Goal: Task Accomplishment & Management: Manage account settings

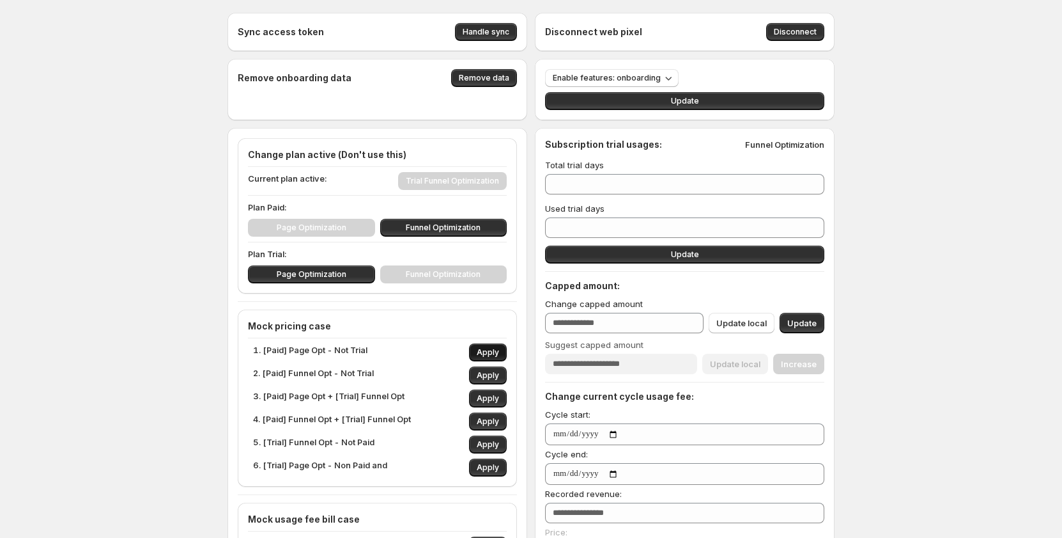
click at [482, 353] on span "Apply" at bounding box center [488, 352] width 22 height 10
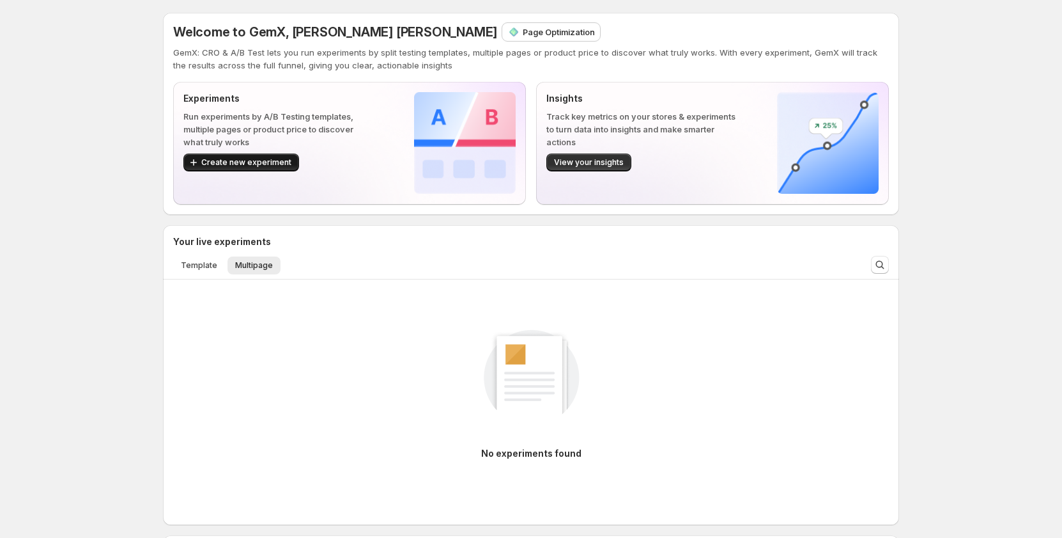
click at [215, 159] on span "Create new experiment" at bounding box center [246, 162] width 90 height 10
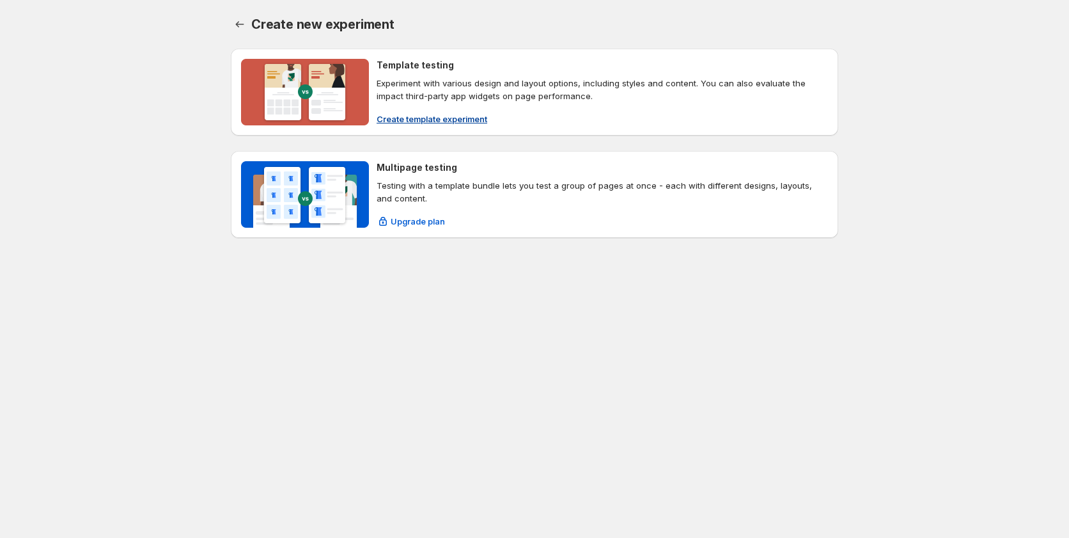
click at [408, 119] on span "Create template experiment" at bounding box center [432, 119] width 111 height 13
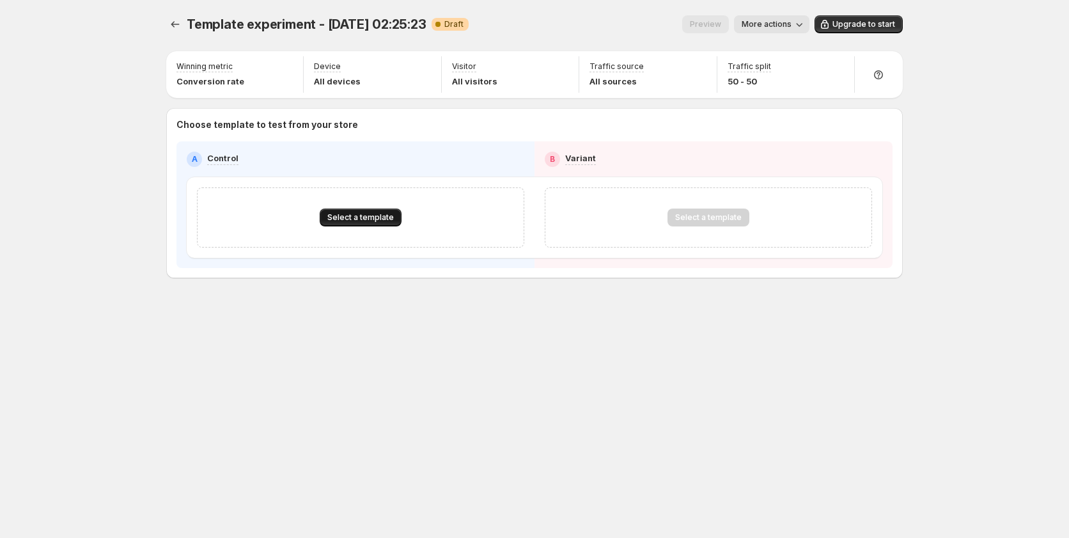
click at [366, 215] on span "Select a template" at bounding box center [360, 217] width 66 height 10
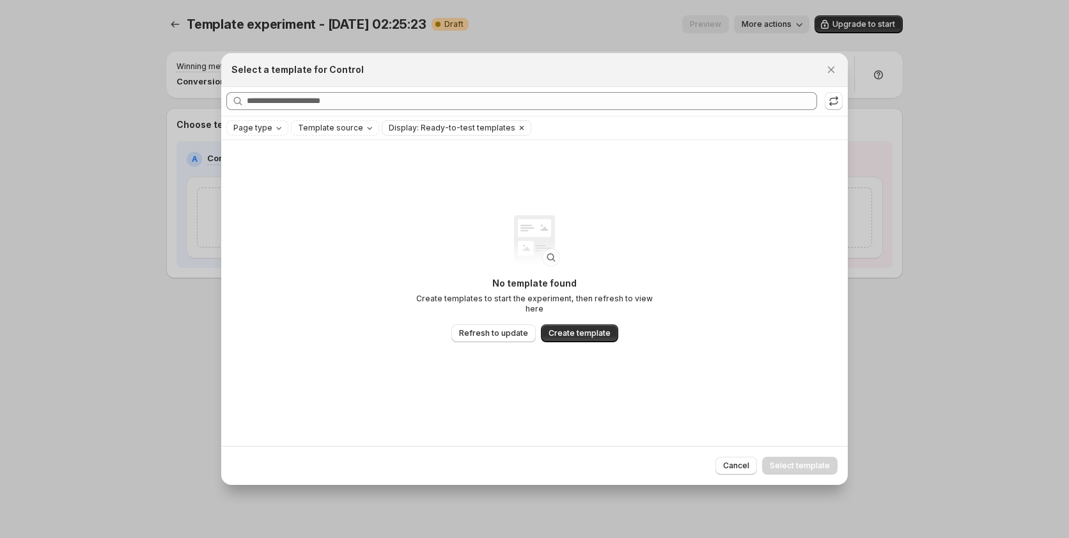
click at [520, 128] on icon "Clear" at bounding box center [522, 127] width 4 height 4
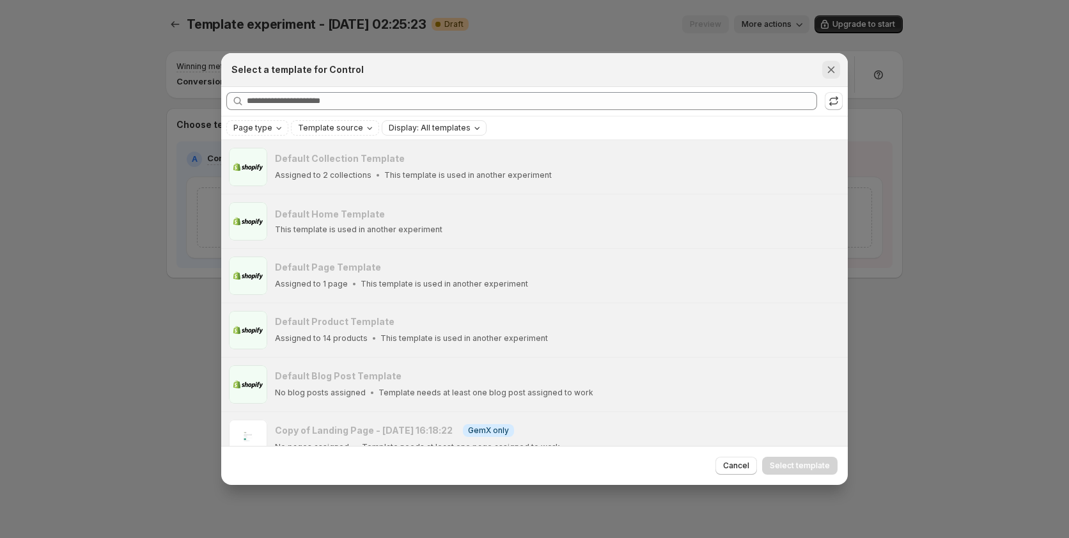
click at [831, 70] on icon "Close" at bounding box center [831, 69] width 13 height 13
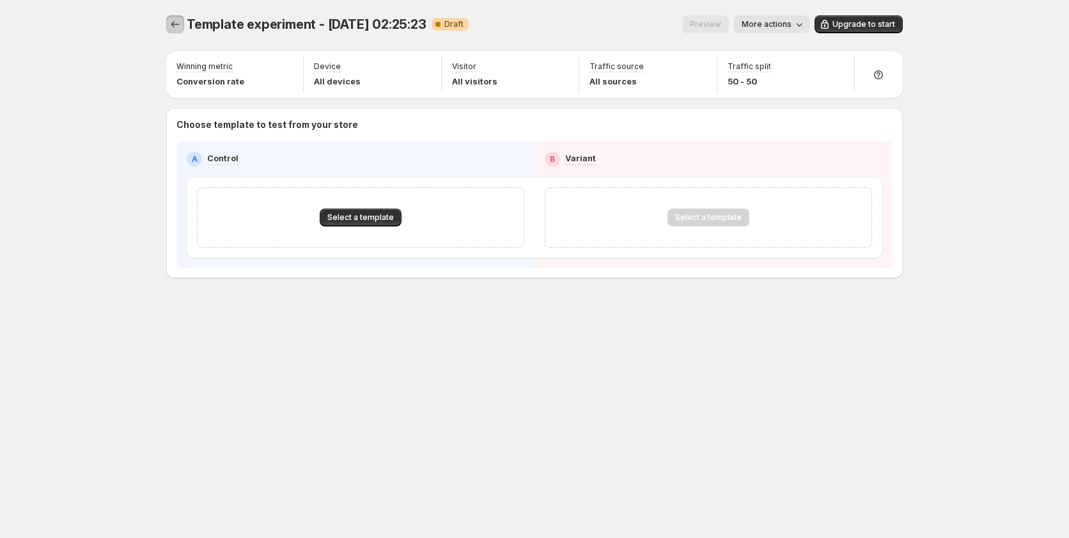
click at [179, 26] on icon "Experiments" at bounding box center [175, 24] width 13 height 13
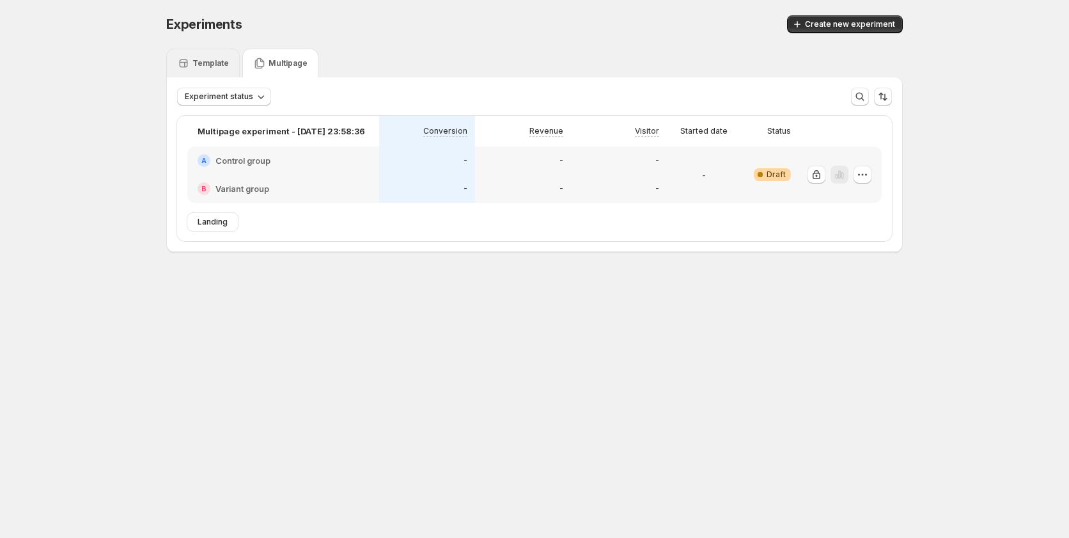
click at [195, 58] on div "Template" at bounding box center [203, 63] width 52 height 13
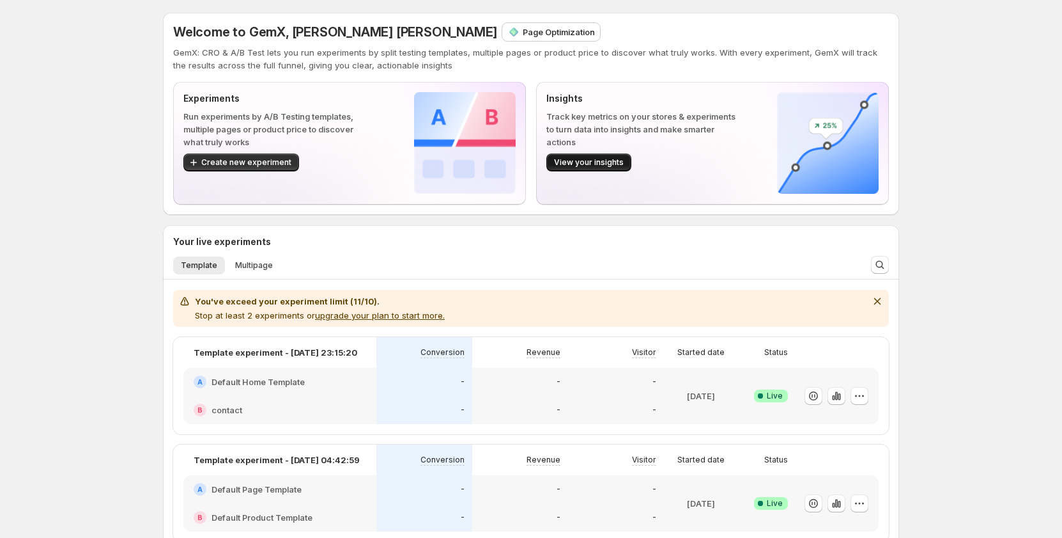
click at [610, 162] on span "View your insights" at bounding box center [589, 162] width 70 height 10
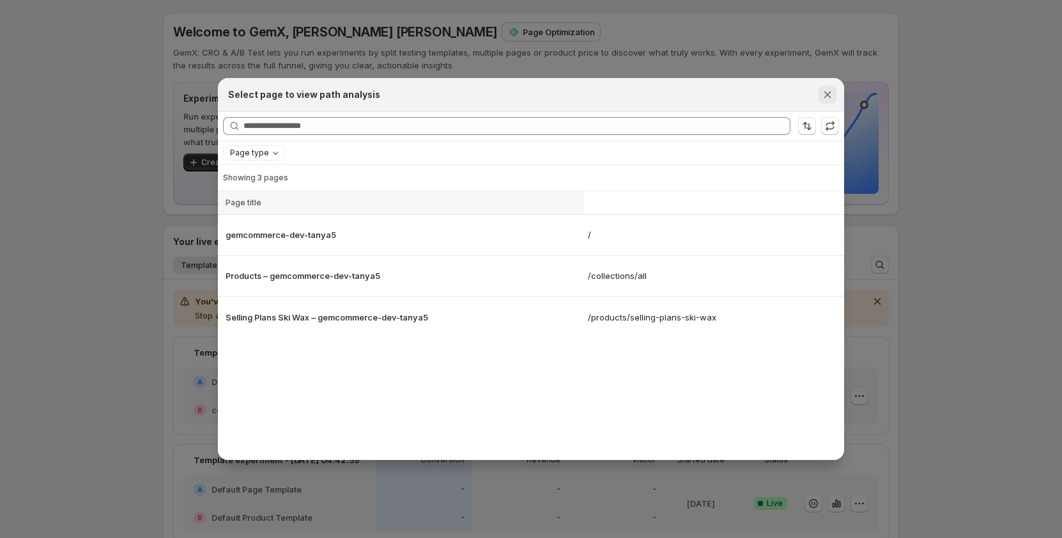
click at [832, 87] on button "Close" at bounding box center [828, 95] width 18 height 18
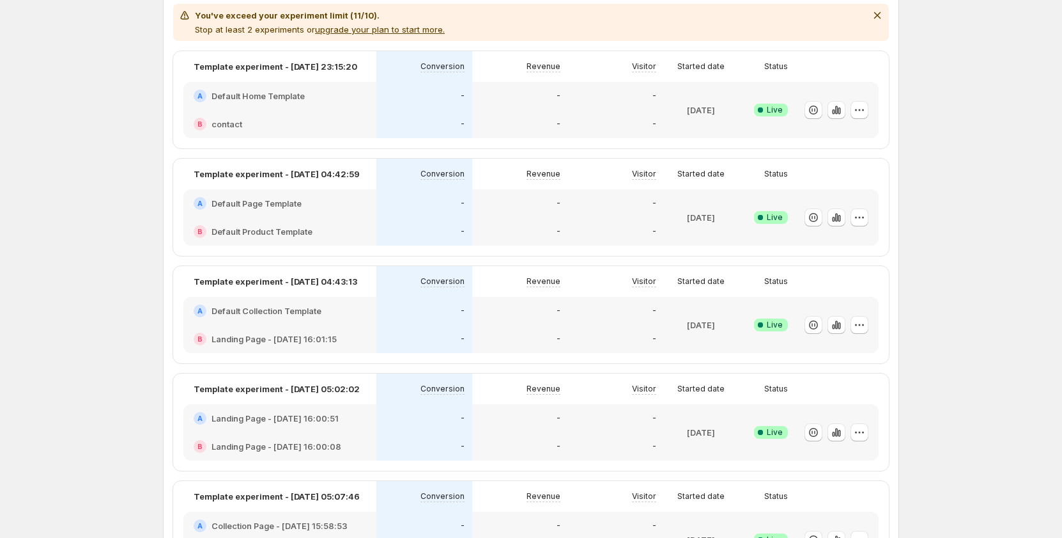
scroll to position [384, 0]
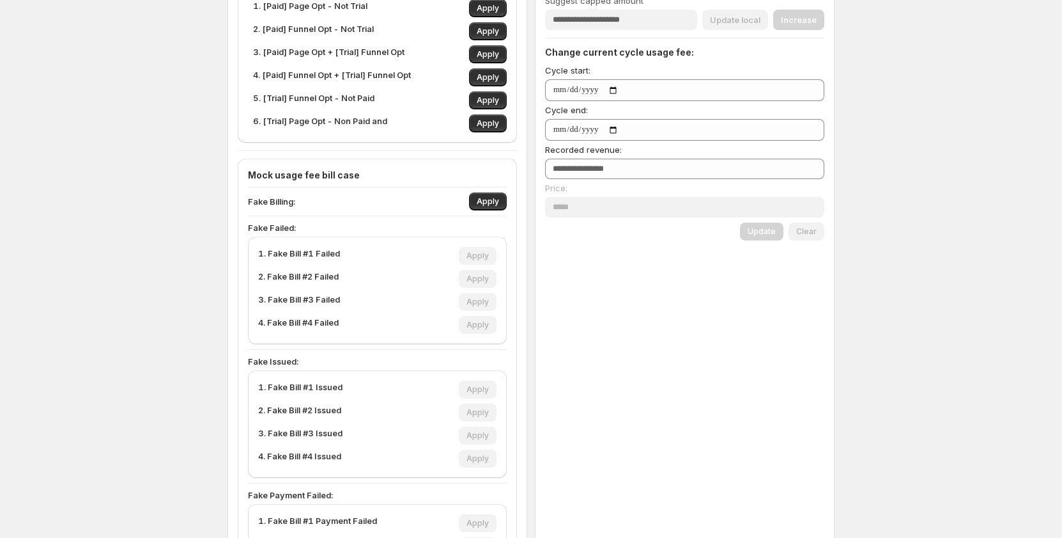
scroll to position [192, 0]
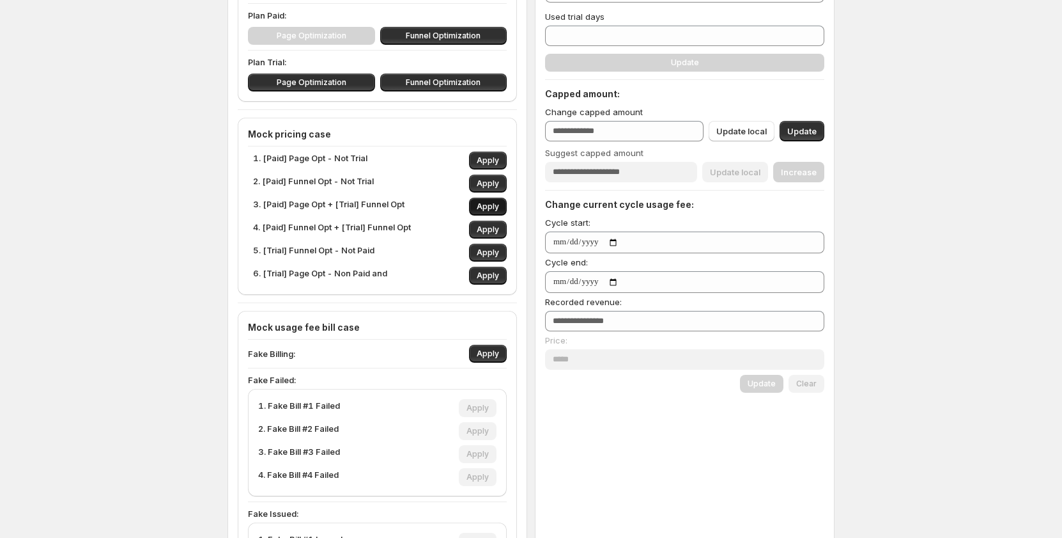
click at [488, 206] on span "Apply" at bounding box center [488, 206] width 22 height 10
type input "**"
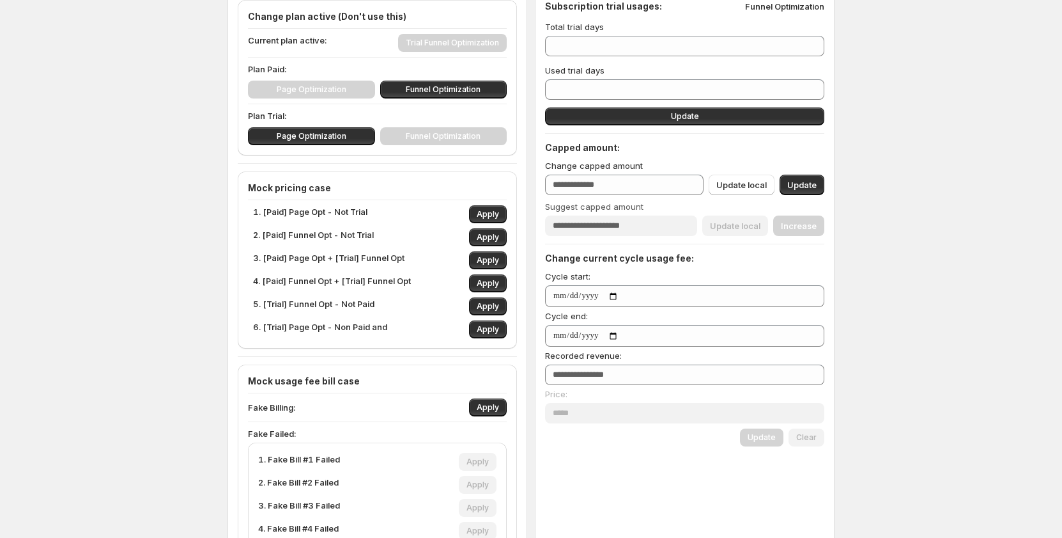
scroll to position [64, 0]
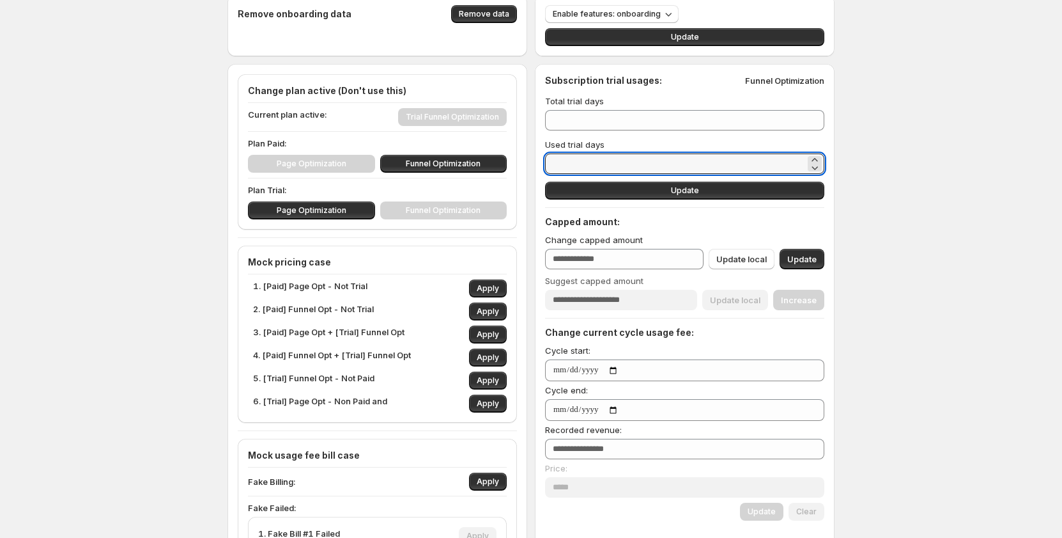
drag, startPoint x: 595, startPoint y: 166, endPoint x: 477, endPoint y: 150, distance: 119.3
click at [477, 150] on div "Sync access token Handle sync Disconnect web pixel Disconnect Remove onboarding…" at bounding box center [531, 430] width 607 height 963
type input "*"
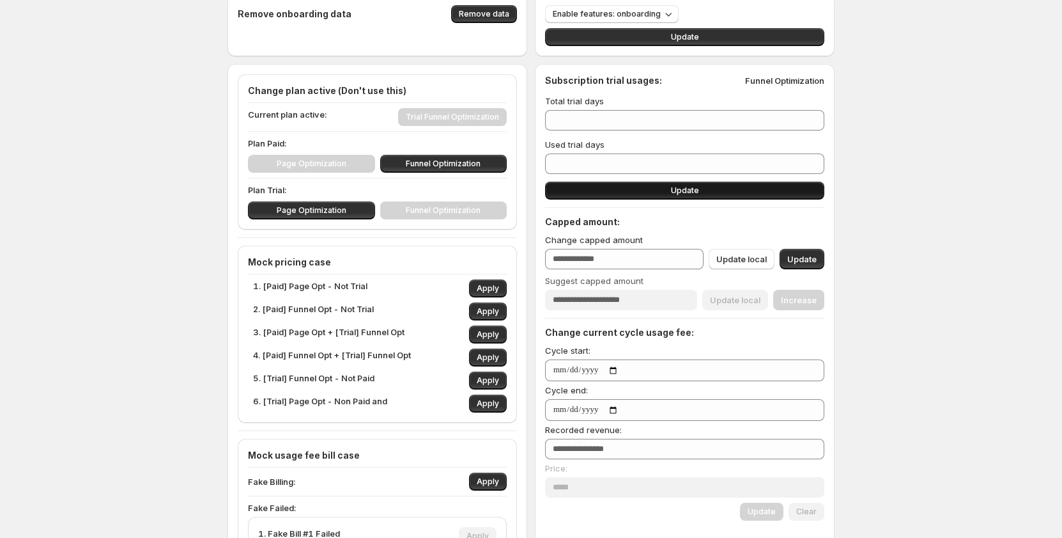
click at [707, 192] on button "Update" at bounding box center [684, 191] width 279 height 18
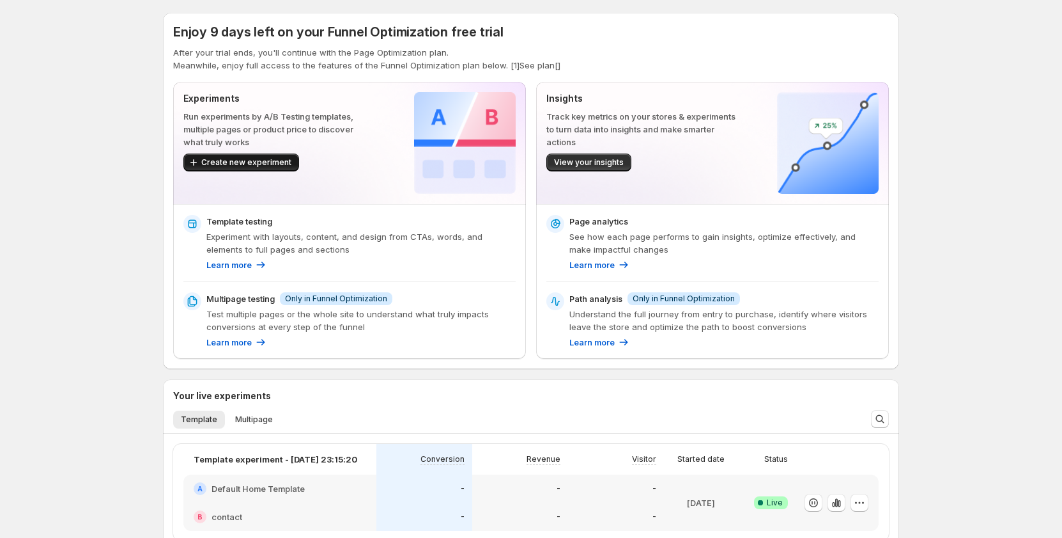
click at [276, 155] on button "Create new experiment" at bounding box center [241, 162] width 116 height 18
click at [606, 165] on span "View your insights" at bounding box center [589, 162] width 70 height 10
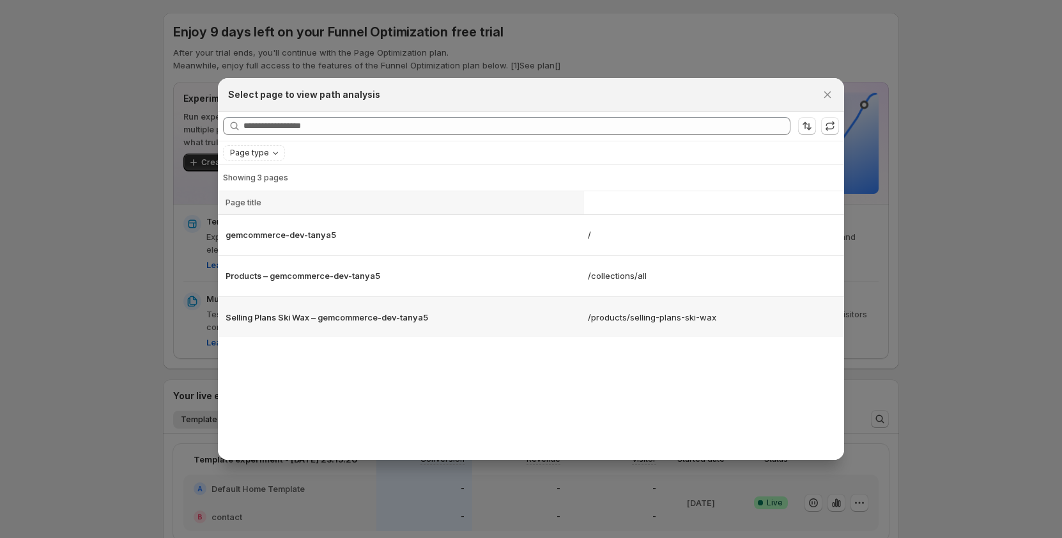
click at [445, 297] on td "Selling Plans Ski Wax – gemcommerce-dev-tanya5" at bounding box center [401, 316] width 366 height 41
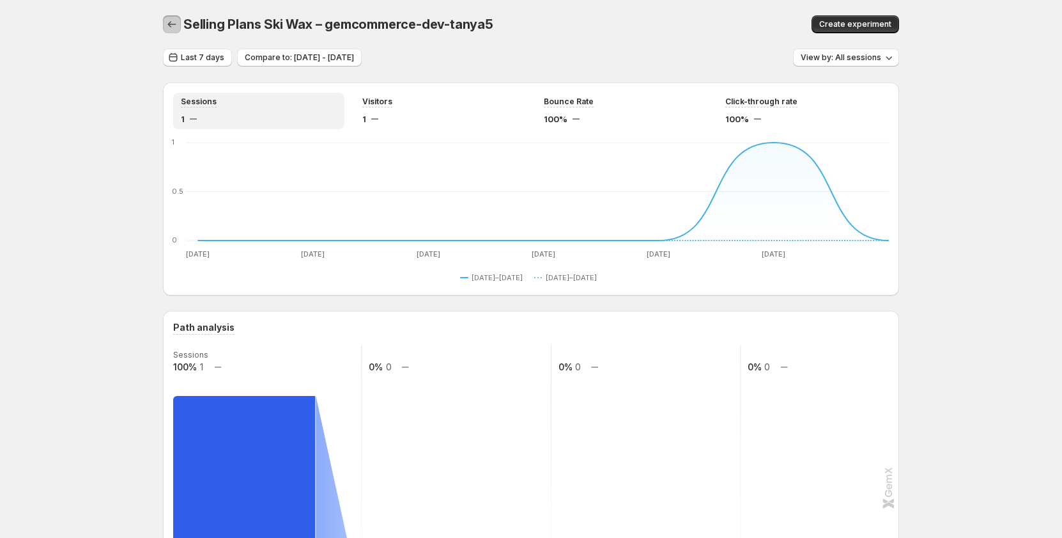
click at [176, 23] on icon "button" at bounding box center [172, 24] width 13 height 13
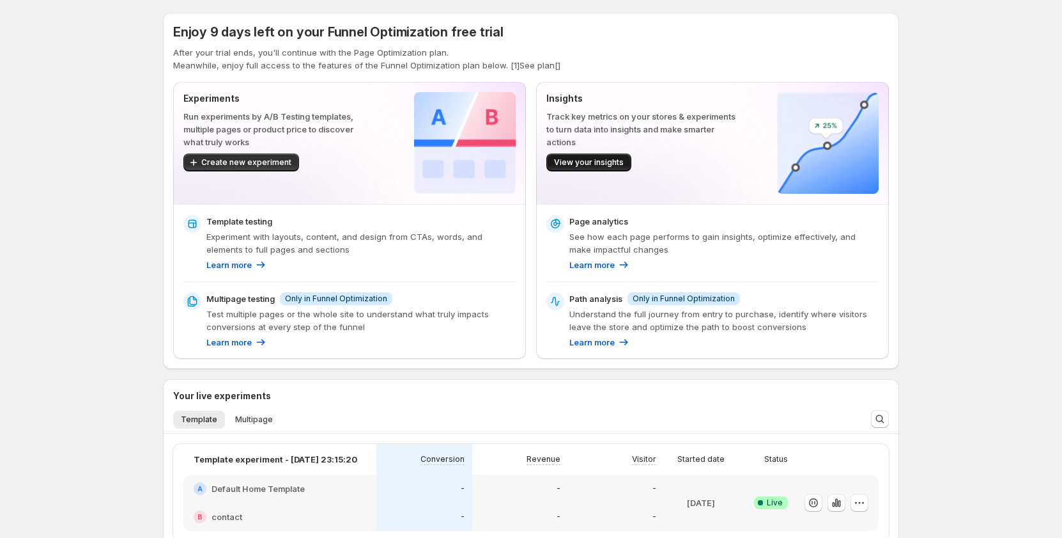
click at [593, 157] on button "View your insights" at bounding box center [589, 162] width 85 height 18
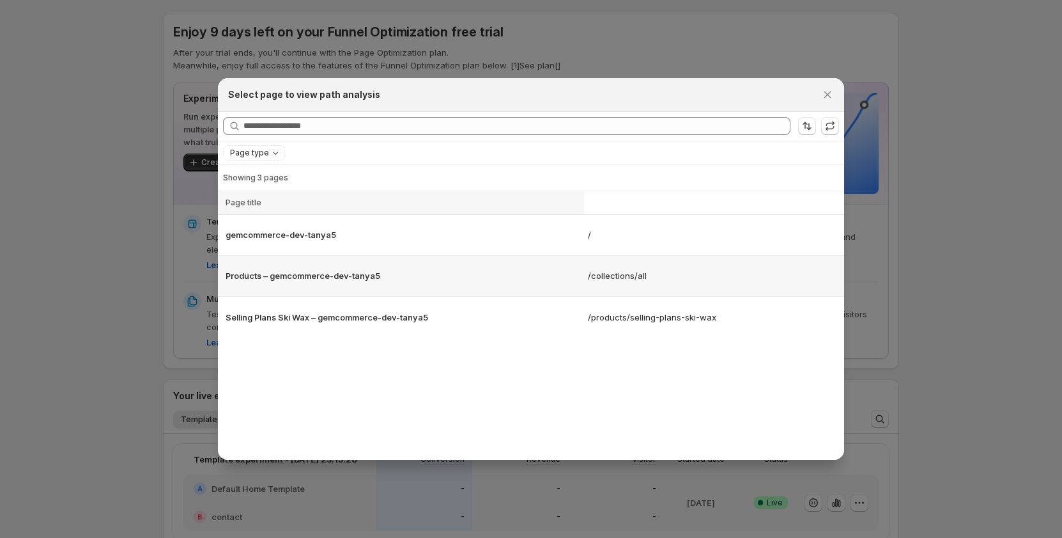
click at [533, 273] on p "Products – gemcommerce-dev-tanya5" at bounding box center [403, 275] width 355 height 13
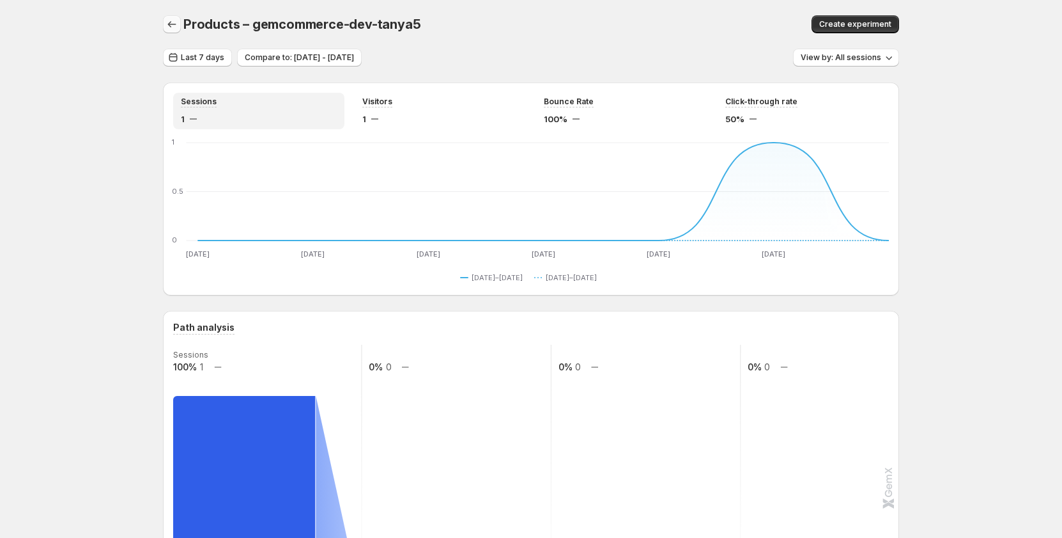
click at [172, 20] on icon "button" at bounding box center [172, 24] width 13 height 13
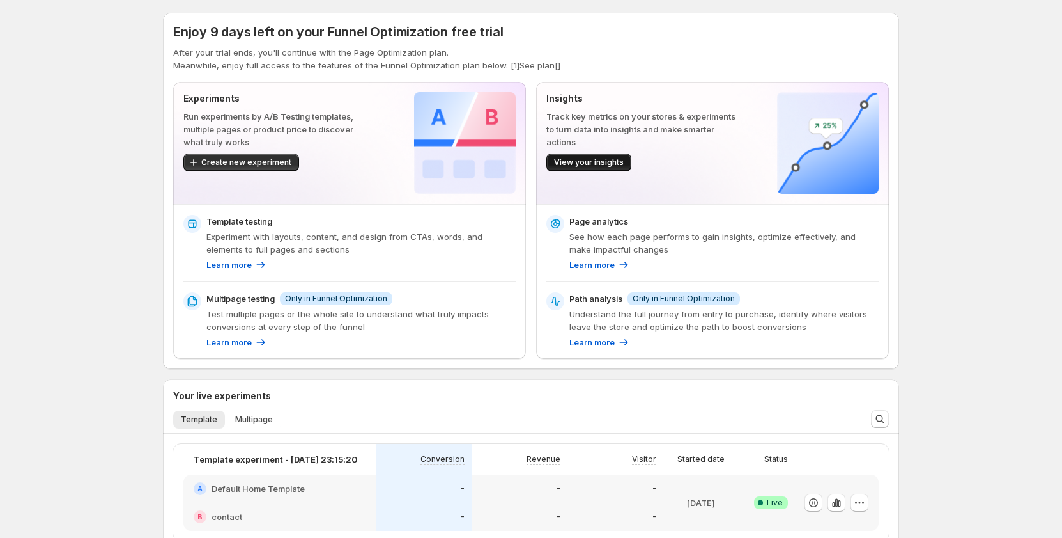
click at [593, 155] on button "View your insights" at bounding box center [589, 162] width 85 height 18
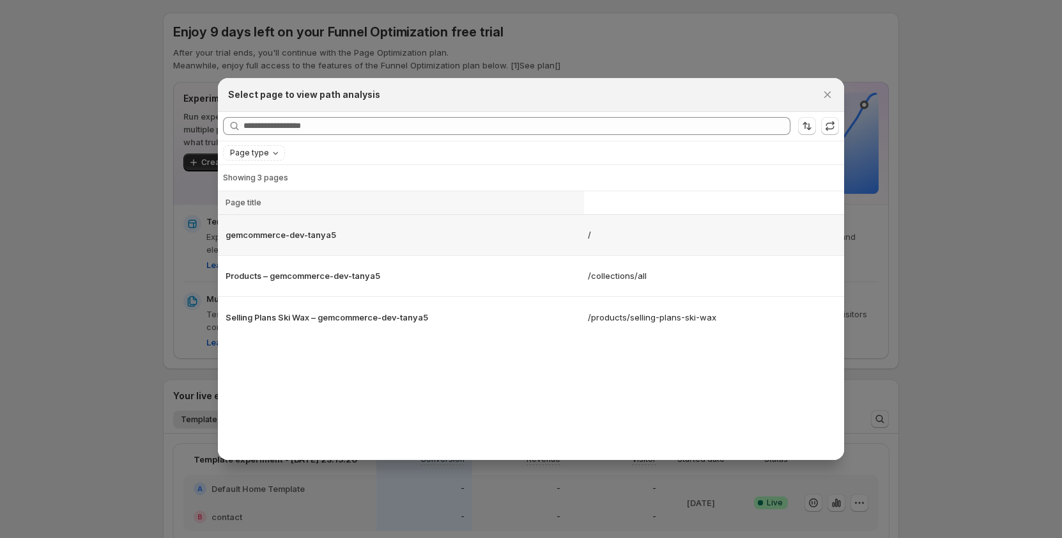
click at [345, 241] on p "gemcommerce-dev-tanya5" at bounding box center [403, 234] width 355 height 13
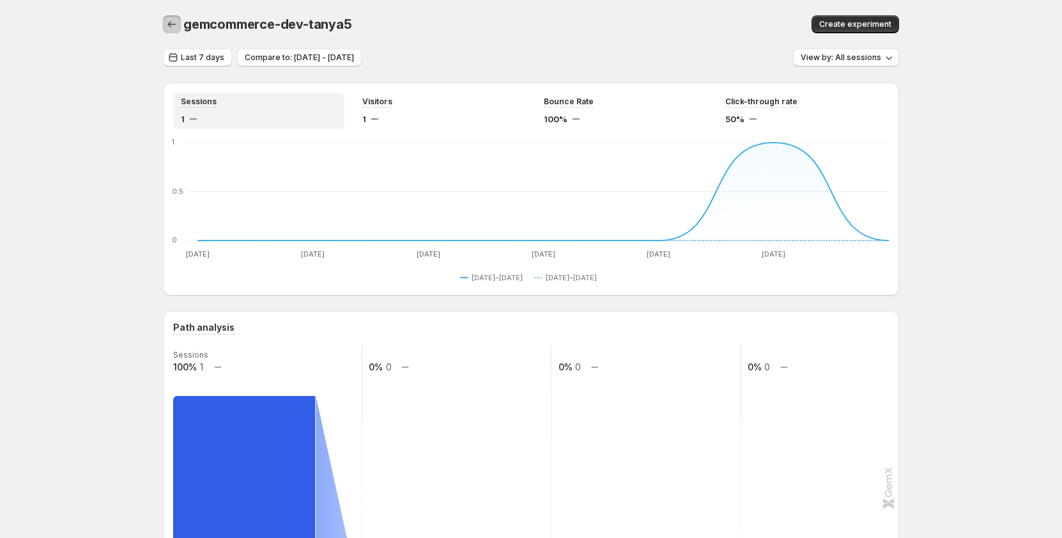
click at [170, 26] on icon "button" at bounding box center [172, 24] width 13 height 13
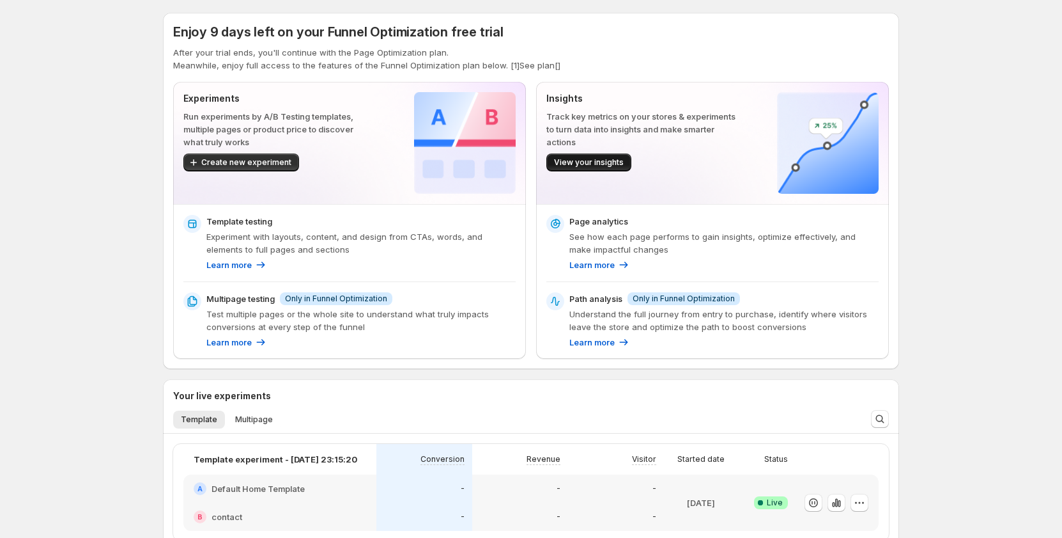
click at [605, 159] on span "View your insights" at bounding box center [589, 162] width 70 height 10
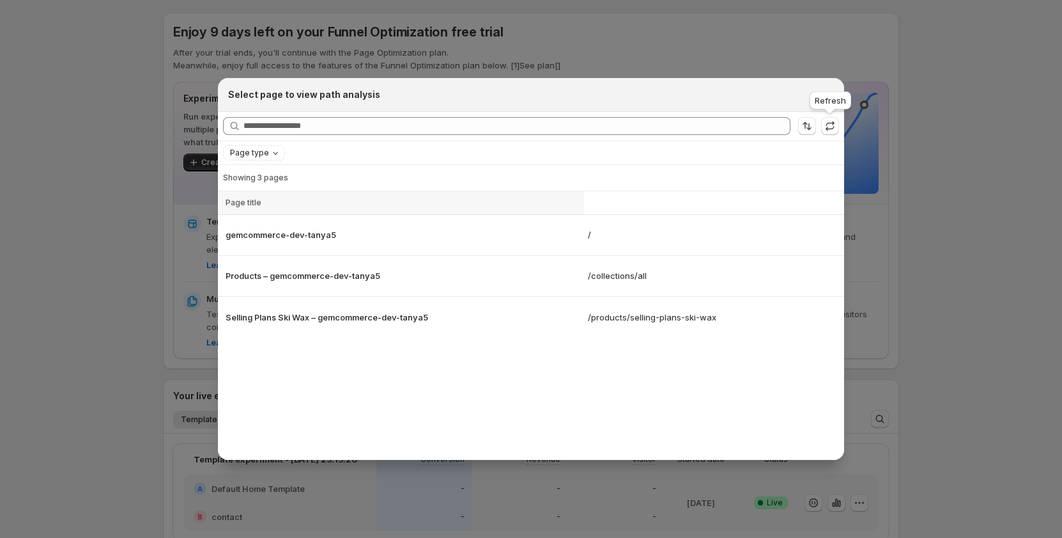
click at [837, 93] on div "Refresh" at bounding box center [830, 103] width 47 height 28
click at [823, 94] on icon "Close" at bounding box center [827, 94] width 13 height 13
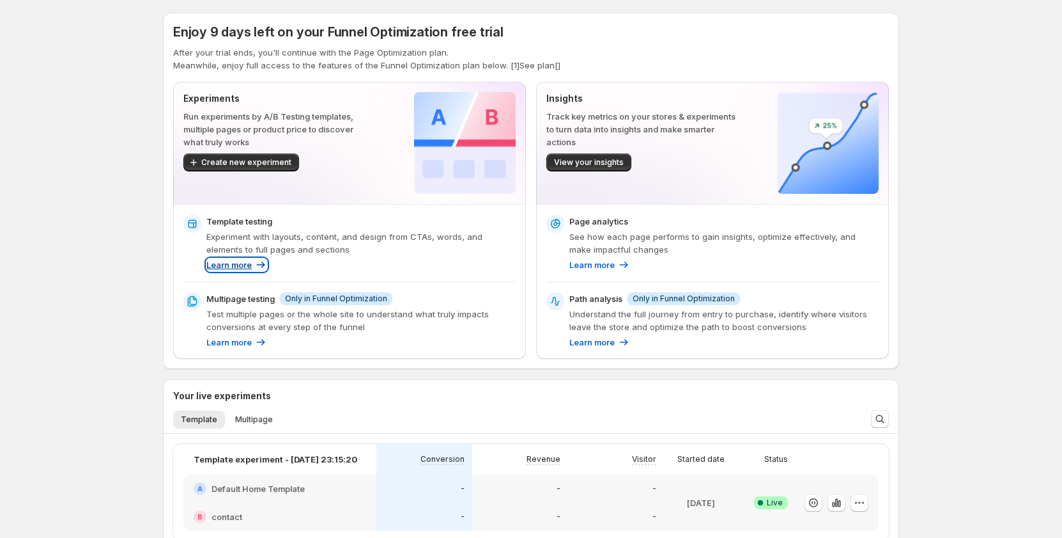
click at [219, 270] on p "Learn more" at bounding box center [228, 264] width 45 height 13
click at [244, 264] on p "Learn more" at bounding box center [228, 264] width 45 height 13
click at [241, 265] on p "Learn more" at bounding box center [228, 264] width 45 height 13
click at [241, 341] on p "Learn more" at bounding box center [228, 342] width 45 height 13
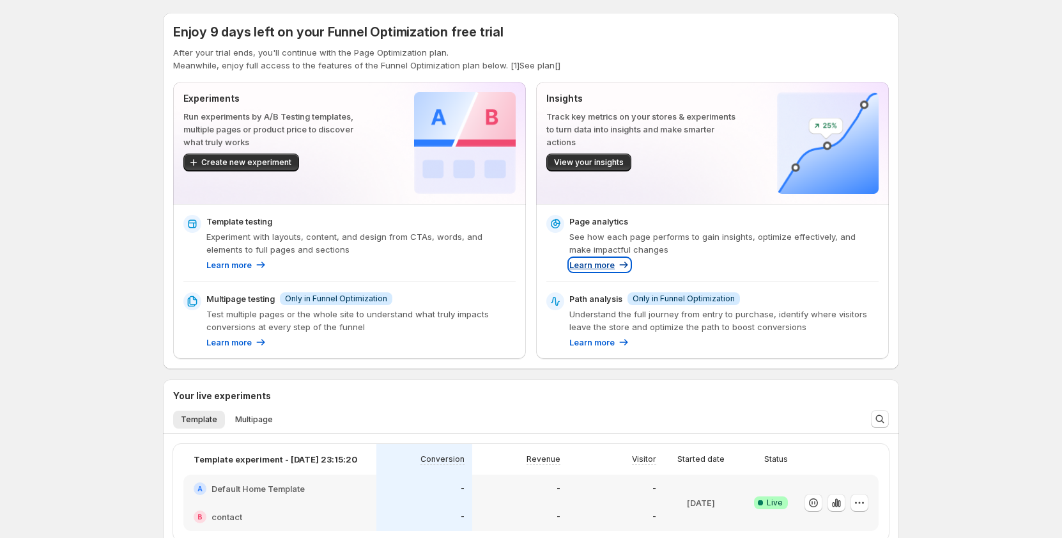
click at [602, 265] on p "Learn more" at bounding box center [592, 264] width 45 height 13
click at [592, 347] on p "Learn more" at bounding box center [592, 342] width 45 height 13
click at [244, 269] on p "Learn more" at bounding box center [228, 264] width 45 height 13
click at [263, 264] on icon at bounding box center [260, 264] width 13 height 13
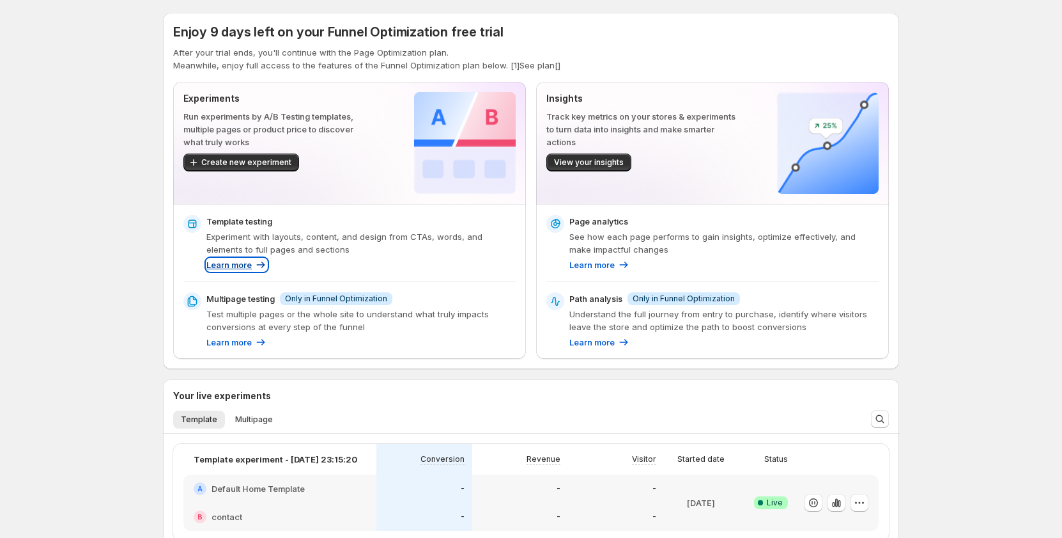
click at [263, 264] on icon at bounding box center [260, 264] width 13 height 13
click at [249, 260] on p "Learn more" at bounding box center [228, 264] width 45 height 13
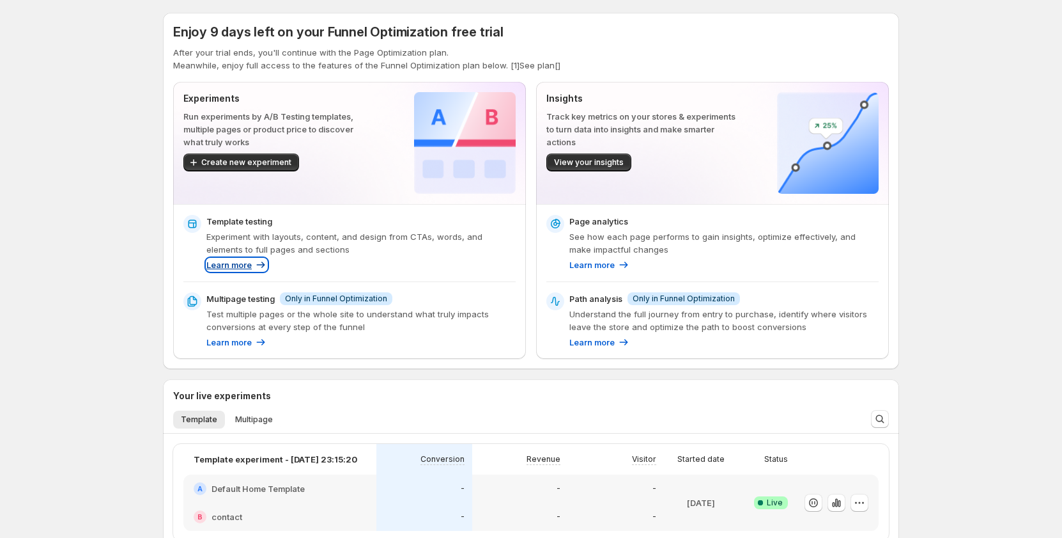
click at [249, 260] on p "Learn more" at bounding box center [228, 264] width 45 height 13
click at [224, 346] on p "Learn more" at bounding box center [228, 342] width 45 height 13
click at [612, 263] on p "Learn more" at bounding box center [592, 264] width 45 height 13
click at [596, 344] on p "Learn more" at bounding box center [592, 342] width 45 height 13
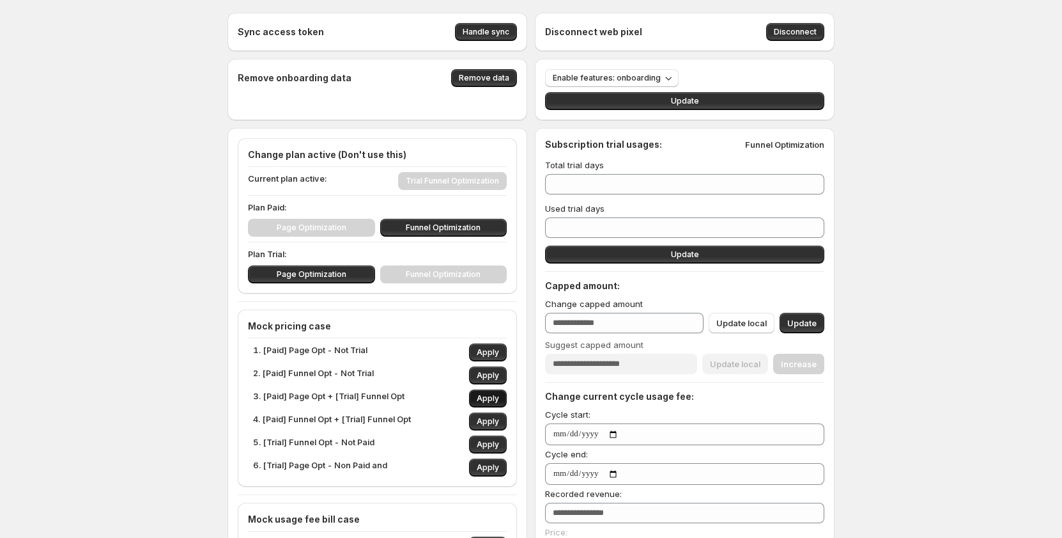
click at [486, 394] on span "Apply" at bounding box center [488, 398] width 22 height 10
type input "*"
click at [345, 398] on p "3. [Paid] Page Opt + [Trial] Funnel Opt" at bounding box center [329, 398] width 152 height 18
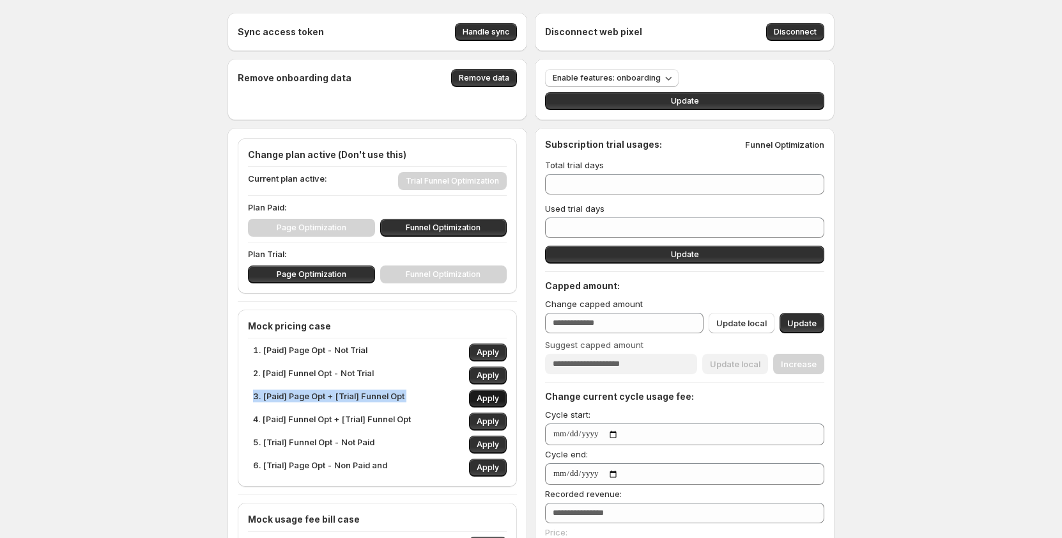
click at [479, 393] on button "Apply" at bounding box center [488, 398] width 38 height 18
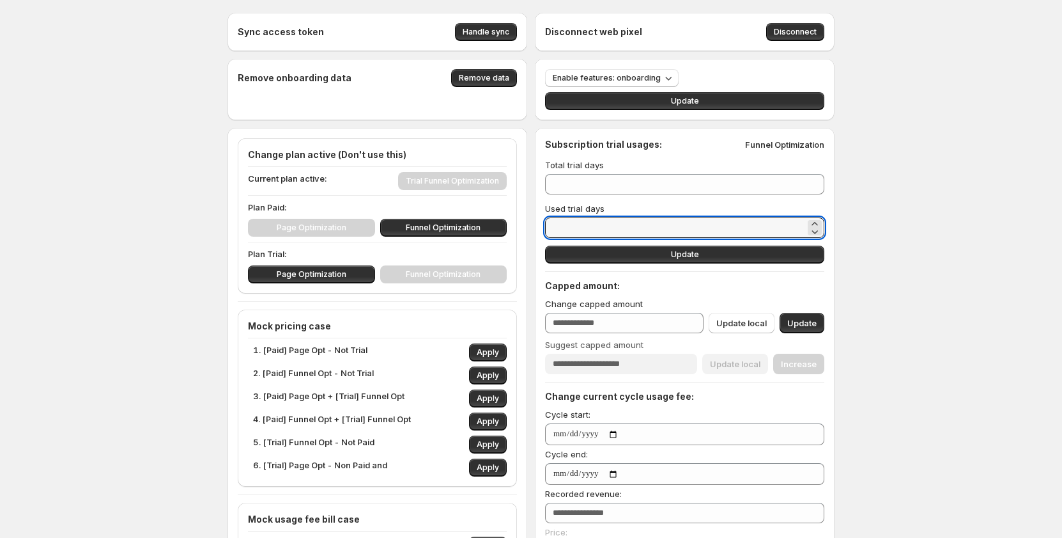
drag, startPoint x: 680, startPoint y: 235, endPoint x: 536, endPoint y: 215, distance: 144.6
click at [536, 215] on div "Sync access token Handle sync Disconnect web pixel Disconnect Remove onboarding…" at bounding box center [531, 494] width 607 height 963
type input "*"
type input "**"
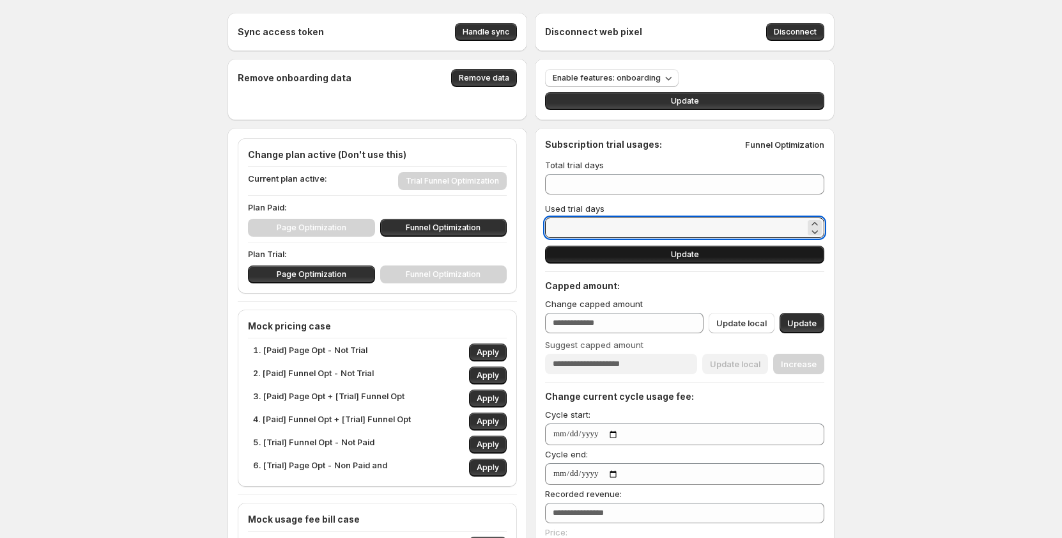
click at [595, 251] on button "Update" at bounding box center [684, 254] width 279 height 18
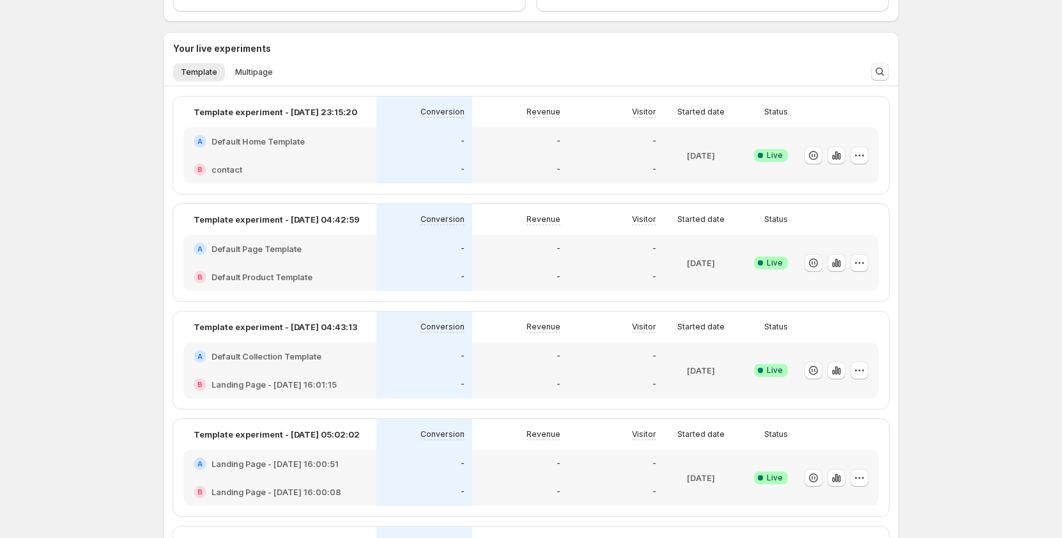
scroll to position [320, 0]
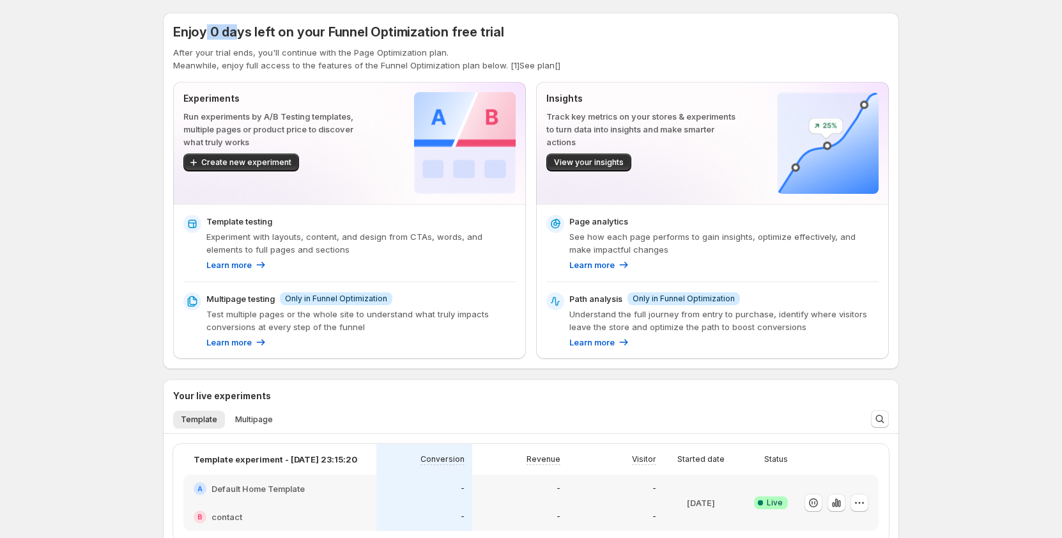
drag, startPoint x: 209, startPoint y: 31, endPoint x: 237, endPoint y: 39, distance: 29.3
click at [237, 39] on span "Enjoy 0 days left on your Funnel Optimization free trial" at bounding box center [338, 31] width 331 height 15
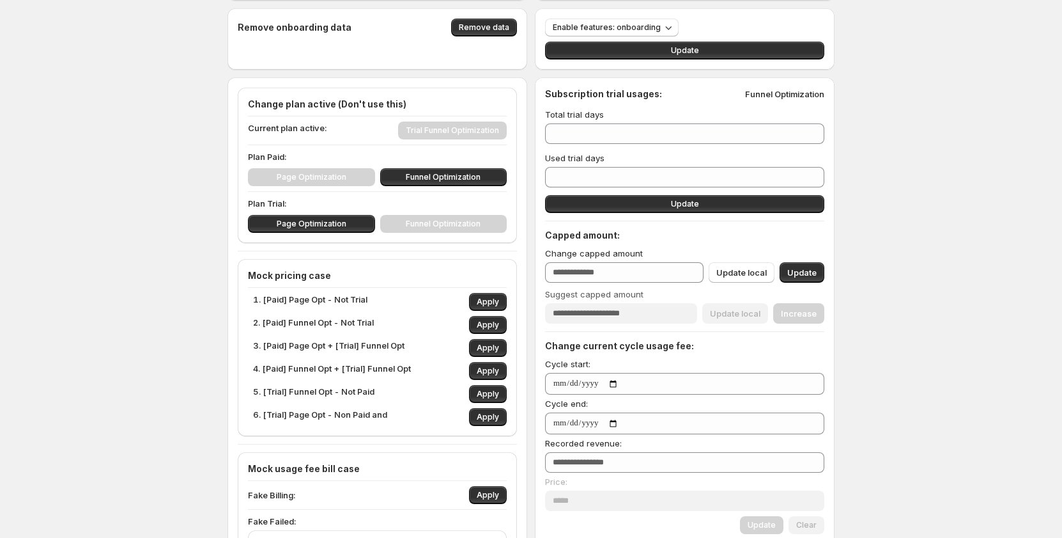
scroll to position [64, 0]
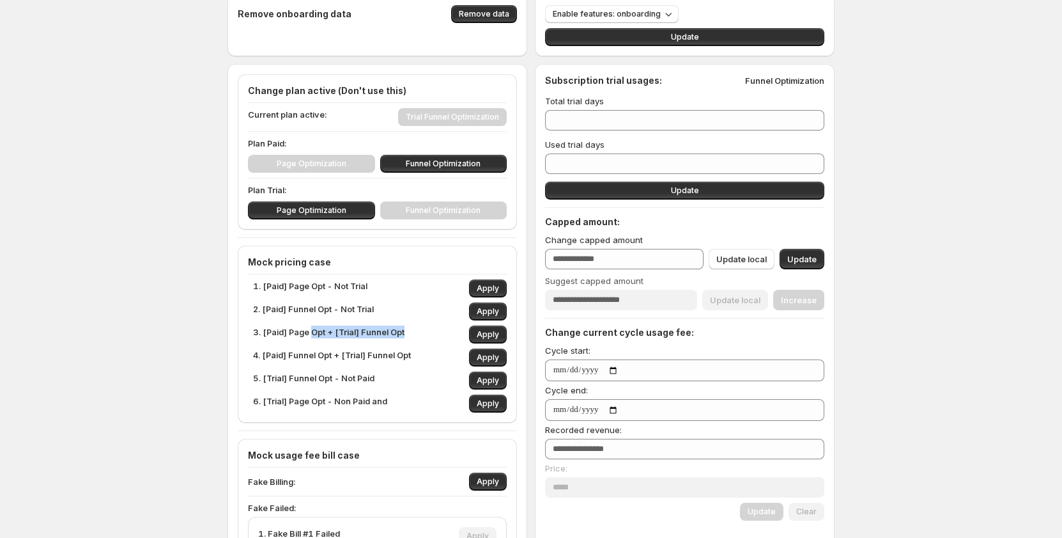
drag, startPoint x: 317, startPoint y: 332, endPoint x: 421, endPoint y: 335, distance: 103.6
click at [421, 335] on div "3. [Paid] Page Opt + [Trial] Funnel Opt Apply" at bounding box center [380, 334] width 254 height 18
click at [297, 290] on p "1. [Paid] Page Opt - Not Trial" at bounding box center [310, 288] width 114 height 18
click at [297, 288] on p "1. [Paid] Page Opt - Not Trial" at bounding box center [310, 288] width 114 height 18
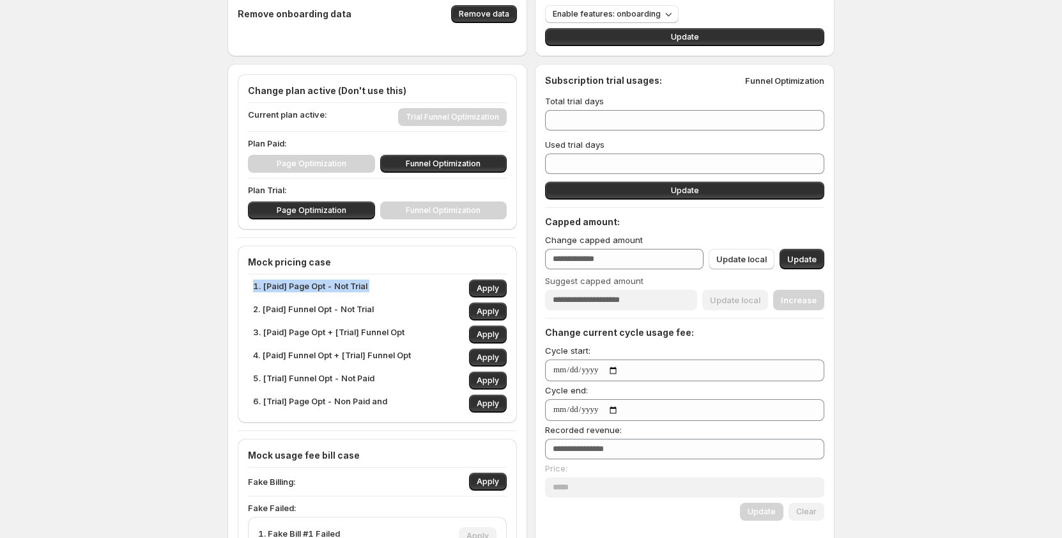
click at [302, 289] on p "1. [Paid] Page Opt - Not Trial" at bounding box center [310, 288] width 114 height 18
drag, startPoint x: 302, startPoint y: 289, endPoint x: 347, endPoint y: 283, distance: 45.1
click at [304, 289] on p "1. [Paid] Page Opt - Not Trial" at bounding box center [310, 288] width 114 height 18
click at [421, 304] on div "2. [Paid] Funnel Opt - Not Trial Apply" at bounding box center [380, 311] width 254 height 18
click at [348, 280] on p "1. [Paid] Page Opt - Not Trial" at bounding box center [310, 288] width 114 height 18
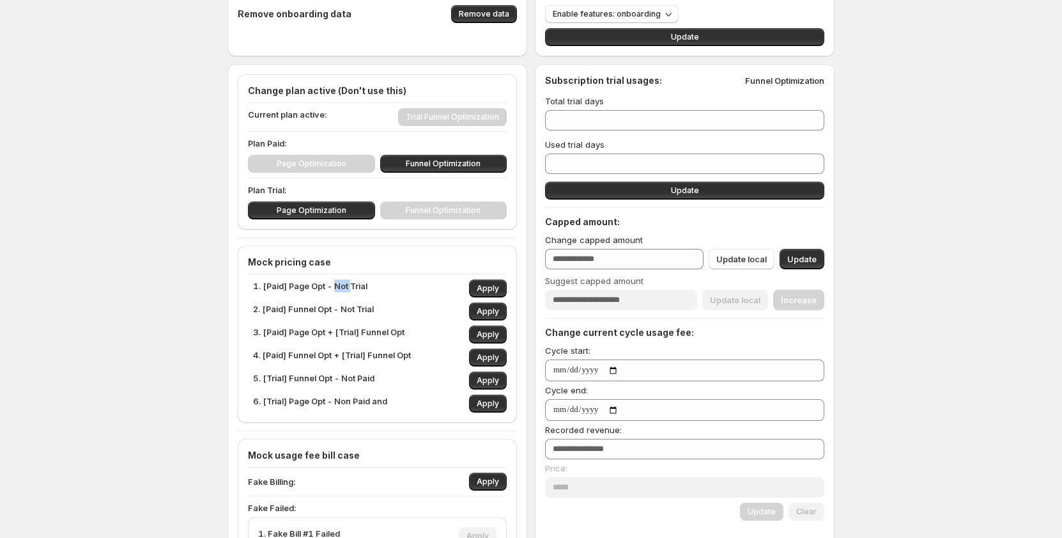
click at [347, 280] on p "1. [Paid] Page Opt - Not Trial" at bounding box center [310, 288] width 114 height 18
drag, startPoint x: 290, startPoint y: 113, endPoint x: 336, endPoint y: 114, distance: 46.0
click at [336, 114] on div "Current plan active: Trial Funnel Optimization" at bounding box center [377, 117] width 259 height 18
click at [435, 111] on div "Current plan active: Trial Funnel Optimization" at bounding box center [377, 117] width 259 height 18
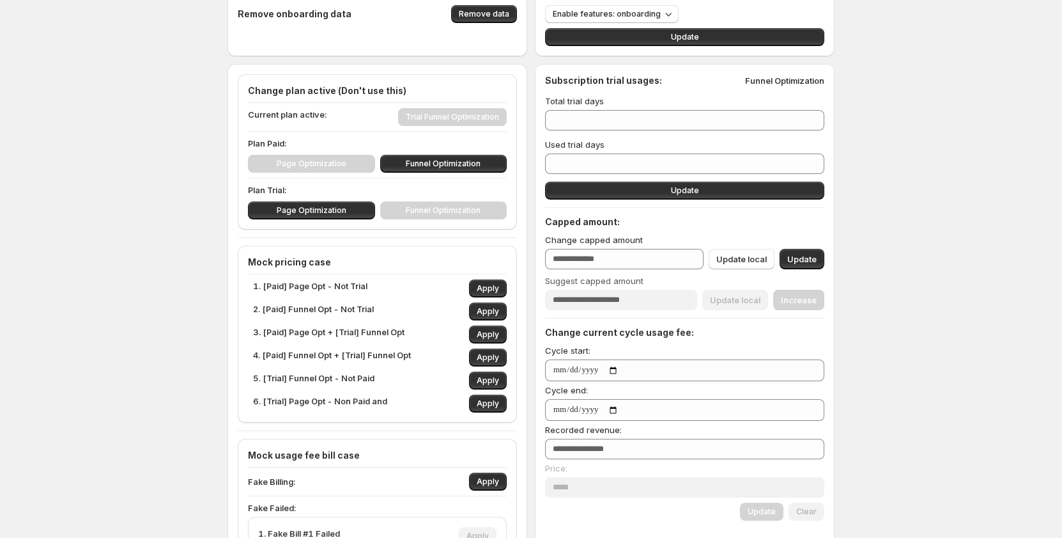
click at [435, 111] on div "Current plan active: Trial Funnel Optimization" at bounding box center [377, 117] width 259 height 18
click at [435, 118] on div "Current plan active: Trial Funnel Optimization" at bounding box center [377, 117] width 259 height 18
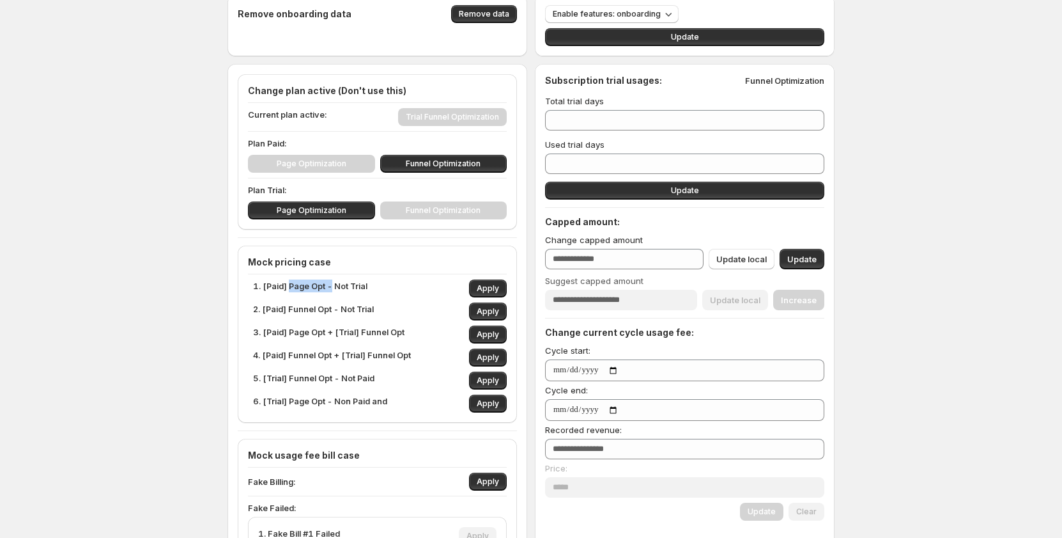
drag, startPoint x: 293, startPoint y: 283, endPoint x: 336, endPoint y: 285, distance: 42.2
click at [336, 285] on p "1. [Paid] Page Opt - Not Trial" at bounding box center [310, 288] width 114 height 18
click at [327, 282] on p "1. [Paid] Page Opt - Not Trial" at bounding box center [310, 288] width 114 height 18
drag, startPoint x: 327, startPoint y: 282, endPoint x: 295, endPoint y: 281, distance: 31.3
click at [295, 281] on p "1. [Paid] Page Opt - Not Trial" at bounding box center [310, 288] width 114 height 18
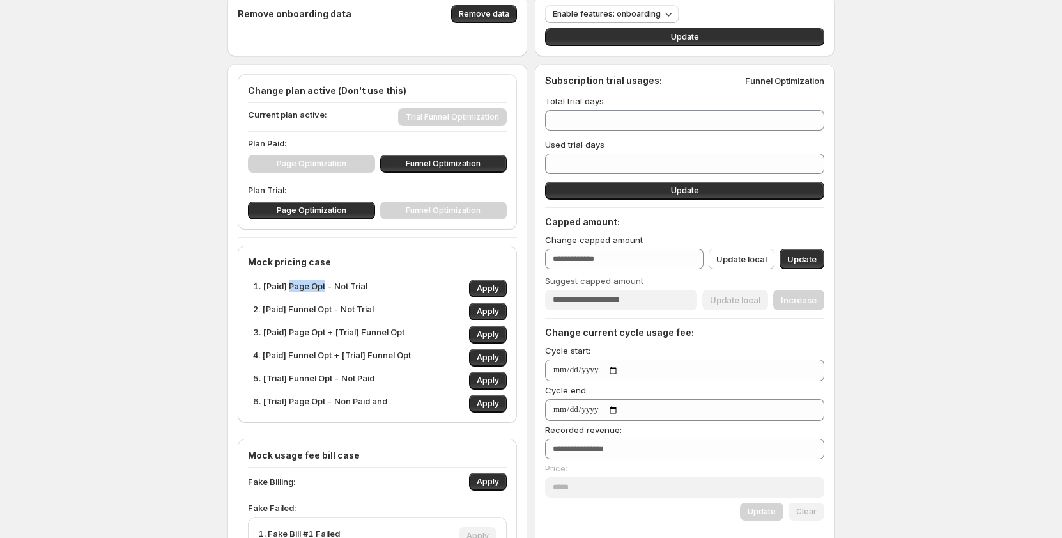
click at [326, 286] on p "1. [Paid] Page Opt - Not Trial" at bounding box center [310, 288] width 114 height 18
click at [487, 288] on span "Apply" at bounding box center [488, 288] width 22 height 10
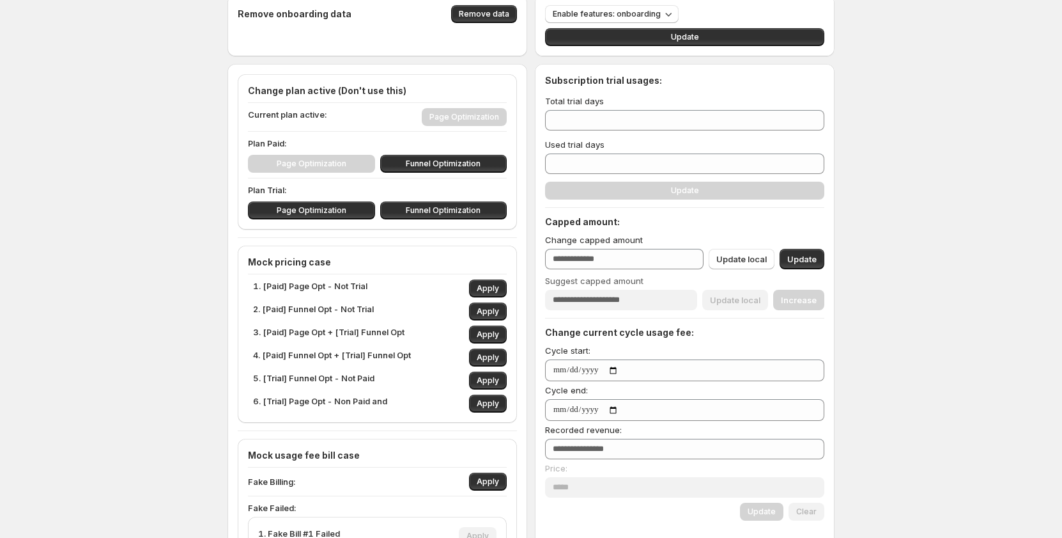
click at [354, 284] on p "1. [Paid] Page Opt - Not Trial" at bounding box center [310, 288] width 114 height 18
click at [449, 118] on div "Current plan active: Page Optimization" at bounding box center [377, 117] width 259 height 18
click at [332, 332] on p "3. [Paid] Page Opt + [Trial] Funnel Opt" at bounding box center [329, 334] width 152 height 18
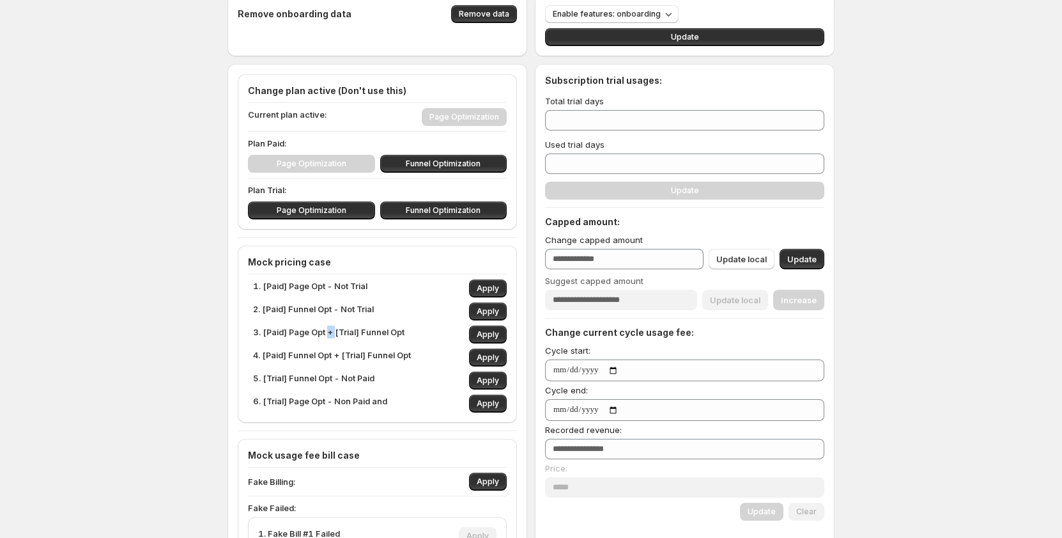
click at [332, 332] on p "3. [Paid] Page Opt + [Trial] Funnel Opt" at bounding box center [329, 334] width 152 height 18
drag, startPoint x: 286, startPoint y: 284, endPoint x: 320, endPoint y: 278, distance: 35.1
click at [325, 282] on p "1. [Paid] Page Opt - Not Trial" at bounding box center [310, 288] width 114 height 18
click at [331, 286] on p "1. [Paid] Page Opt - Not Trial" at bounding box center [310, 288] width 114 height 18
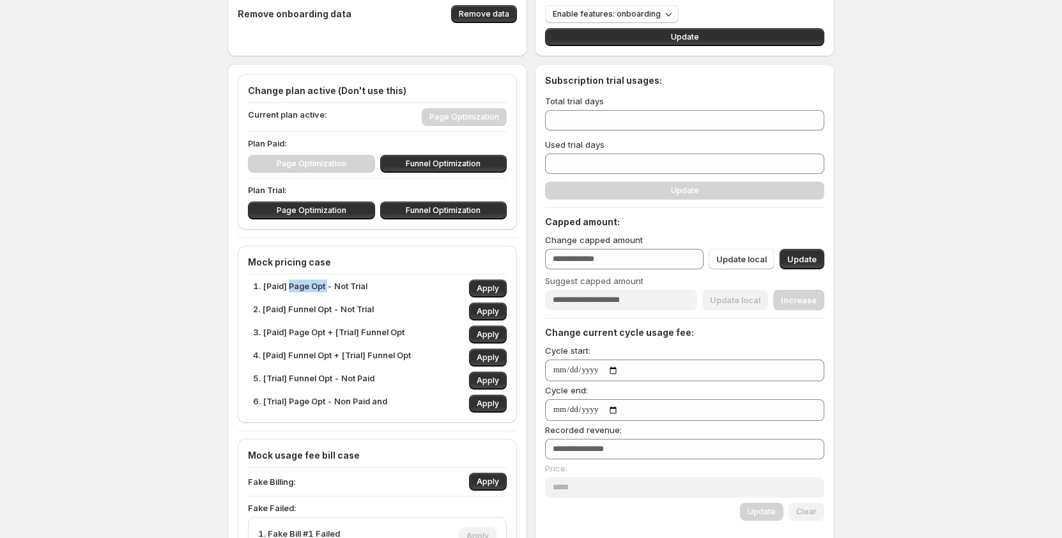
drag, startPoint x: 330, startPoint y: 285, endPoint x: 292, endPoint y: 282, distance: 37.9
click at [292, 282] on p "1. [Paid] Page Opt - Not Trial" at bounding box center [310, 288] width 114 height 18
click at [180, 308] on div "Sync access token Handle sync Disconnect web pixel Disconnect Remove onboarding…" at bounding box center [531, 458] width 1062 height 1045
click at [359, 333] on p "3. [Paid] Page Opt + [Trial] Funnel Opt" at bounding box center [329, 334] width 152 height 18
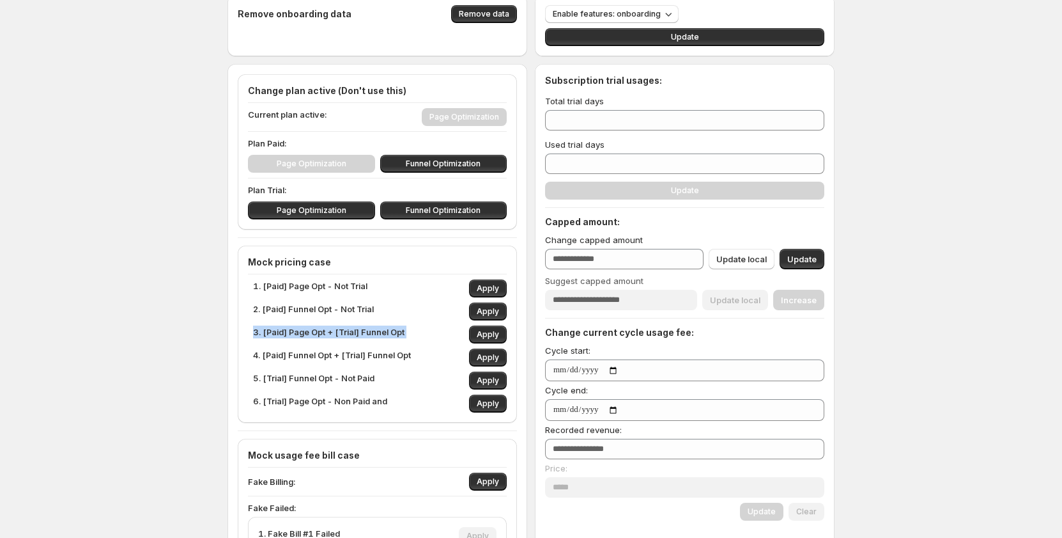
click at [359, 333] on p "3. [Paid] Page Opt + [Trial] Funnel Opt" at bounding box center [329, 334] width 152 height 18
click at [314, 332] on p "3. [Paid] Page Opt + [Trial] Funnel Opt" at bounding box center [329, 334] width 152 height 18
drag, startPoint x: 290, startPoint y: 283, endPoint x: 332, endPoint y: 282, distance: 42.8
click at [332, 282] on p "1. [Paid] Page Opt - Not Trial" at bounding box center [310, 288] width 114 height 18
click at [357, 288] on p "1. [Paid] Page Opt - Not Trial" at bounding box center [310, 288] width 114 height 18
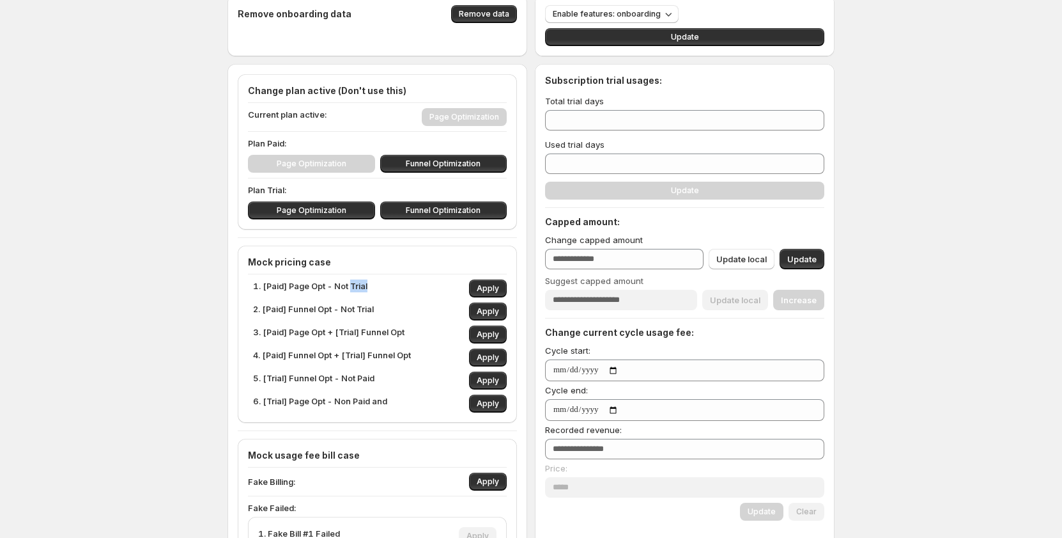
click at [357, 288] on p "1. [Paid] Page Opt - Not Trial" at bounding box center [310, 288] width 114 height 18
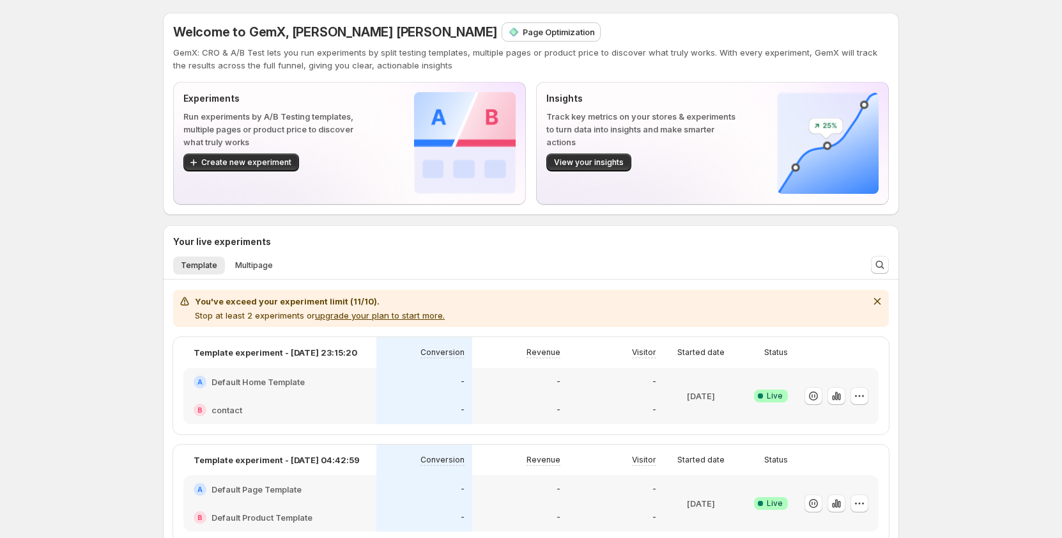
click at [287, 308] on div "You've exceed your experiment limit (11/10). Stop at least 2 experiments or upg…" at bounding box center [320, 308] width 250 height 27
click at [287, 307] on div "You've exceed your experiment limit (11/10). Stop at least 2 experiments or upg…" at bounding box center [320, 308] width 250 height 27
click at [580, 325] on div "You've exceed your experiment limit (11/10). Stop at least 2 experiments or upg…" at bounding box center [531, 308] width 716 height 37
click at [219, 318] on p "Stop at least 2 experiments or upgrade your plan to start more." at bounding box center [320, 315] width 250 height 13
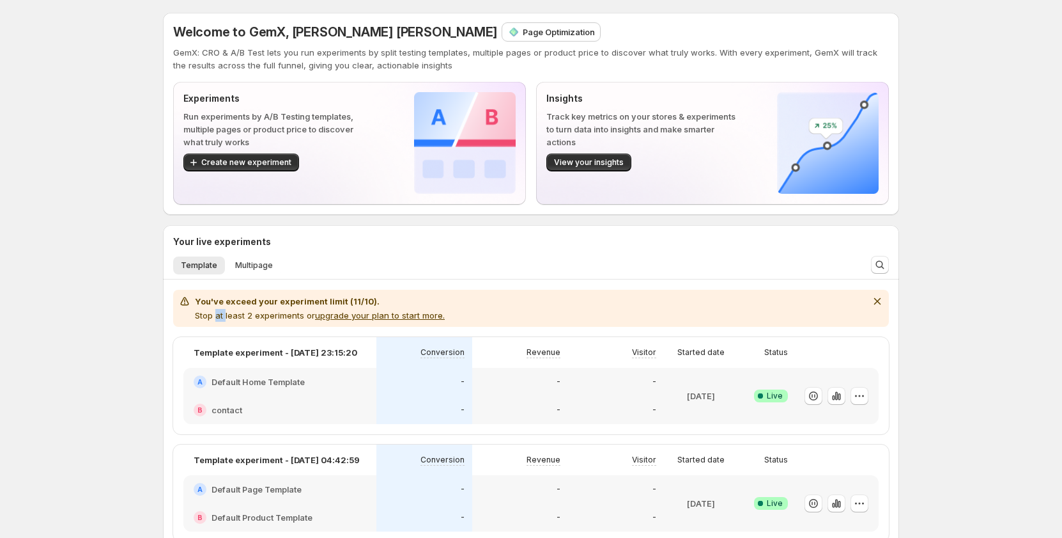
click at [219, 318] on p "Stop at least 2 experiments or upgrade your plan to start more." at bounding box center [320, 315] width 250 height 13
drag, startPoint x: 783, startPoint y: 286, endPoint x: 522, endPoint y: 280, distance: 261.5
click at [782, 285] on div "You've exceed your experiment limit (11/10). Stop at least 2 experiments or upg…" at bounding box center [531, 302] width 736 height 47
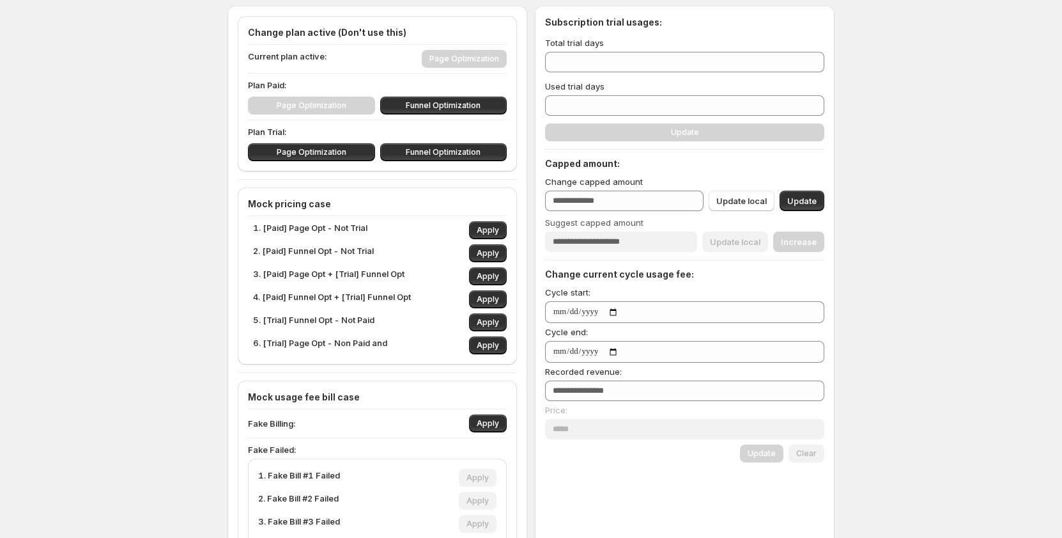
scroll to position [128, 0]
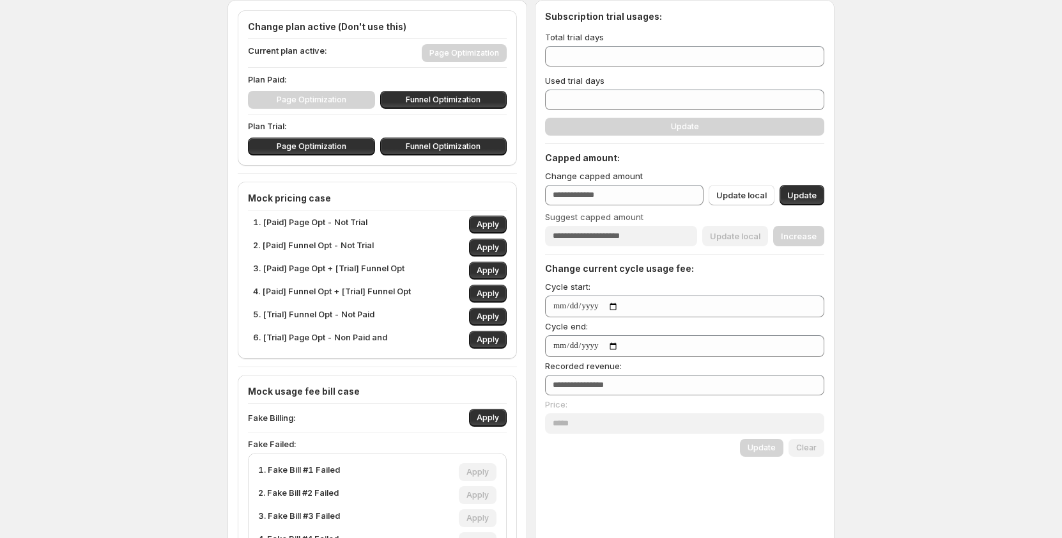
click at [323, 265] on p "3. [Paid] Page Opt + [Trial] Funnel Opt" at bounding box center [329, 270] width 152 height 18
click at [495, 263] on button "Apply" at bounding box center [488, 270] width 38 height 18
type input "**"
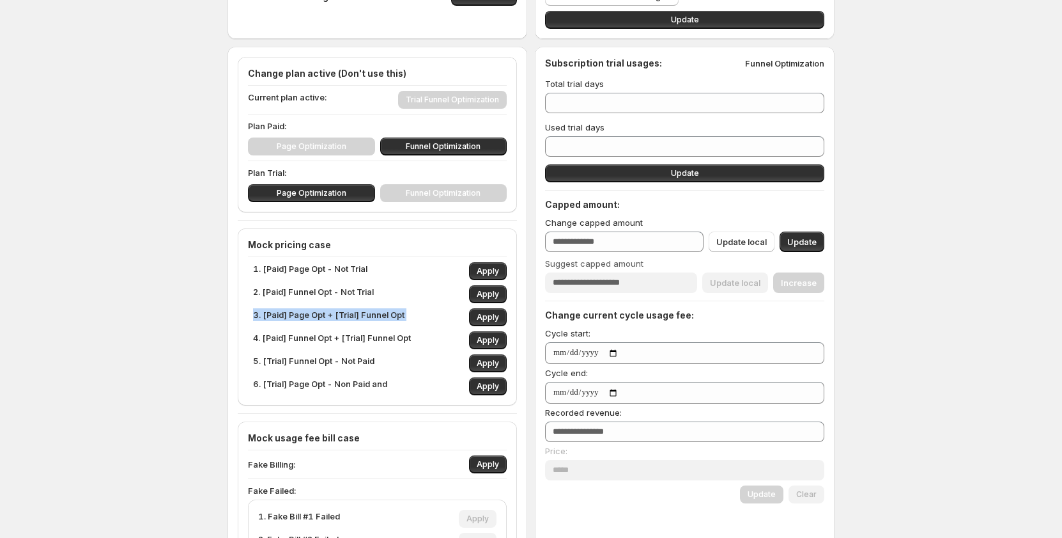
scroll to position [0, 0]
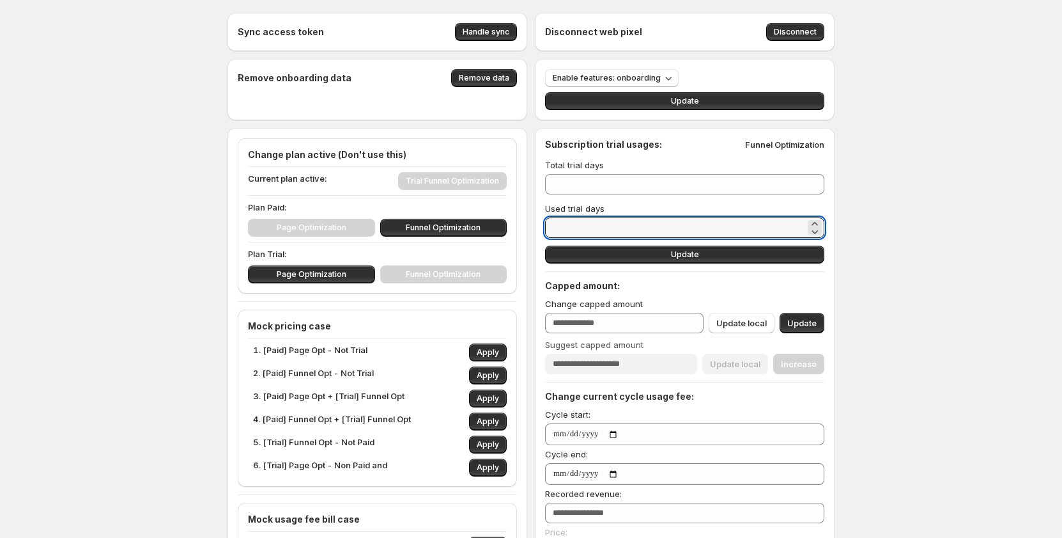
drag, startPoint x: 644, startPoint y: 222, endPoint x: 529, endPoint y: 225, distance: 114.5
click at [529, 225] on div "Sync access token Handle sync Disconnect web pixel Disconnect Remove onboarding…" at bounding box center [531, 494] width 607 height 963
type input "*"
type input "**"
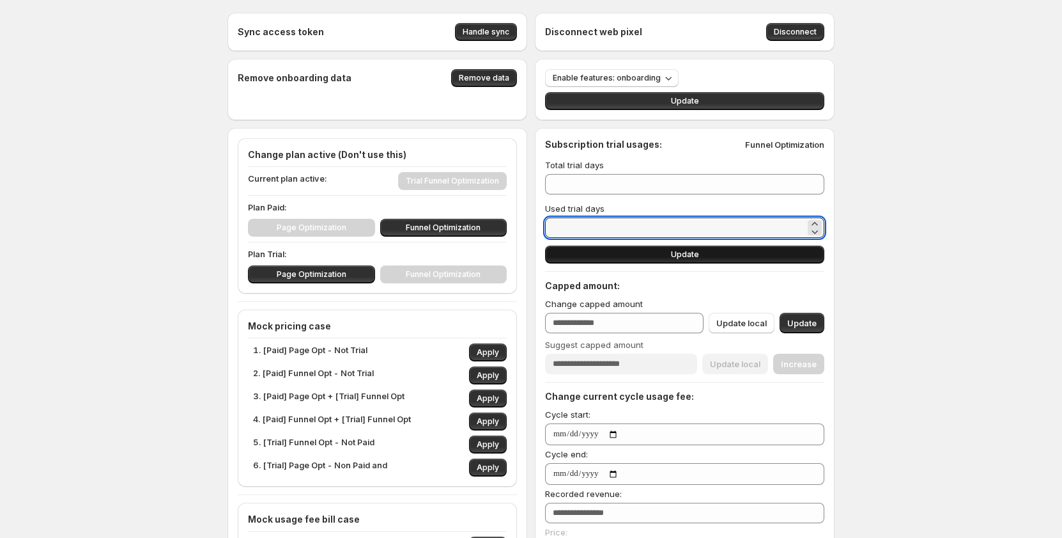
click at [616, 248] on button "Update" at bounding box center [684, 254] width 279 height 18
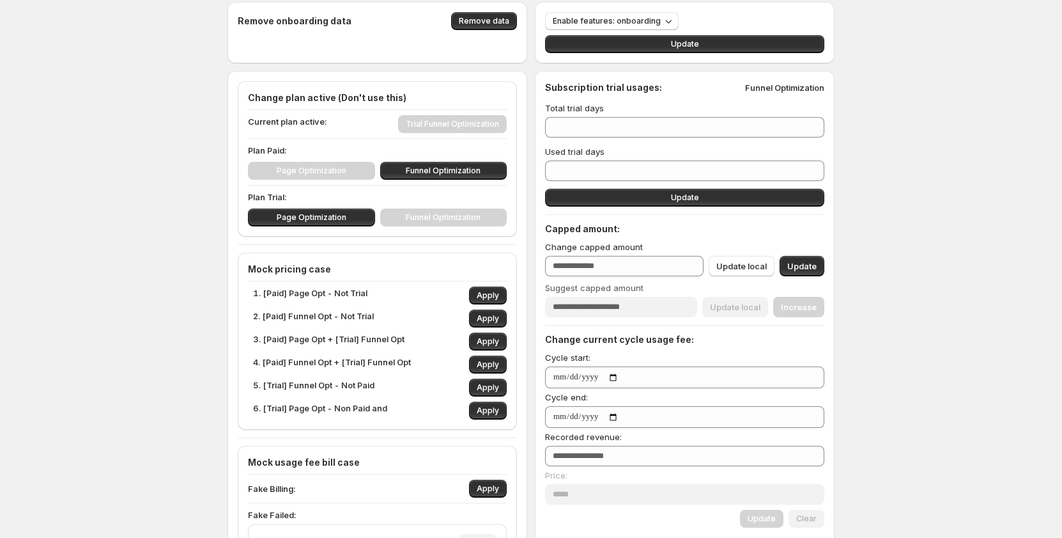
scroll to position [64, 0]
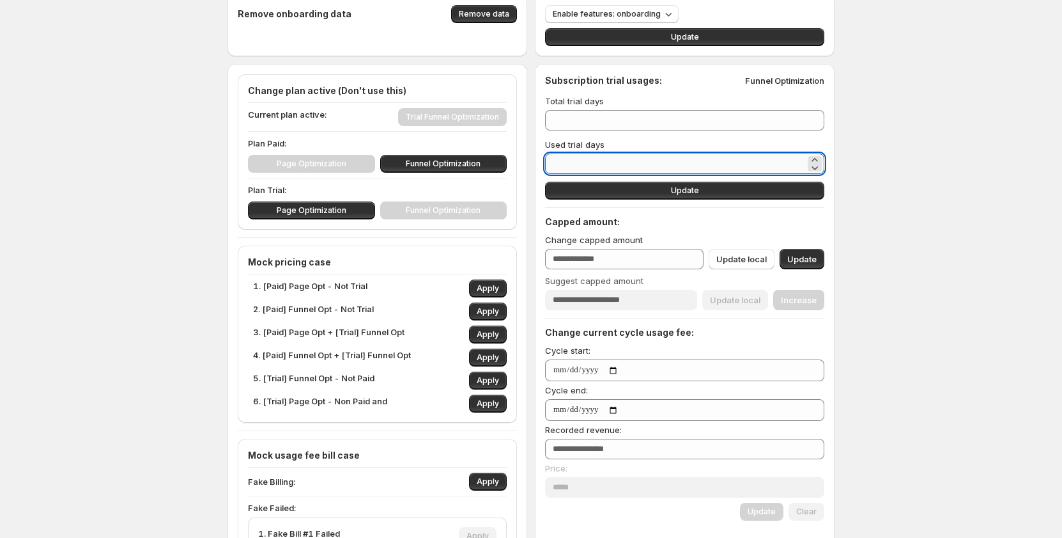
drag, startPoint x: 578, startPoint y: 165, endPoint x: 552, endPoint y: 164, distance: 25.6
click at [552, 164] on input "**" at bounding box center [675, 163] width 260 height 20
type input "*"
click at [709, 192] on button "Update" at bounding box center [684, 191] width 279 height 18
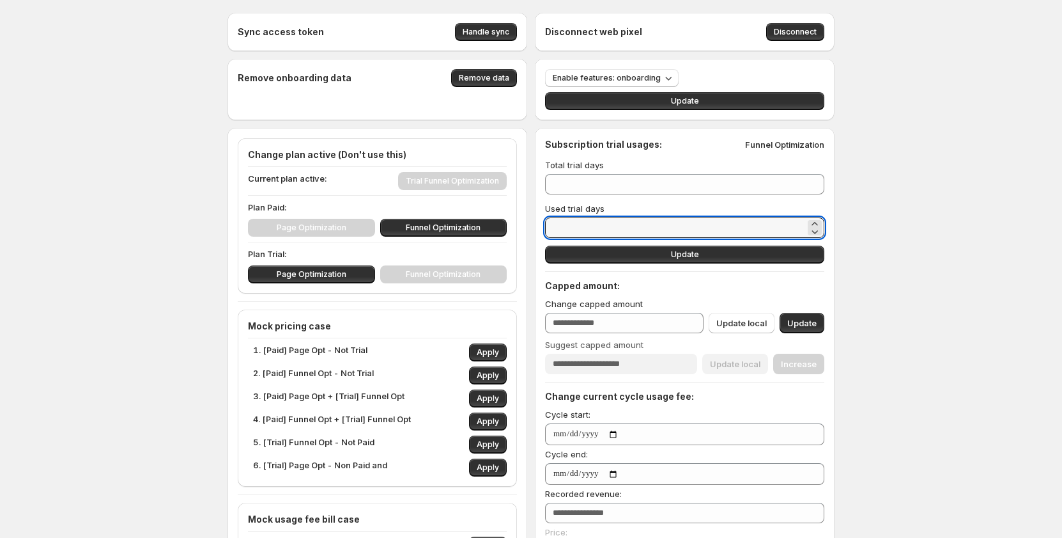
drag, startPoint x: 583, startPoint y: 229, endPoint x: 524, endPoint y: 224, distance: 59.7
click at [524, 224] on div "Sync access token Handle sync Disconnect web pixel Disconnect Remove onboarding…" at bounding box center [531, 494] width 607 height 963
type input "*"
type input "**"
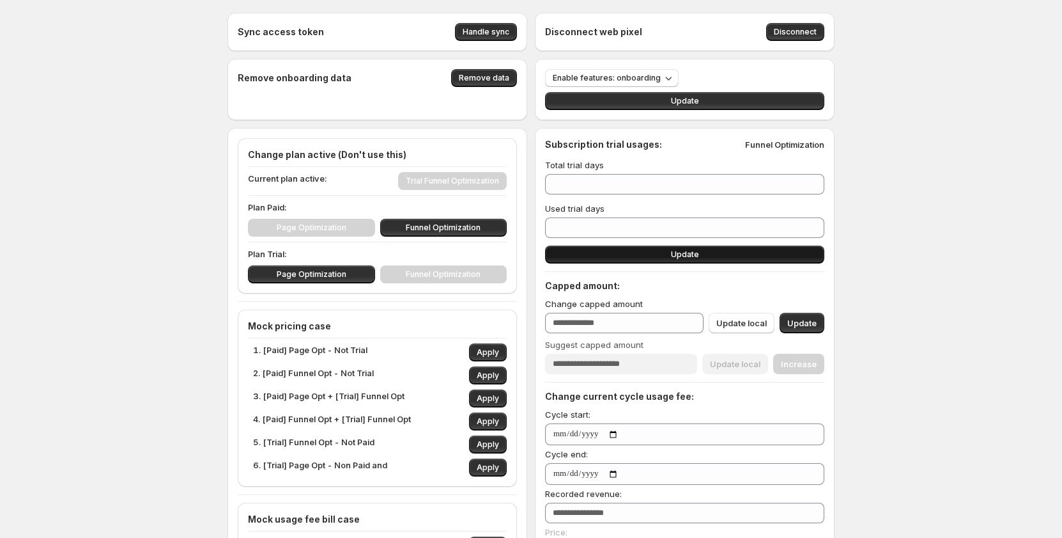
click at [642, 252] on button "Update" at bounding box center [684, 254] width 279 height 18
click at [86, 78] on div "Sync access token Handle sync Disconnect web pixel Disconnect Remove onboarding…" at bounding box center [531, 522] width 1062 height 1045
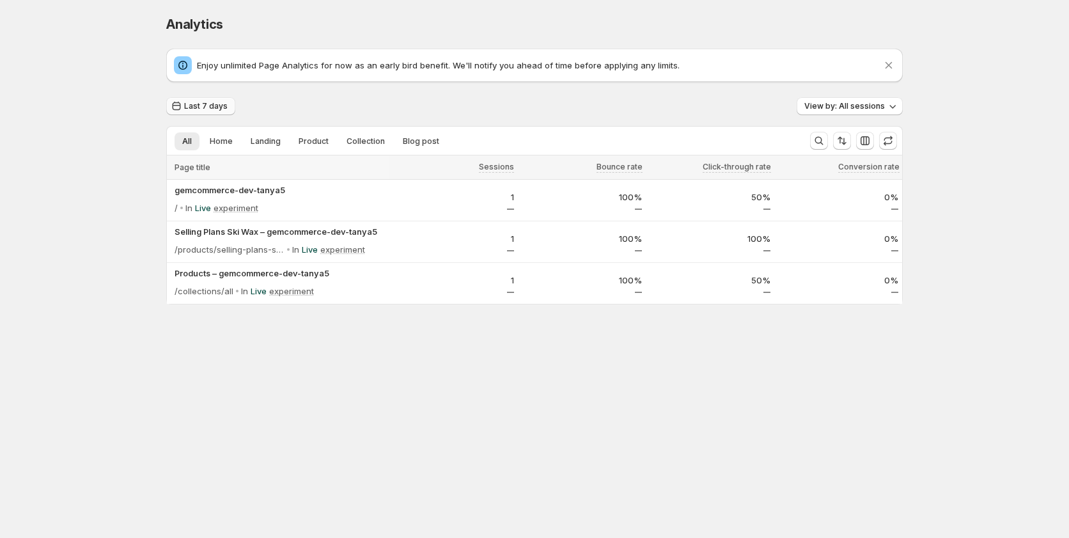
click at [194, 106] on span "Last 7 days" at bounding box center [205, 106] width 43 height 10
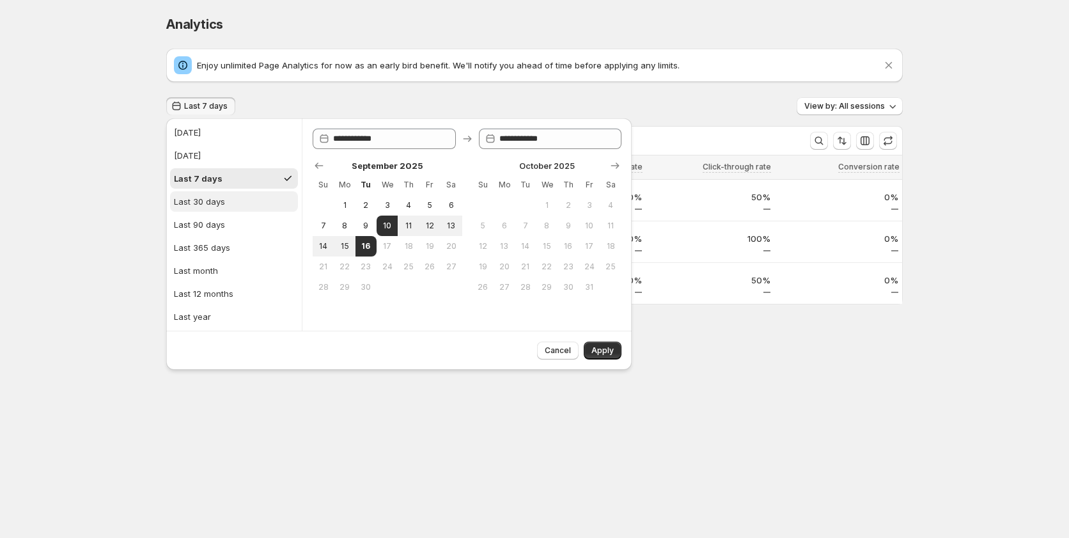
click at [210, 208] on button "Last 30 days" at bounding box center [234, 201] width 128 height 20
type input "**********"
click at [601, 351] on span "Apply" at bounding box center [602, 350] width 22 height 10
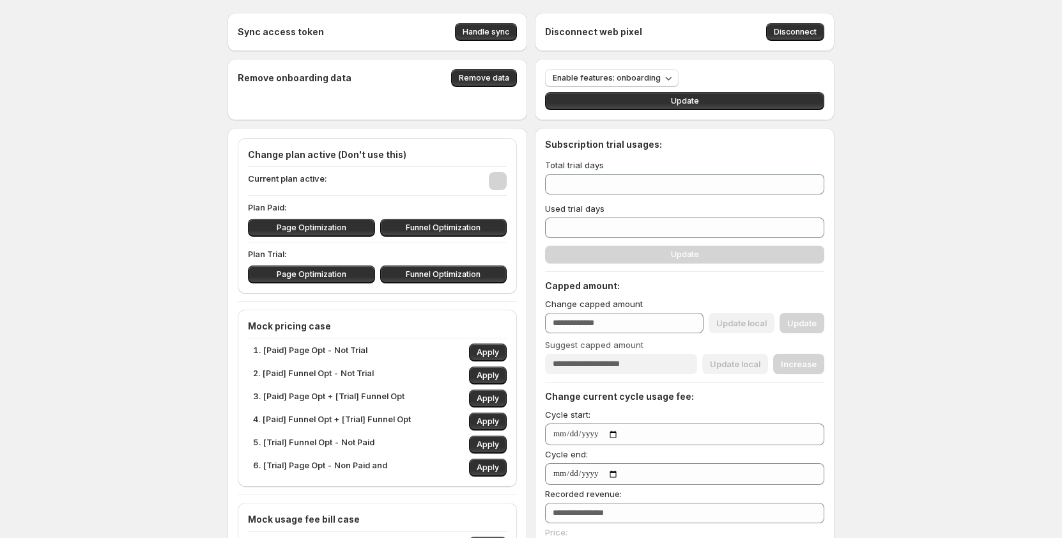
type input "***"
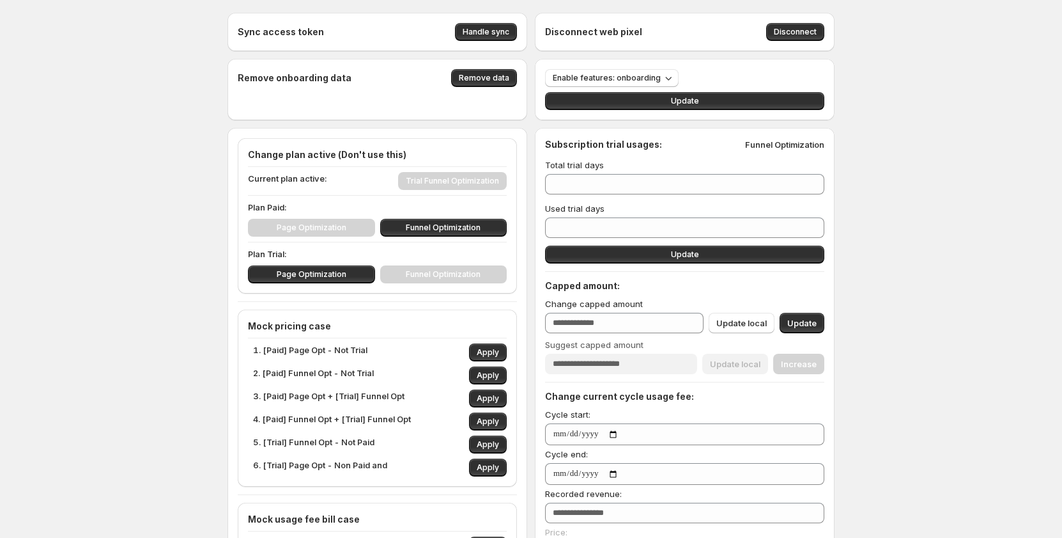
type input "**"
type input "*"
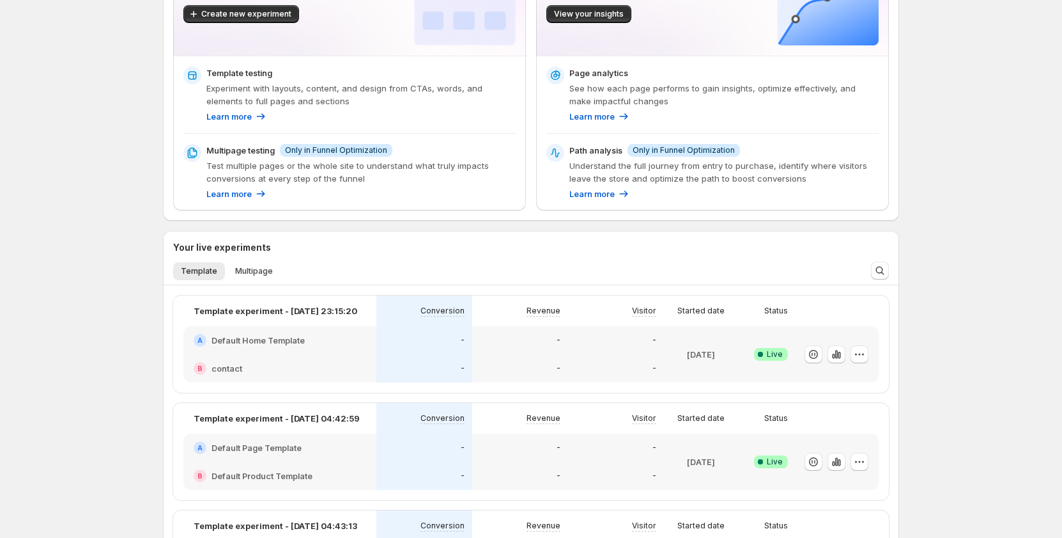
scroll to position [128, 0]
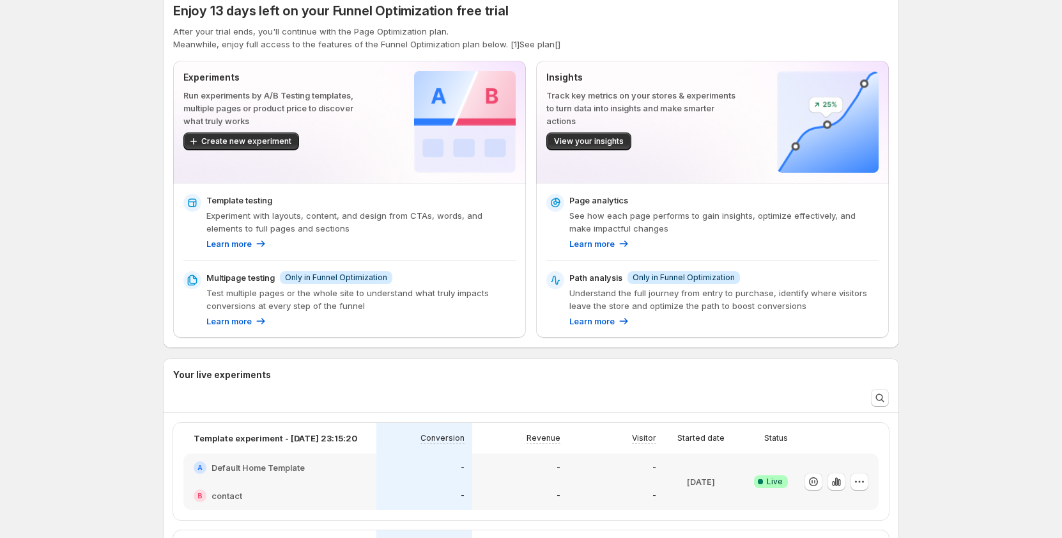
scroll to position [13, 0]
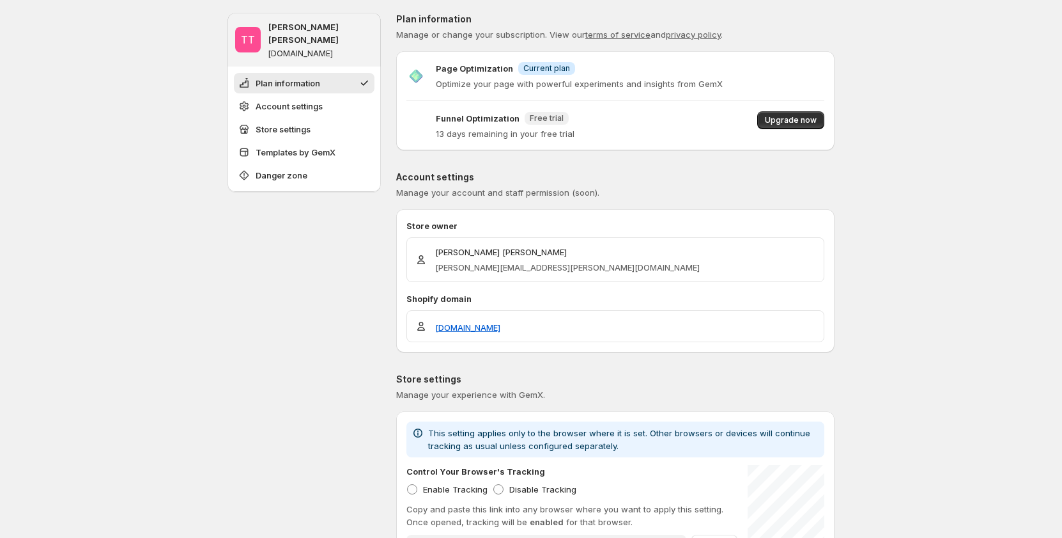
type input "**********"
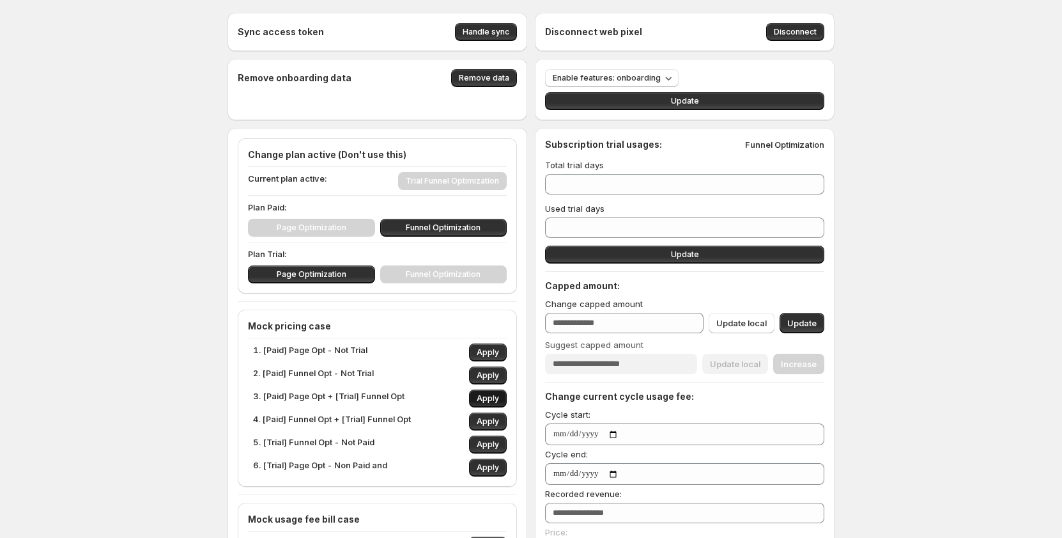
click at [478, 396] on button "Apply" at bounding box center [488, 398] width 38 height 18
type input "*"
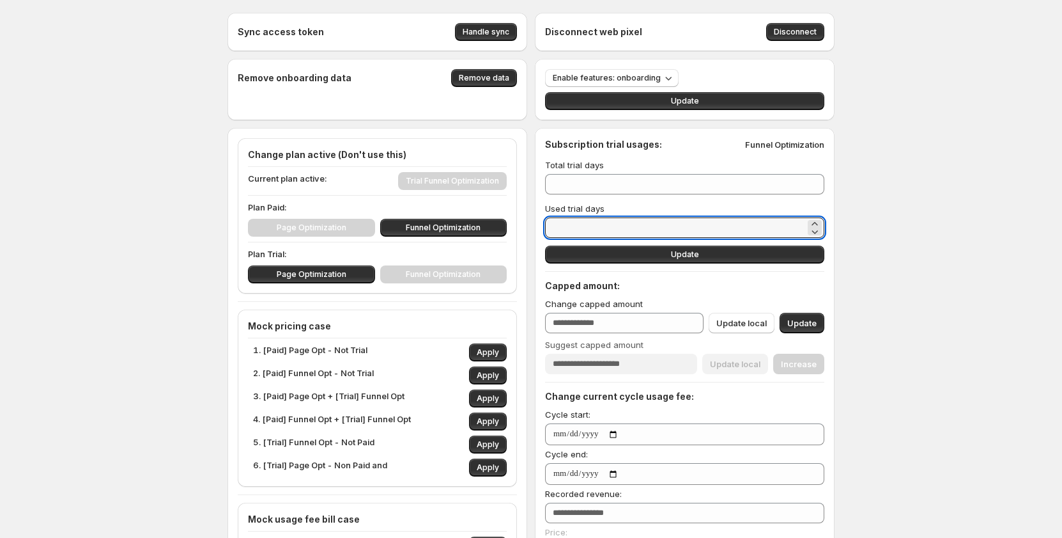
drag, startPoint x: 615, startPoint y: 223, endPoint x: 544, endPoint y: 227, distance: 71.1
type input "*"
type input "**"
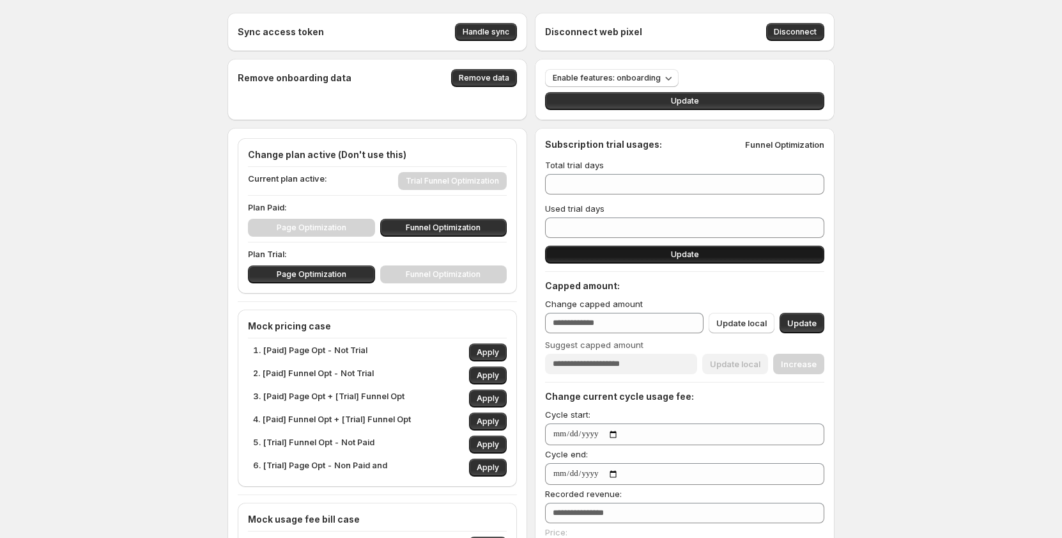
click at [646, 257] on button "Update" at bounding box center [684, 254] width 279 height 18
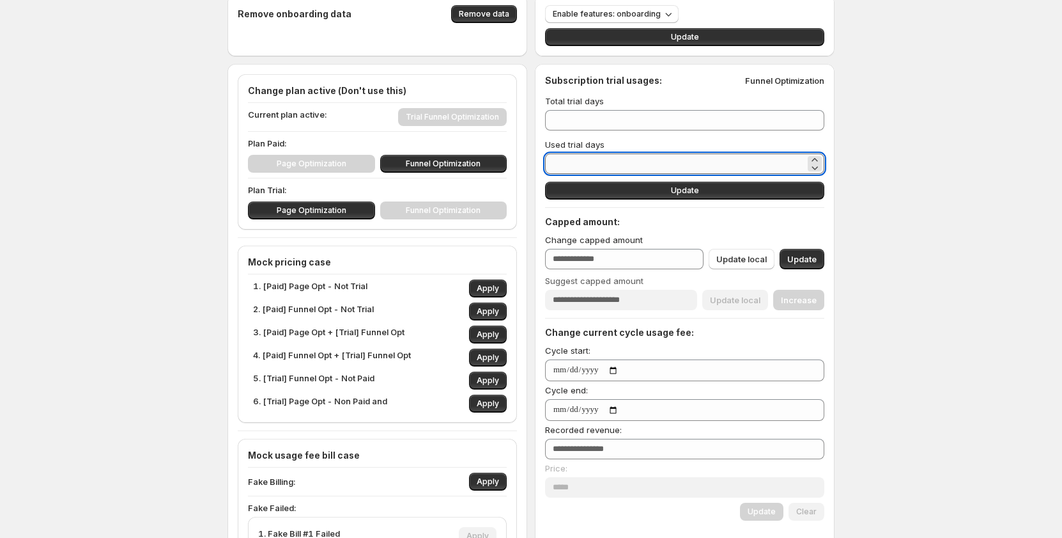
click at [584, 162] on input "*" at bounding box center [675, 163] width 260 height 20
type input "**"
click at [595, 187] on button "Update" at bounding box center [684, 191] width 279 height 18
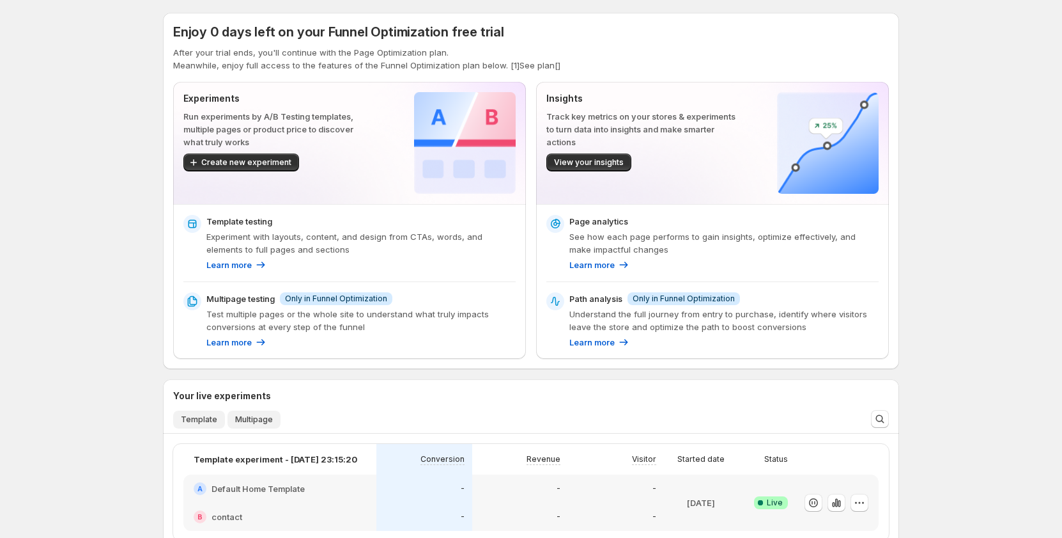
click at [246, 427] on button "Multipage" at bounding box center [254, 419] width 53 height 18
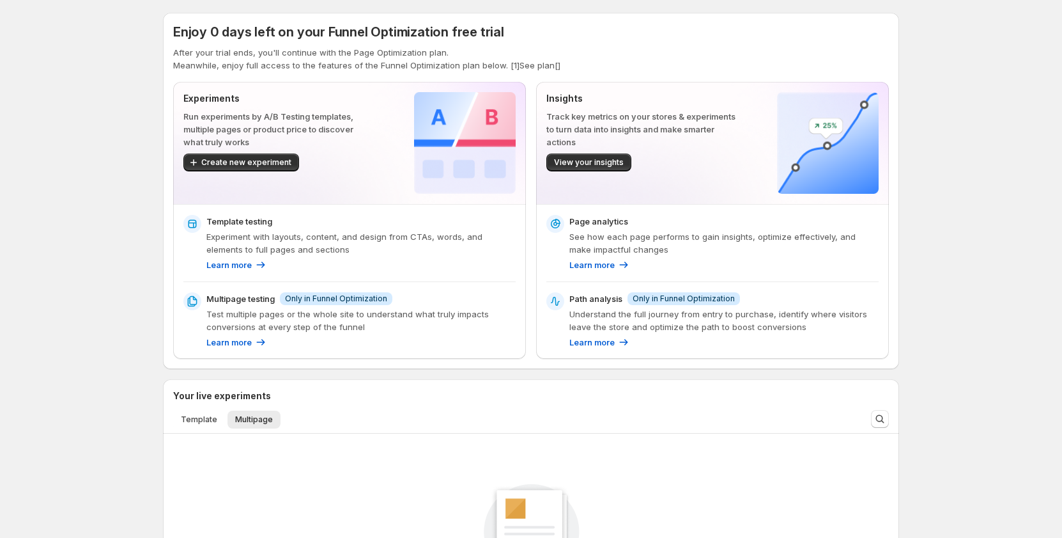
scroll to position [192, 0]
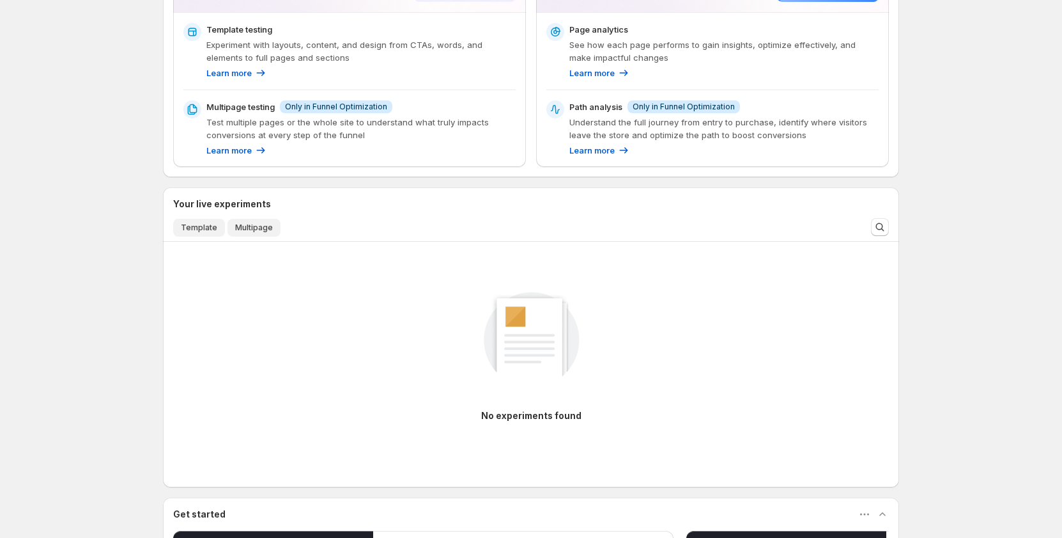
click at [204, 228] on span "Template" at bounding box center [199, 227] width 36 height 10
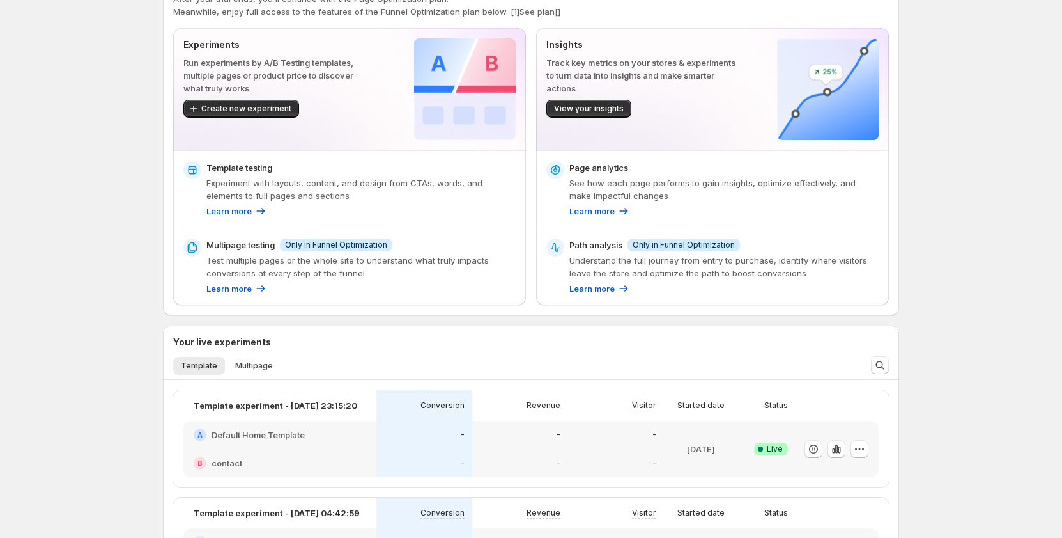
scroll to position [0, 0]
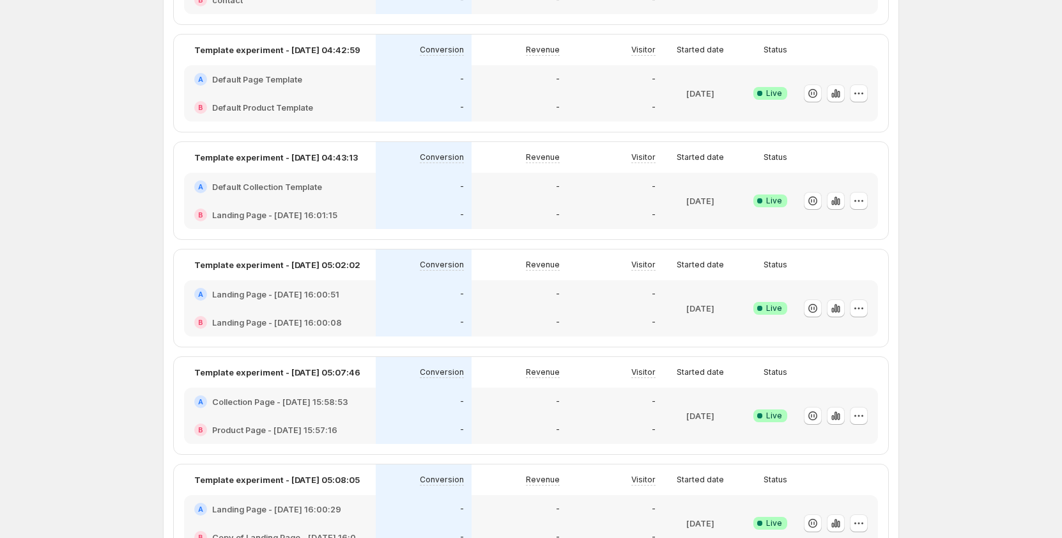
scroll to position [128, 0]
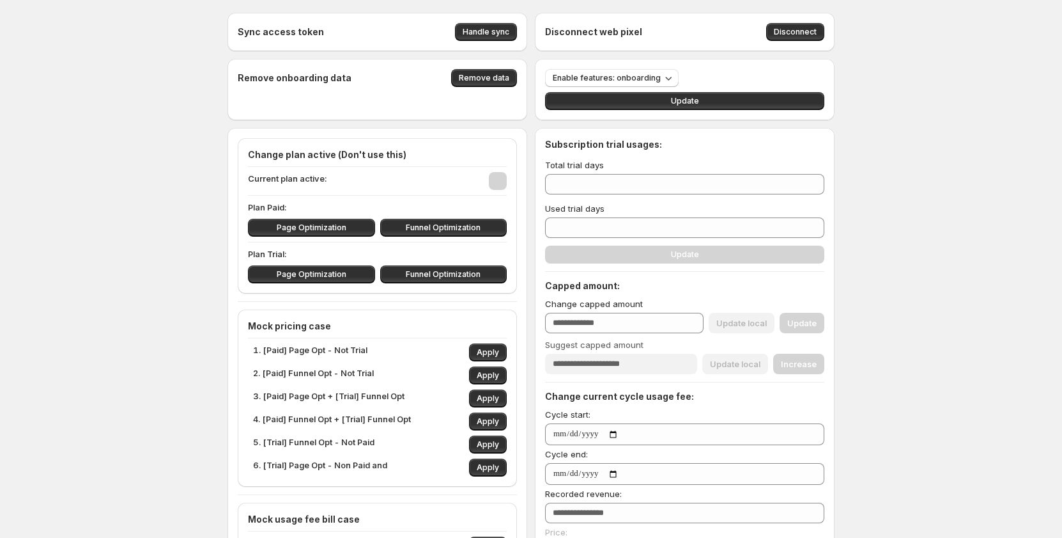
type input "**"
type input "***"
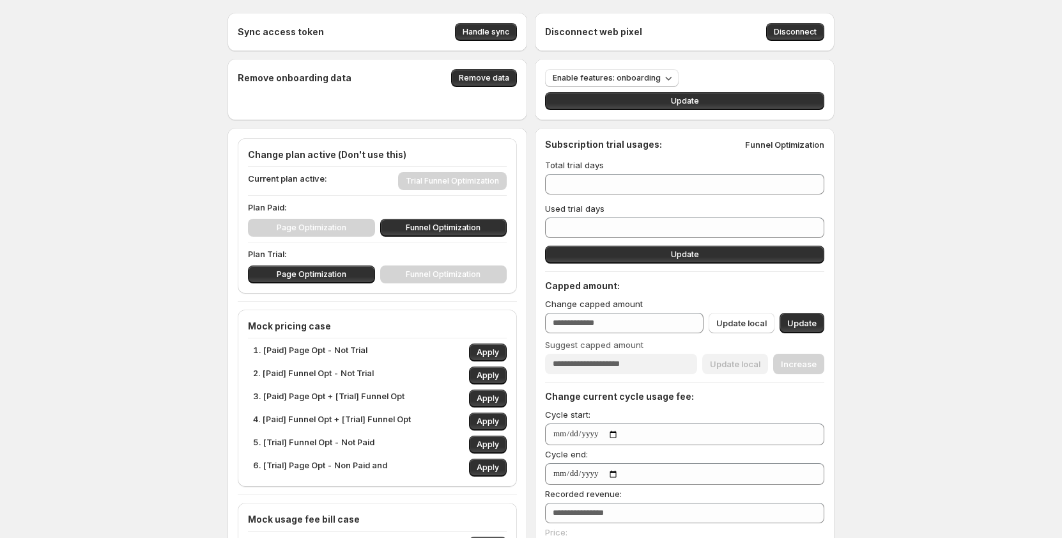
type input "**"
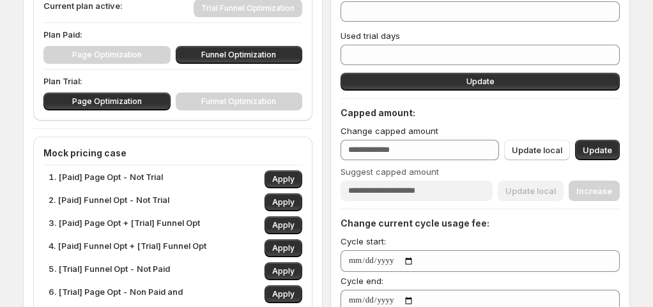
scroll to position [192, 0]
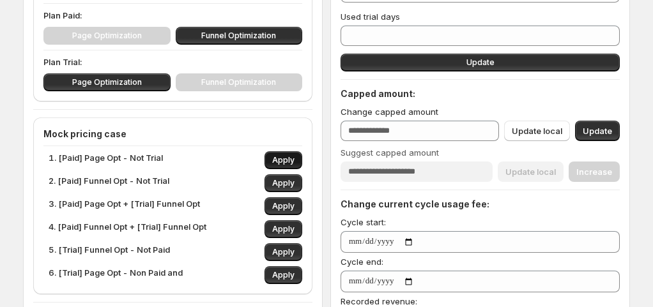
click at [283, 156] on span "Apply" at bounding box center [283, 160] width 22 height 10
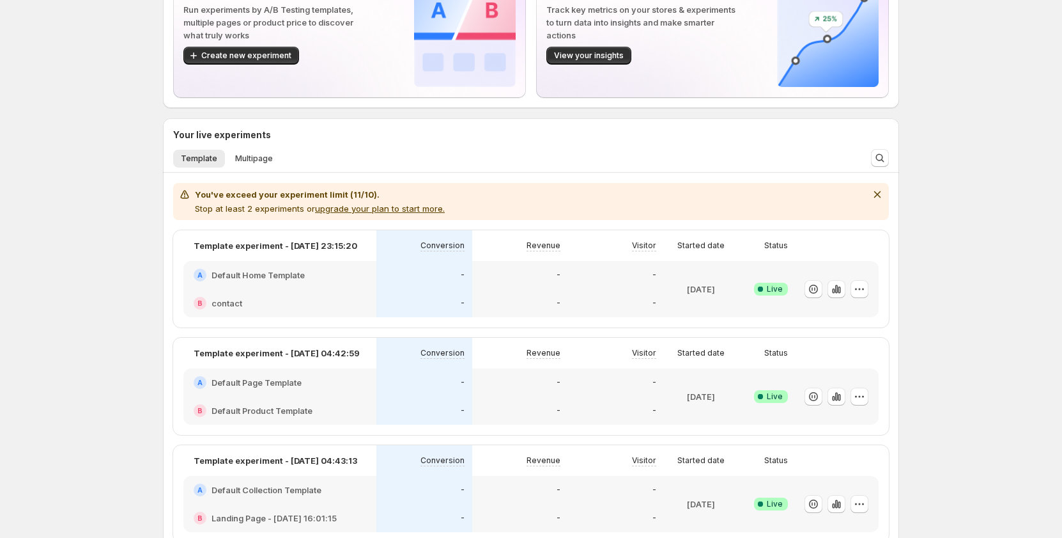
scroll to position [128, 0]
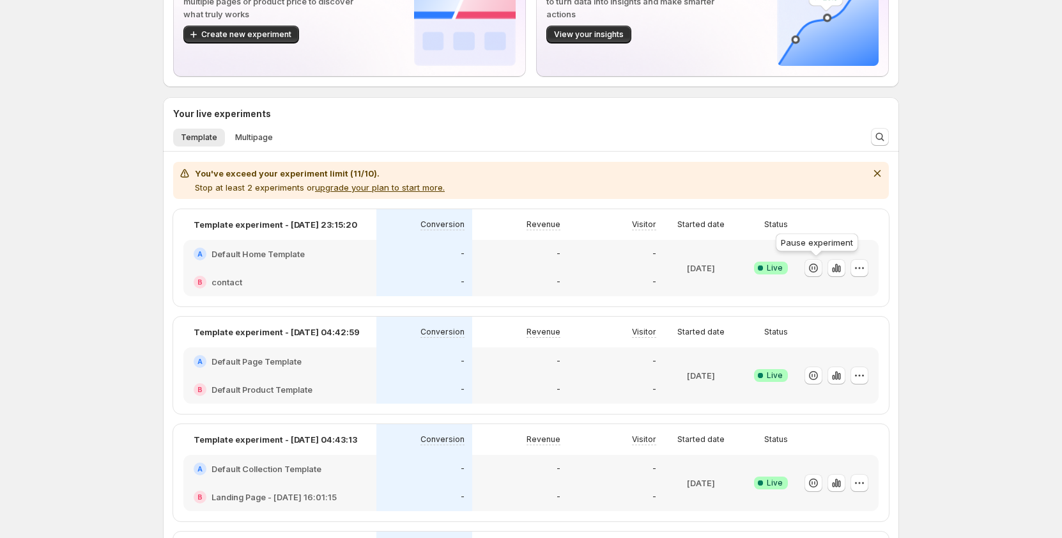
click at [659, 270] on icon "button" at bounding box center [813, 267] width 13 height 13
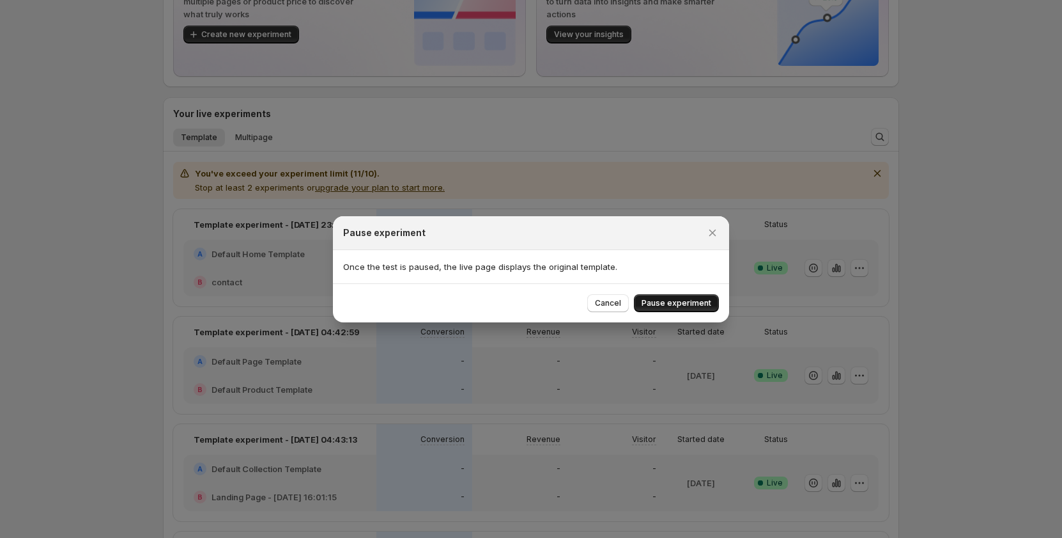
click at [659, 305] on span "Pause experiment" at bounding box center [677, 303] width 70 height 10
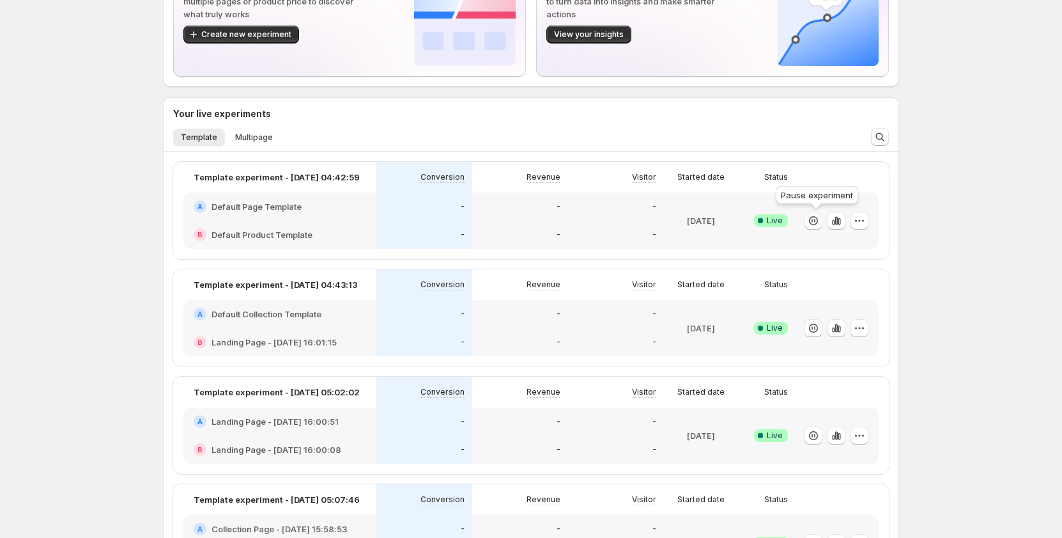
click at [659, 222] on button "button" at bounding box center [814, 221] width 18 height 18
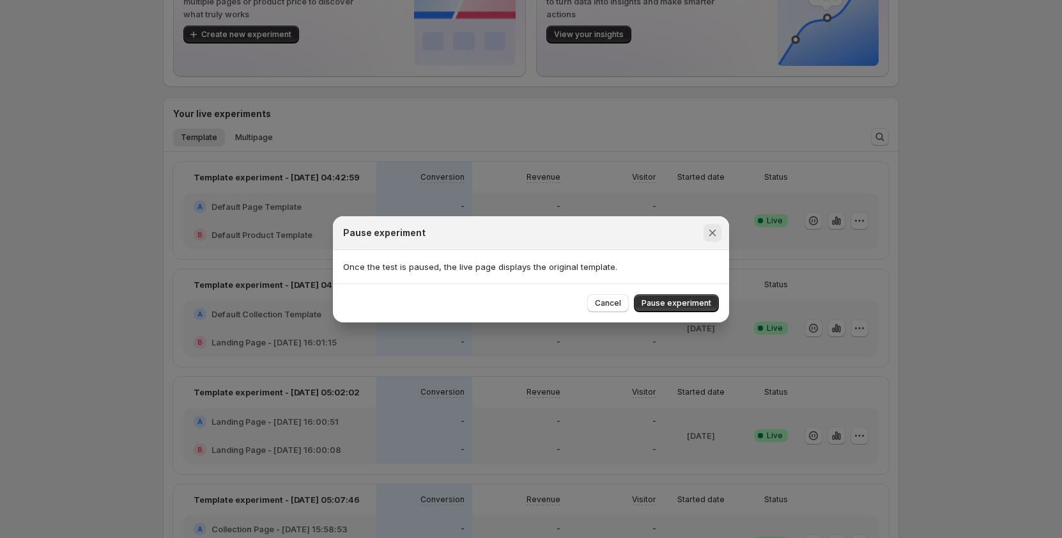
click at [659, 233] on icon "Close" at bounding box center [712, 232] width 13 height 13
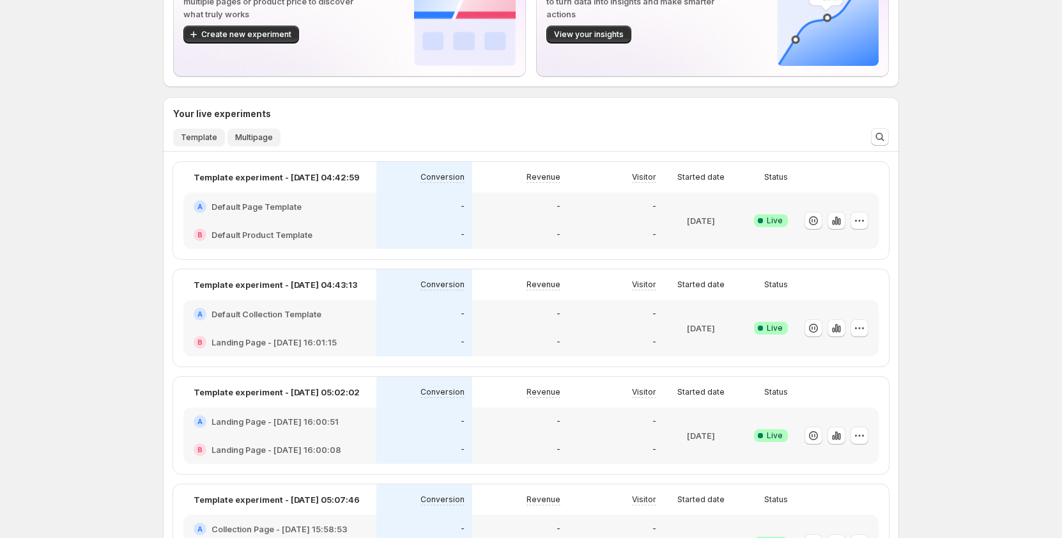
click at [251, 141] on span "Multipage" at bounding box center [254, 137] width 38 height 10
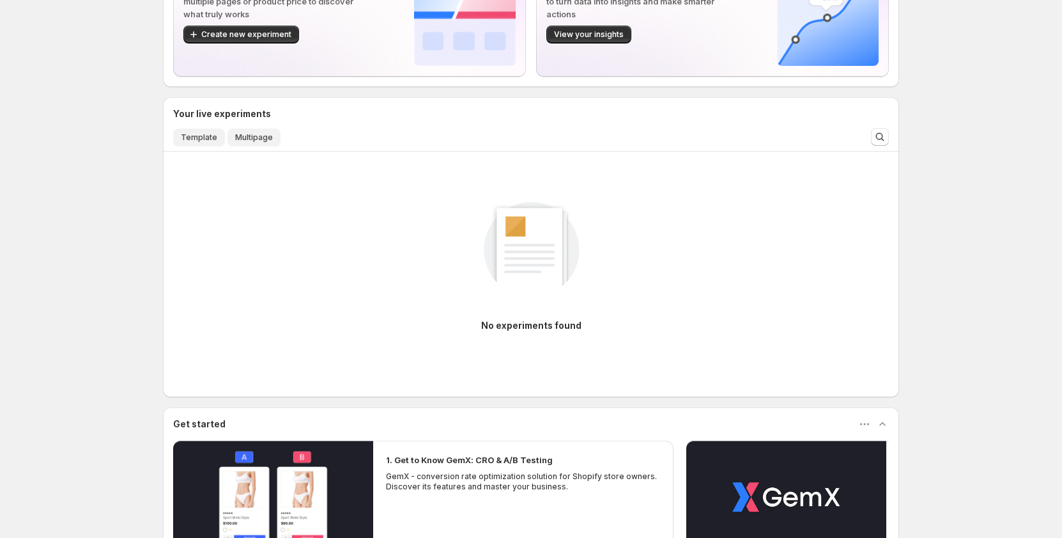
click at [205, 133] on span "Template" at bounding box center [199, 137] width 36 height 10
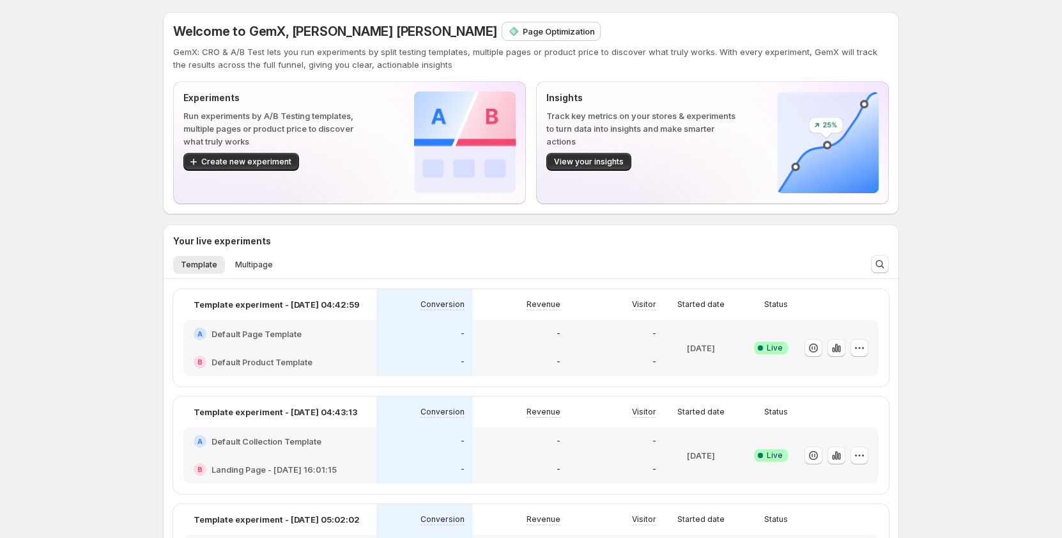
scroll to position [0, 0]
click at [240, 263] on span "Multipage" at bounding box center [254, 265] width 38 height 10
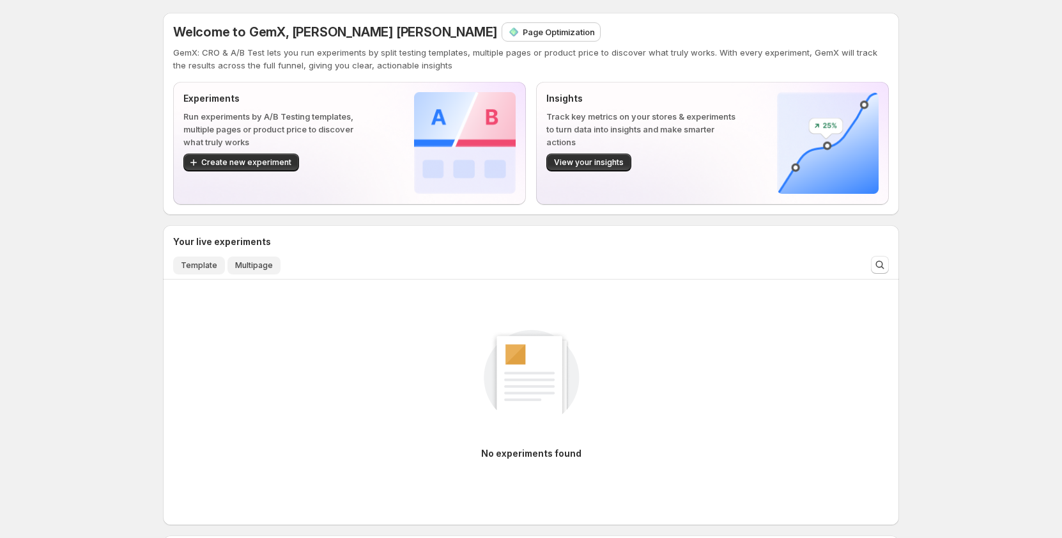
click at [209, 265] on span "Template" at bounding box center [199, 265] width 36 height 10
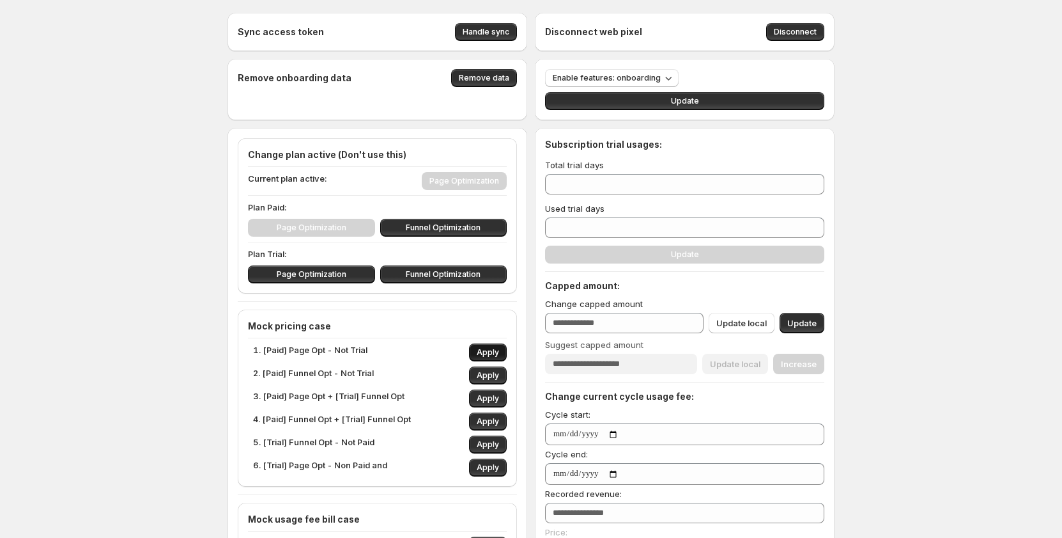
click at [495, 307] on span "Apply" at bounding box center [488, 352] width 22 height 10
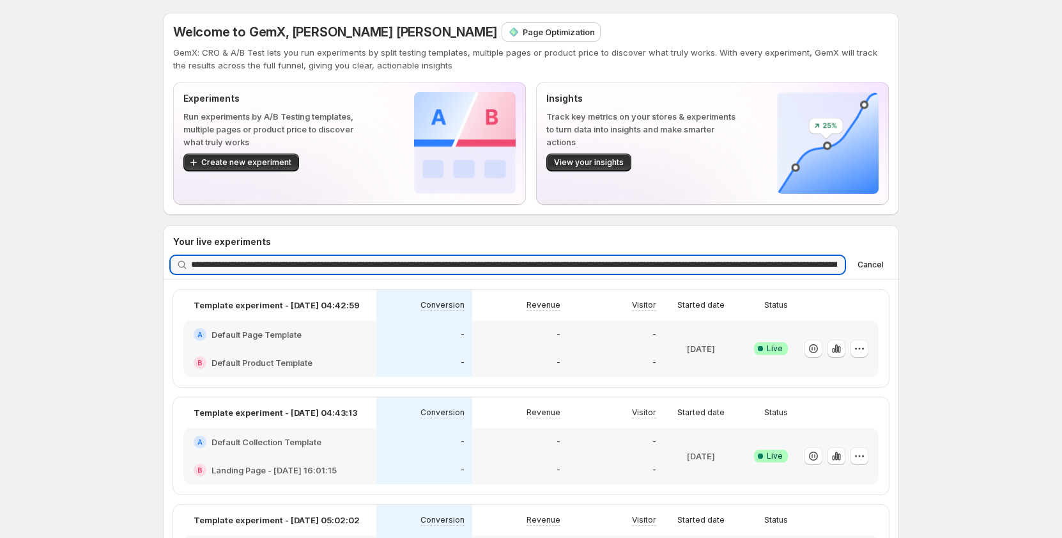
scroll to position [0, 343]
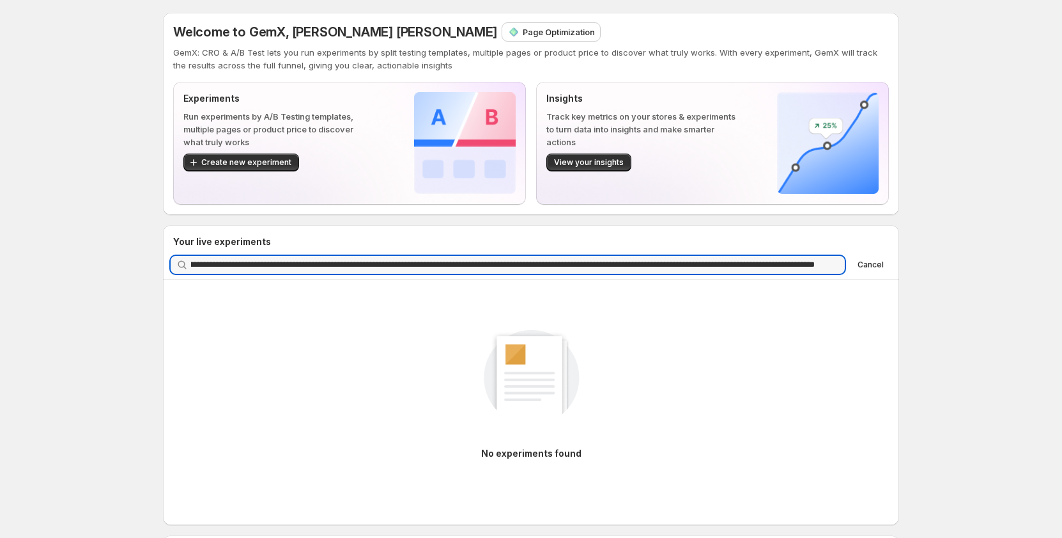
type input "**********"
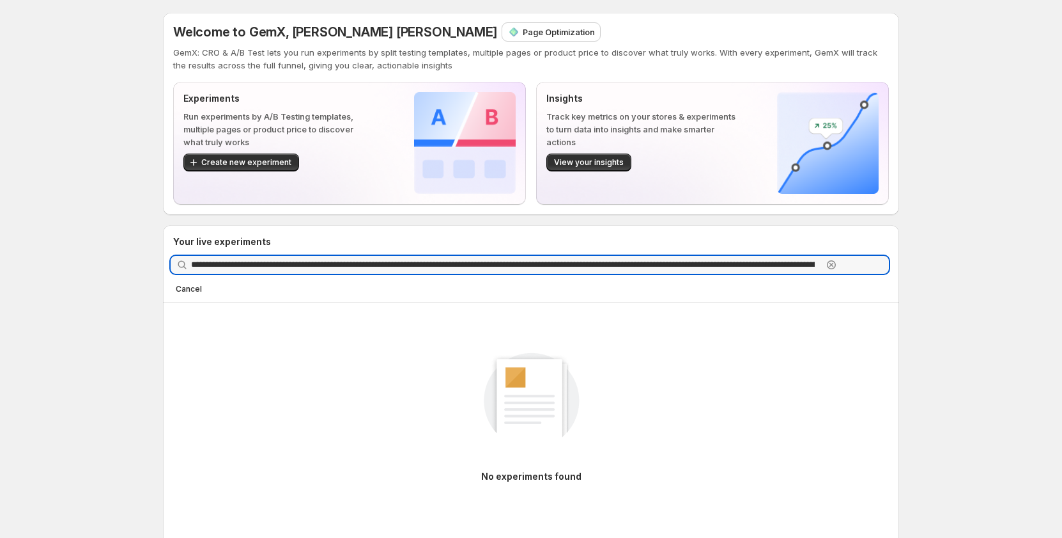
click at [659, 266] on icon "button" at bounding box center [832, 265] width 4 height 4
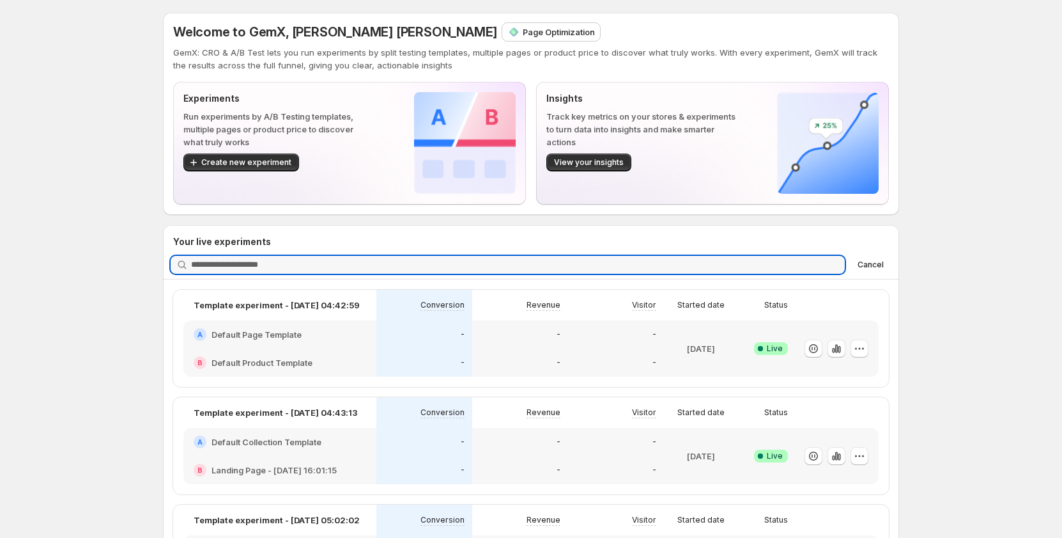
scroll to position [0, 0]
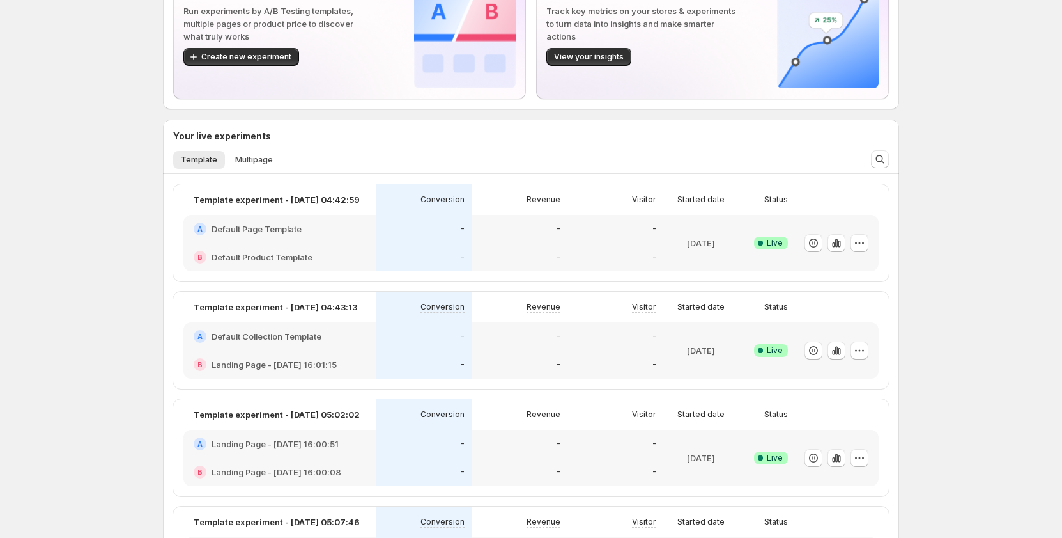
scroll to position [128, 0]
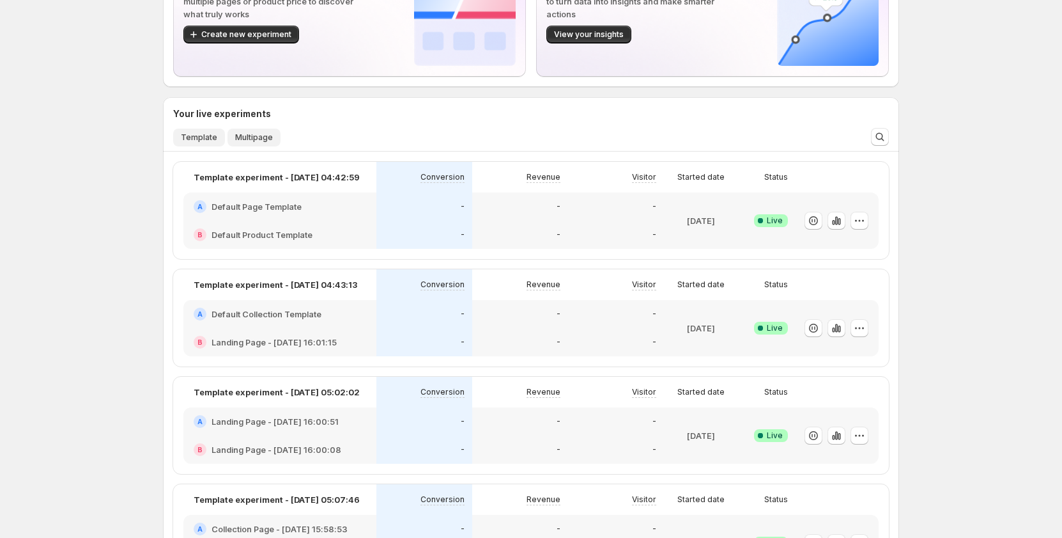
click at [250, 137] on span "Multipage" at bounding box center [254, 137] width 38 height 10
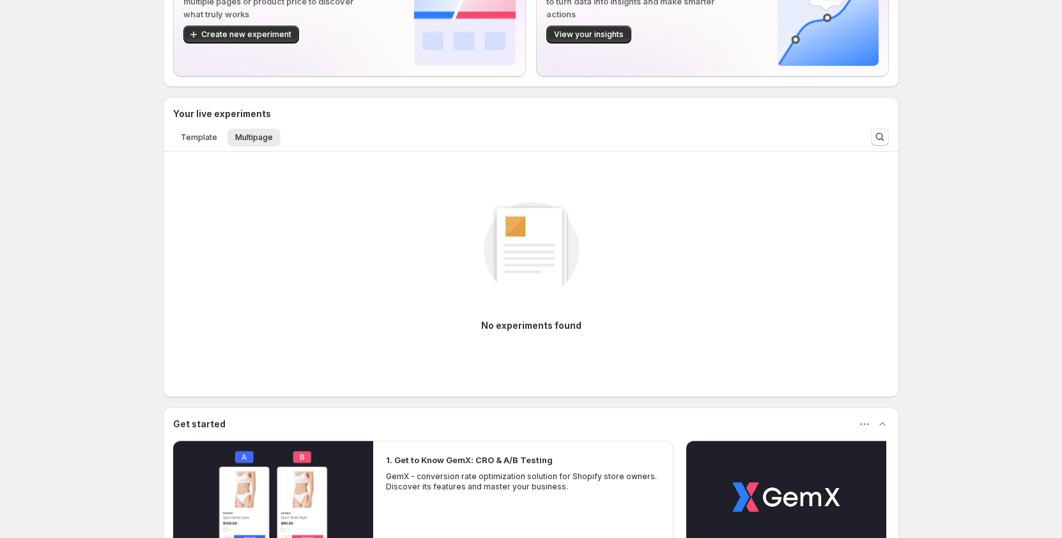
scroll to position [0, 0]
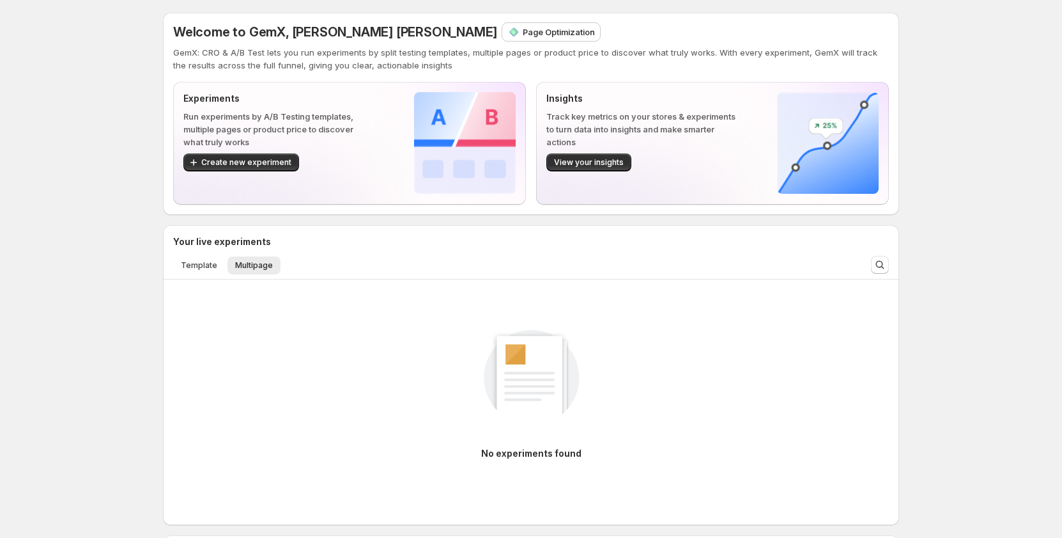
click at [94, 186] on div "Welcome to GemX, Tanya Tanya Page Optimization GemX: CRO & A/B Test lets you ru…" at bounding box center [531, 440] width 1062 height 880
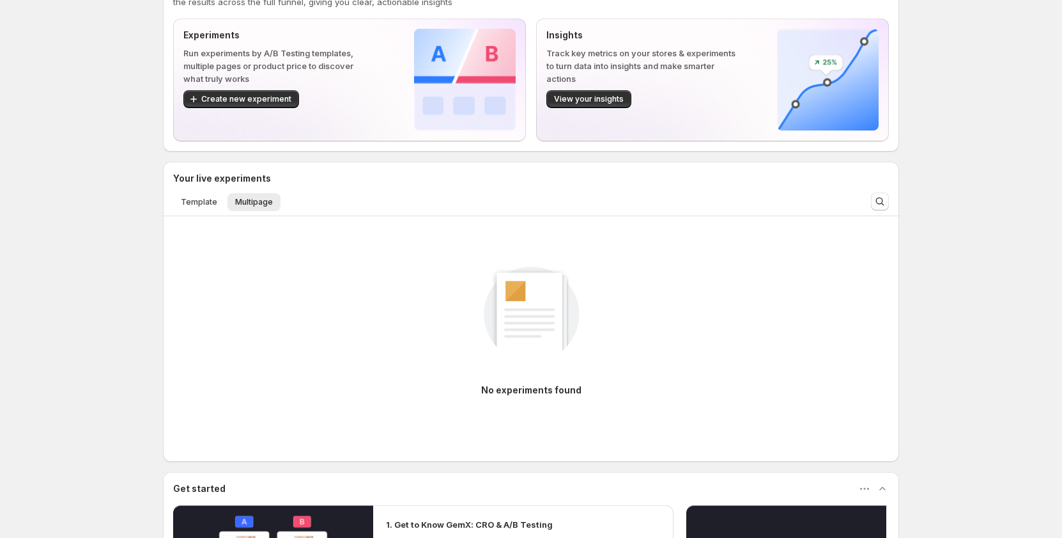
scroll to position [64, 0]
click at [21, 263] on div "Welcome to GemX, Tanya Tanya Page Optimization GemX: CRO & A/B Test lets you ru…" at bounding box center [531, 376] width 1062 height 880
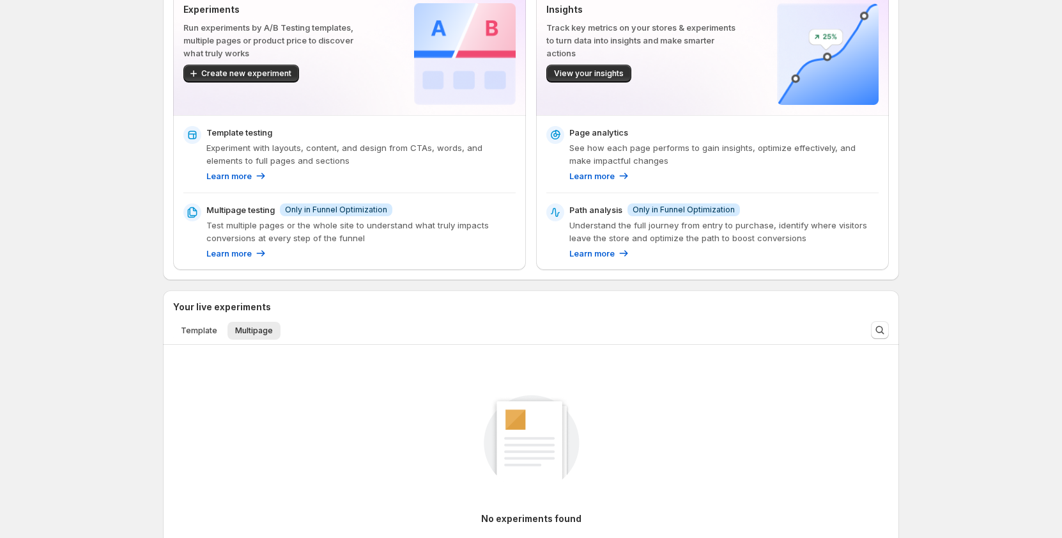
scroll to position [192, 0]
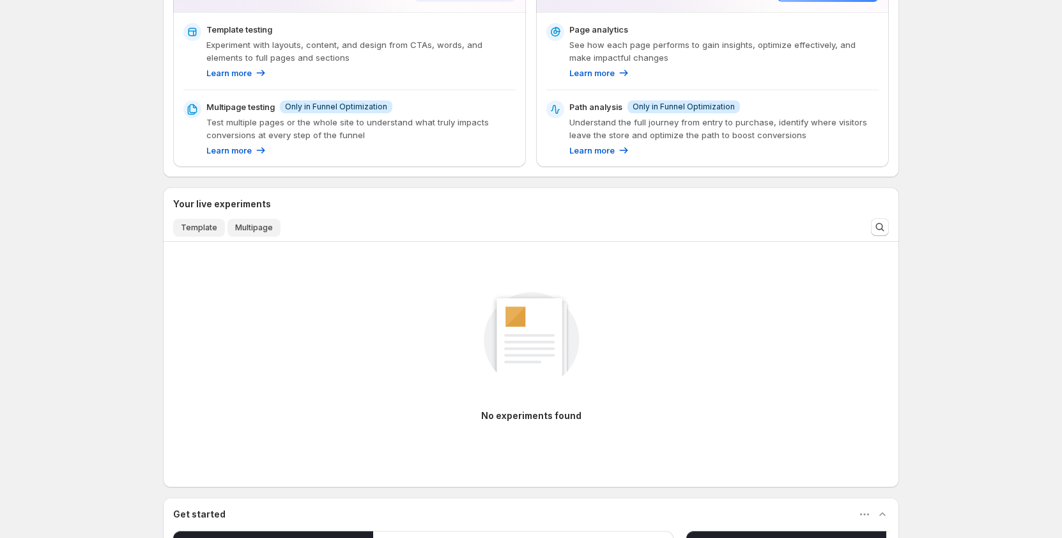
click at [208, 227] on span "Template" at bounding box center [199, 227] width 36 height 10
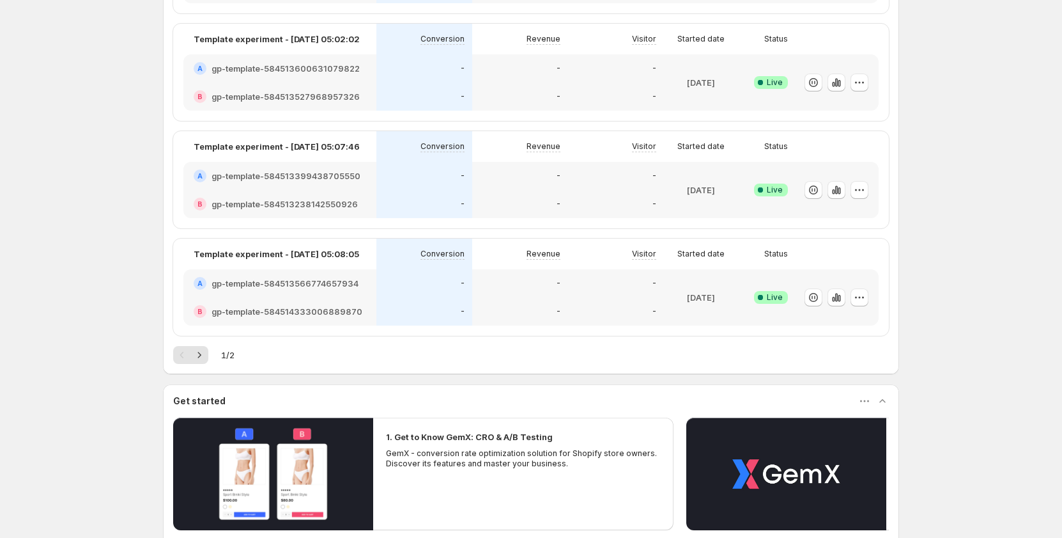
scroll to position [443, 0]
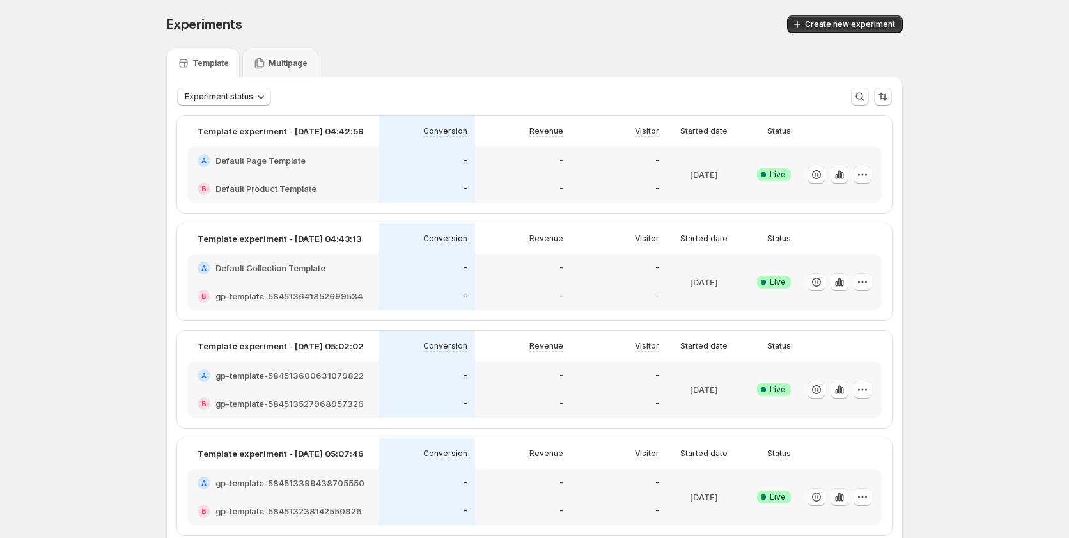
click at [290, 72] on div "Multipage" at bounding box center [280, 63] width 76 height 29
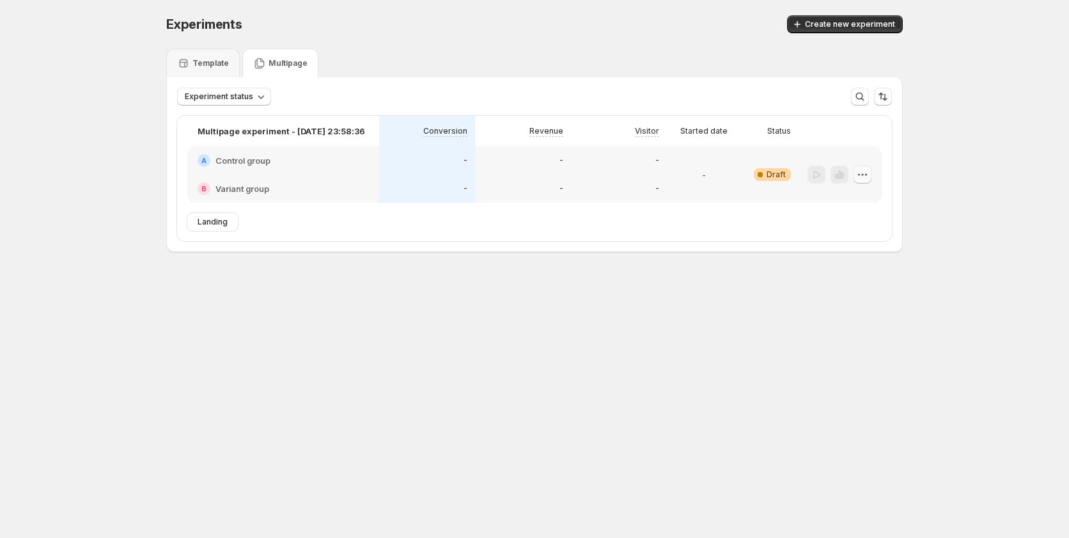
click at [868, 171] on icon "button" at bounding box center [862, 174] width 13 height 13
click at [971, 169] on div "Experiments. This page is ready Experiments Create new experiment Template Mult…" at bounding box center [534, 160] width 1069 height 321
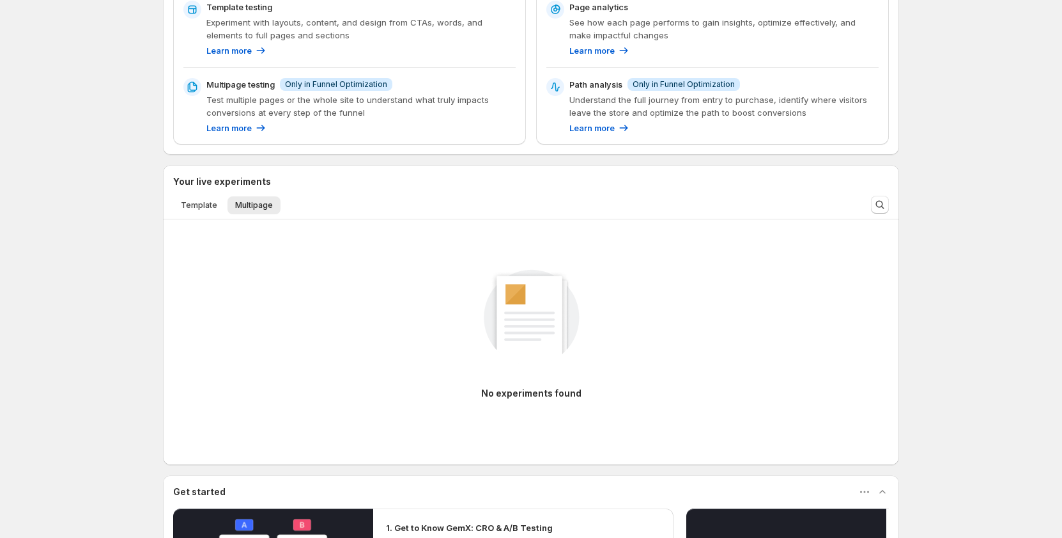
scroll to position [192, 0]
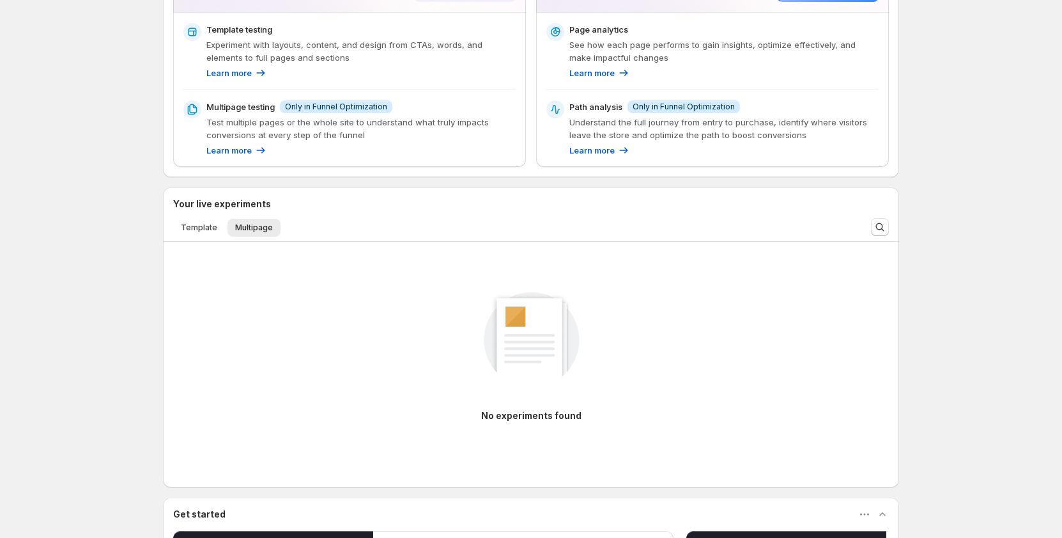
click at [130, 261] on div "Enjoy 0 days left on your Funnel Optimization free trial After your trial ends,…" at bounding box center [531, 325] width 1062 height 1034
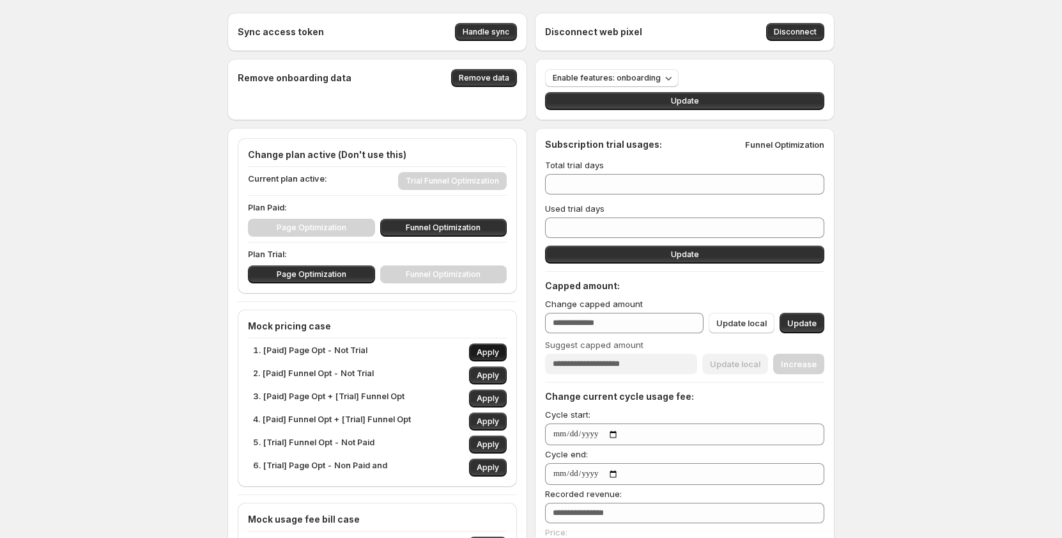
click at [484, 353] on span "Apply" at bounding box center [488, 352] width 22 height 10
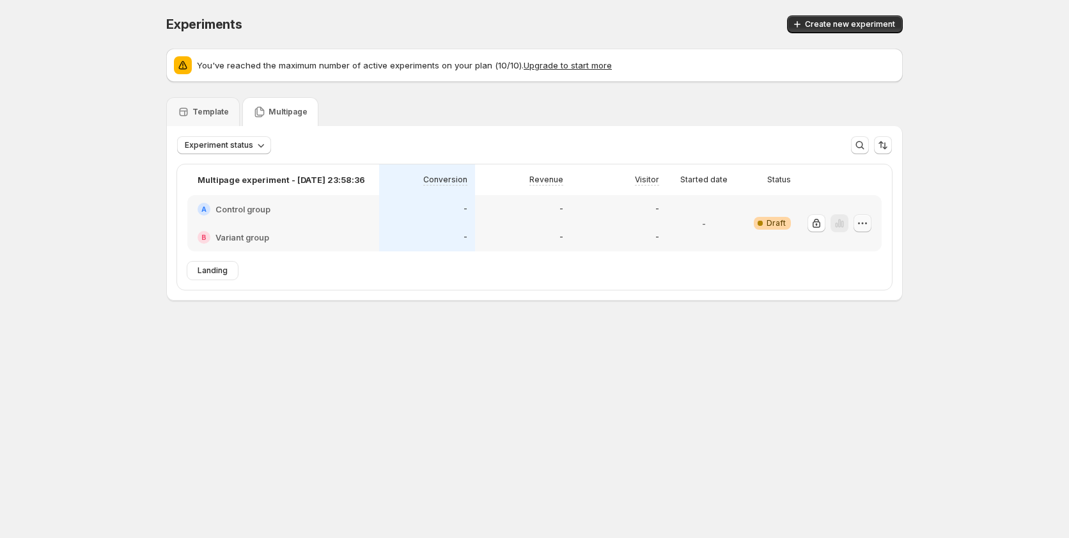
click at [856, 224] on icon "button" at bounding box center [862, 223] width 13 height 13
click at [284, 109] on p "Multipage" at bounding box center [287, 112] width 39 height 10
click at [863, 229] on button "button" at bounding box center [862, 223] width 18 height 18
click at [850, 322] on button "Delete" at bounding box center [863, 315] width 86 height 20
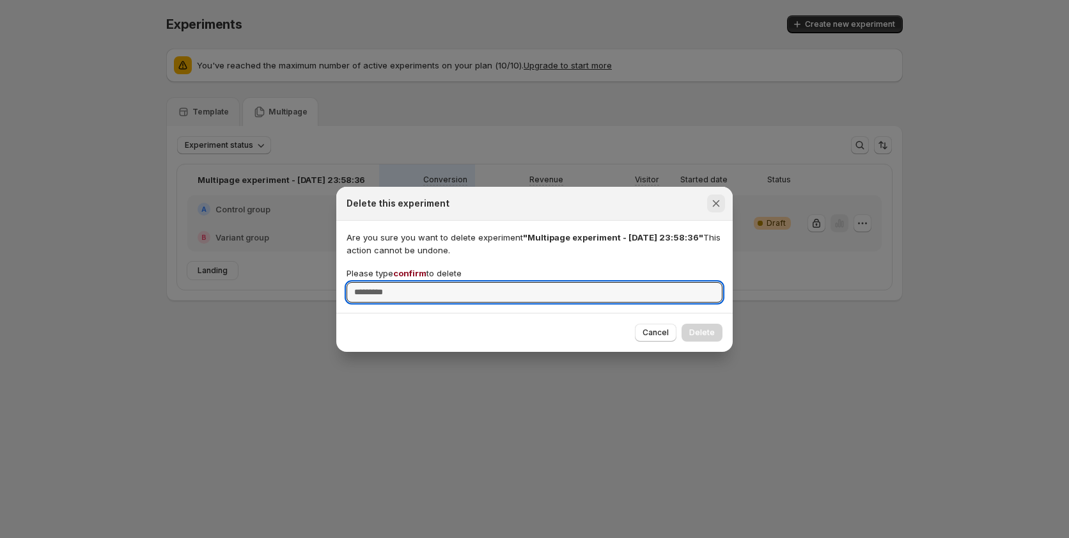
click at [719, 208] on icon "Close" at bounding box center [716, 203] width 13 height 13
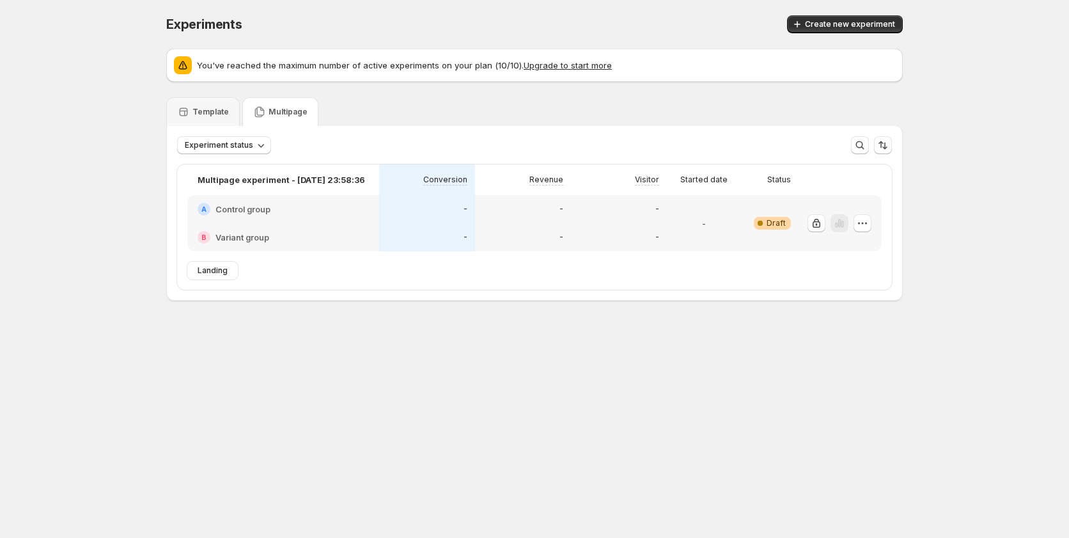
click at [983, 206] on div "Experiments. This page is ready Experiments Create new experiment You've reache…" at bounding box center [534, 184] width 1069 height 369
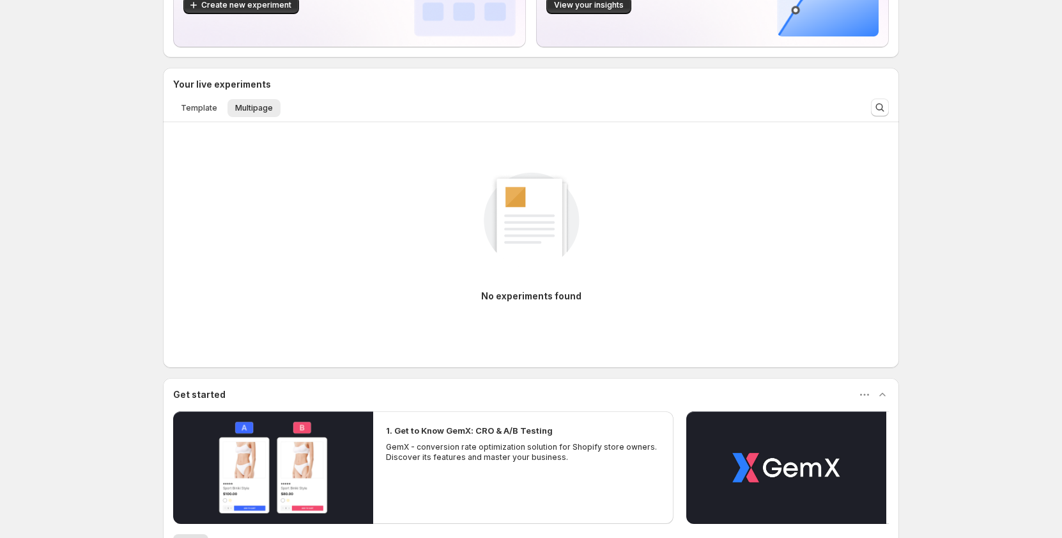
scroll to position [128, 0]
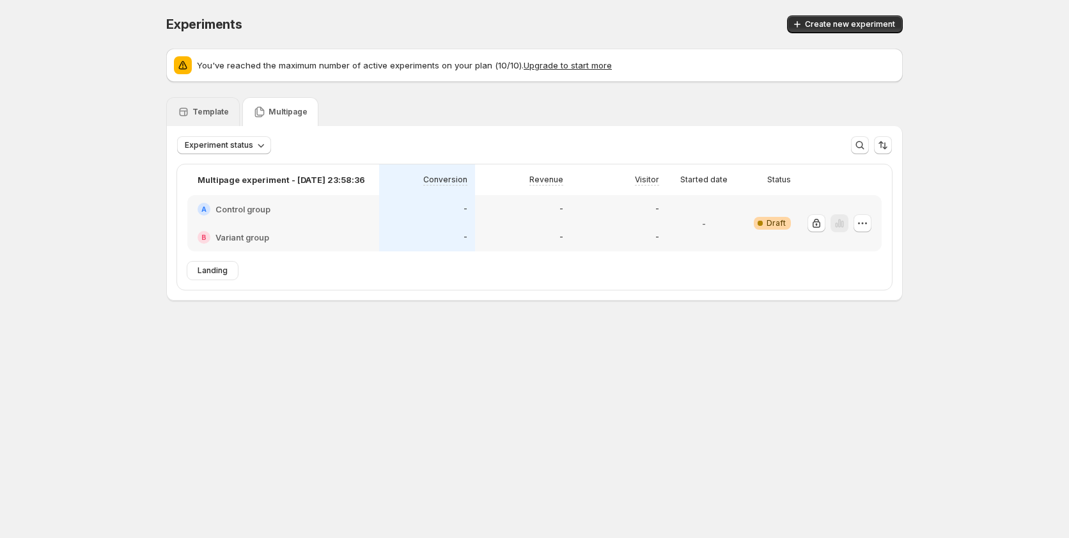
click at [229, 111] on div "Template" at bounding box center [203, 111] width 74 height 29
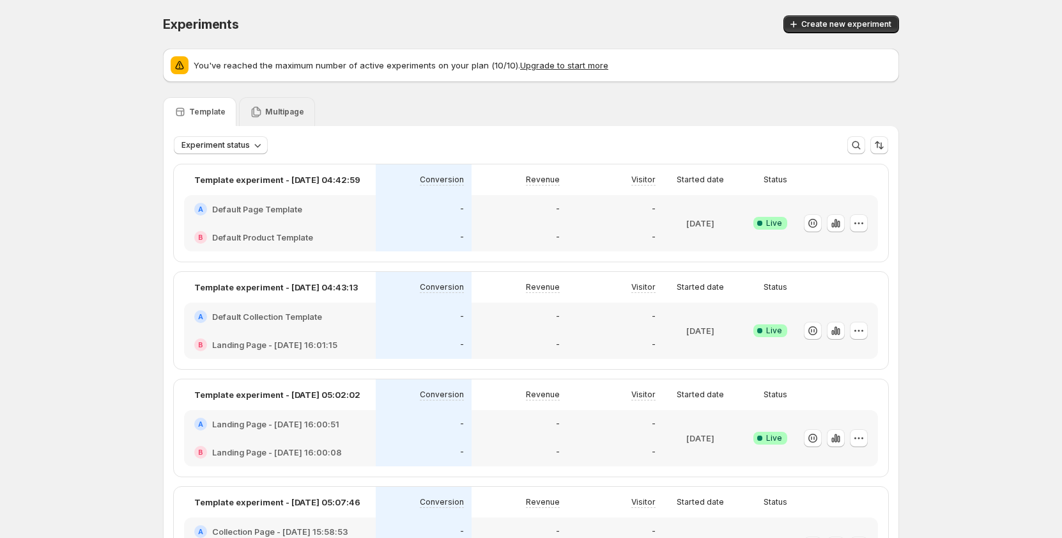
click at [277, 111] on p "Multipage" at bounding box center [284, 112] width 39 height 10
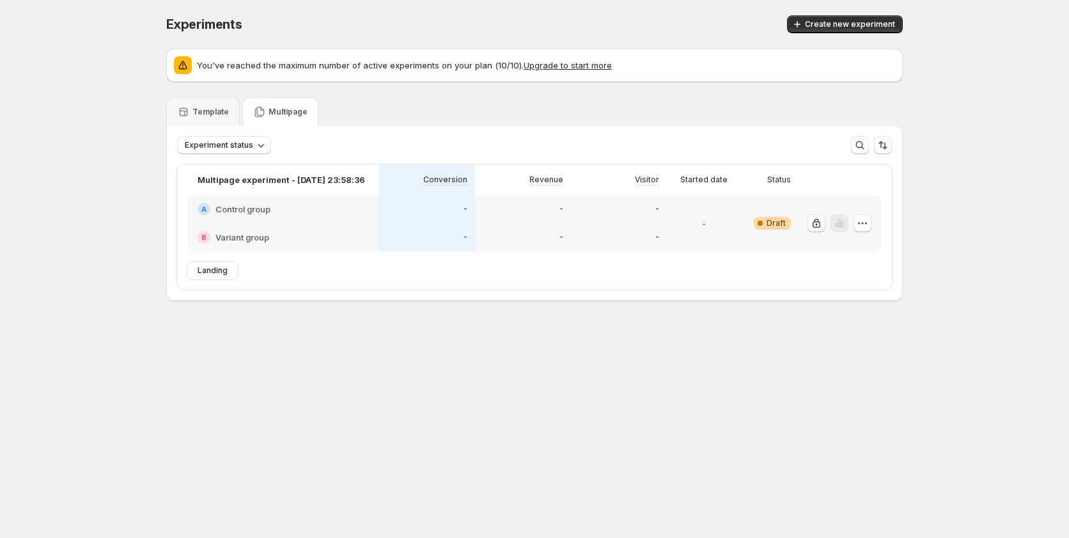
click at [482, 418] on body "Experiments. This page is ready Experiments Create new experiment You've reache…" at bounding box center [534, 269] width 1069 height 538
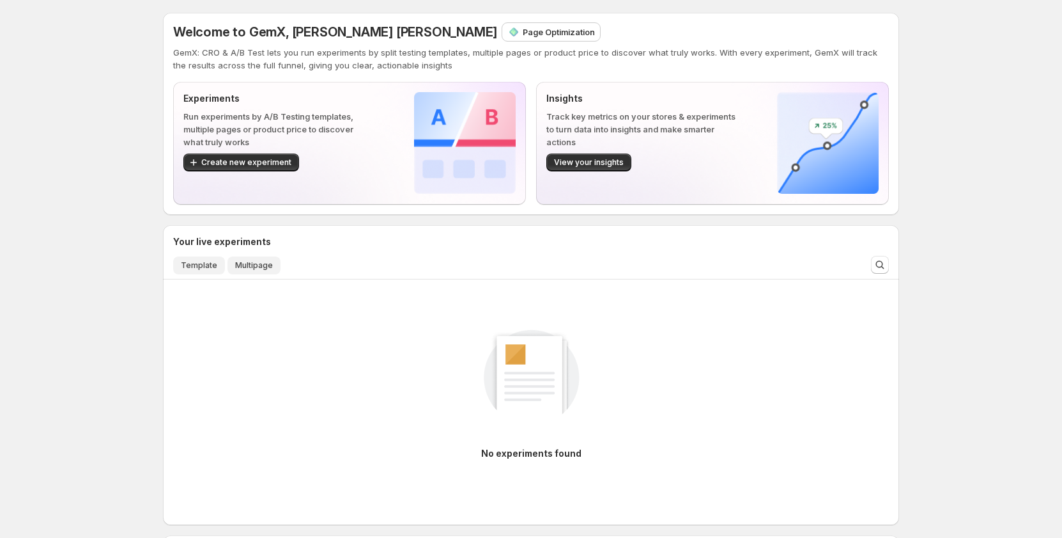
click at [208, 270] on button "Template" at bounding box center [199, 265] width 52 height 18
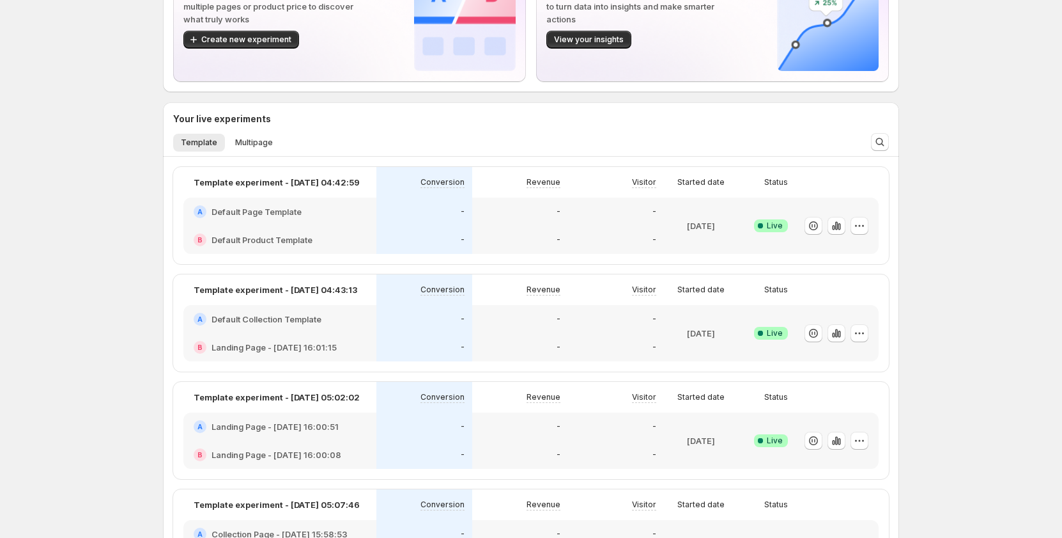
scroll to position [128, 0]
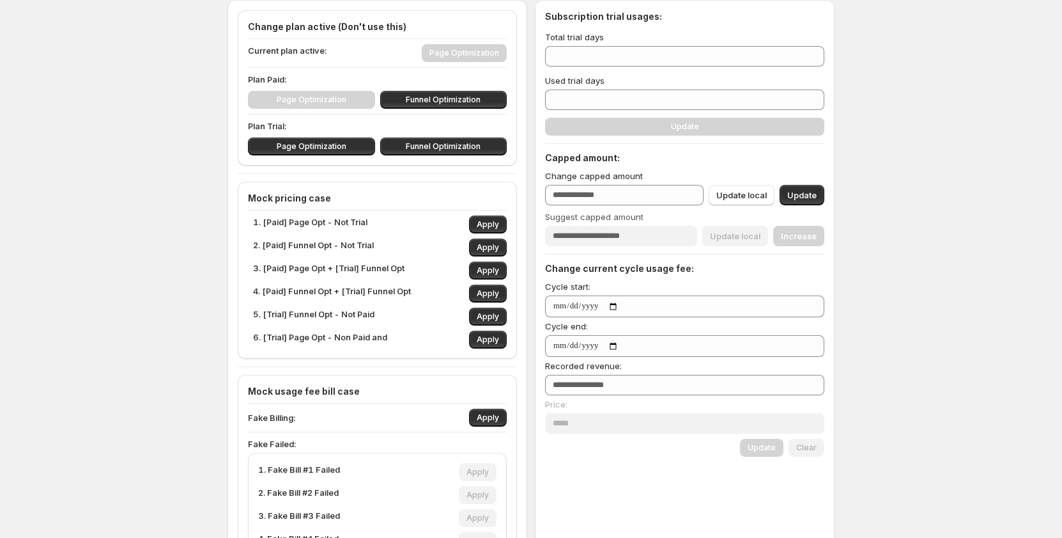
scroll to position [64, 0]
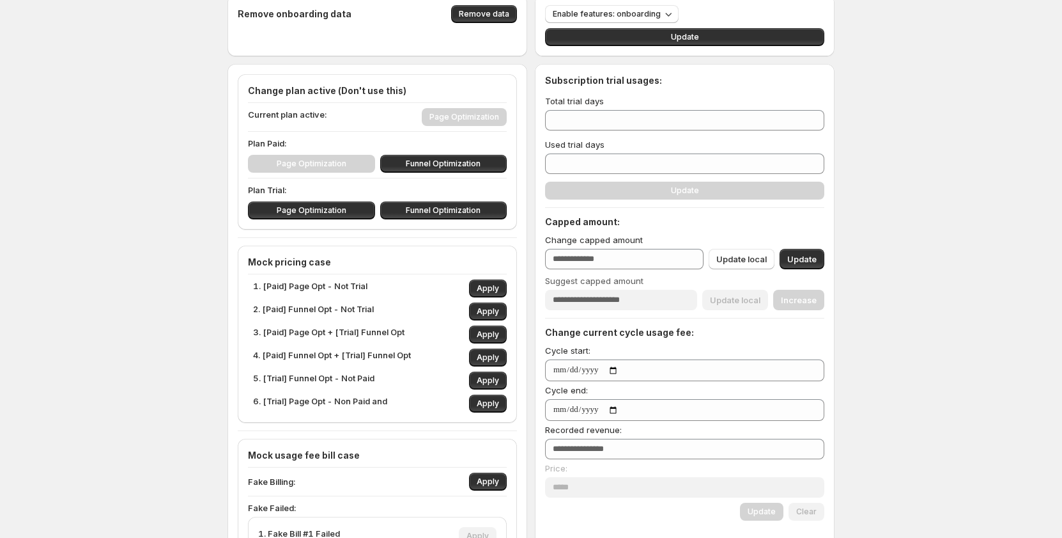
click at [163, 261] on div "Sync access token Handle sync Disconnect web pixel Disconnect Remove onboarding…" at bounding box center [531, 458] width 1062 height 1045
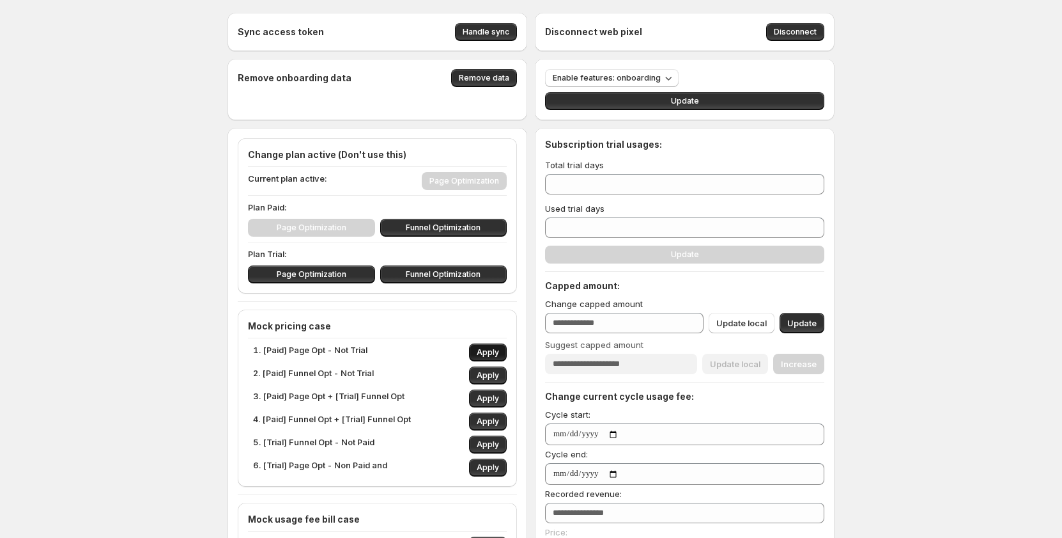
click at [485, 353] on span "Apply" at bounding box center [488, 352] width 22 height 10
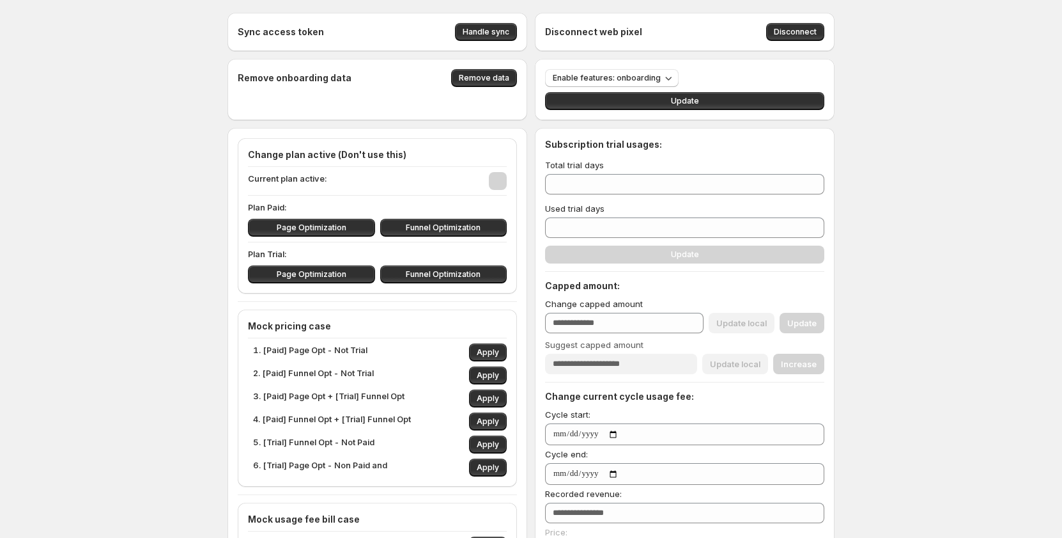
type input "**"
type input "***"
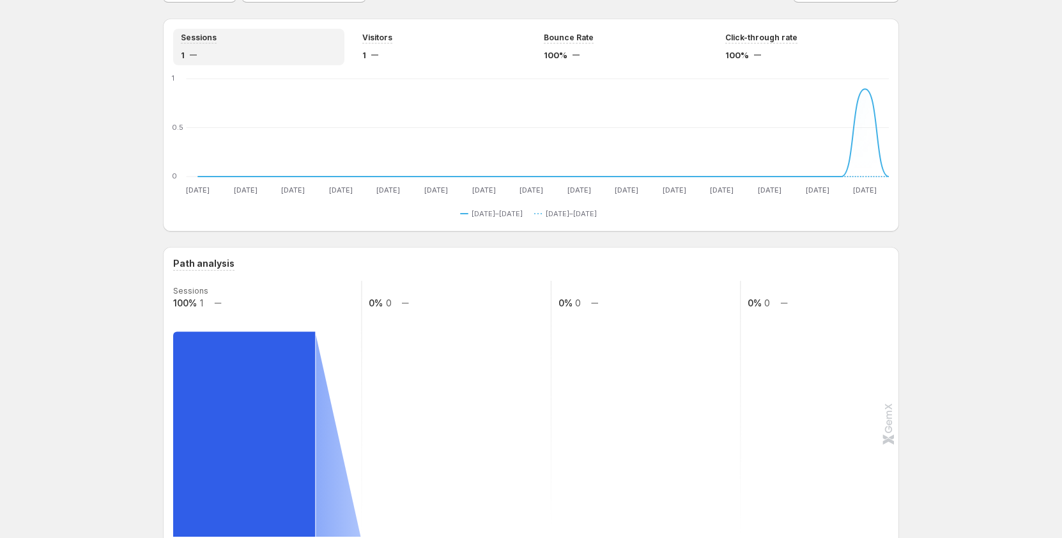
scroll to position [192, 0]
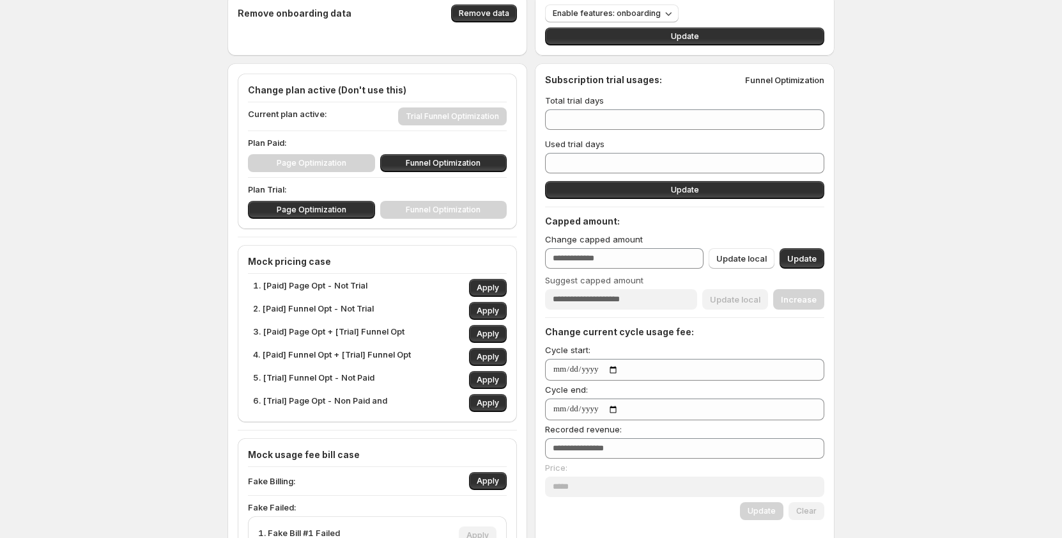
scroll to position [64, 0]
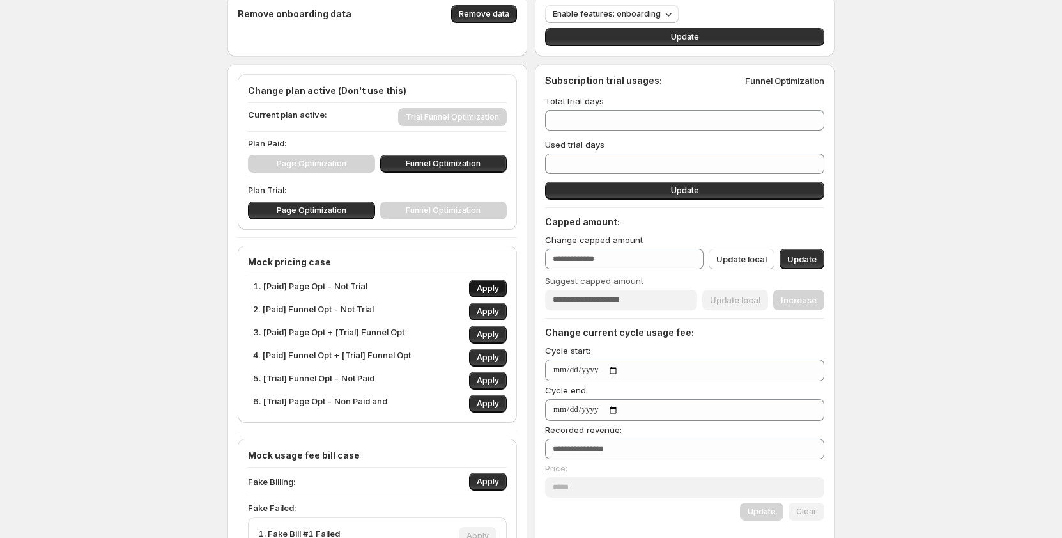
click at [485, 288] on span "Apply" at bounding box center [488, 288] width 22 height 10
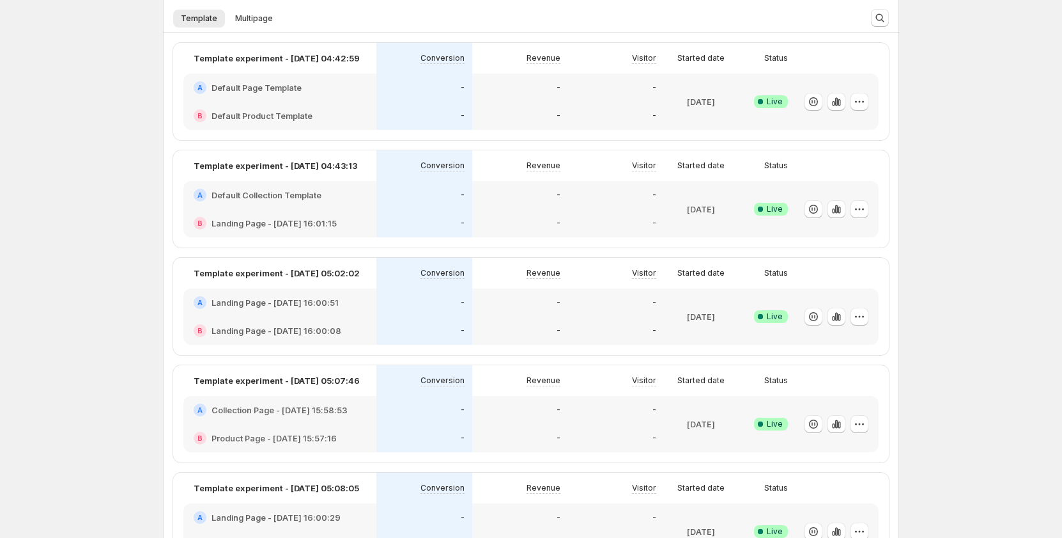
scroll to position [64, 0]
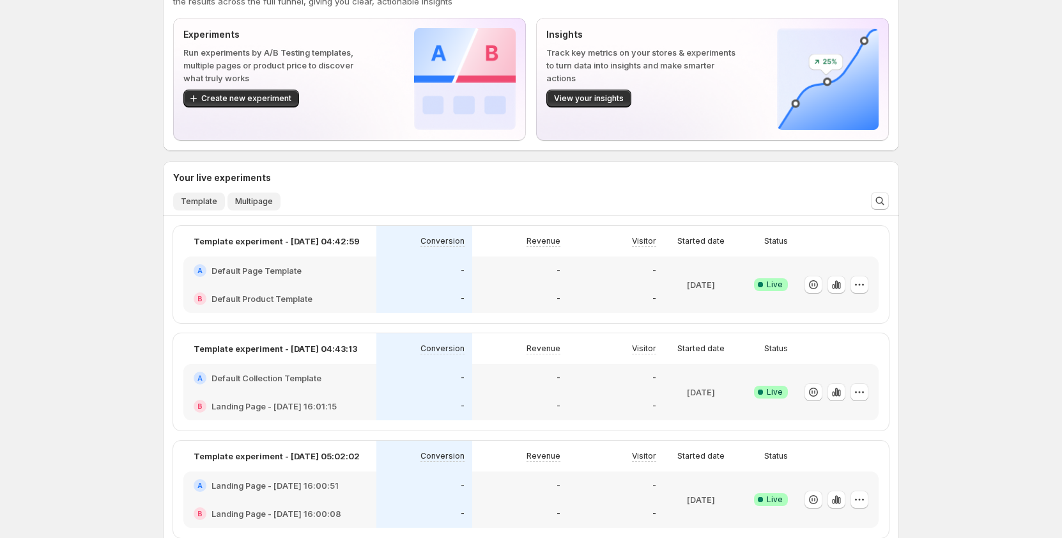
click at [245, 201] on span "Multipage" at bounding box center [254, 201] width 38 height 10
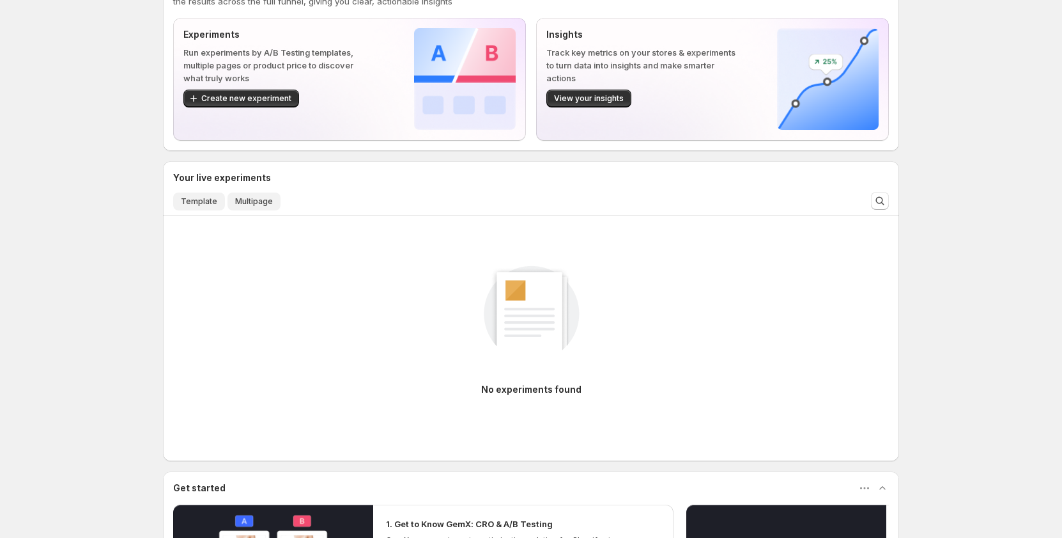
click at [199, 204] on span "Template" at bounding box center [199, 201] width 36 height 10
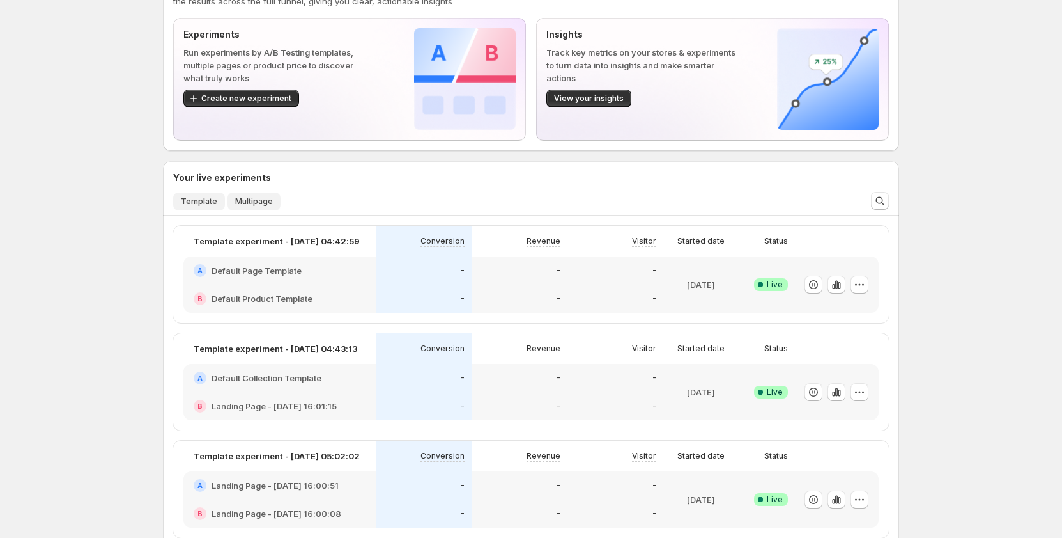
click at [249, 201] on span "Multipage" at bounding box center [254, 201] width 38 height 10
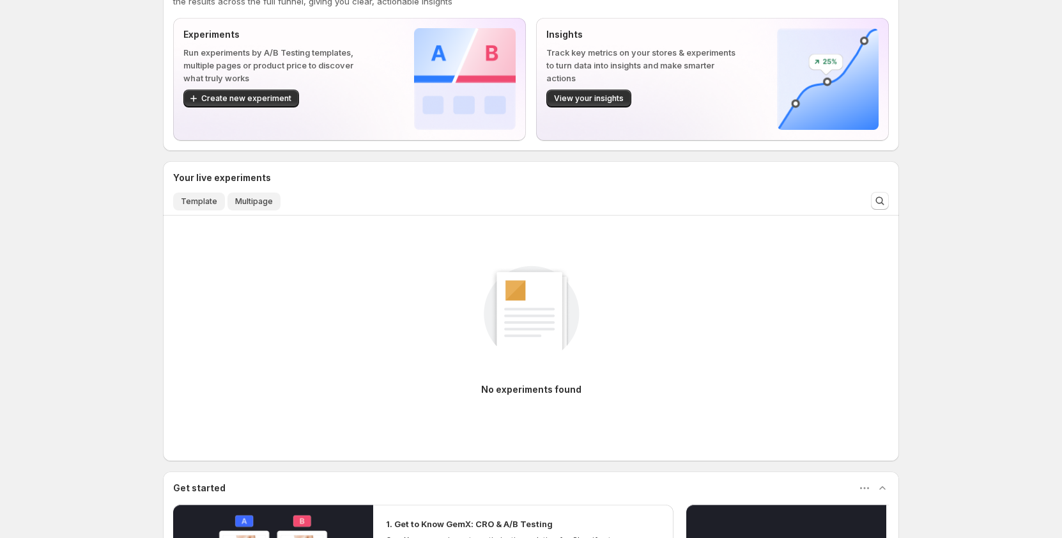
click at [194, 201] on span "Template" at bounding box center [199, 201] width 36 height 10
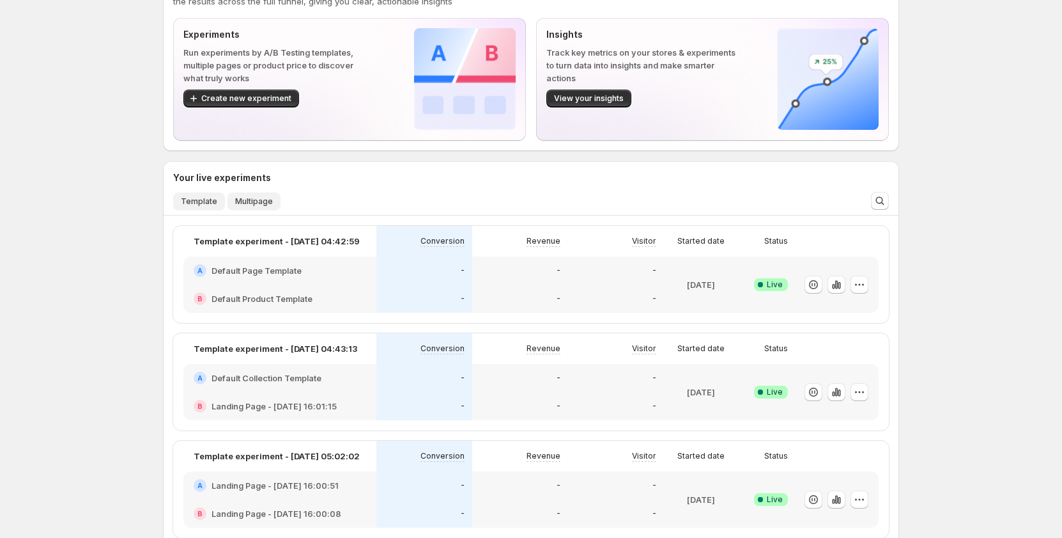
click at [253, 205] on span "Multipage" at bounding box center [254, 201] width 38 height 10
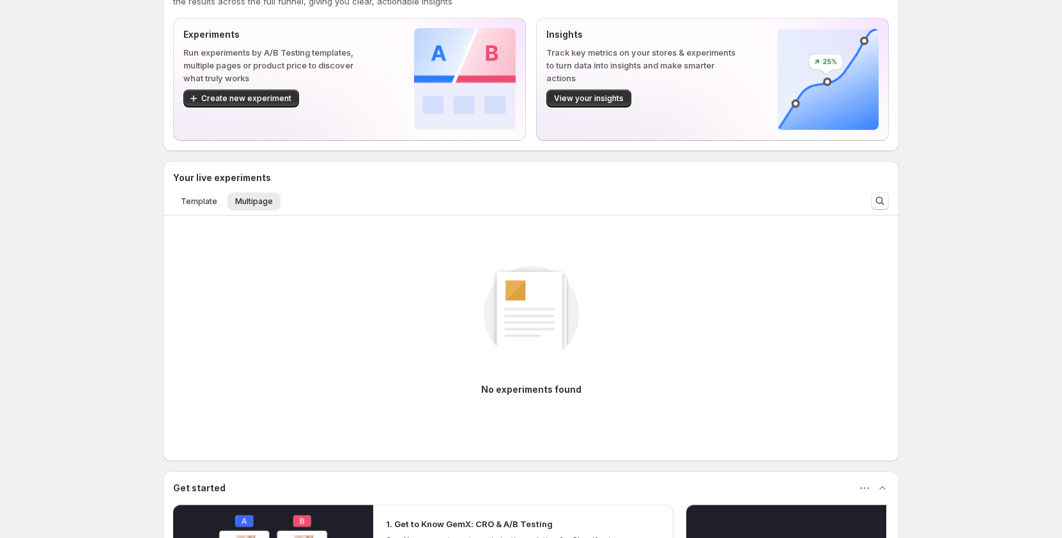
scroll to position [0, 0]
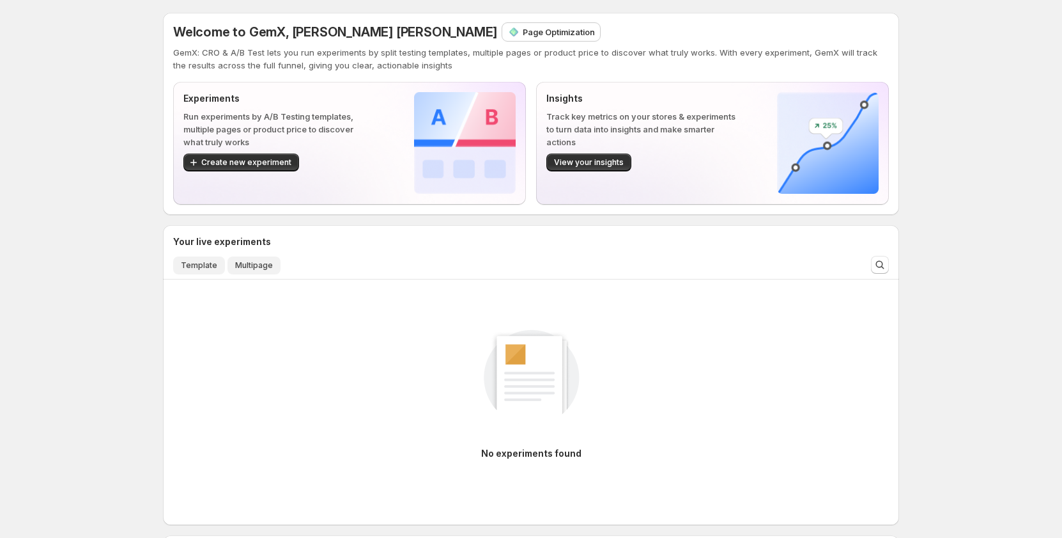
click at [210, 268] on span "Template" at bounding box center [199, 265] width 36 height 10
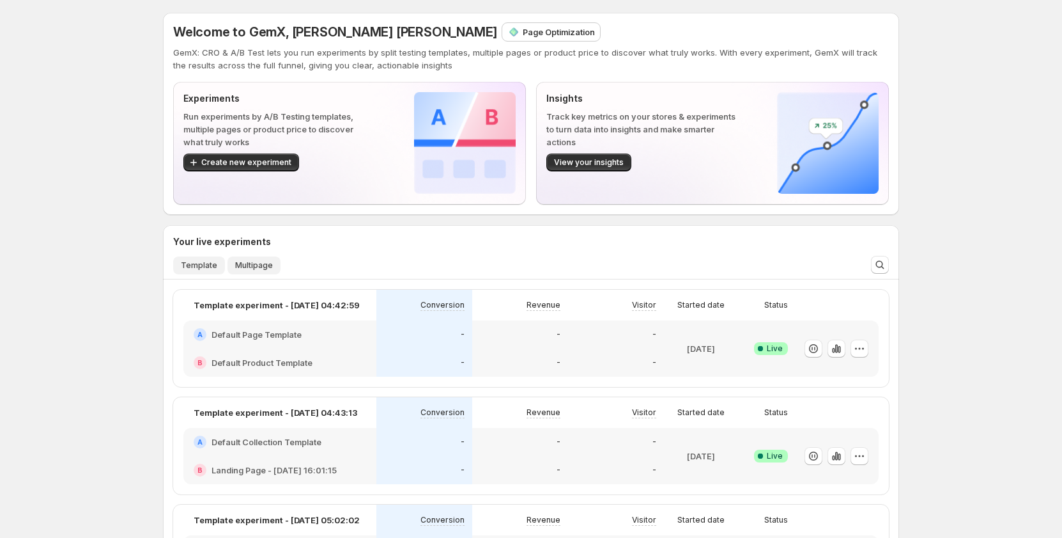
click at [242, 265] on span "Multipage" at bounding box center [254, 265] width 38 height 10
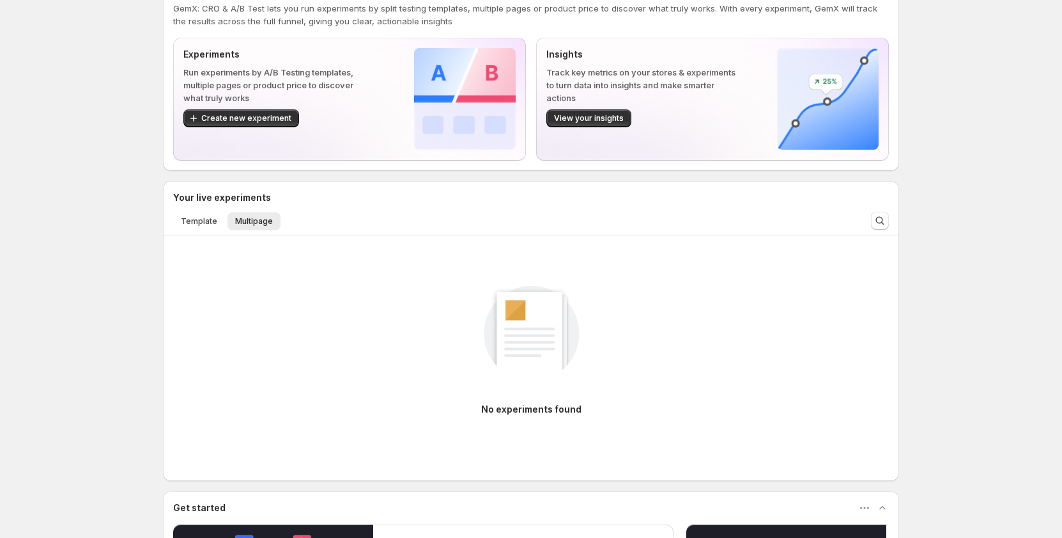
scroll to position [64, 0]
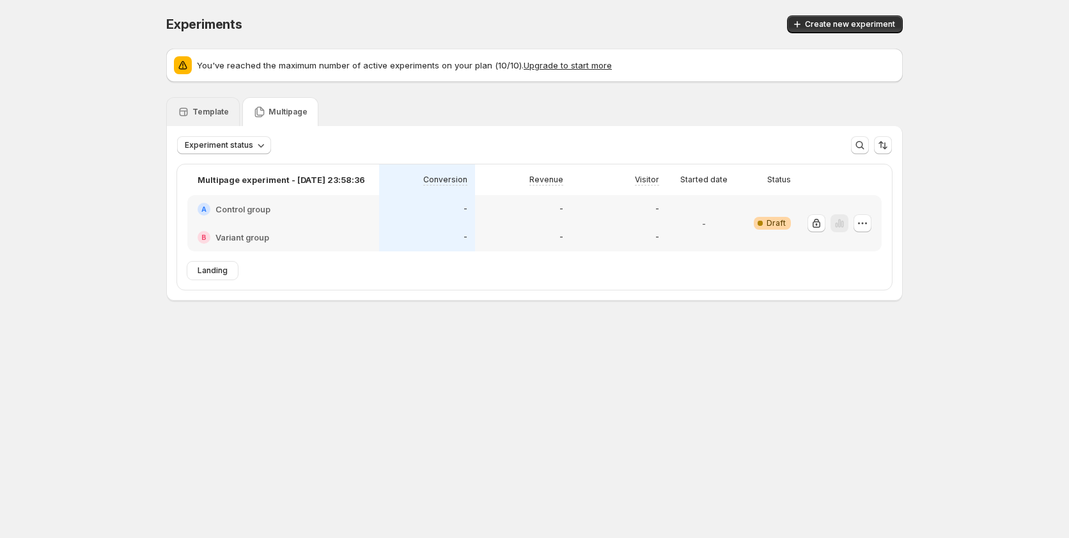
click at [207, 108] on p "Template" at bounding box center [210, 112] width 36 height 10
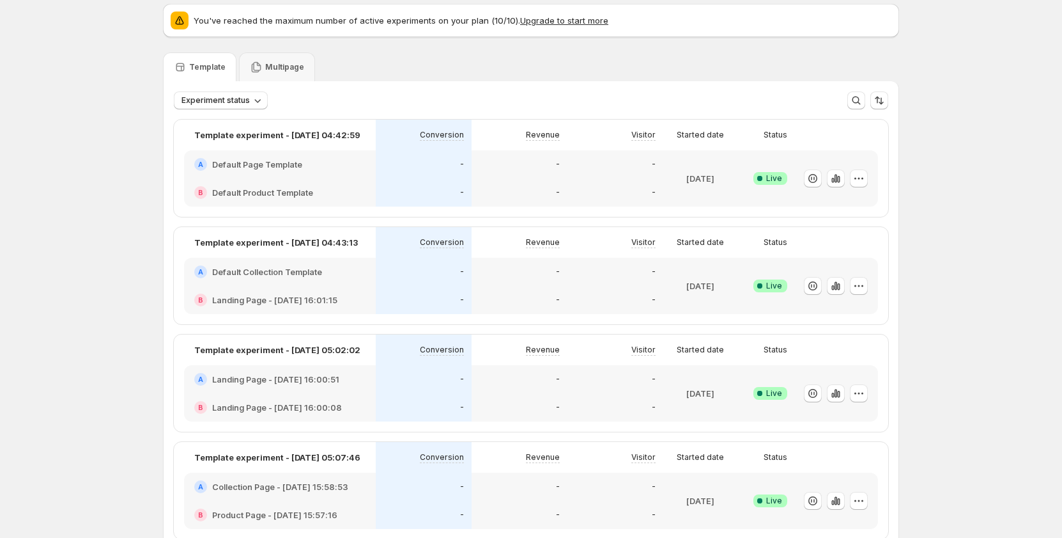
scroll to position [64, 0]
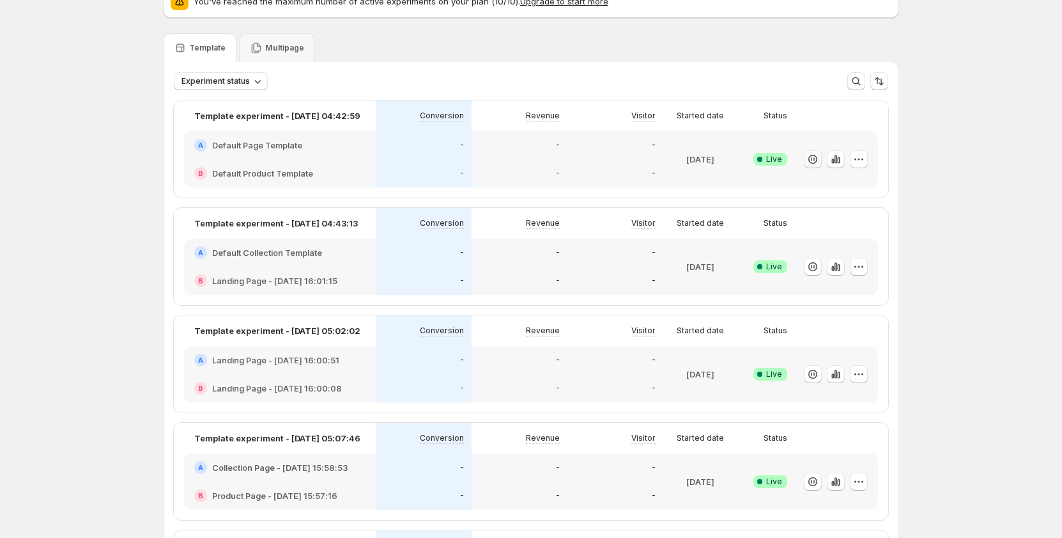
click at [807, 160] on button "button" at bounding box center [813, 159] width 18 height 18
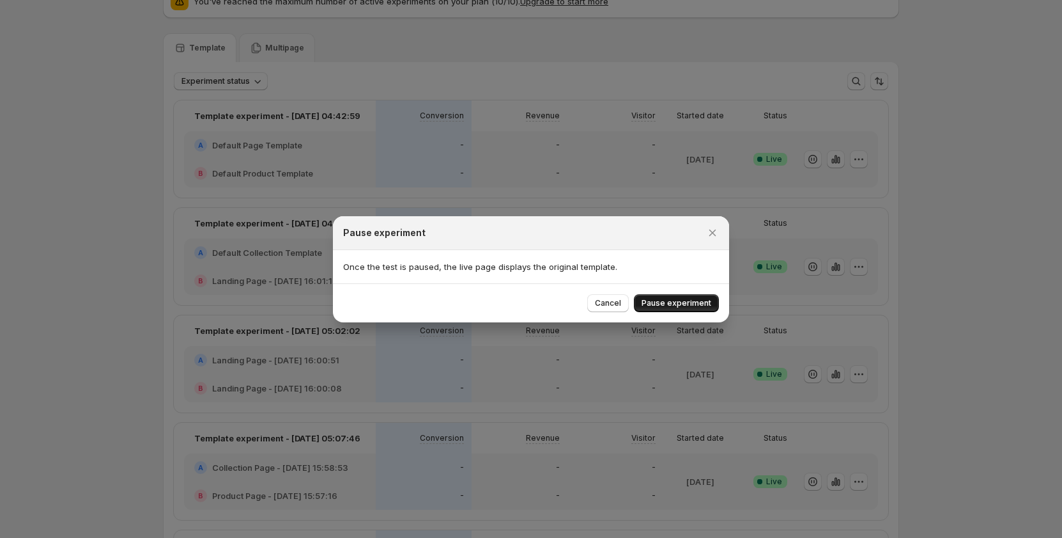
click at [692, 302] on span "Pause experiment" at bounding box center [677, 303] width 70 height 10
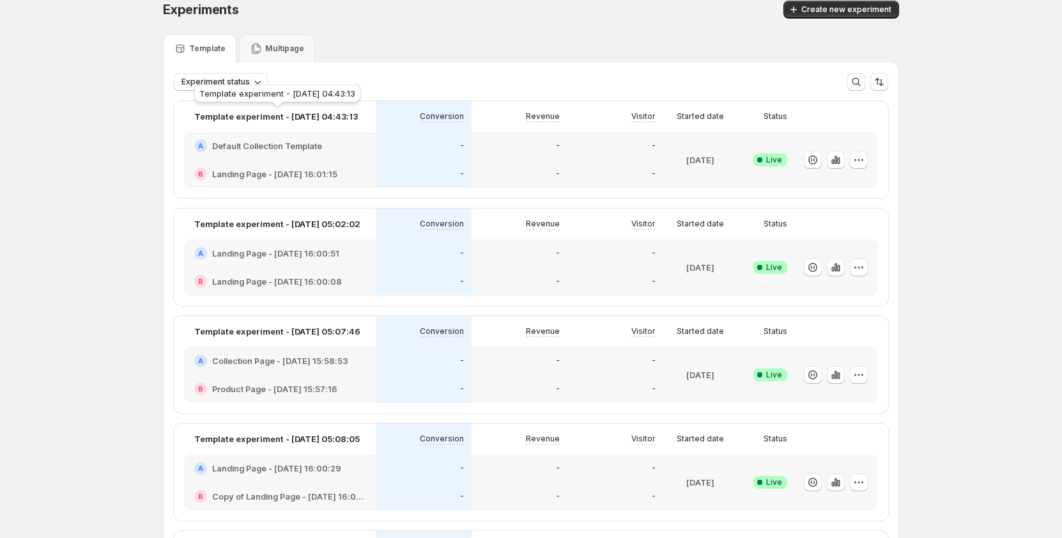
scroll to position [0, 0]
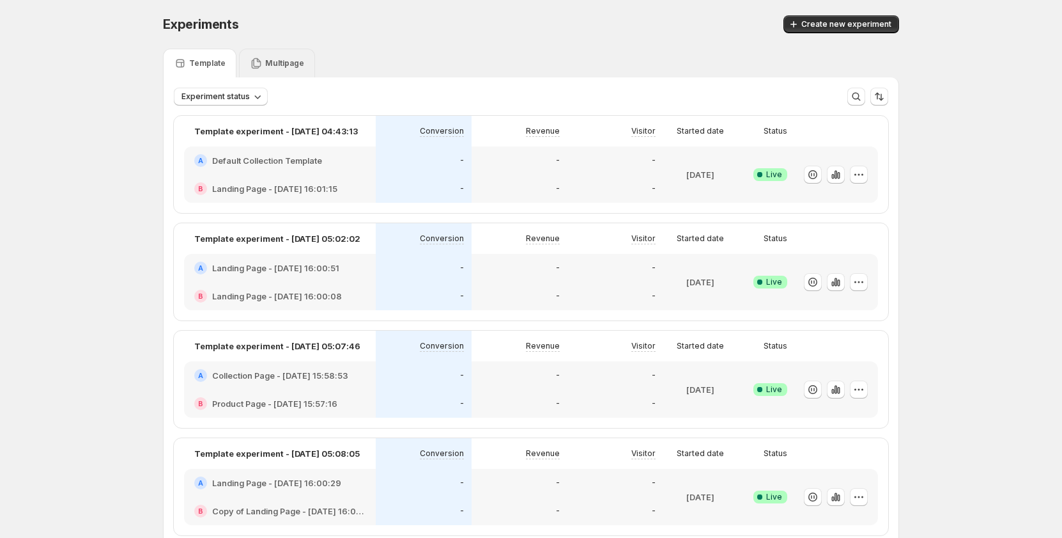
click at [277, 65] on p "Multipage" at bounding box center [284, 63] width 39 height 10
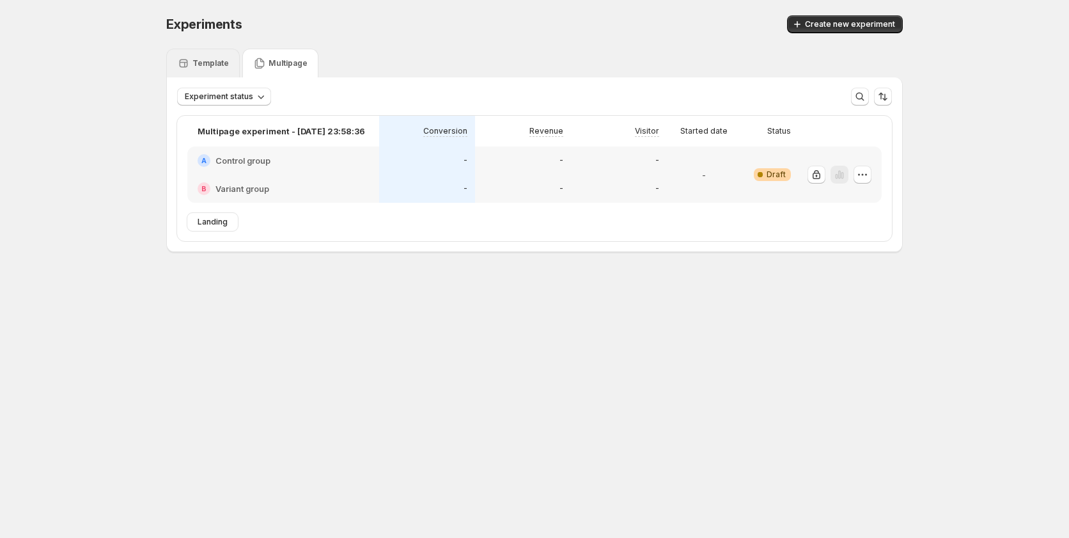
click at [219, 59] on p "Template" at bounding box center [210, 63] width 36 height 10
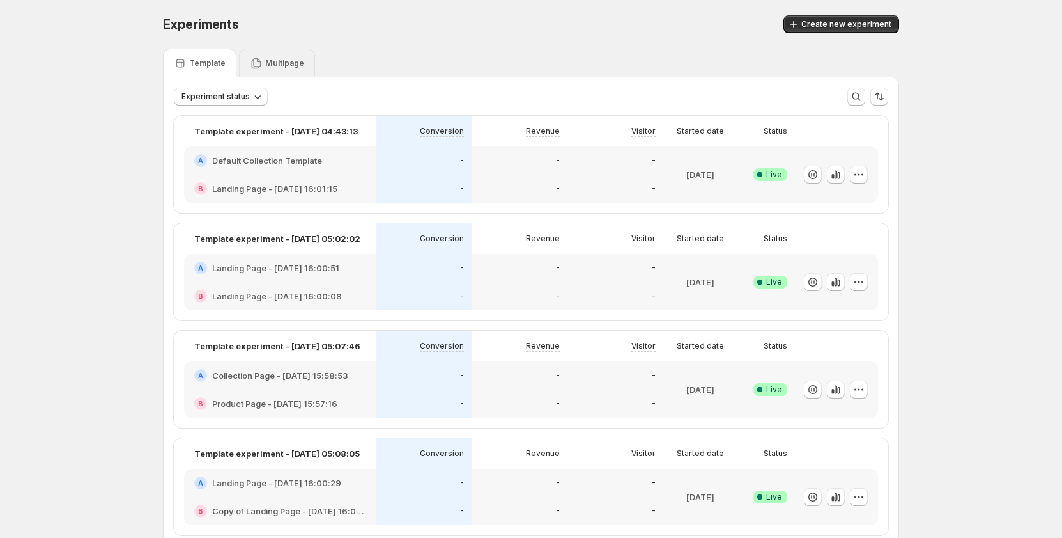
click at [280, 70] on div "Multipage" at bounding box center [277, 63] width 76 height 29
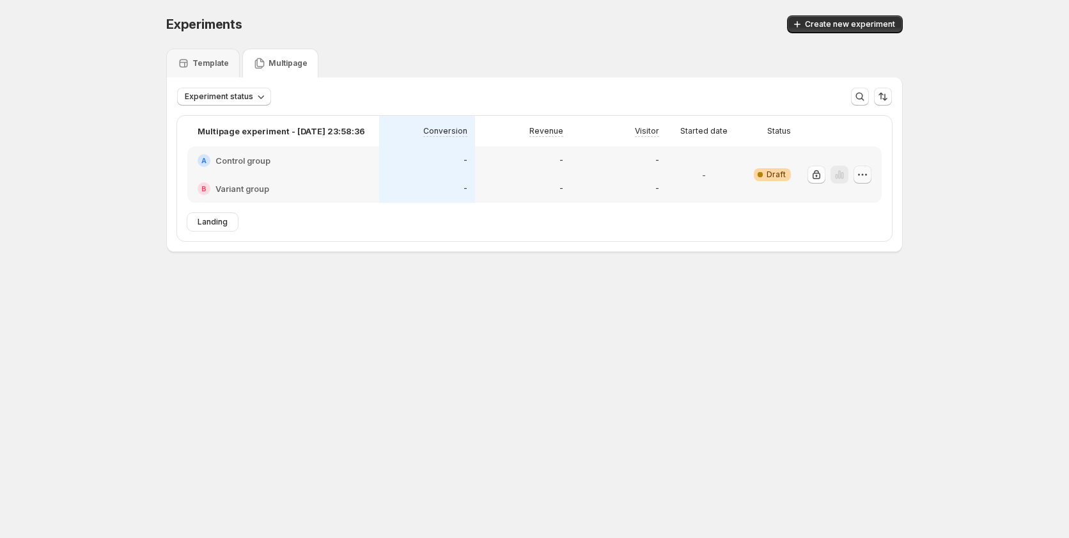
click at [857, 173] on icon "button" at bounding box center [862, 174] width 13 height 13
click at [850, 272] on span "Delete" at bounding box center [871, 266] width 62 height 13
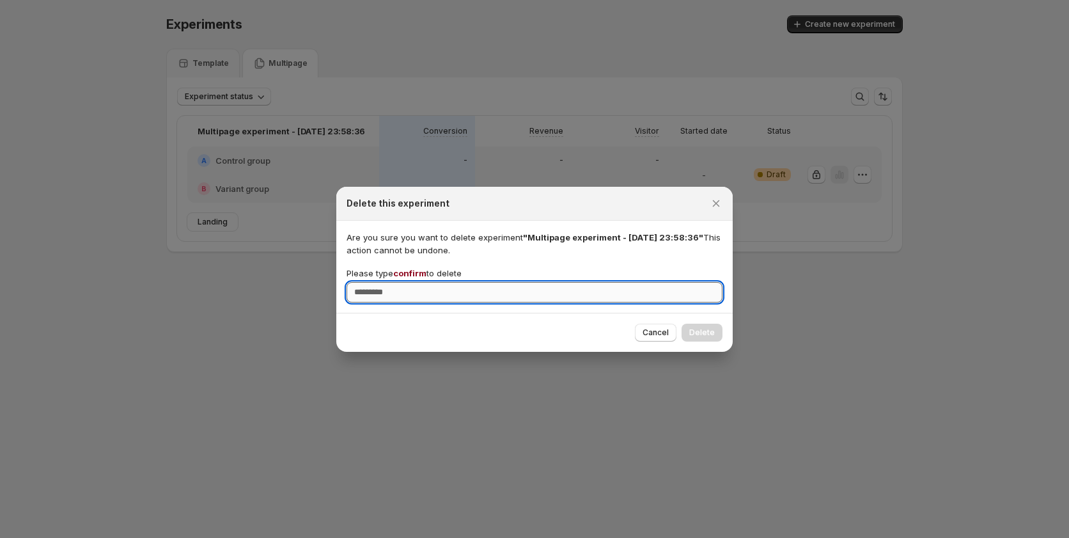
click at [574, 293] on input "Please type confirm to delete" at bounding box center [534, 292] width 376 height 20
type input "*******"
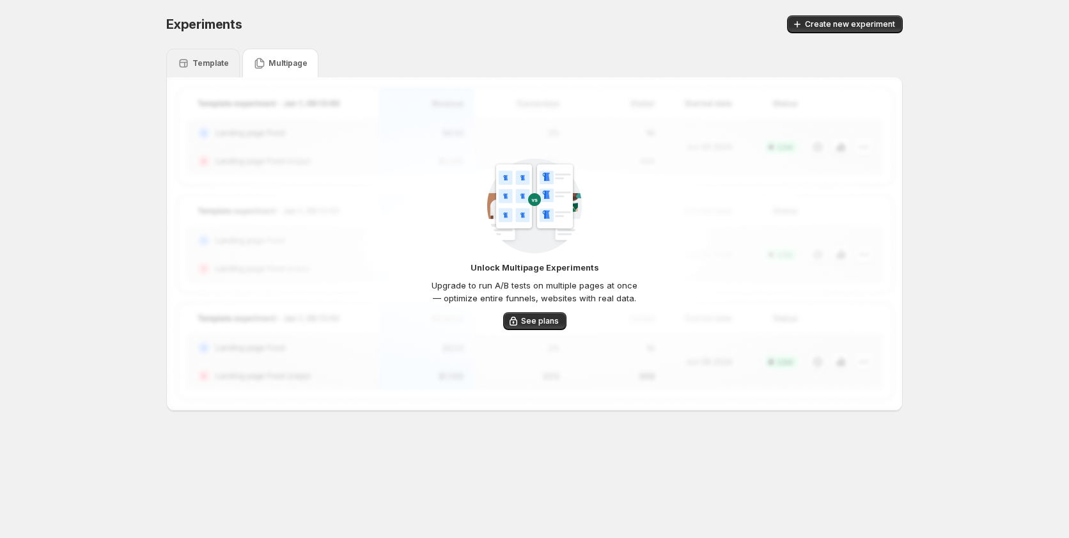
click at [196, 66] on p "Template" at bounding box center [210, 63] width 36 height 10
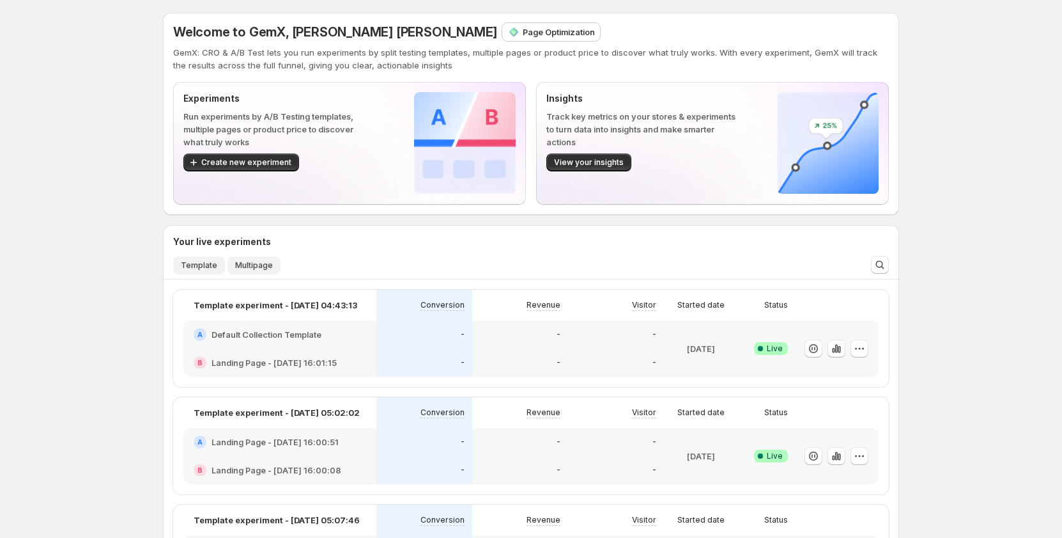
click at [254, 271] on button "Multipage" at bounding box center [254, 265] width 53 height 18
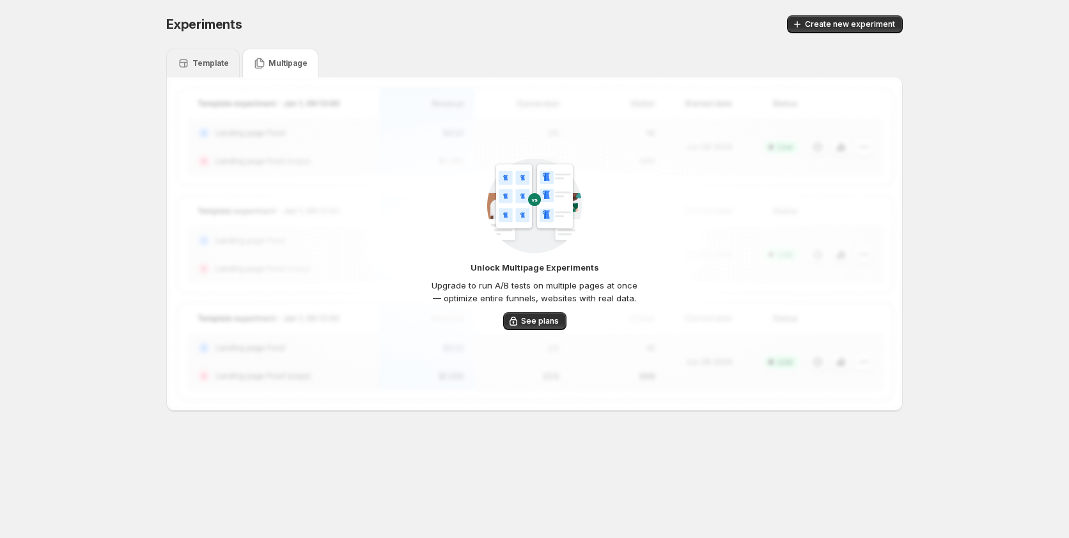
click at [210, 59] on p "Template" at bounding box center [210, 63] width 36 height 10
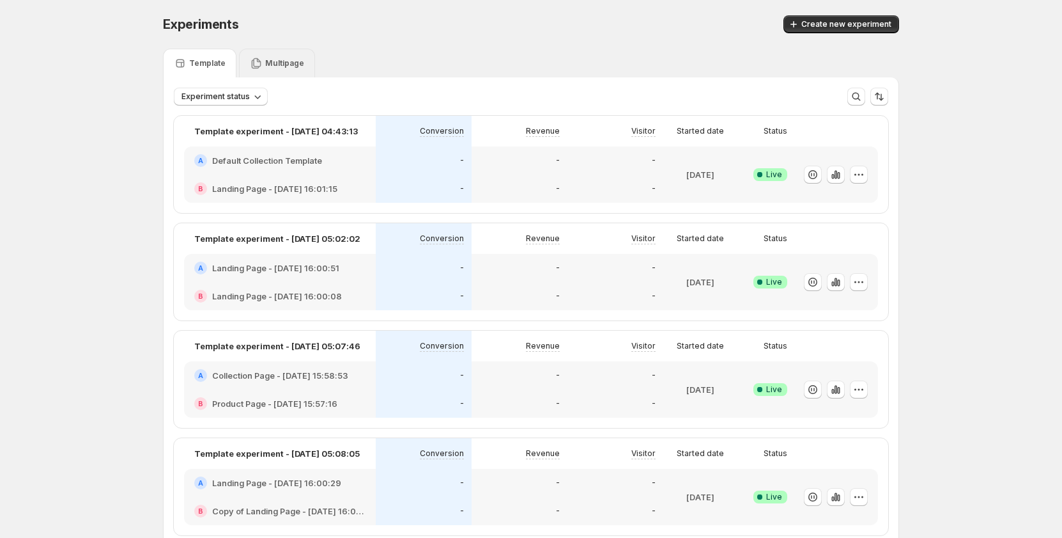
click at [278, 64] on p "Multipage" at bounding box center [284, 63] width 39 height 10
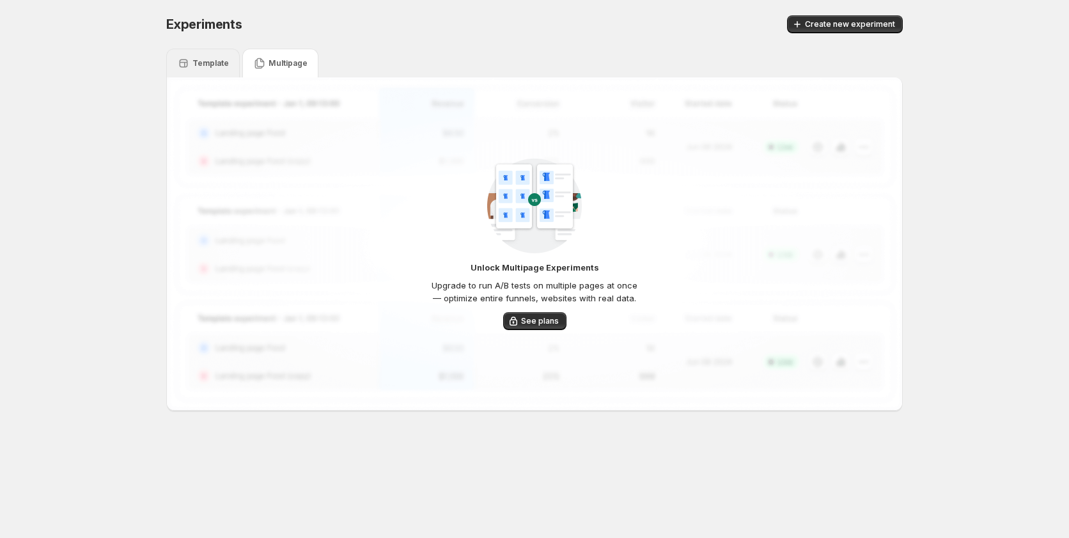
click at [221, 62] on p "Template" at bounding box center [210, 63] width 36 height 10
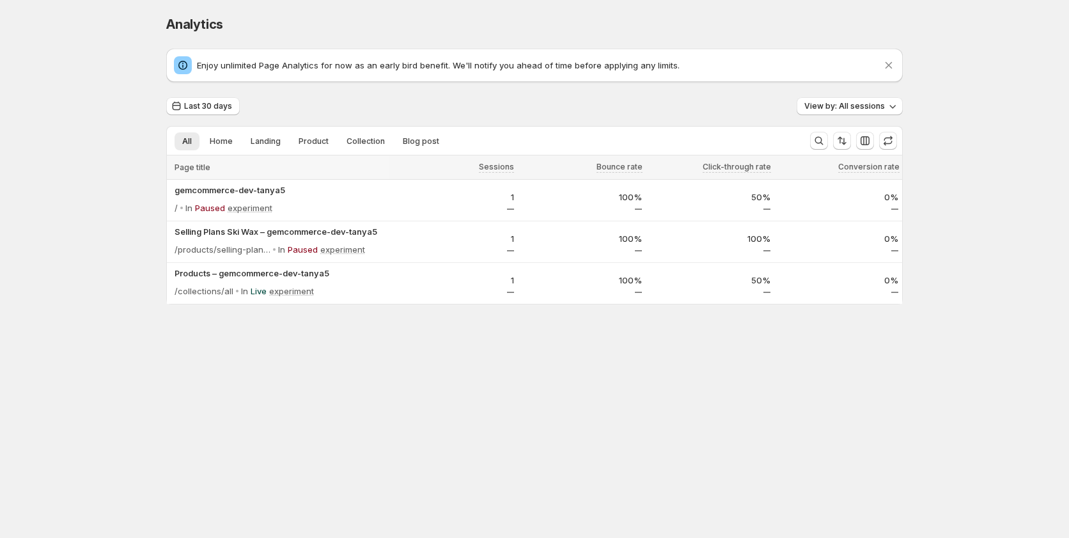
click at [210, 353] on div "Analytics. This page is ready Analytics Enjoy unlimited Page Analytics for now …" at bounding box center [534, 186] width 767 height 373
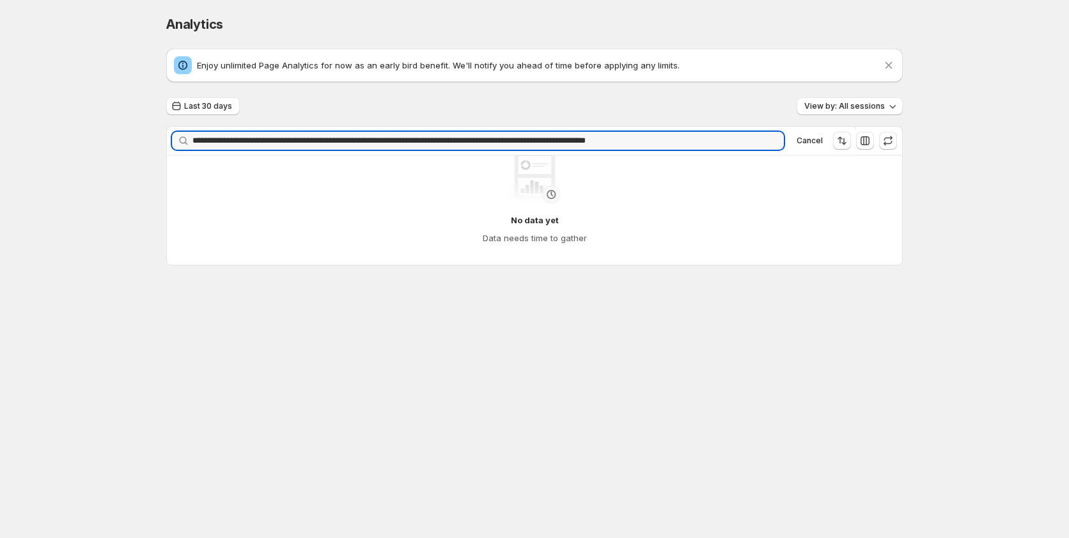
type input "**********"
click at [772, 137] on icon "button" at bounding box center [769, 140] width 9 height 9
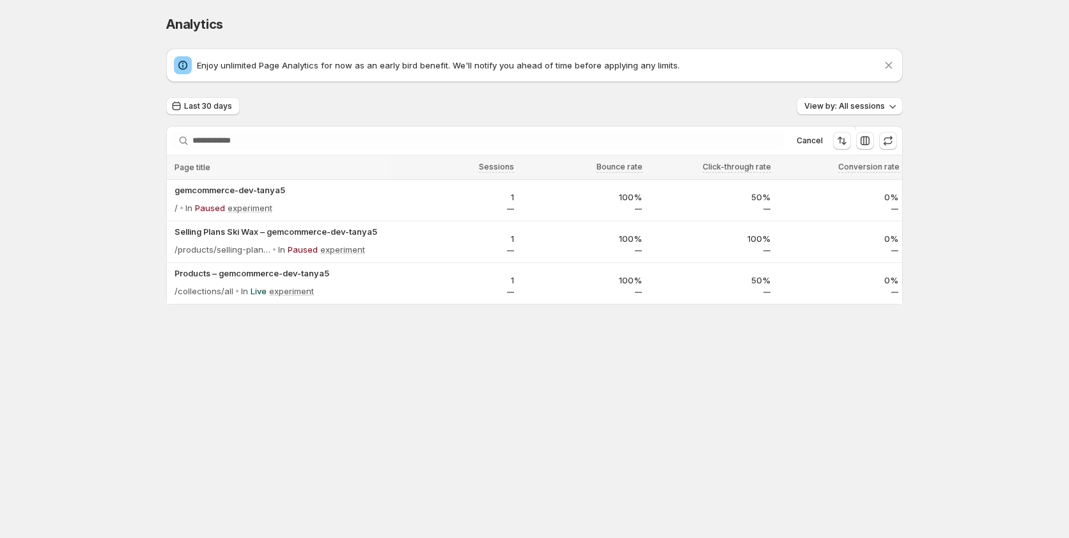
click at [1016, 51] on div "Analytics. This page is ready Analytics Enjoy unlimited Page Analytics for now …" at bounding box center [534, 186] width 1069 height 373
click at [949, 136] on div "Analytics. This page is ready Analytics Enjoy unlimited Page Analytics for now …" at bounding box center [534, 186] width 1069 height 373
click at [442, 238] on p "1" at bounding box center [453, 238] width 121 height 13
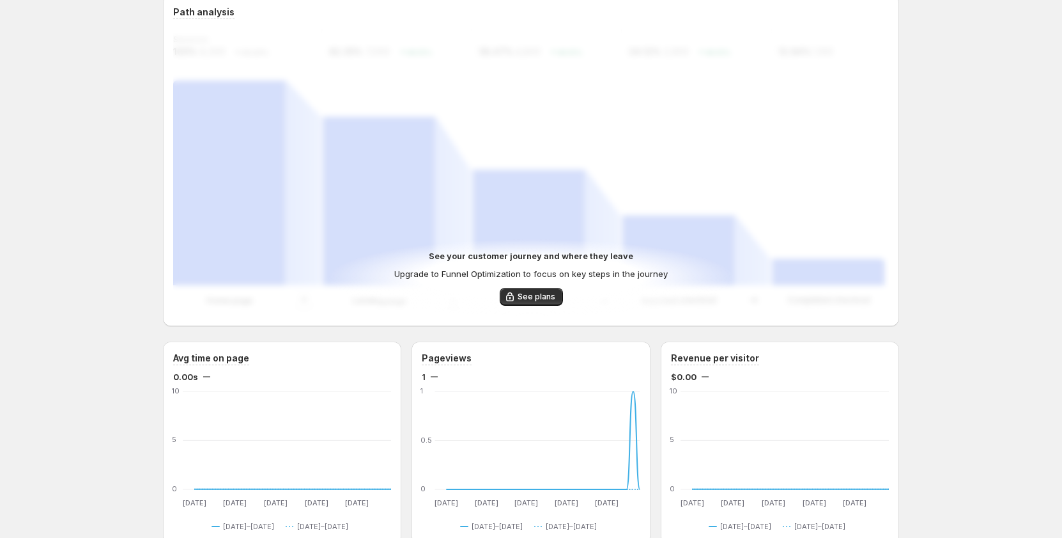
scroll to position [320, 0]
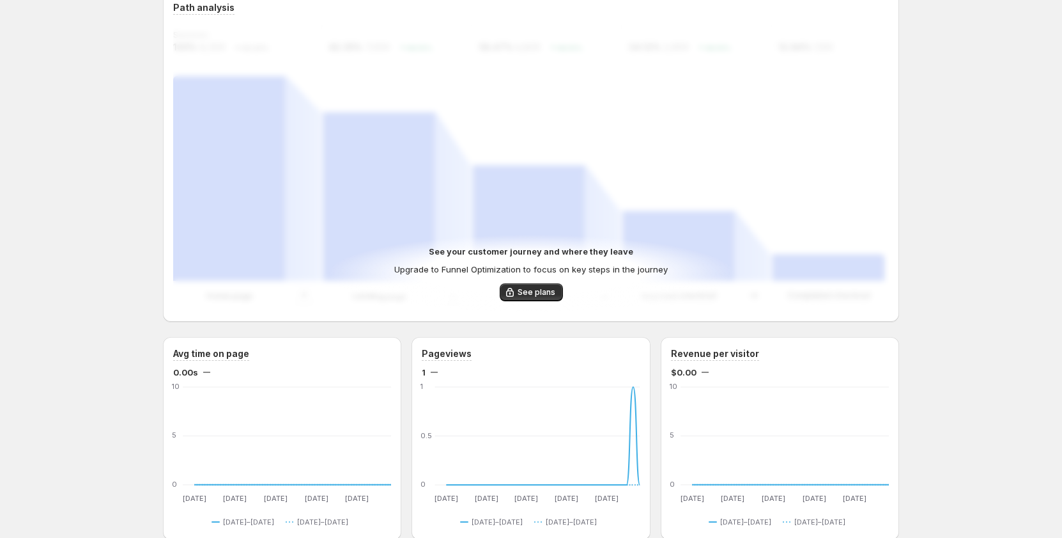
click at [962, 253] on div "Selling Plans Ski Wax – gemcommerce-dev-tanya5. This page is ready Selling Plan…" at bounding box center [531, 488] width 1062 height 1617
click at [967, 237] on div "Selling Plans Ski Wax – gemcommerce-dev-tanya5. This page is ready Selling Plan…" at bounding box center [531, 488] width 1062 height 1617
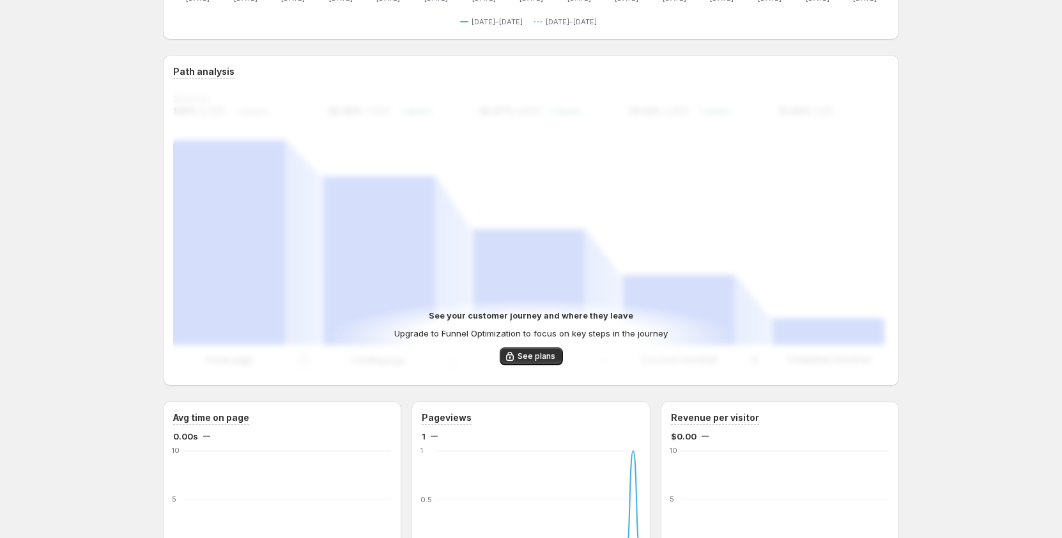
scroll to position [192, 0]
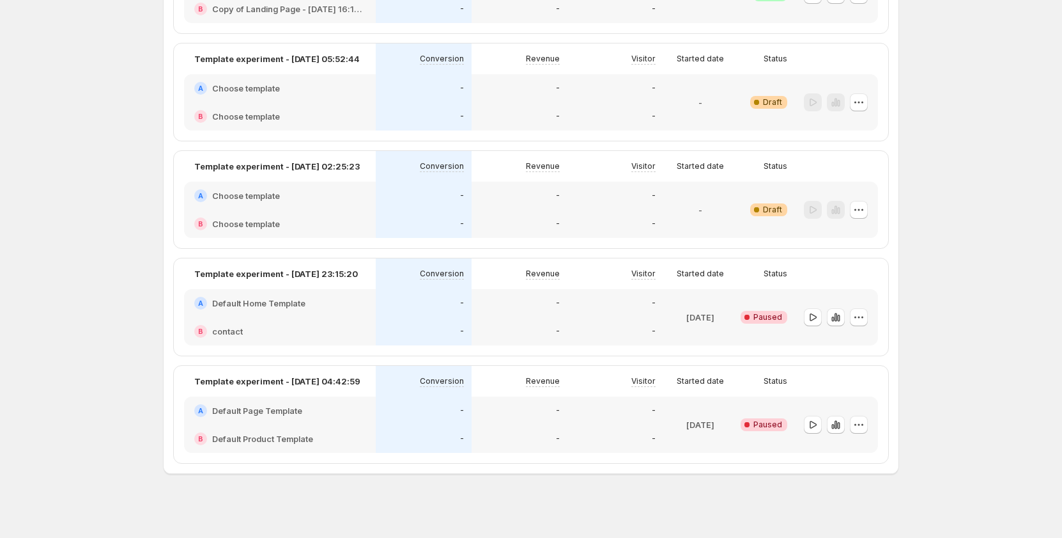
scroll to position [1044, 0]
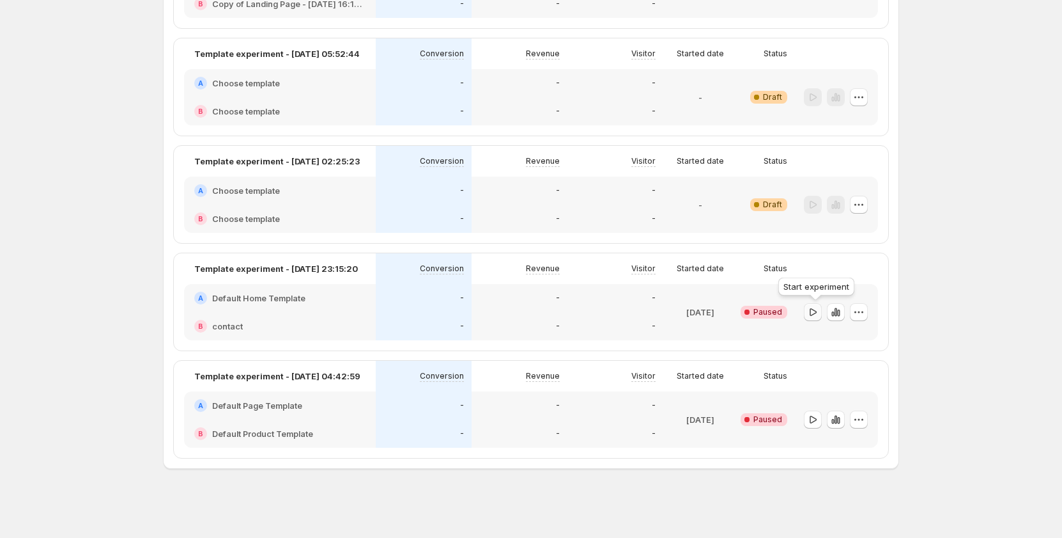
click at [813, 313] on icon "button" at bounding box center [813, 312] width 13 height 13
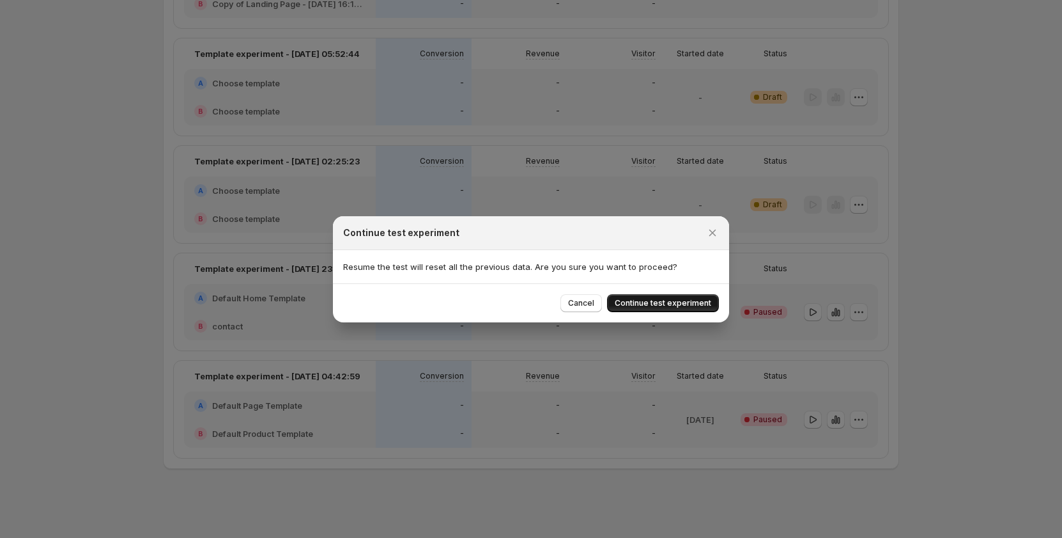
click at [649, 305] on span "Continue test experiment" at bounding box center [663, 303] width 97 height 10
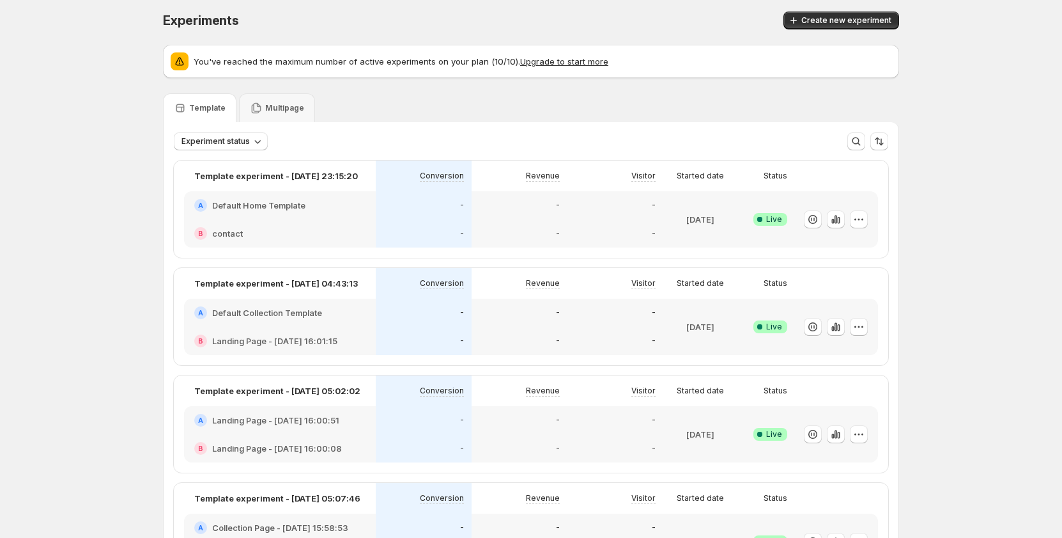
scroll to position [0, 0]
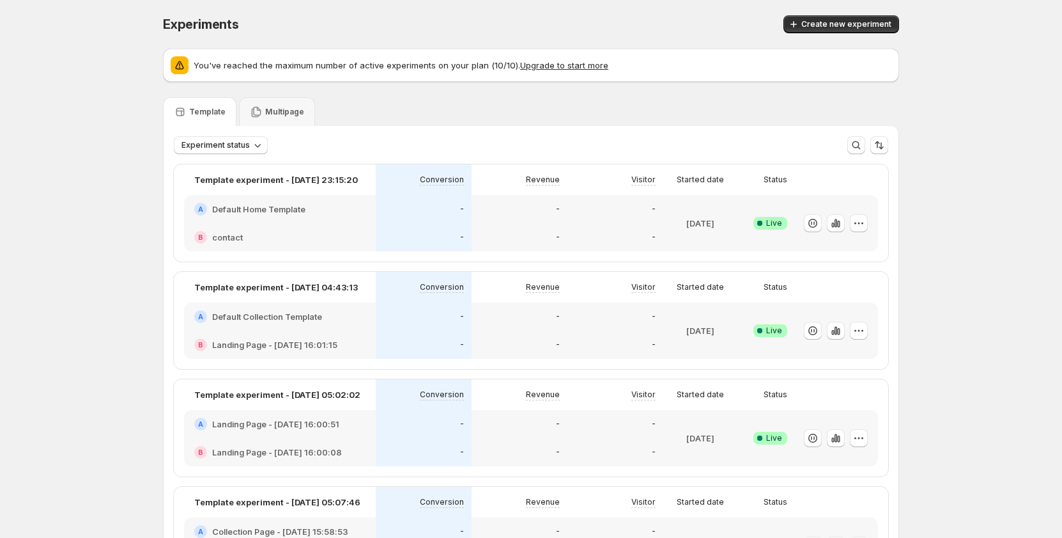
click at [618, 0] on div "Experiments. This page is ready Experiments Create new experiment" at bounding box center [531, 24] width 736 height 49
click at [628, 32] on div "Create new experiment" at bounding box center [708, 24] width 383 height 18
click at [576, 66] on button "Upgrade to start more" at bounding box center [564, 65] width 88 height 10
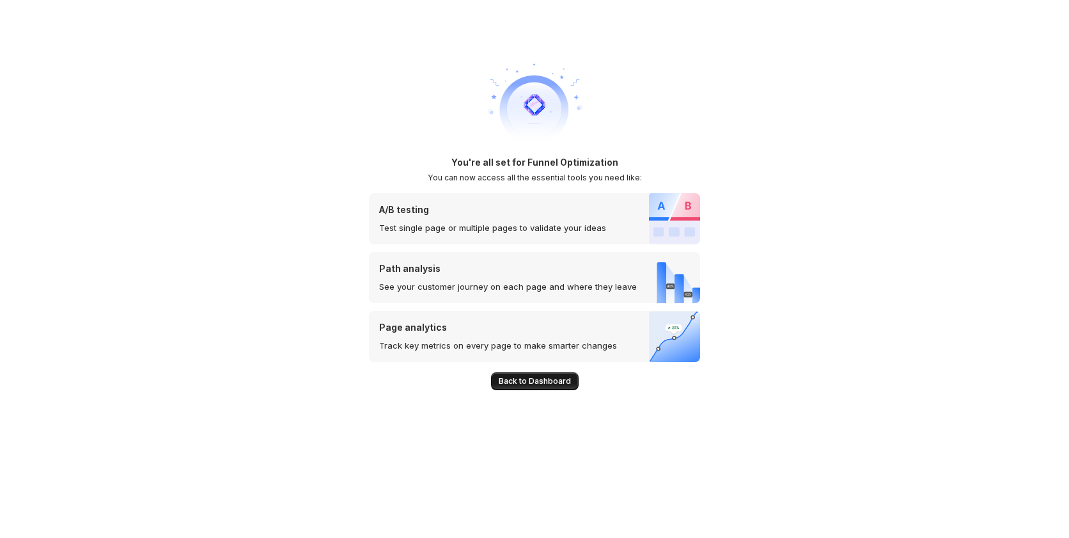
click at [536, 384] on span "Back to Dashboard" at bounding box center [535, 381] width 72 height 10
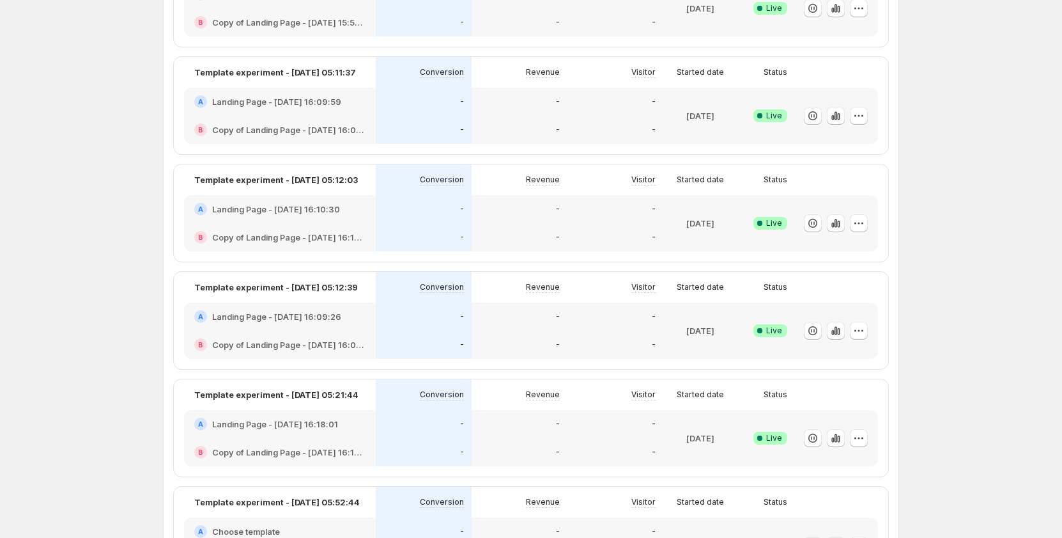
scroll to position [831, 0]
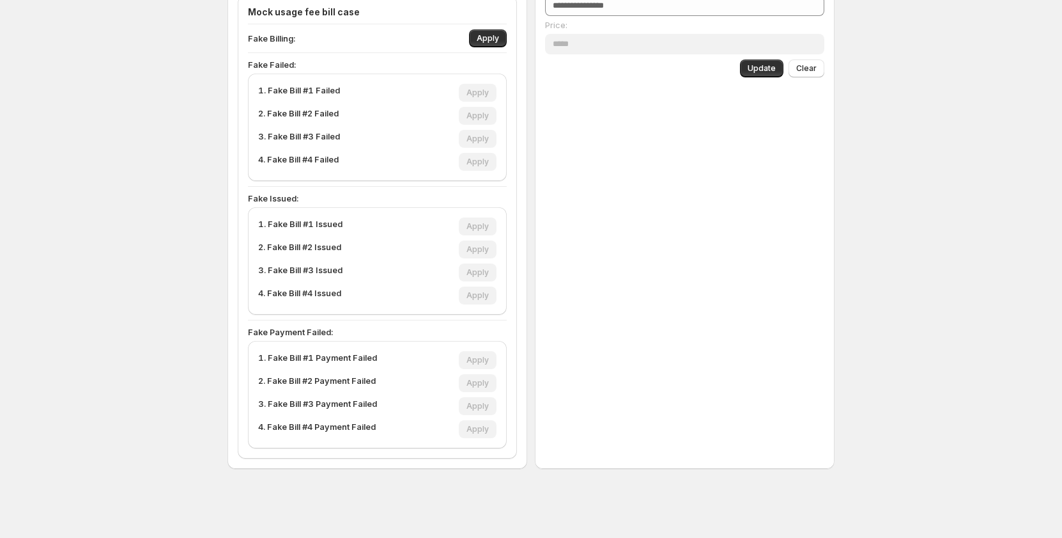
type input "***"
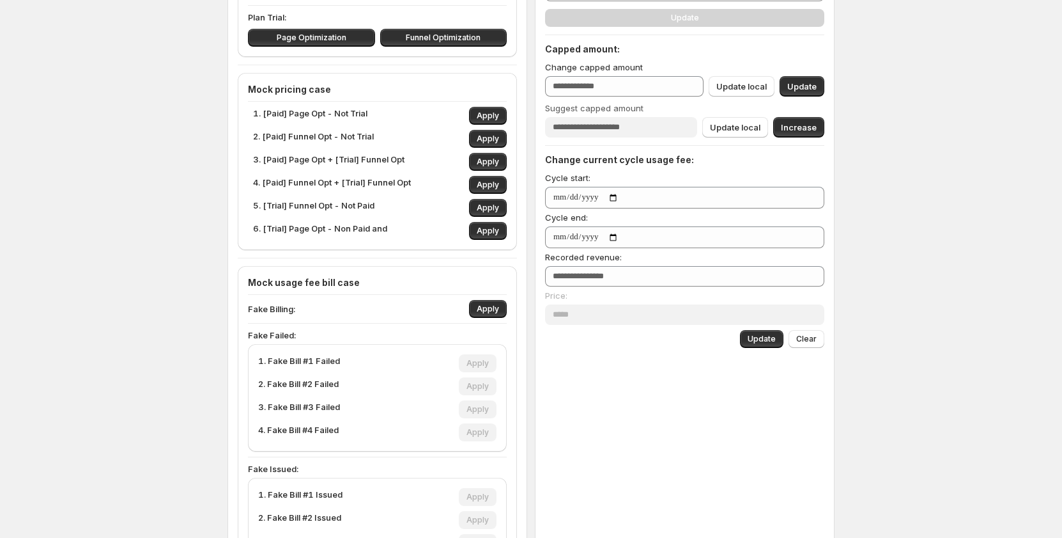
scroll to position [123, 0]
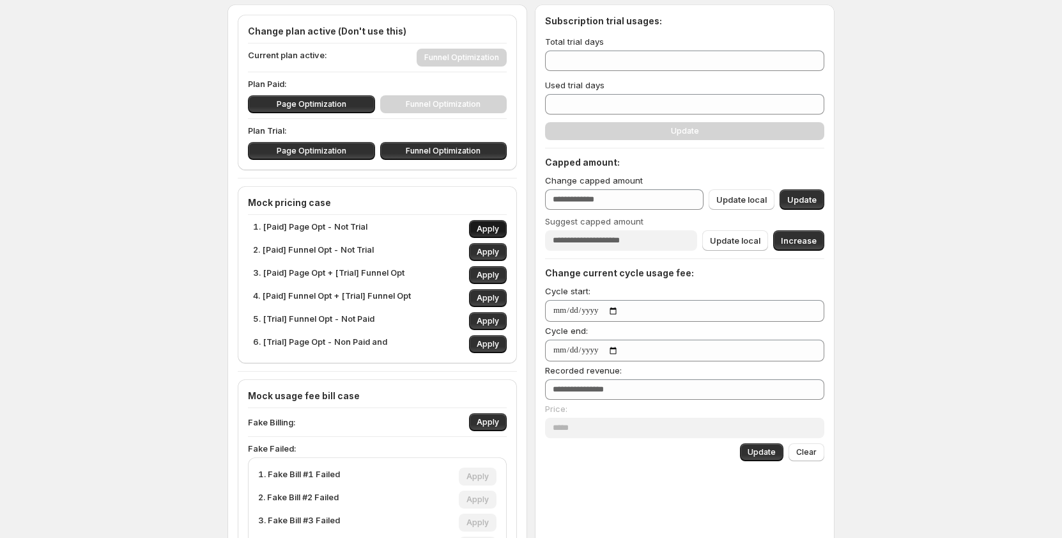
click at [486, 222] on button "Apply" at bounding box center [488, 229] width 38 height 18
type input "*"
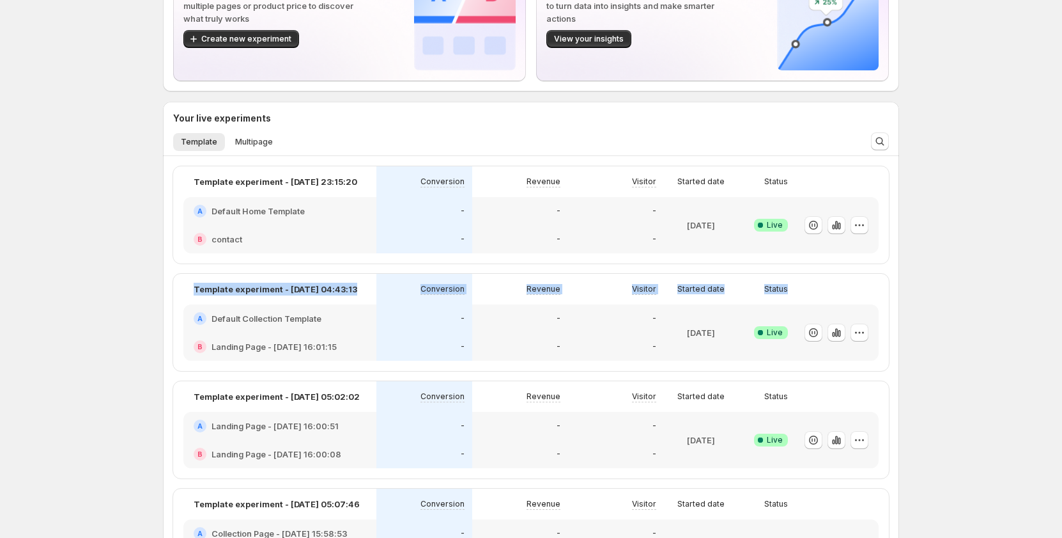
drag, startPoint x: 102, startPoint y: 286, endPoint x: 105, endPoint y: 304, distance: 18.2
click at [105, 304] on div "Welcome to GemX, Tanya Tanya Page Optimization GemX: CRO & A/B Test lets you ru…" at bounding box center [531, 482] width 1062 height 1210
click at [52, 265] on div "Welcome to GemX, Tanya Tanya Page Optimization GemX: CRO & A/B Test lets you ru…" at bounding box center [531, 482] width 1062 height 1210
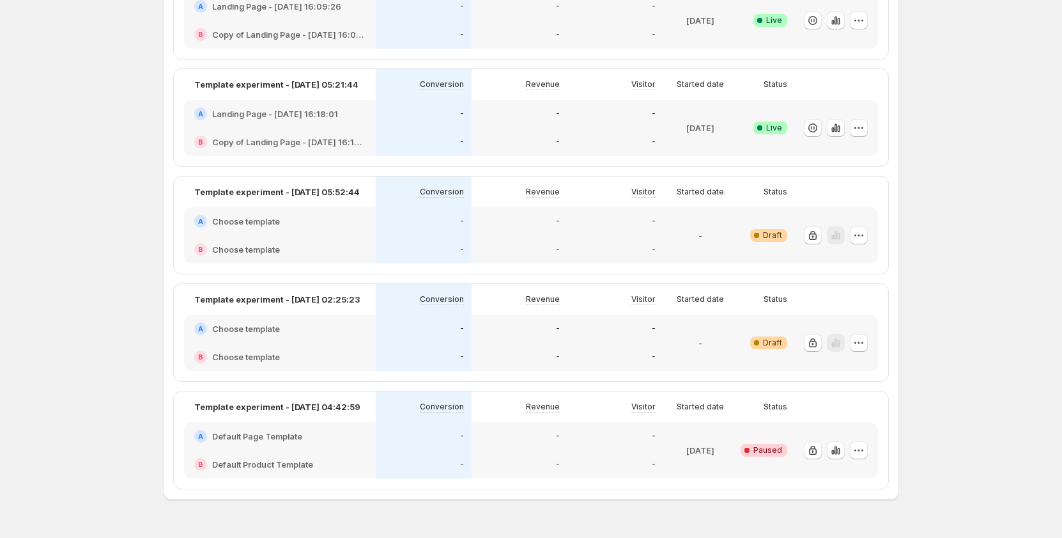
scroll to position [1087, 0]
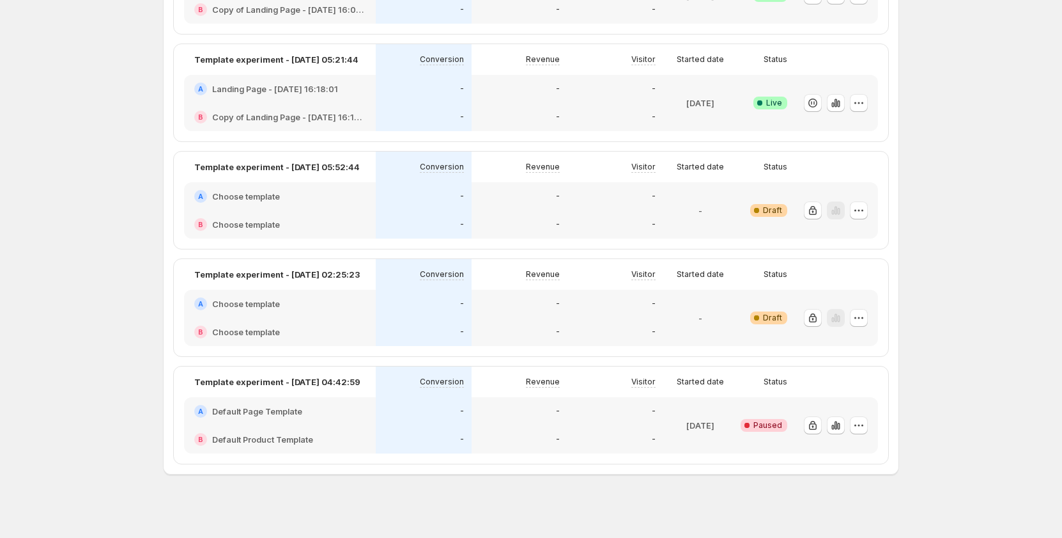
click at [685, 214] on div "-" at bounding box center [701, 210] width 64 height 41
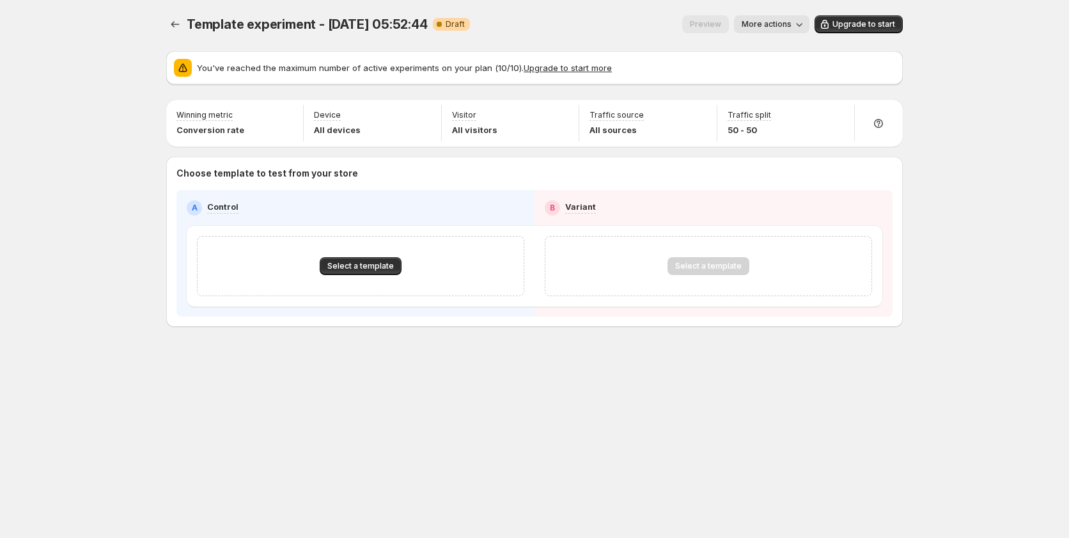
click at [798, 30] on icon "button" at bounding box center [799, 24] width 13 height 13
click at [173, 31] on button "Experiments" at bounding box center [175, 24] width 18 height 18
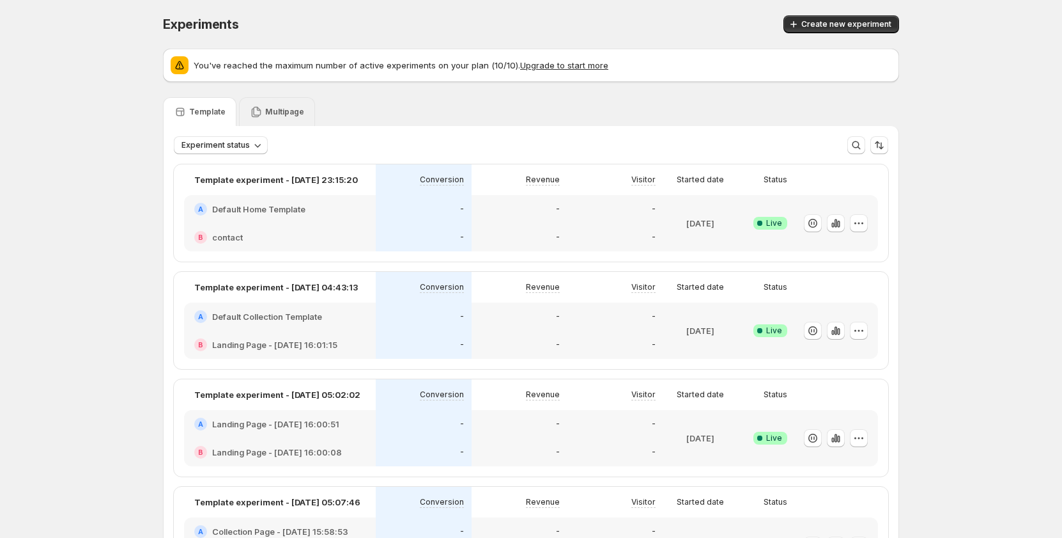
click at [281, 118] on div "Multipage" at bounding box center [277, 111] width 54 height 13
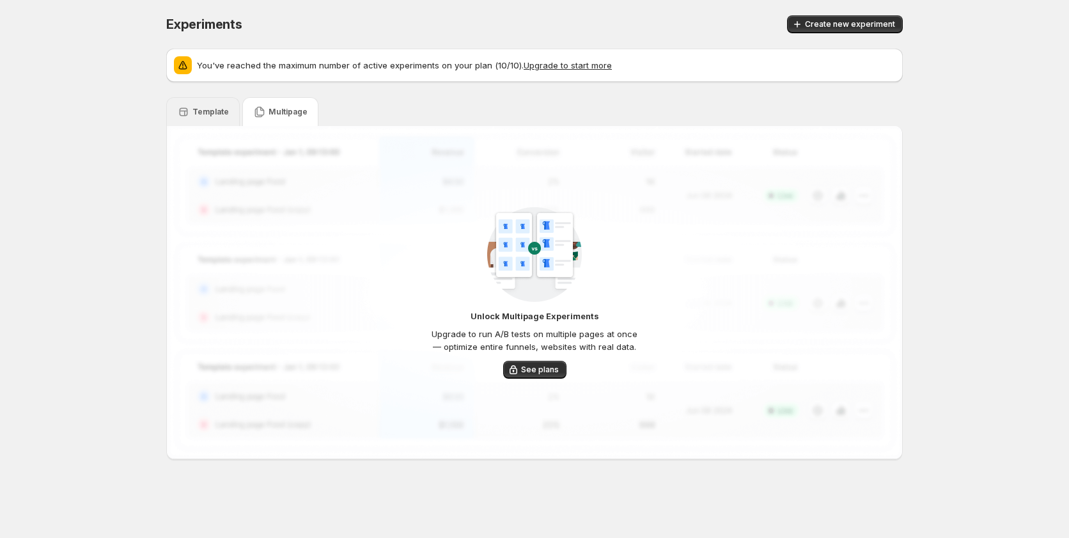
click at [214, 111] on p "Template" at bounding box center [210, 112] width 36 height 10
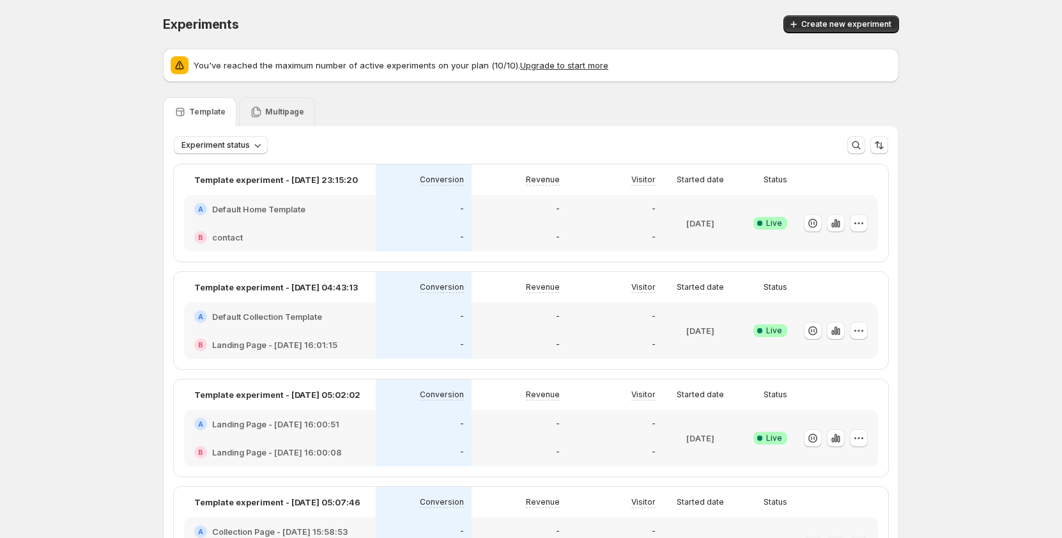
click at [284, 106] on div "Multipage" at bounding box center [277, 111] width 54 height 13
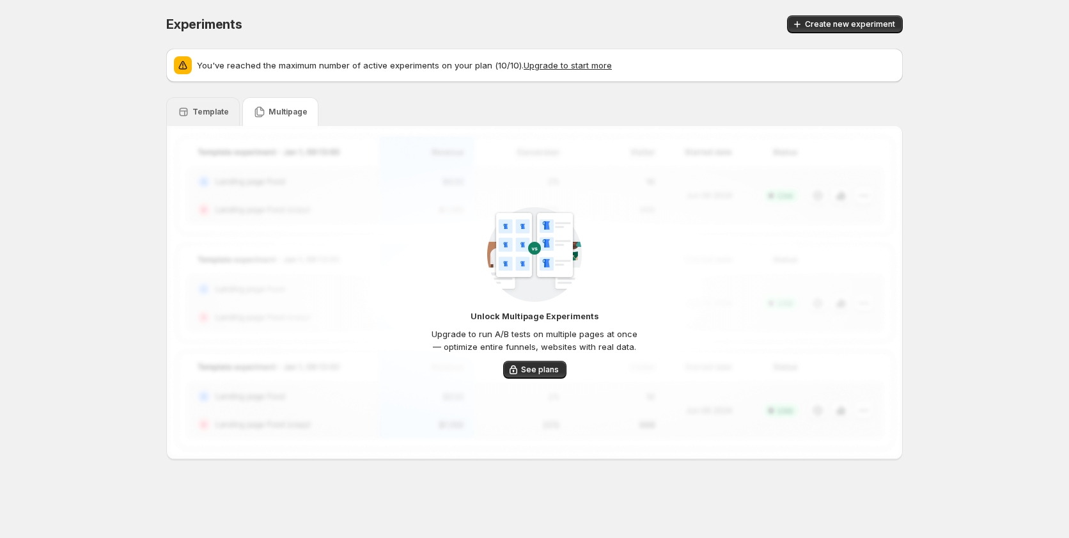
click at [219, 110] on p "Template" at bounding box center [210, 112] width 36 height 10
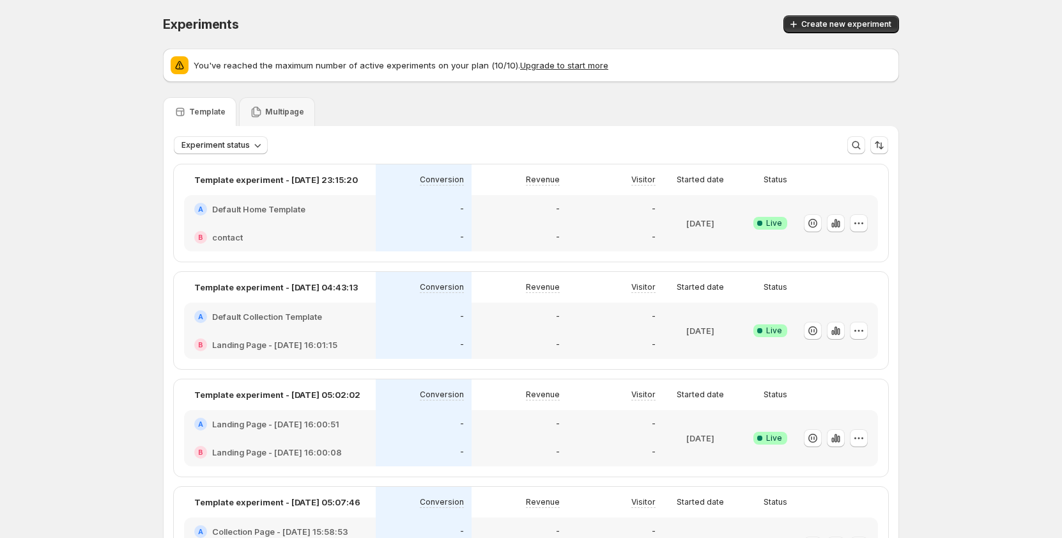
click at [286, 114] on p "Multipage" at bounding box center [284, 112] width 39 height 10
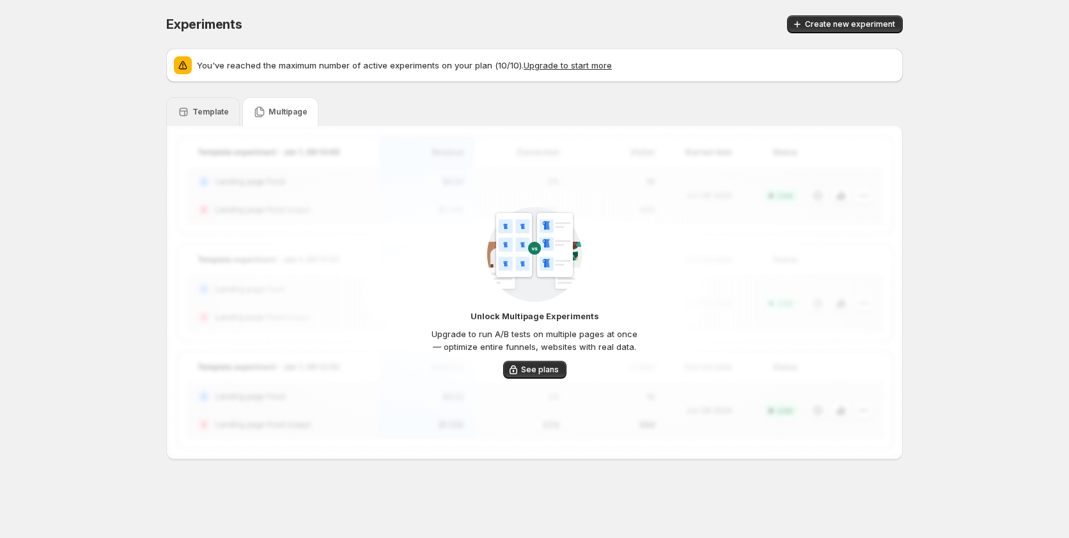
click at [206, 111] on p "Template" at bounding box center [210, 112] width 36 height 10
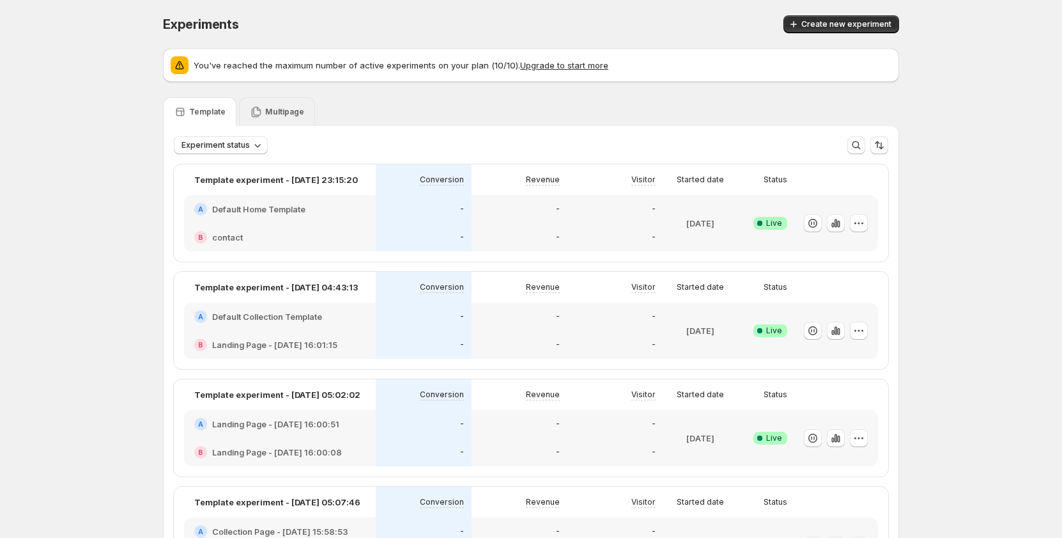
click at [290, 113] on p "Multipage" at bounding box center [284, 112] width 39 height 10
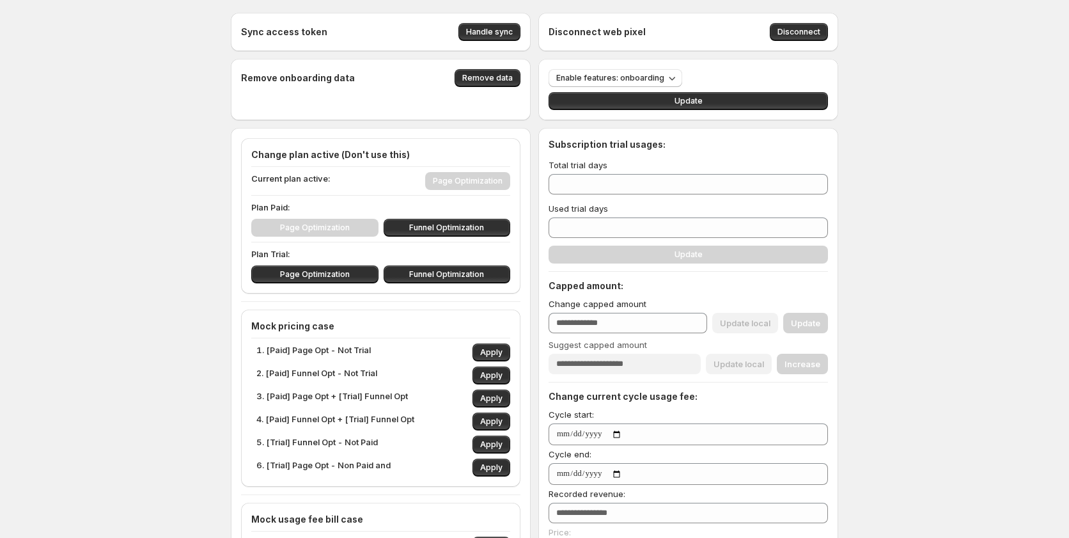
type input "***"
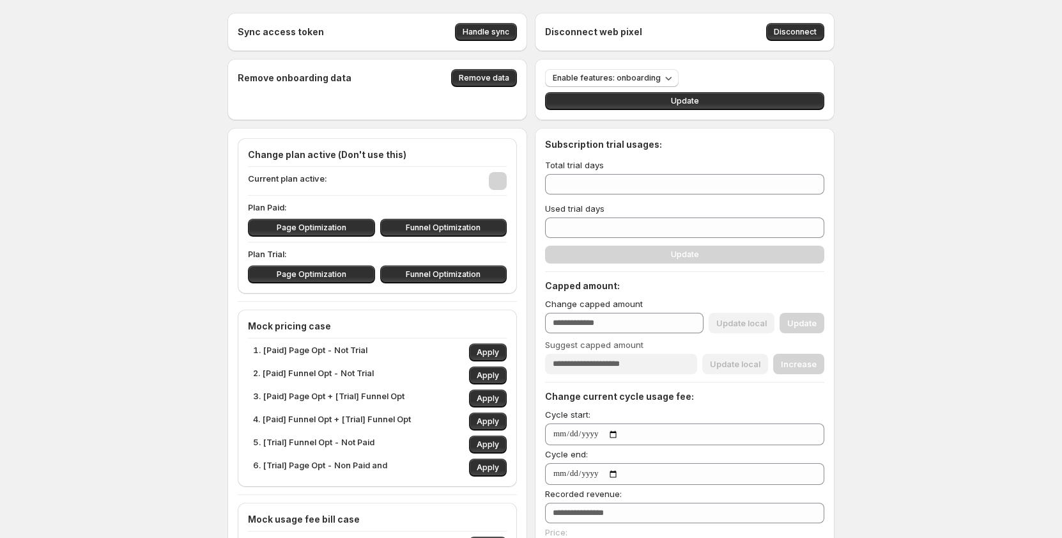
type input "***"
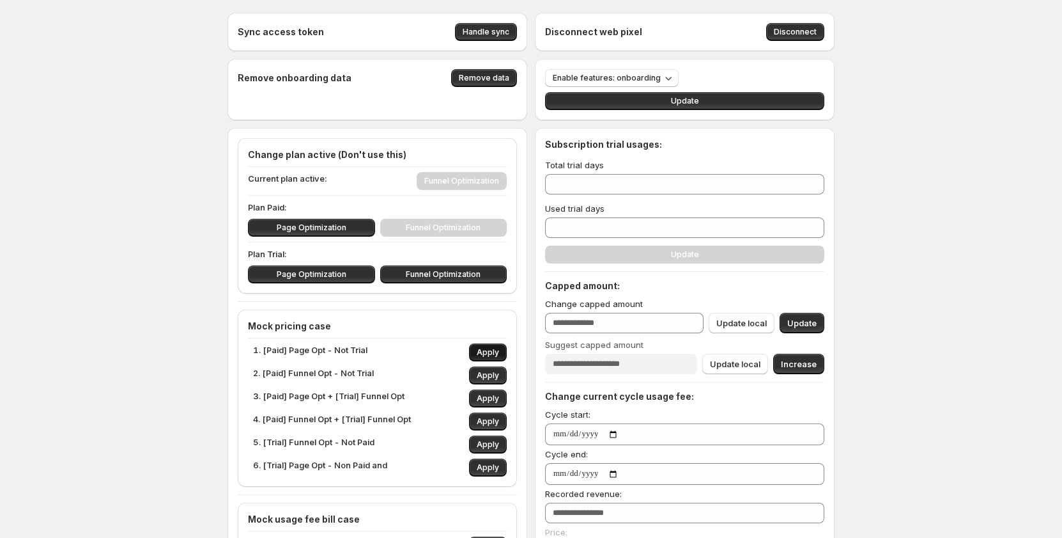
click at [480, 350] on button "Apply" at bounding box center [488, 352] width 38 height 18
type input "*"
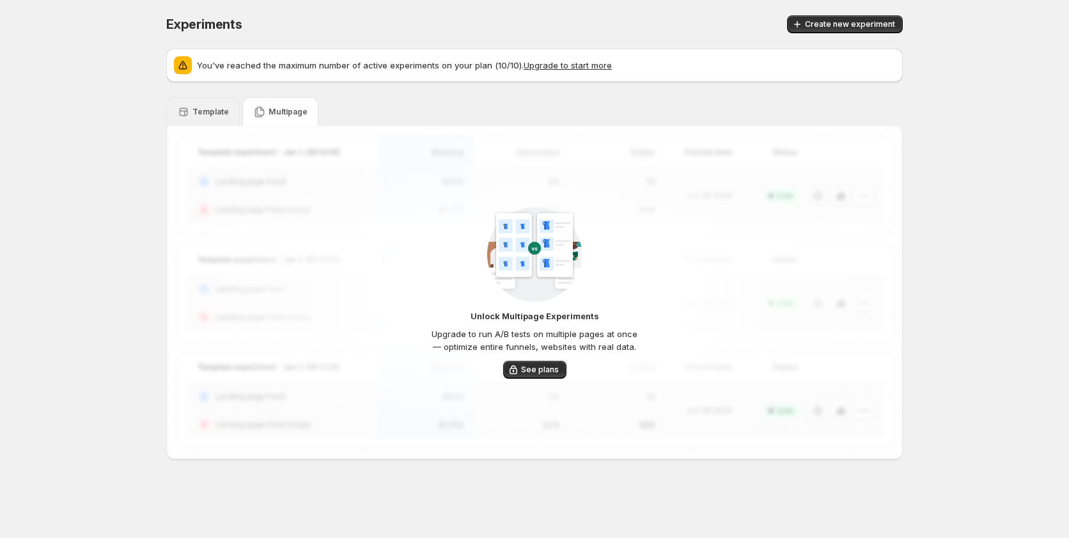
click at [217, 118] on div "Template" at bounding box center [203, 111] width 74 height 29
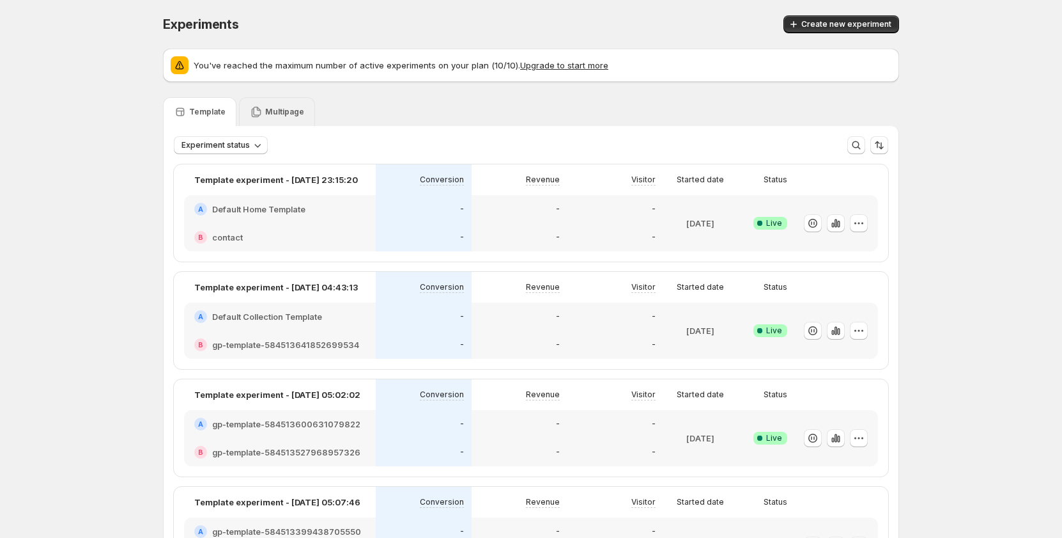
click at [277, 110] on p "Multipage" at bounding box center [284, 112] width 39 height 10
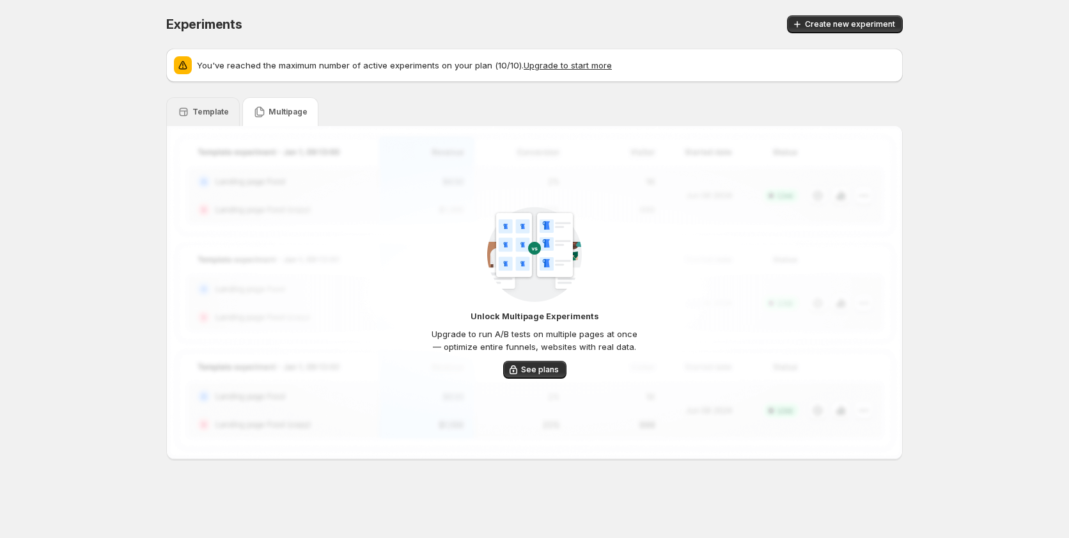
click at [205, 113] on p "Template" at bounding box center [210, 112] width 36 height 10
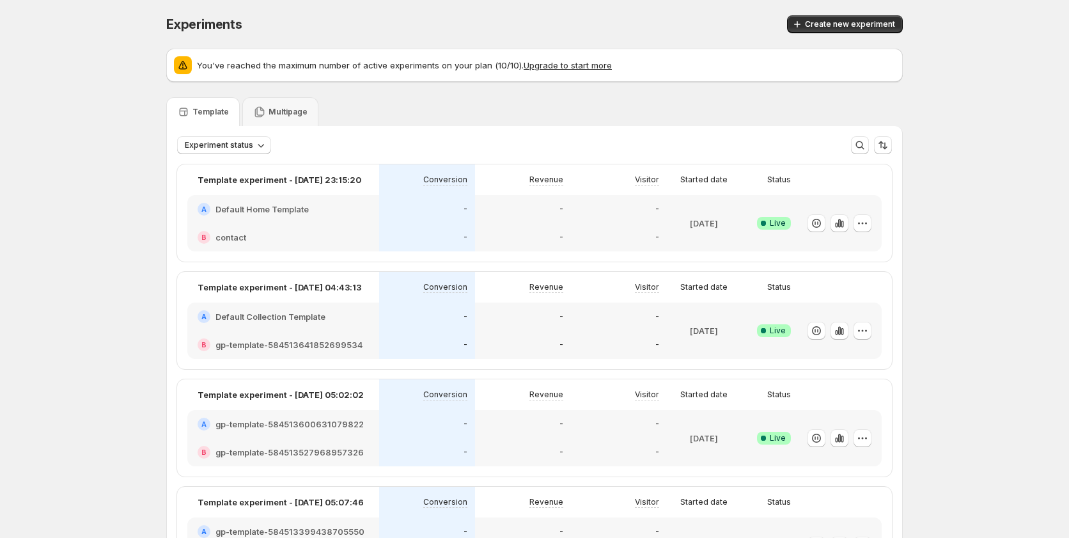
click at [274, 116] on p "Multipage" at bounding box center [287, 112] width 39 height 10
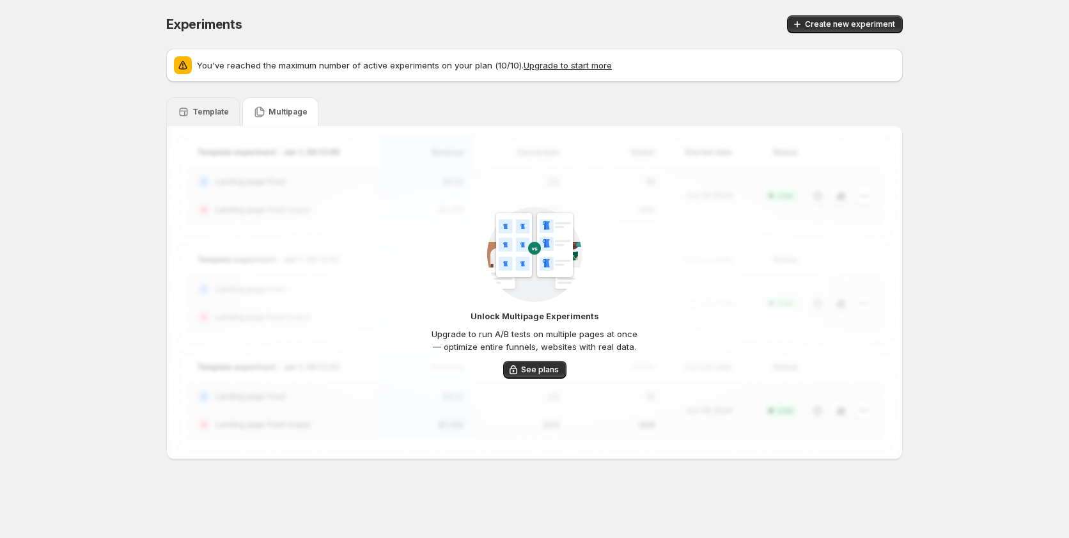
click at [196, 109] on p "Template" at bounding box center [210, 112] width 36 height 10
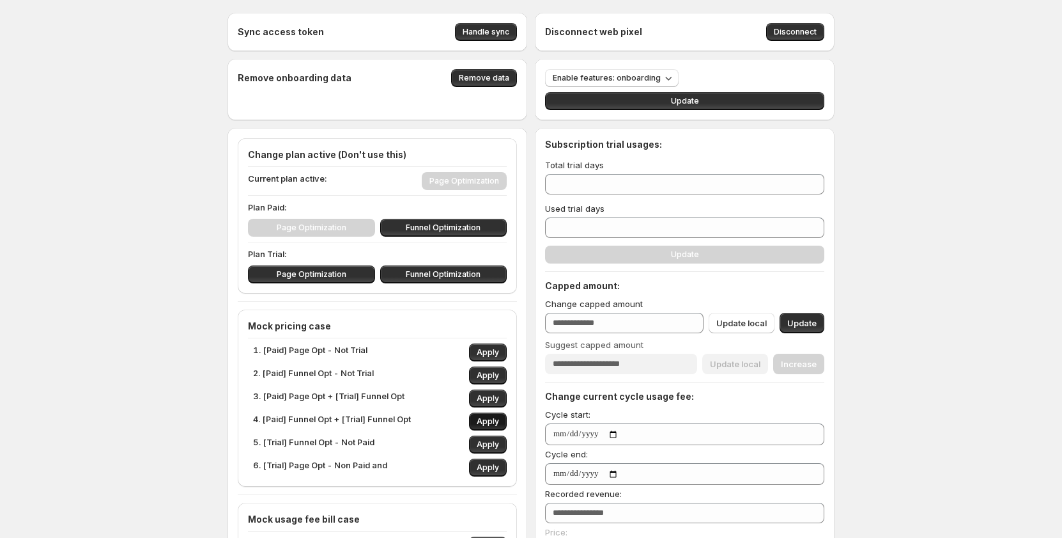
click at [492, 423] on span "Apply" at bounding box center [488, 421] width 22 height 10
type input "**"
type input "***"
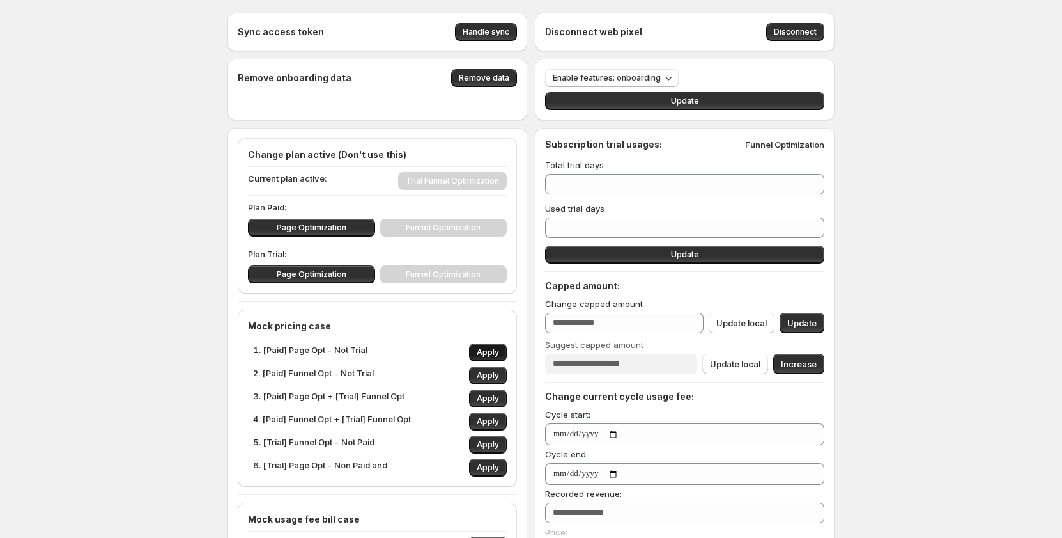
click at [499, 350] on span "Apply" at bounding box center [488, 352] width 22 height 10
type input "*"
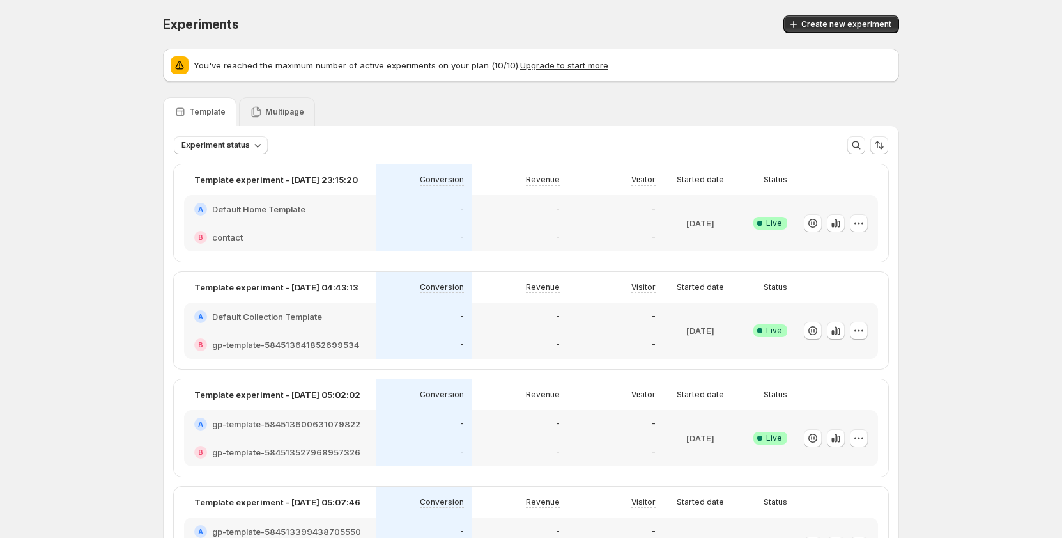
click at [302, 112] on p "Multipage" at bounding box center [284, 112] width 39 height 10
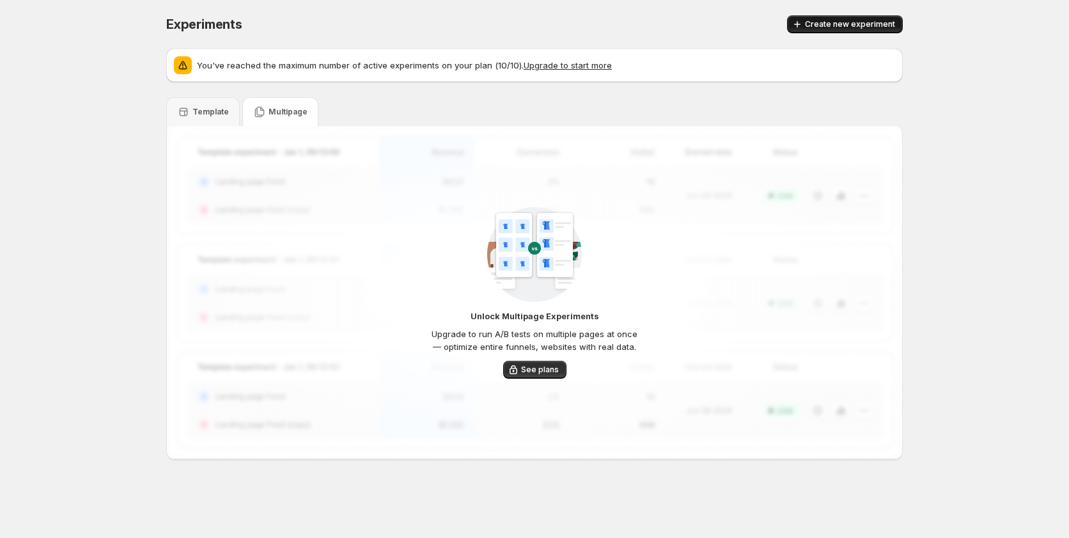
click at [864, 21] on span "Create new experiment" at bounding box center [850, 24] width 90 height 10
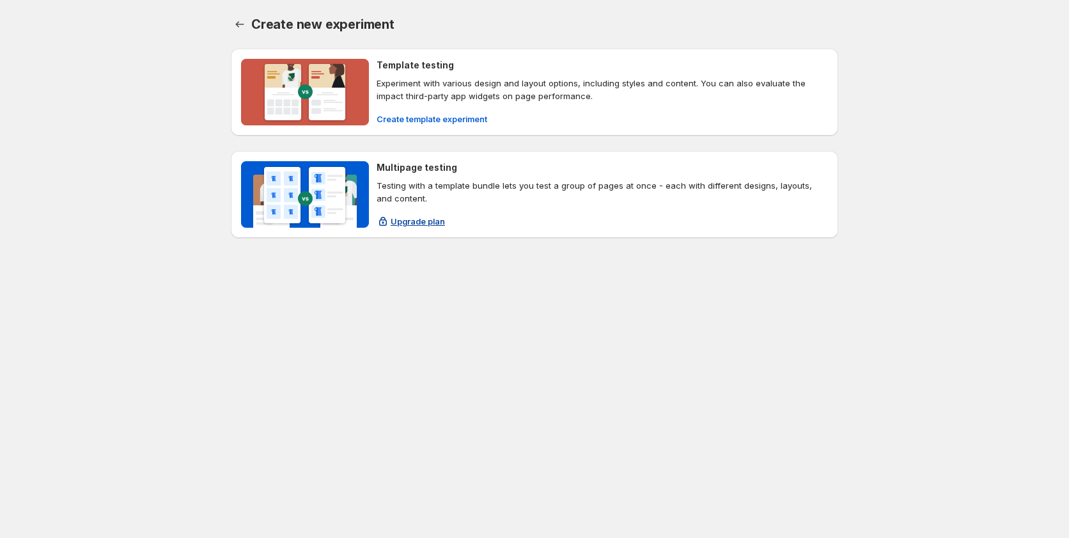
click at [417, 219] on span "Upgrade plan" at bounding box center [418, 221] width 54 height 13
click at [141, 138] on div "Create new experiment. This page is ready Create new experiment Template testin…" at bounding box center [534, 153] width 1069 height 307
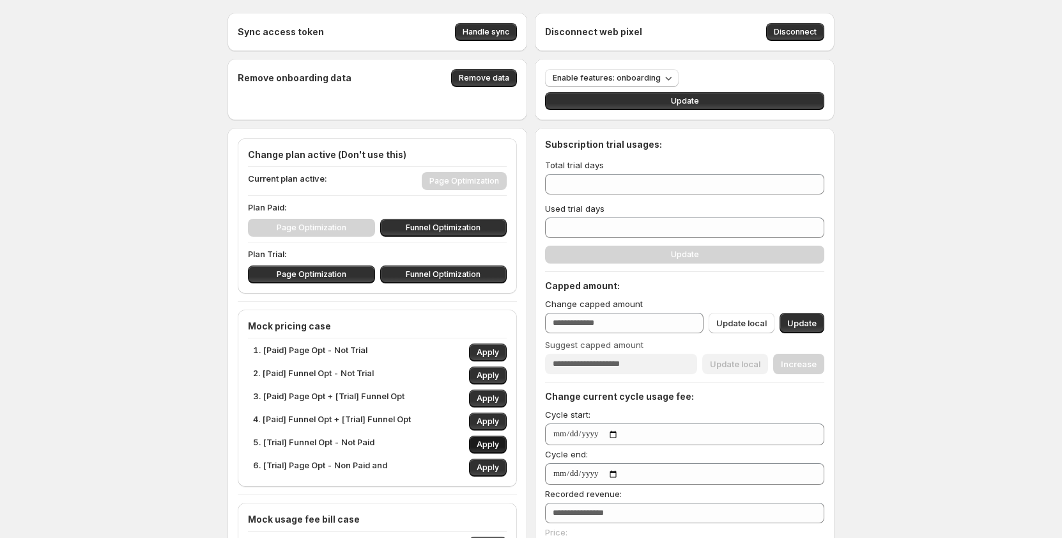
click at [495, 441] on span "Apply" at bounding box center [488, 444] width 22 height 10
type input "**"
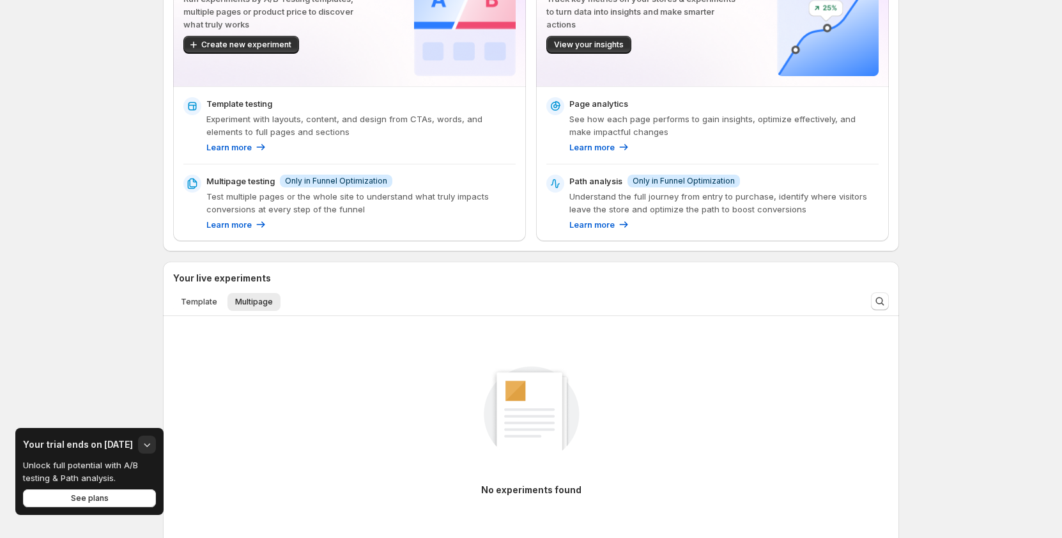
scroll to position [128, 0]
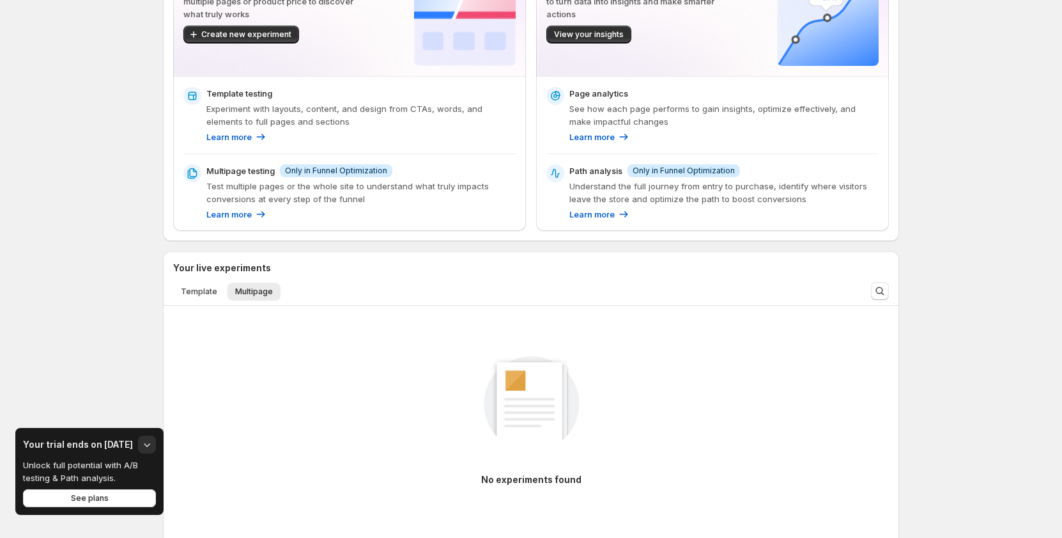
click at [203, 282] on li "Template" at bounding box center [199, 291] width 52 height 18
click at [200, 297] on button "Template" at bounding box center [199, 292] width 52 height 18
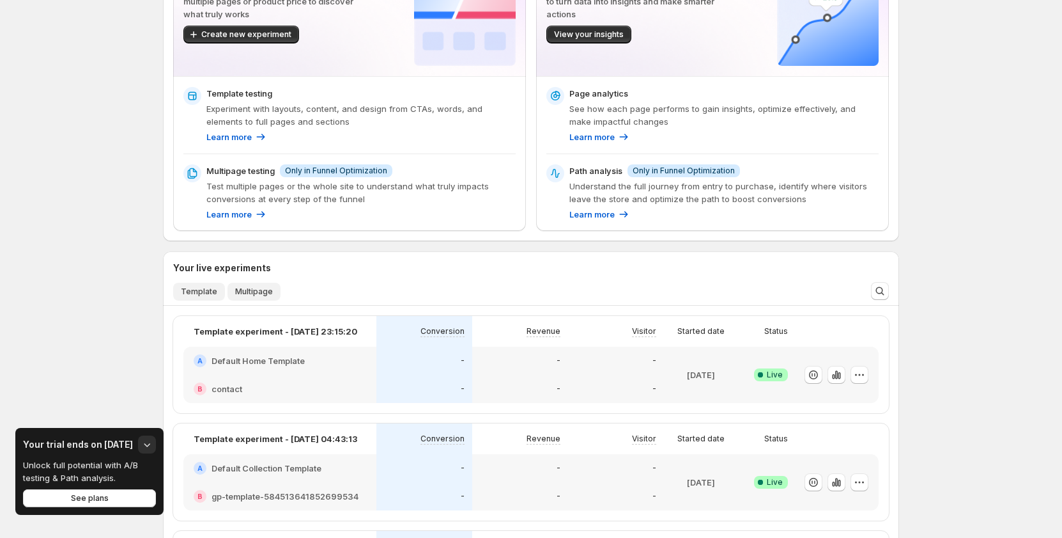
click at [251, 293] on span "Multipage" at bounding box center [254, 291] width 38 height 10
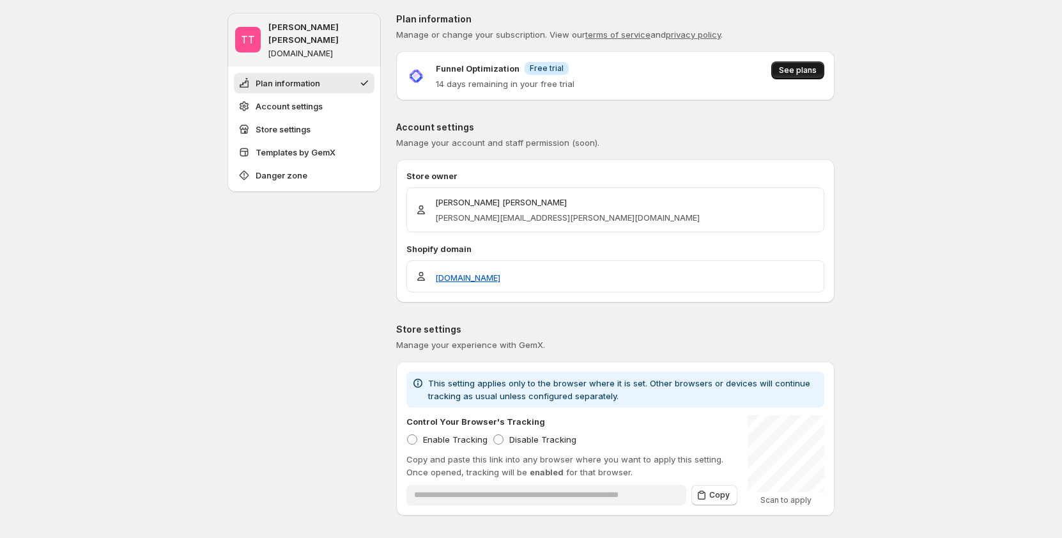
click at [815, 70] on span "See plans" at bounding box center [798, 70] width 38 height 10
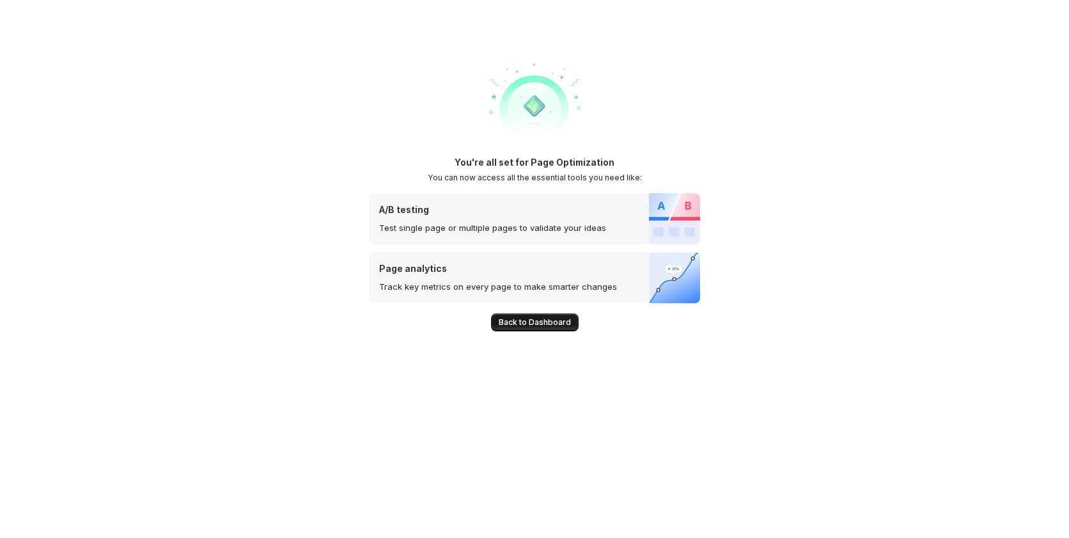
click at [520, 323] on span "Back to Dashboard" at bounding box center [535, 322] width 72 height 10
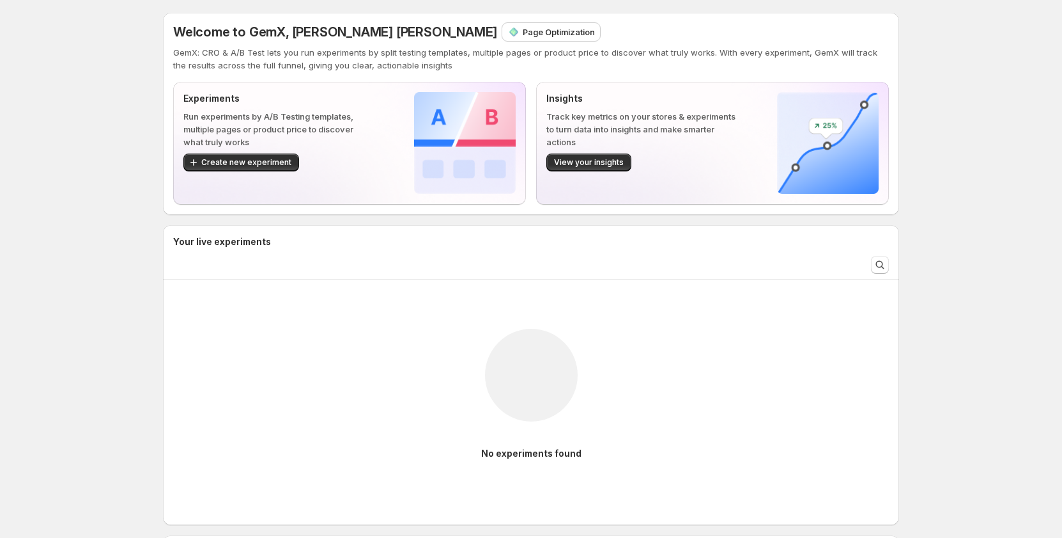
click at [520, 323] on div at bounding box center [531, 374] width 144 height 144
click at [520, 323] on img at bounding box center [531, 374] width 144 height 144
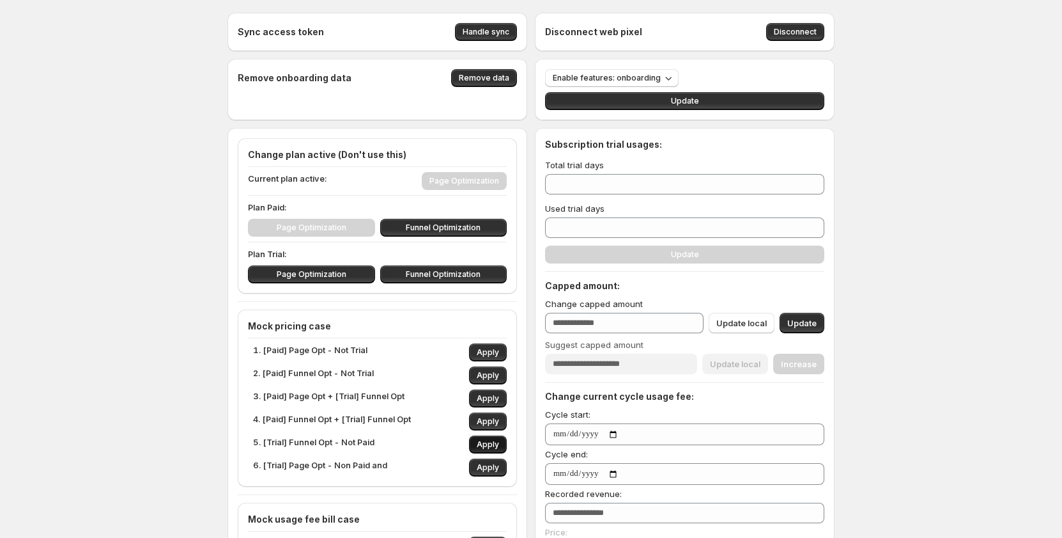
click at [489, 440] on span "Apply" at bounding box center [488, 444] width 22 height 10
type input "**"
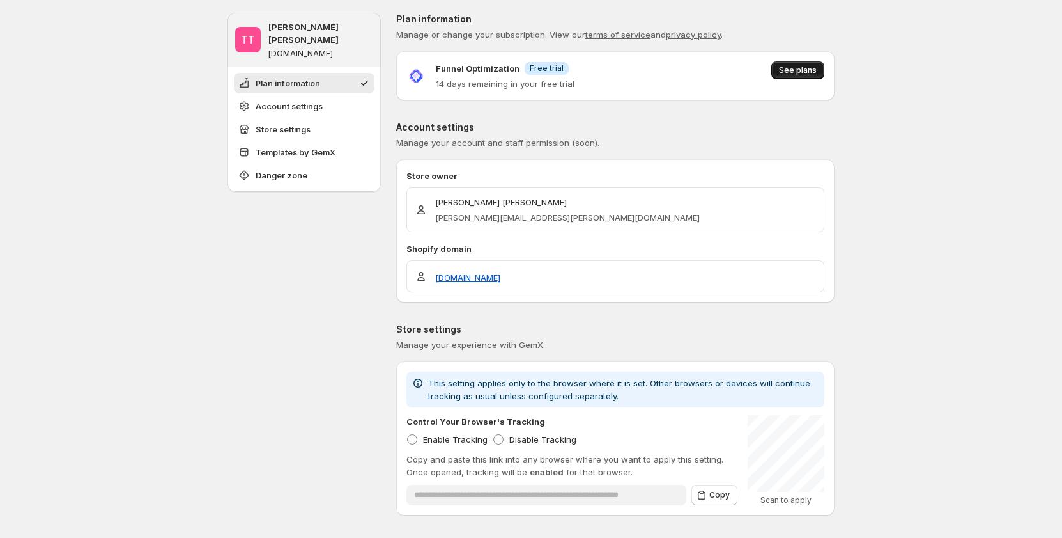
click at [795, 70] on span "See plans" at bounding box center [798, 70] width 38 height 10
click at [799, 68] on span "See plans" at bounding box center [798, 70] width 38 height 10
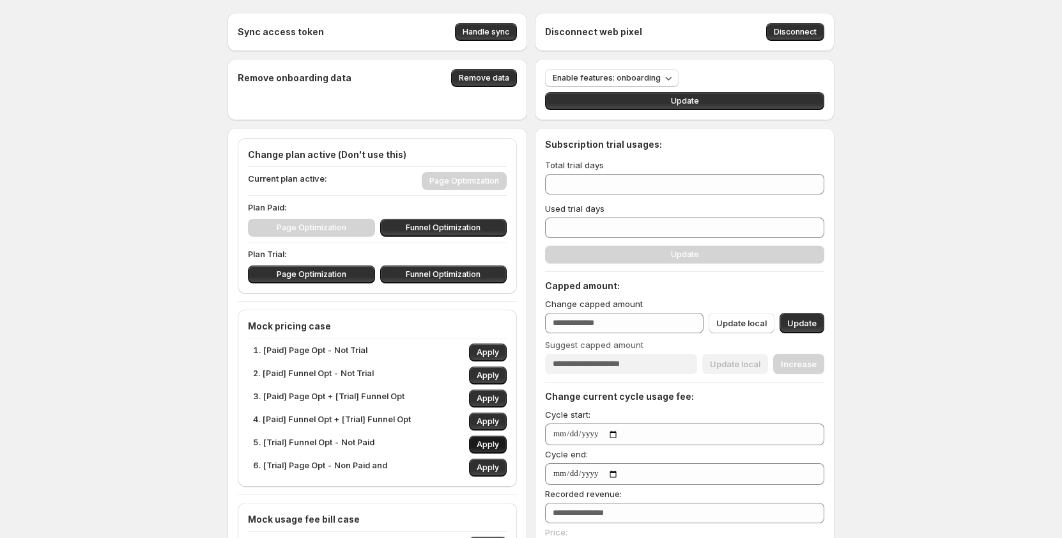
click at [486, 439] on button "Apply" at bounding box center [488, 444] width 38 height 18
type input "**"
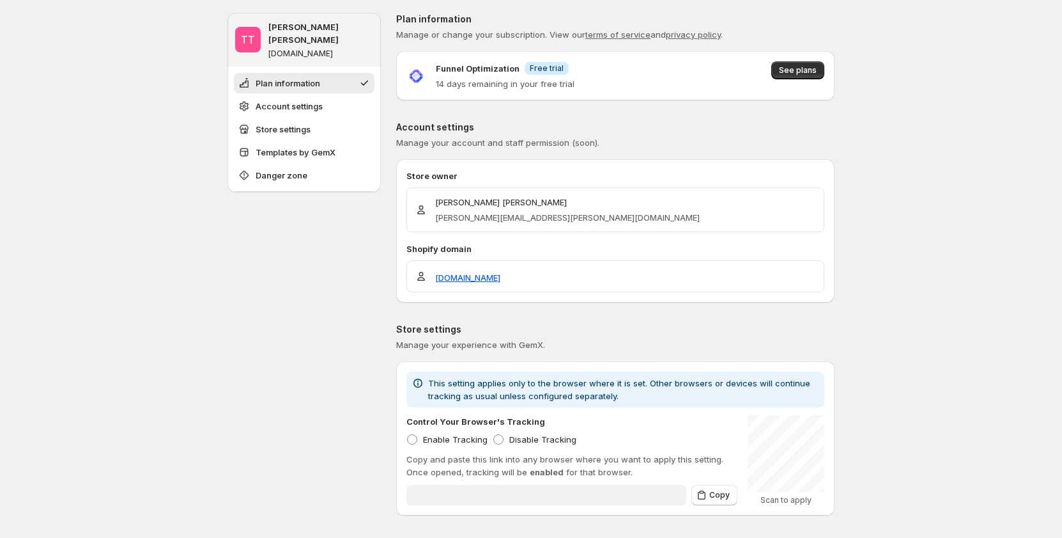
type input "**********"
click at [807, 69] on span "See plans" at bounding box center [798, 70] width 38 height 10
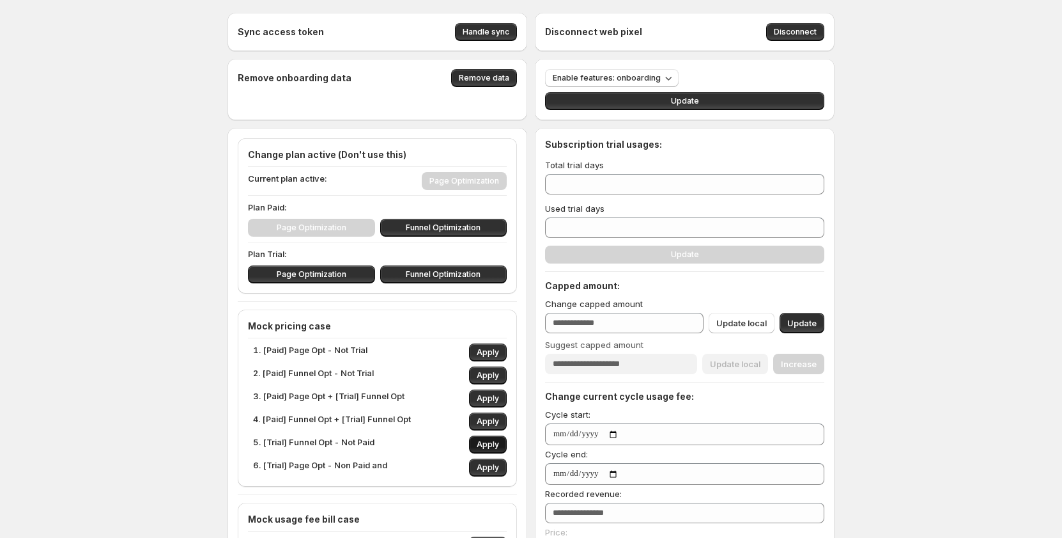
click at [499, 444] on span "Apply" at bounding box center [488, 444] width 22 height 10
type input "**"
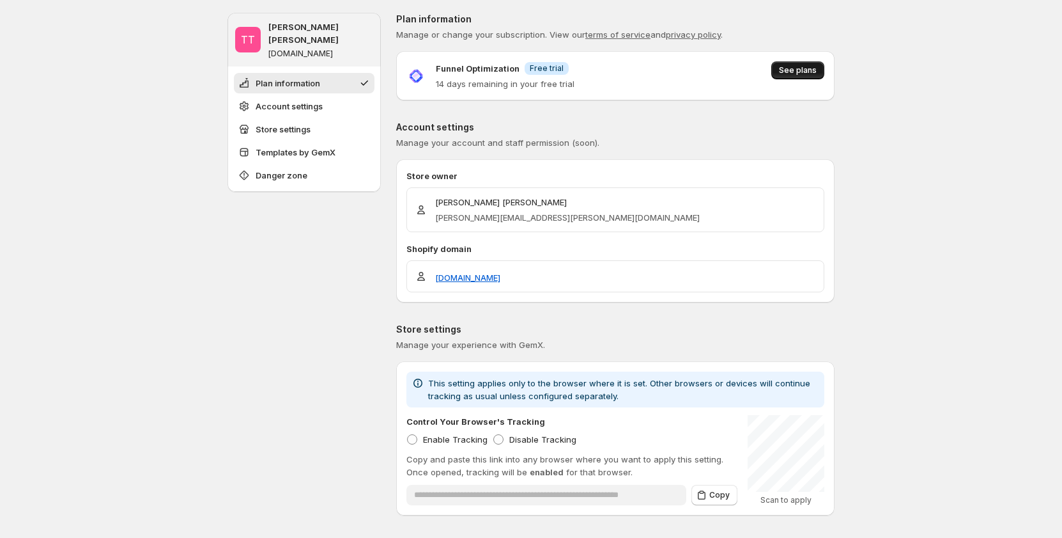
click at [805, 70] on span "See plans" at bounding box center [798, 70] width 38 height 10
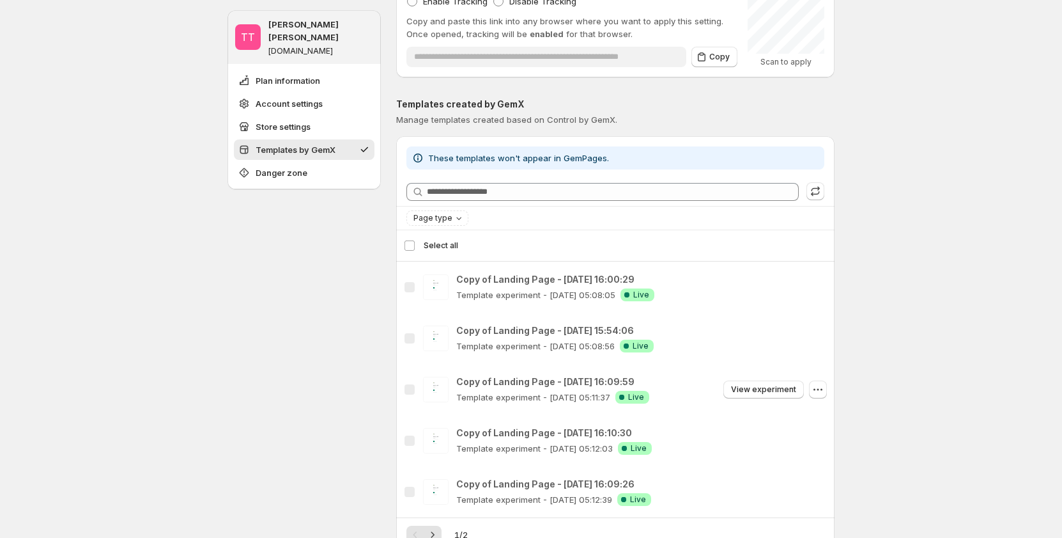
scroll to position [575, 0]
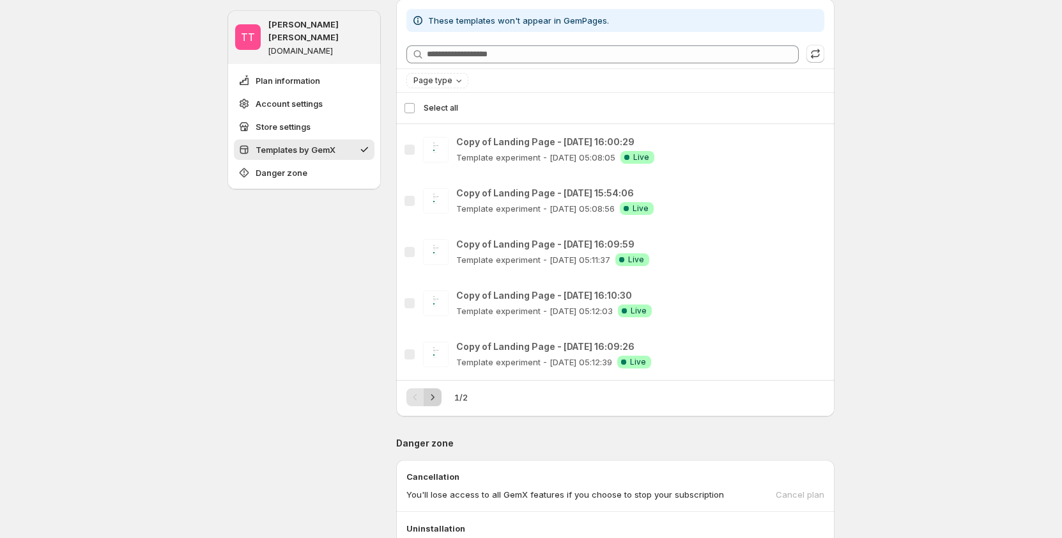
click at [439, 396] on icon "Next" at bounding box center [432, 397] width 13 height 13
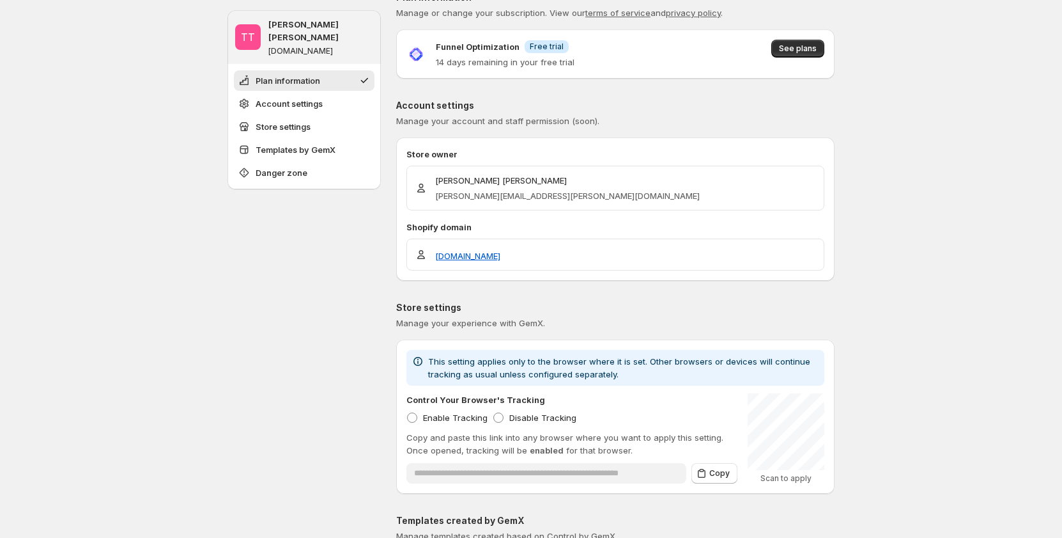
scroll to position [0, 0]
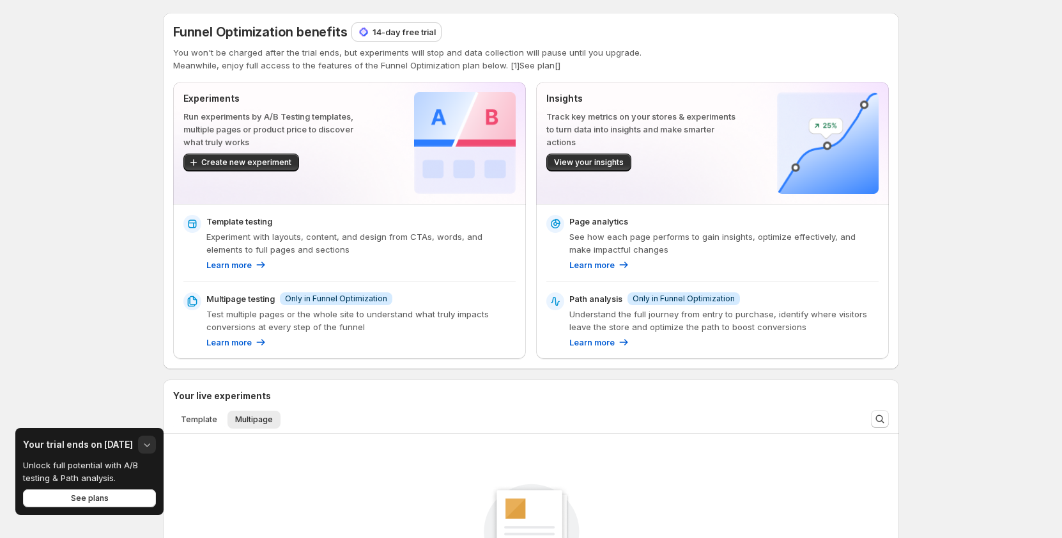
click at [145, 447] on icon "button" at bounding box center [147, 444] width 13 height 13
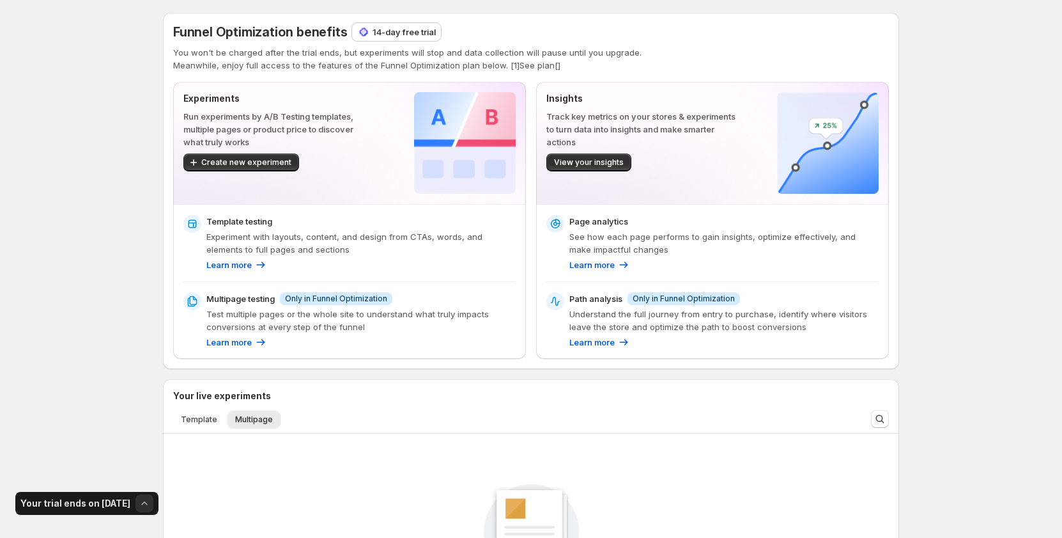
click at [111, 345] on div "Funnel Optimization benefits 14-day free trial You won't be charged after the t…" at bounding box center [531, 517] width 1062 height 1034
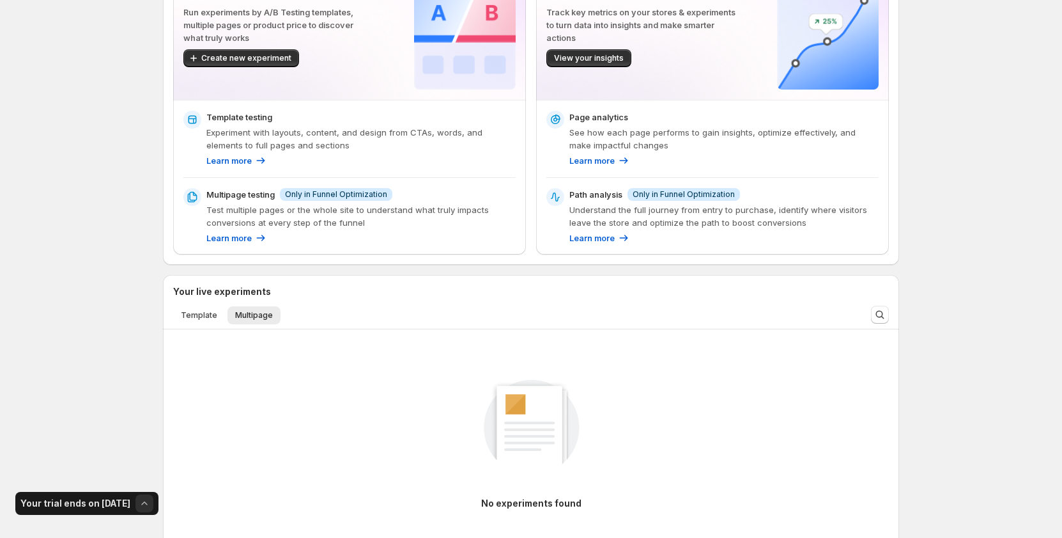
scroll to position [128, 0]
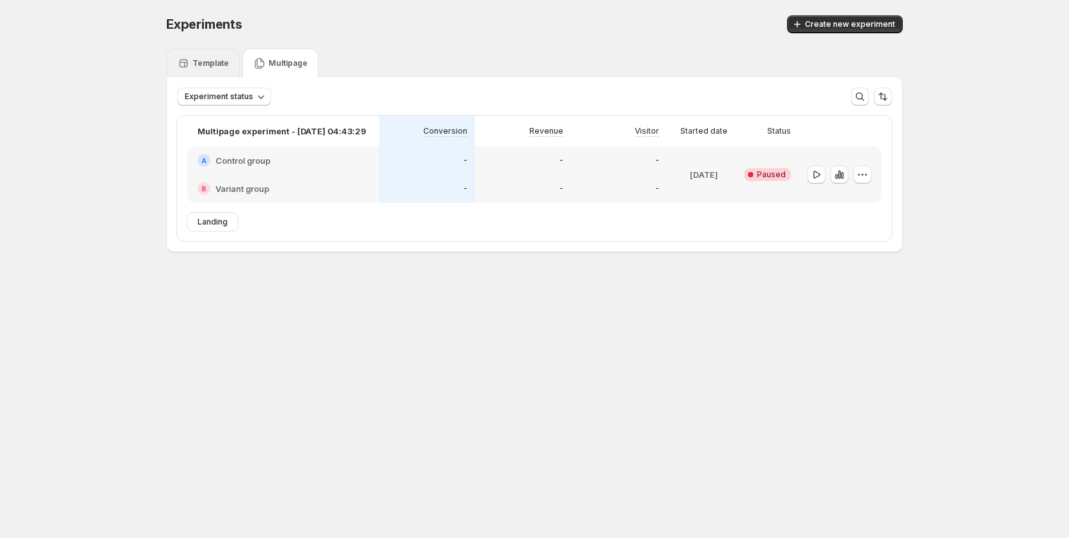
click at [215, 55] on div "Template" at bounding box center [203, 63] width 74 height 29
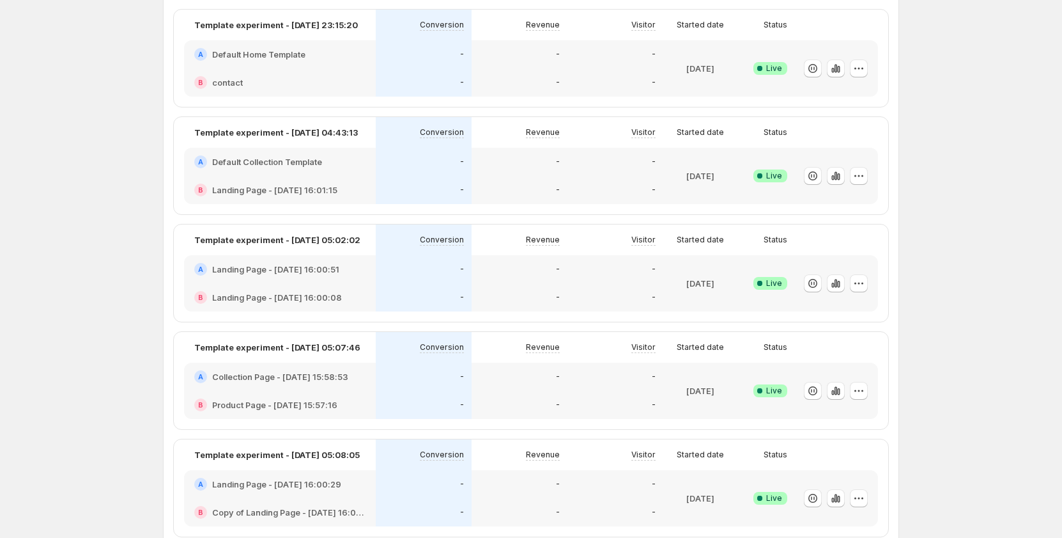
scroll to position [128, 0]
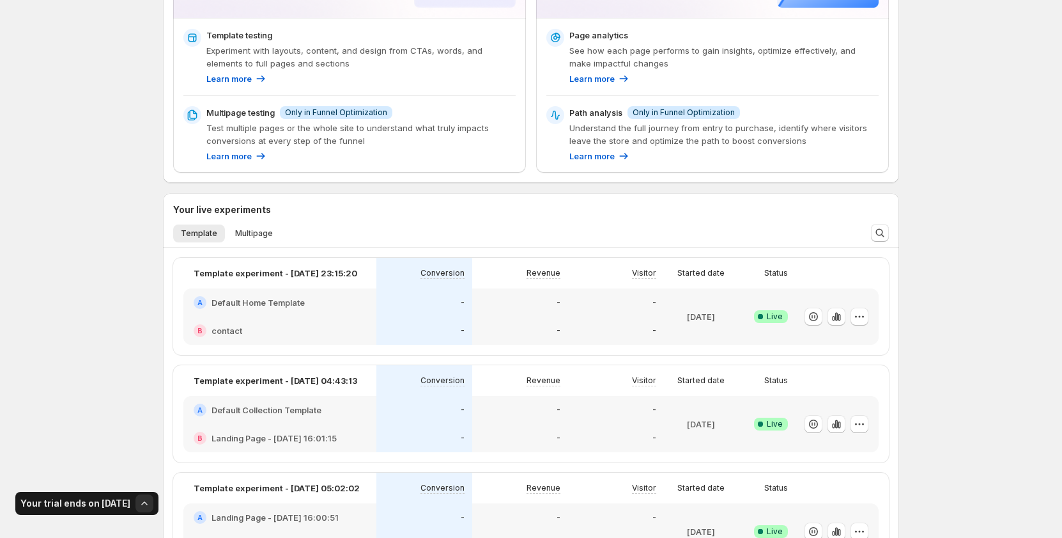
scroll to position [192, 0]
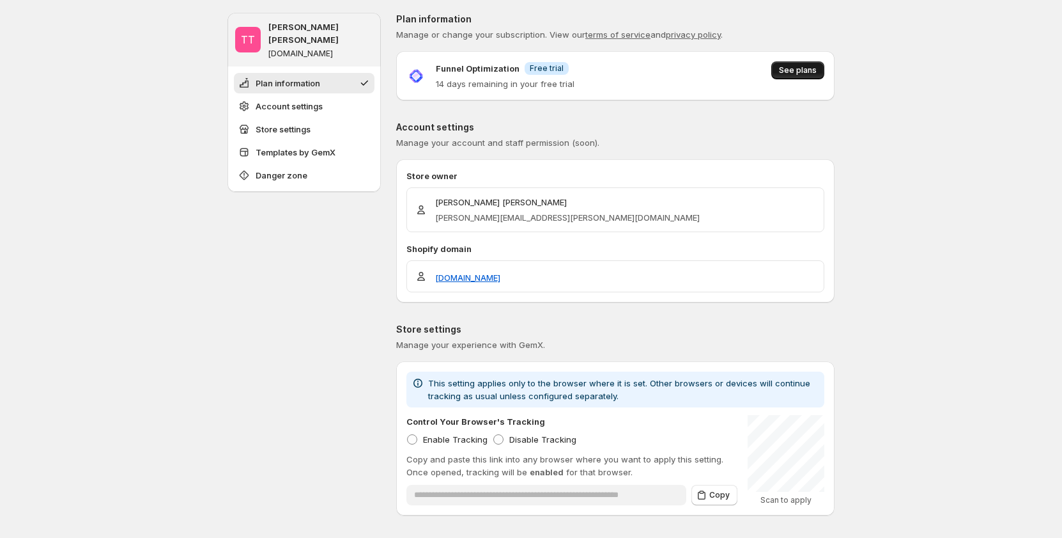
click at [808, 70] on span "See plans" at bounding box center [798, 70] width 38 height 10
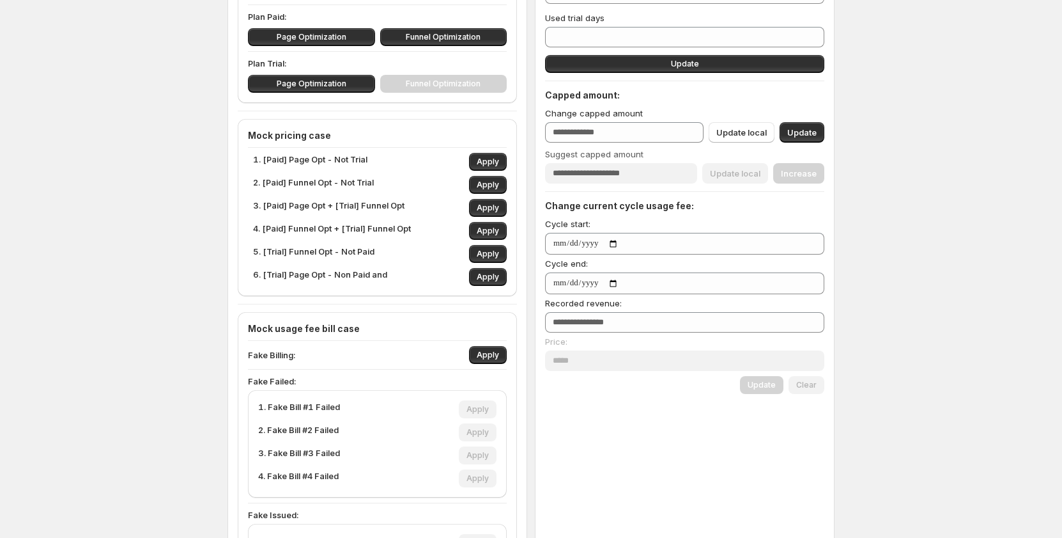
scroll to position [192, 0]
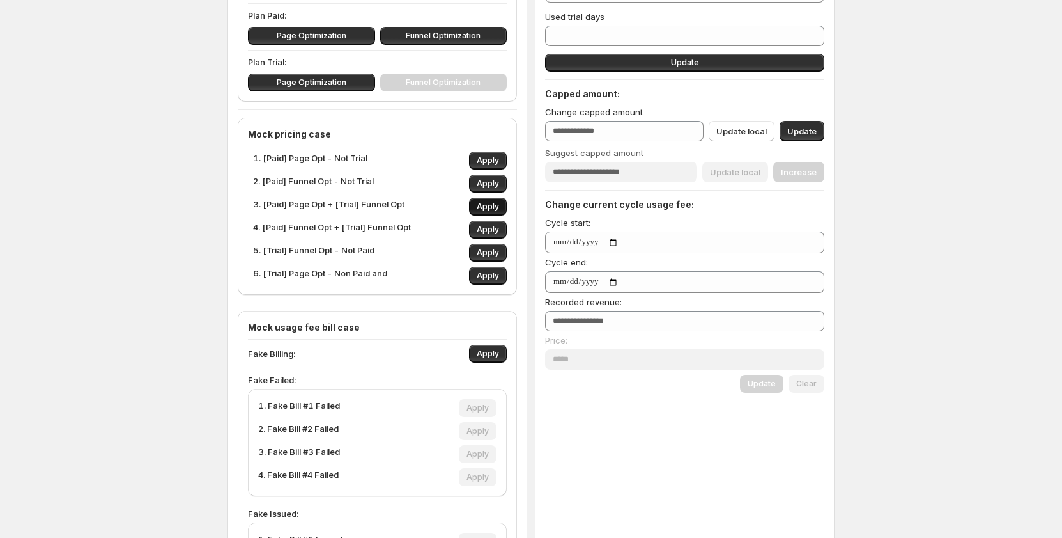
click at [486, 202] on span "Apply" at bounding box center [488, 206] width 22 height 10
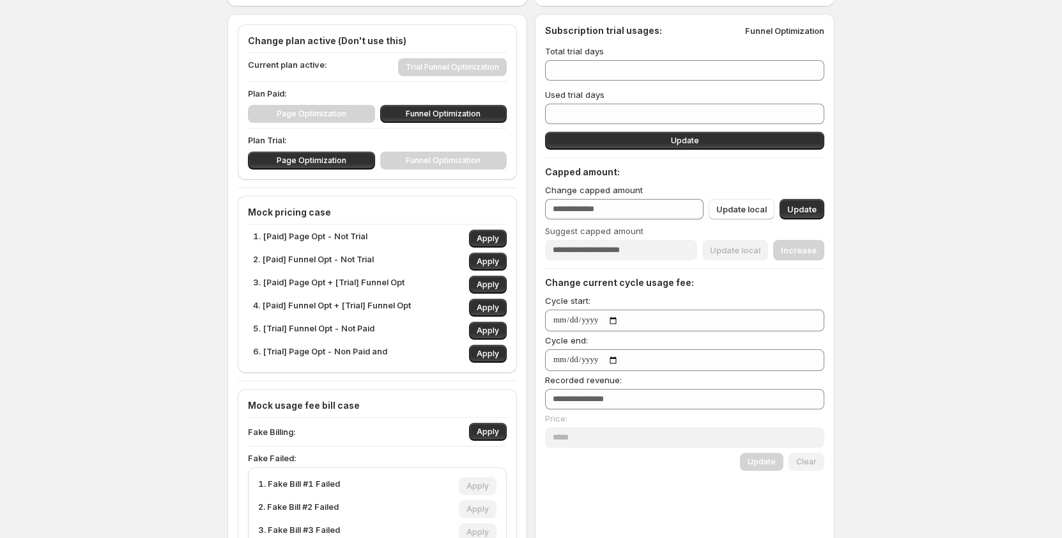
scroll to position [64, 0]
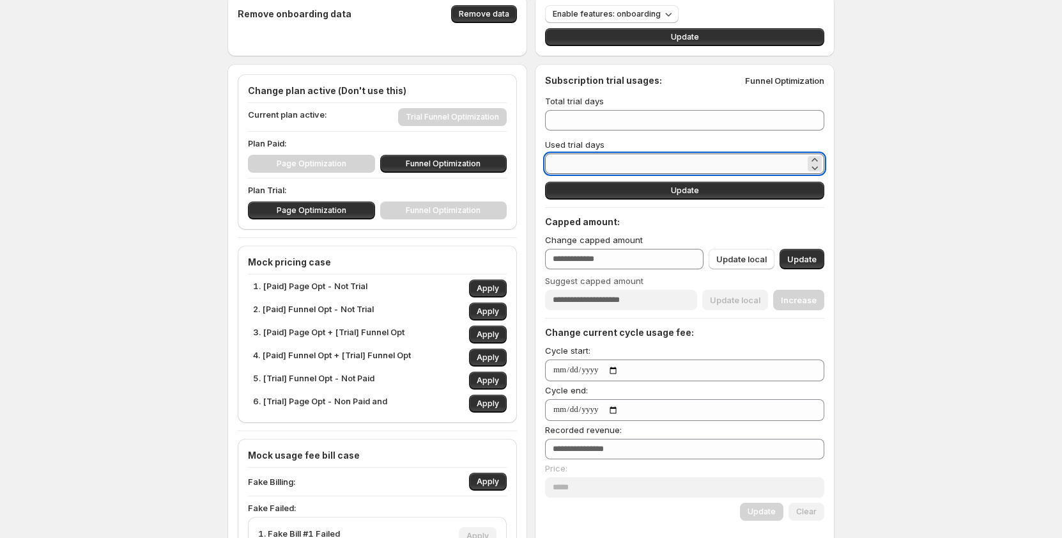
drag, startPoint x: 581, startPoint y: 153, endPoint x: 572, endPoint y: 156, distance: 9.5
click at [572, 156] on div "Used trial days *" at bounding box center [684, 156] width 279 height 36
drag, startPoint x: 571, startPoint y: 157, endPoint x: 552, endPoint y: 159, distance: 18.6
click at [552, 159] on input "*" at bounding box center [675, 163] width 260 height 20
type input "*"
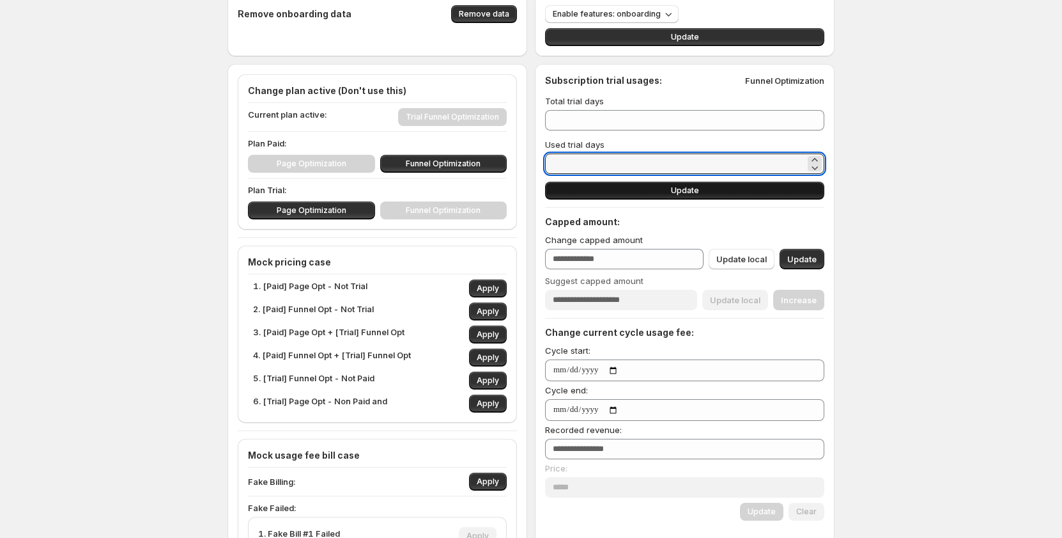
type input "*"
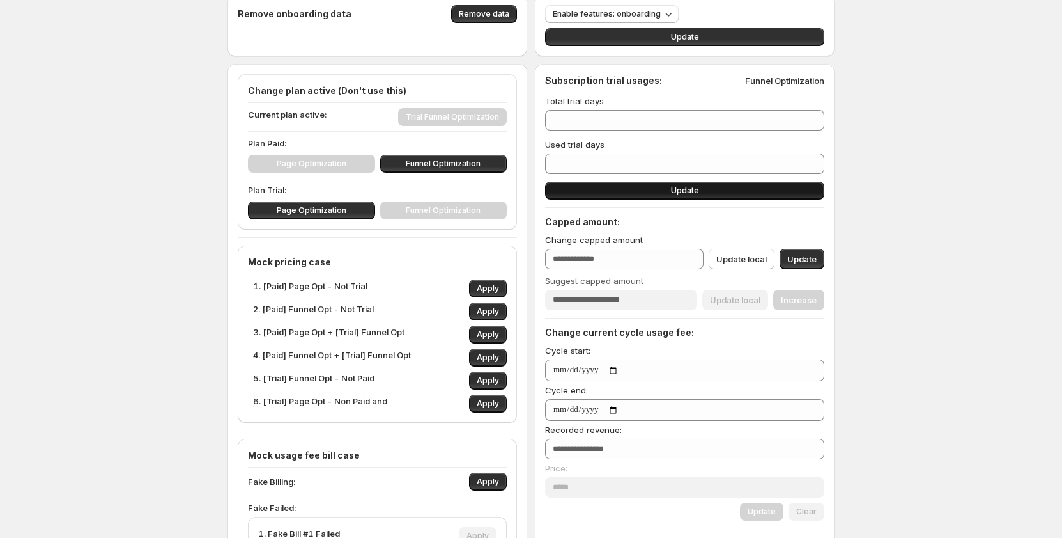
click at [612, 197] on button "Update" at bounding box center [684, 191] width 279 height 18
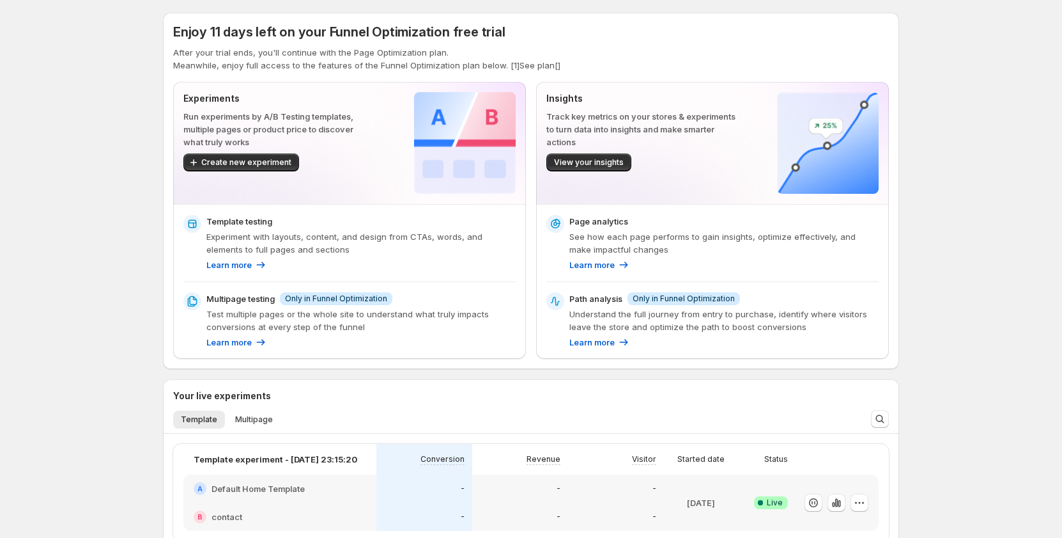
click at [633, 37] on div "Enjoy 11 days left on your Funnel Optimization free trial" at bounding box center [531, 32] width 716 height 18
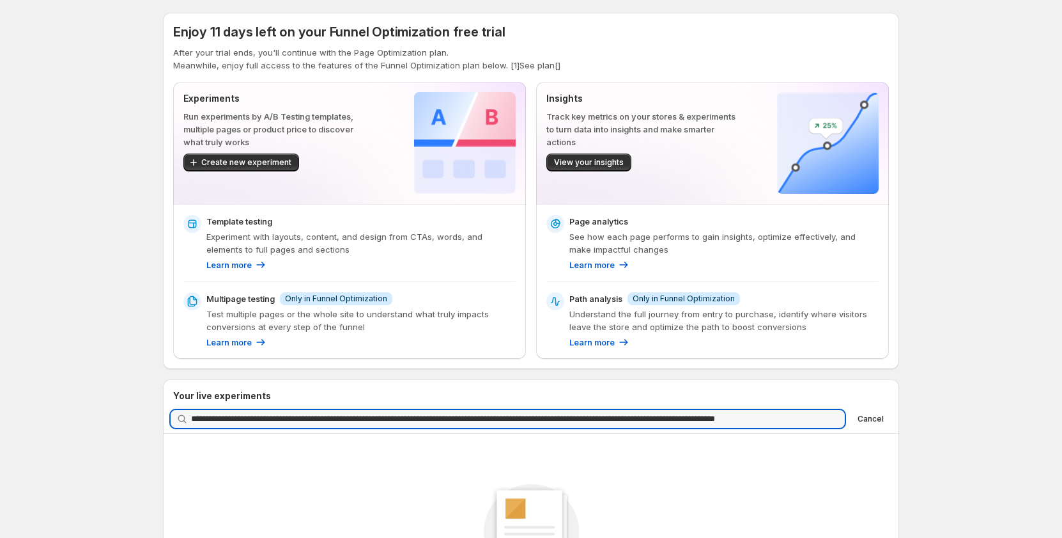
scroll to position [0, 11]
type input "**********"
click at [834, 417] on icon "button" at bounding box center [832, 419] width 4 height 4
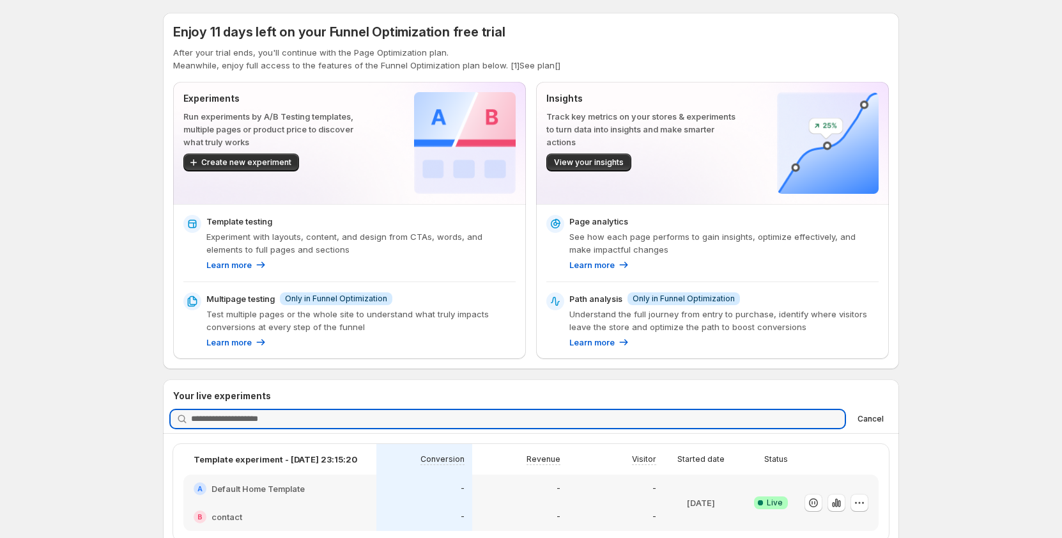
scroll to position [0, 0]
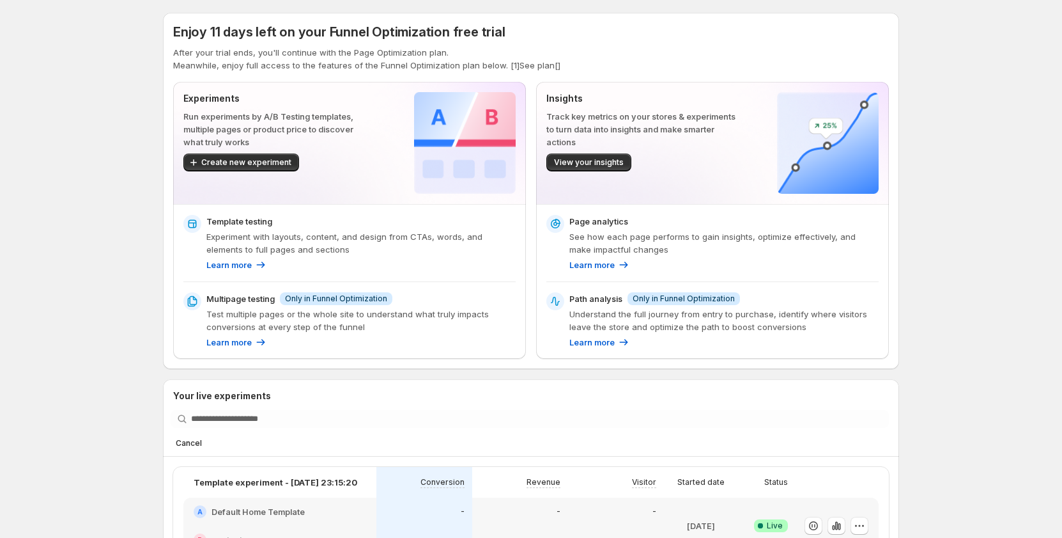
click at [346, 56] on p "After your trial ends, you'll continue with the Page Optimization plan." at bounding box center [531, 52] width 716 height 13
drag, startPoint x: 961, startPoint y: 89, endPoint x: 995, endPoint y: 89, distance: 33.2
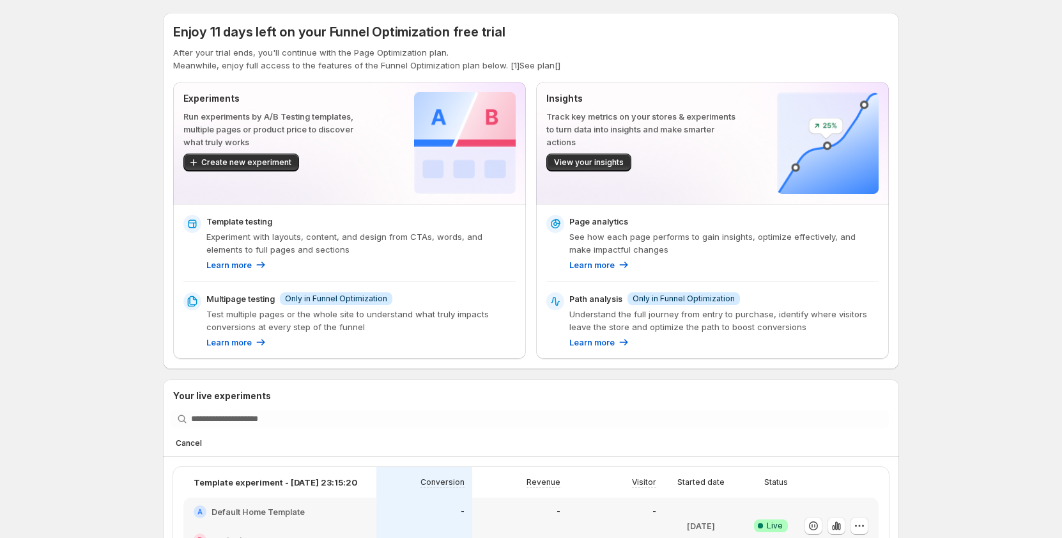
click at [867, 63] on p "Meanwhile, enjoy full access to the features of the Funnel Optimization plan be…" at bounding box center [531, 65] width 716 height 13
click at [520, 66] on p "Meanwhile, enjoy full access to the features of the Funnel Optimization plan be…" at bounding box center [531, 65] width 716 height 13
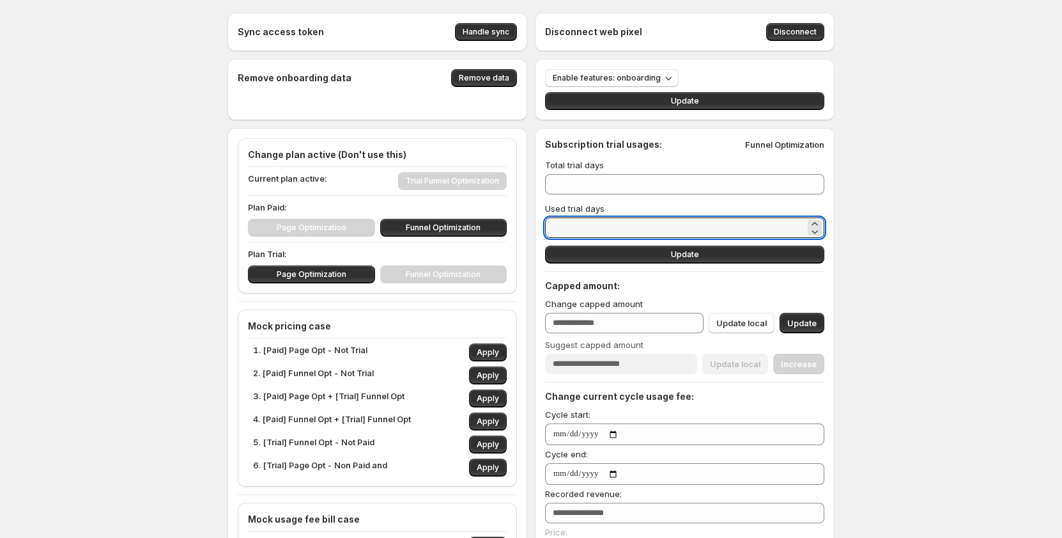
drag, startPoint x: 598, startPoint y: 221, endPoint x: 535, endPoint y: 222, distance: 62.7
click at [535, 222] on div "Sync access token Handle sync Disconnect web pixel Disconnect Remove onboarding…" at bounding box center [531, 494] width 607 height 963
type input "*"
type input "**"
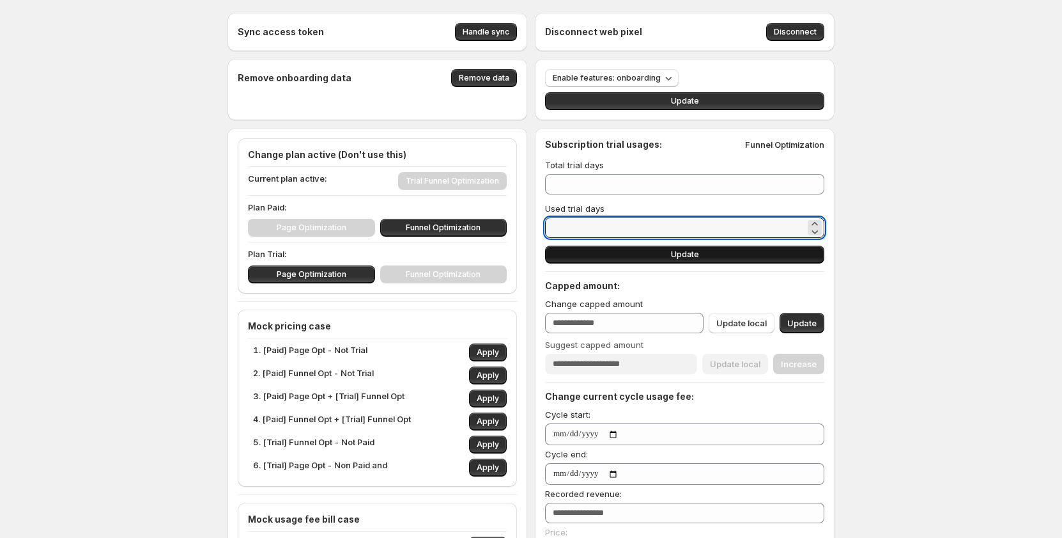
click at [657, 260] on button "Update" at bounding box center [684, 254] width 279 height 18
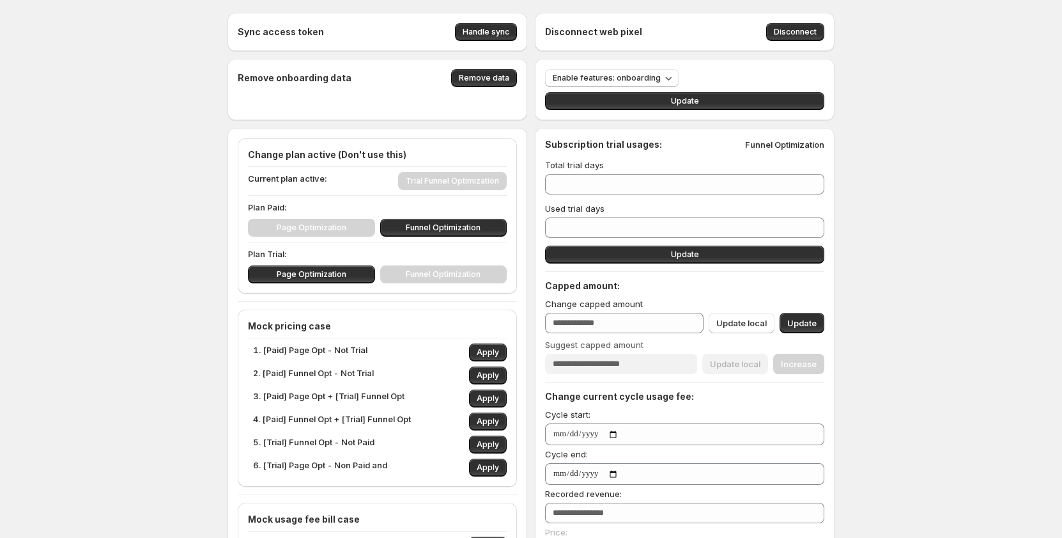
click at [948, 250] on div "Sync access token Handle sync Disconnect web pixel Disconnect Remove onboarding…" at bounding box center [531, 522] width 1062 height 1045
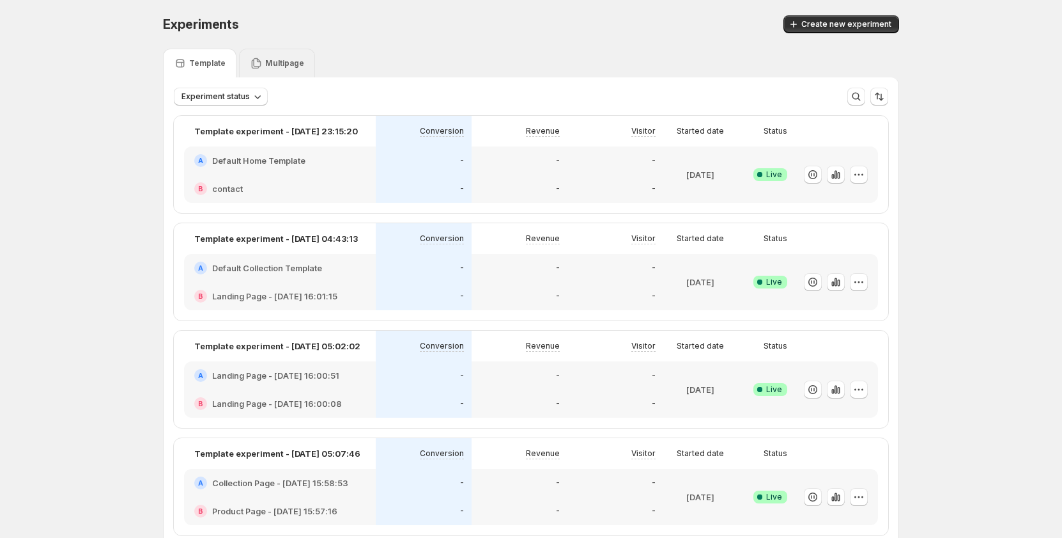
click at [292, 74] on div "Multipage" at bounding box center [277, 63] width 76 height 29
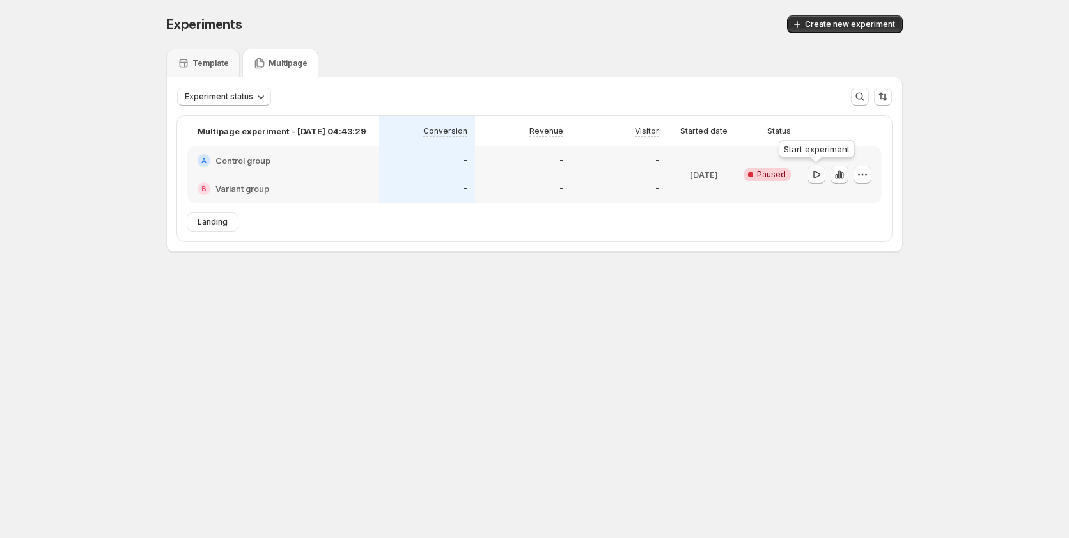
click at [815, 174] on icon "button" at bounding box center [816, 174] width 13 height 13
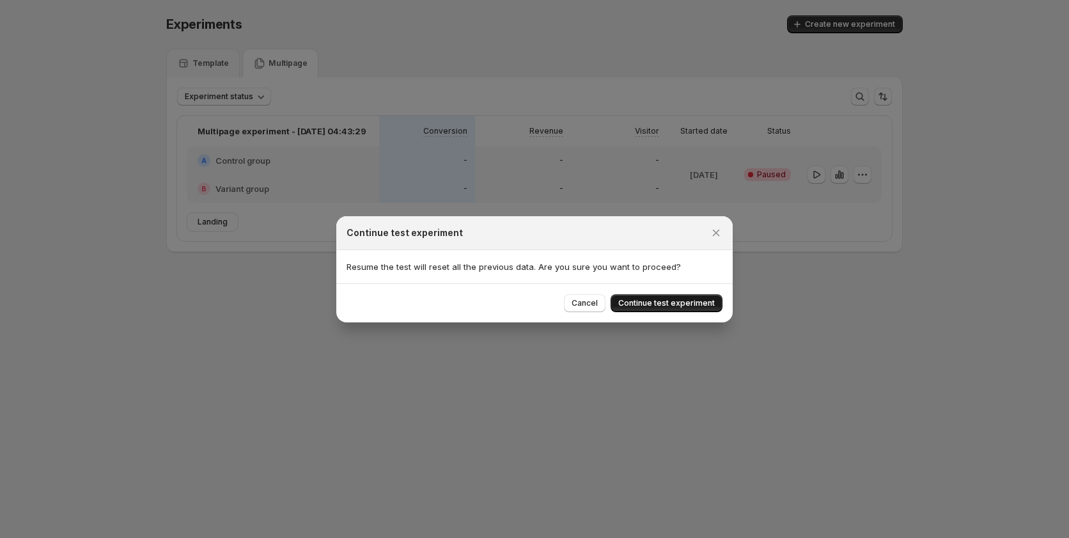
click at [667, 304] on span "Continue test experiment" at bounding box center [666, 303] width 97 height 10
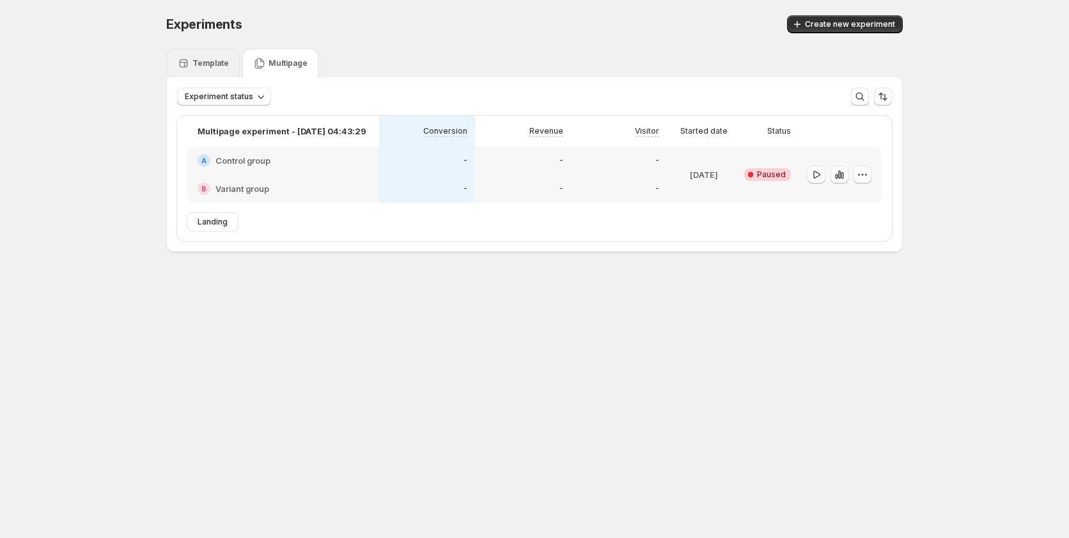
click at [219, 70] on div "Template" at bounding box center [203, 63] width 74 height 29
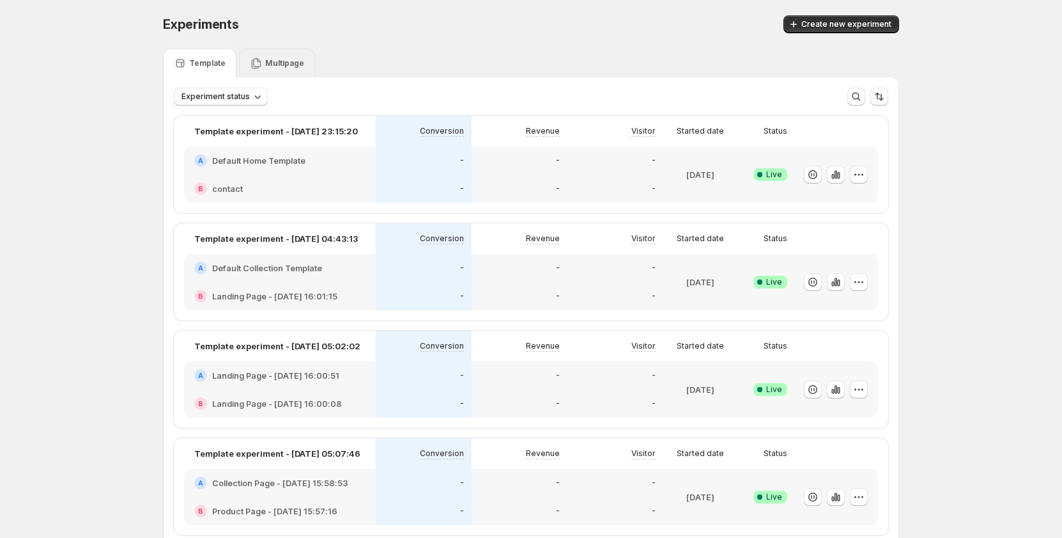
click at [253, 64] on icon at bounding box center [256, 63] width 13 height 13
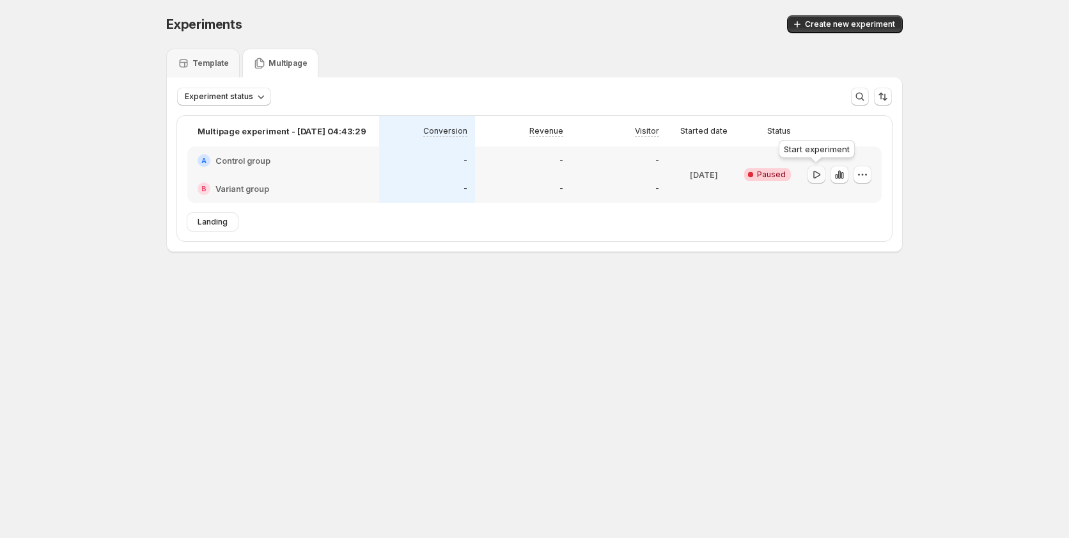
click at [809, 174] on button "button" at bounding box center [816, 175] width 18 height 18
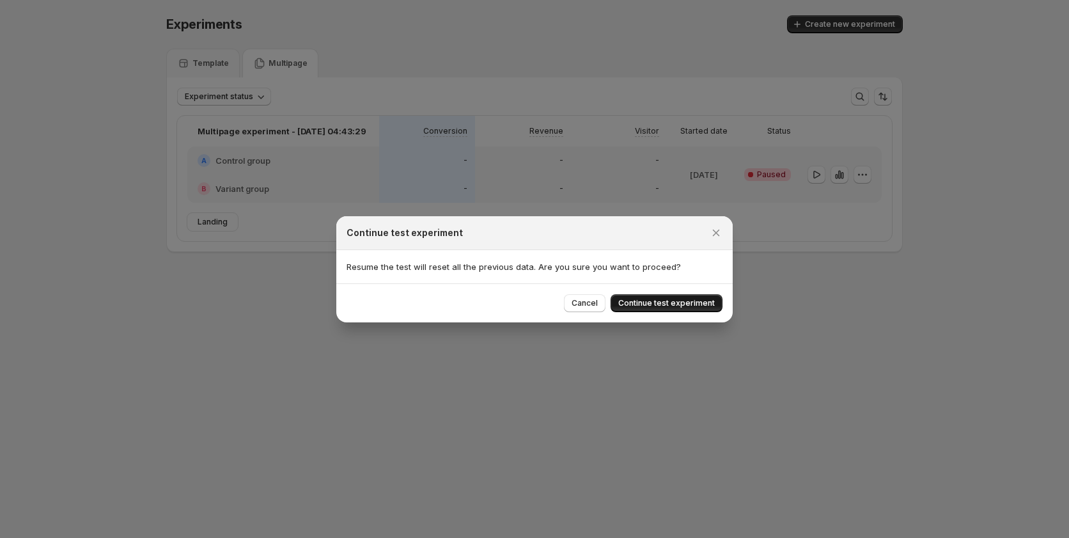
click at [634, 302] on span "Continue test experiment" at bounding box center [666, 303] width 97 height 10
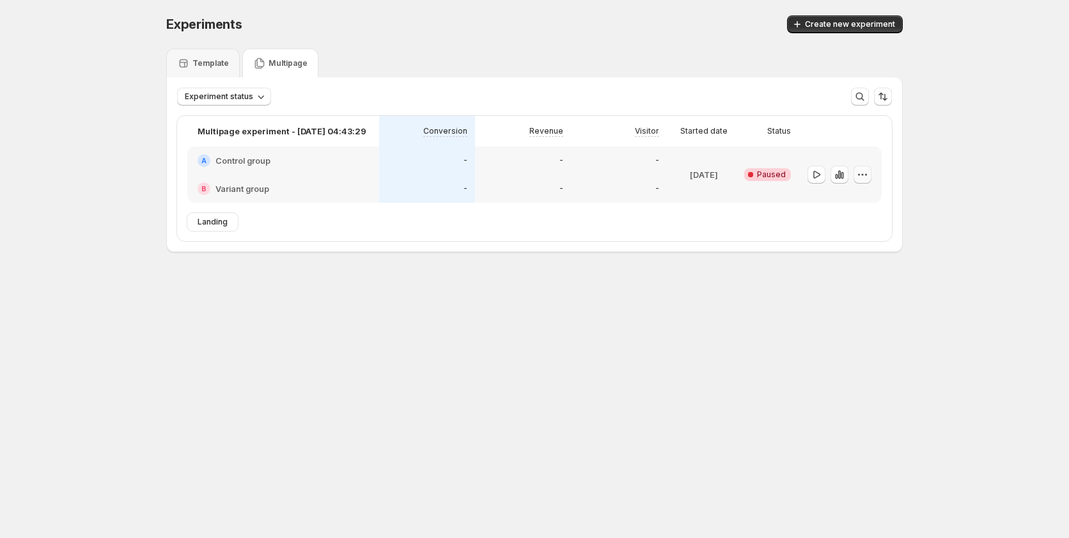
click at [854, 175] on button "button" at bounding box center [862, 175] width 18 height 18
click at [846, 270] on span "Delete" at bounding box center [853, 266] width 26 height 10
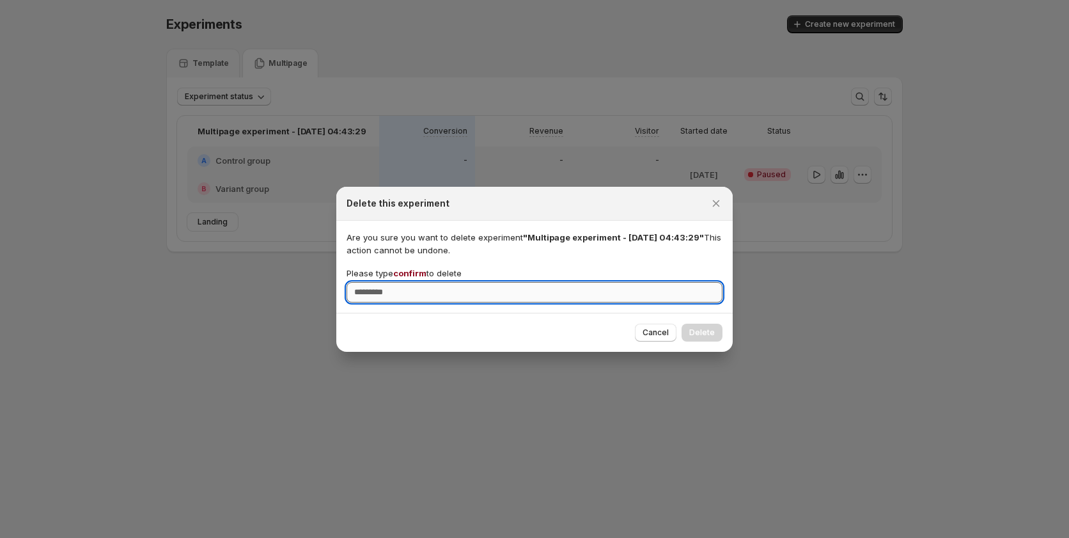
click at [592, 292] on input "Please type confirm to delete" at bounding box center [534, 292] width 376 height 20
type input "*******"
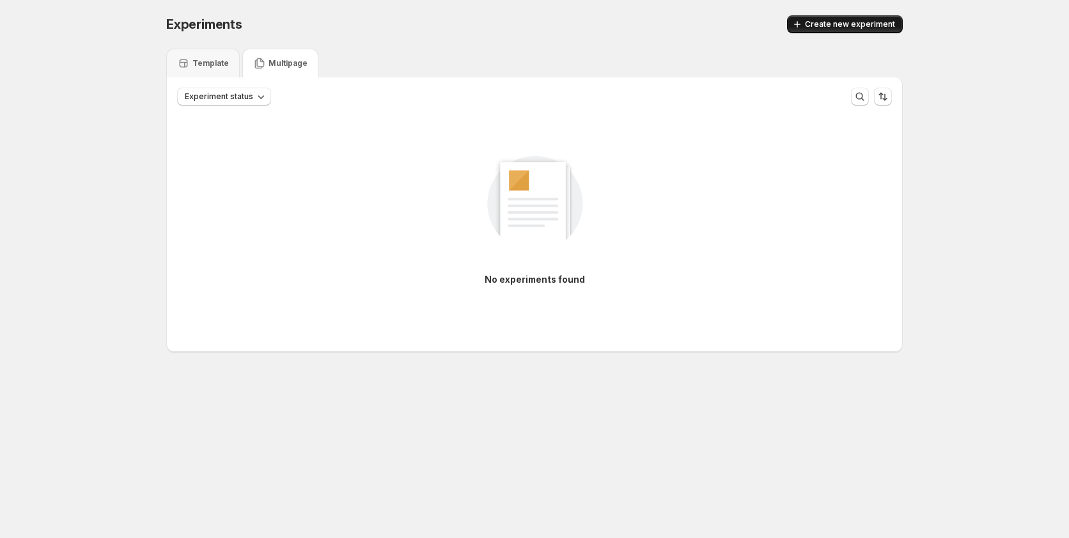
click at [846, 24] on span "Create new experiment" at bounding box center [850, 24] width 90 height 10
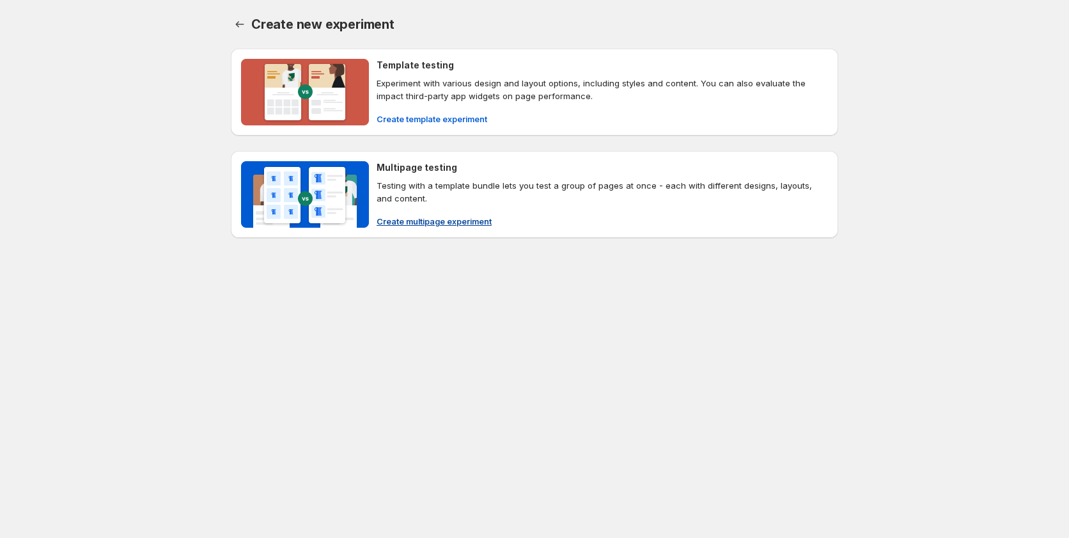
click at [419, 224] on span "Create multipage experiment" at bounding box center [434, 221] width 115 height 13
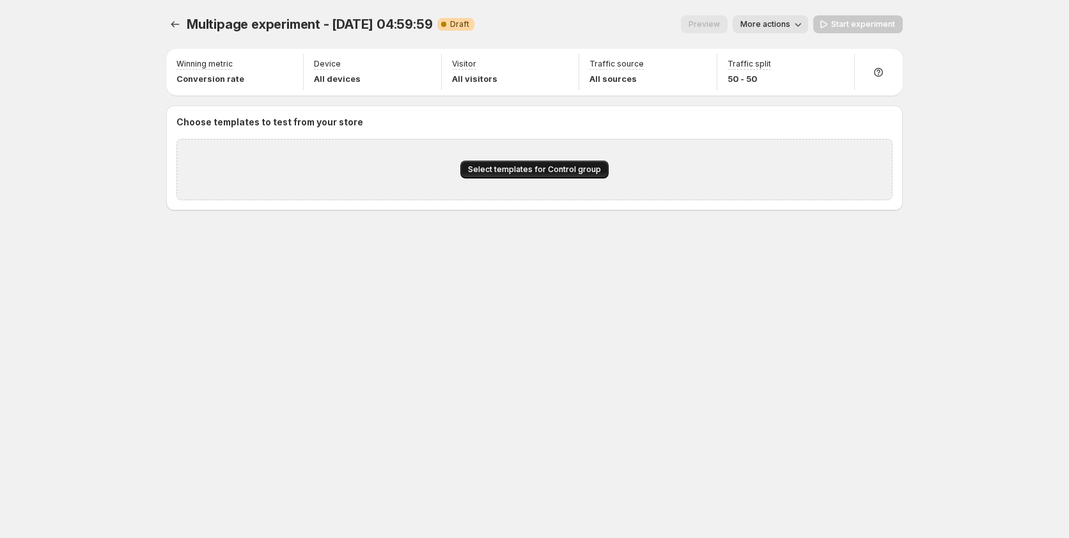
click at [472, 169] on span "Select templates for Control group" at bounding box center [534, 169] width 133 height 10
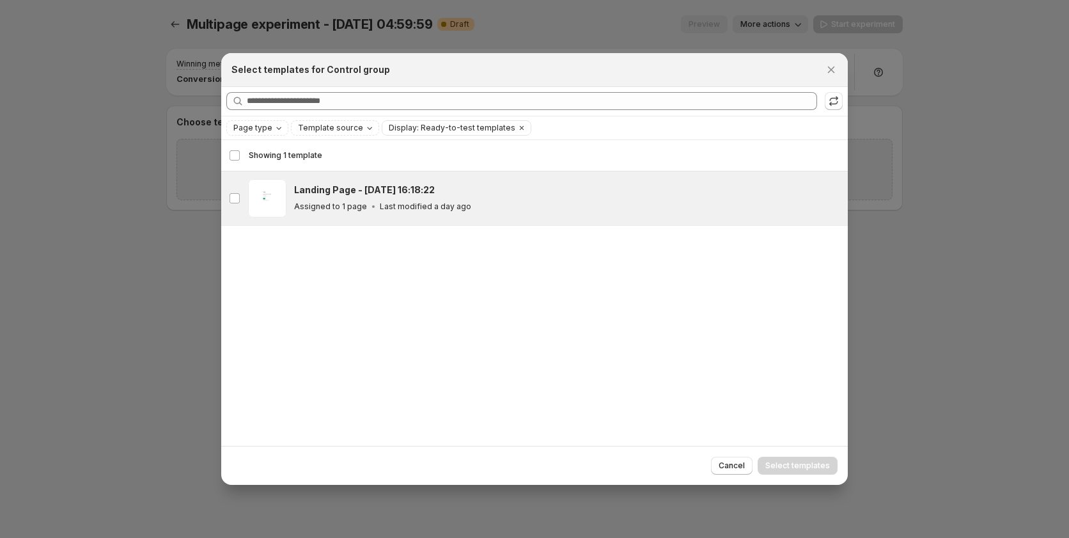
click at [380, 207] on p "Last modified a day ago" at bounding box center [425, 206] width 91 height 10
click at [793, 465] on span "Select templates" at bounding box center [797, 465] width 65 height 10
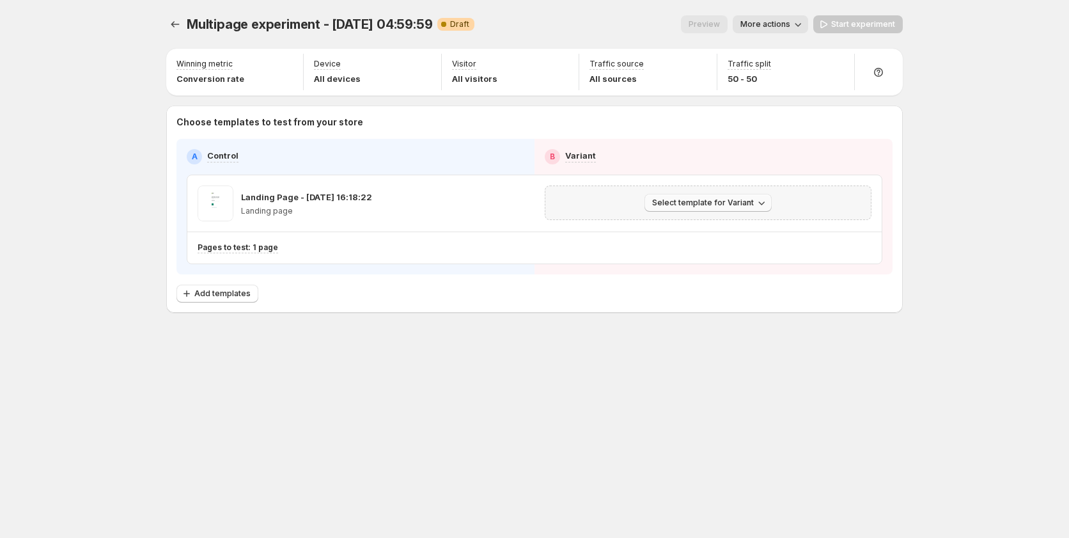
click at [676, 196] on button "Select template for Variant" at bounding box center [707, 203] width 127 height 18
click at [655, 251] on span "Create Variant based on Control" at bounding box center [710, 251] width 130 height 10
click at [845, 27] on span "Start experiment" at bounding box center [863, 24] width 64 height 10
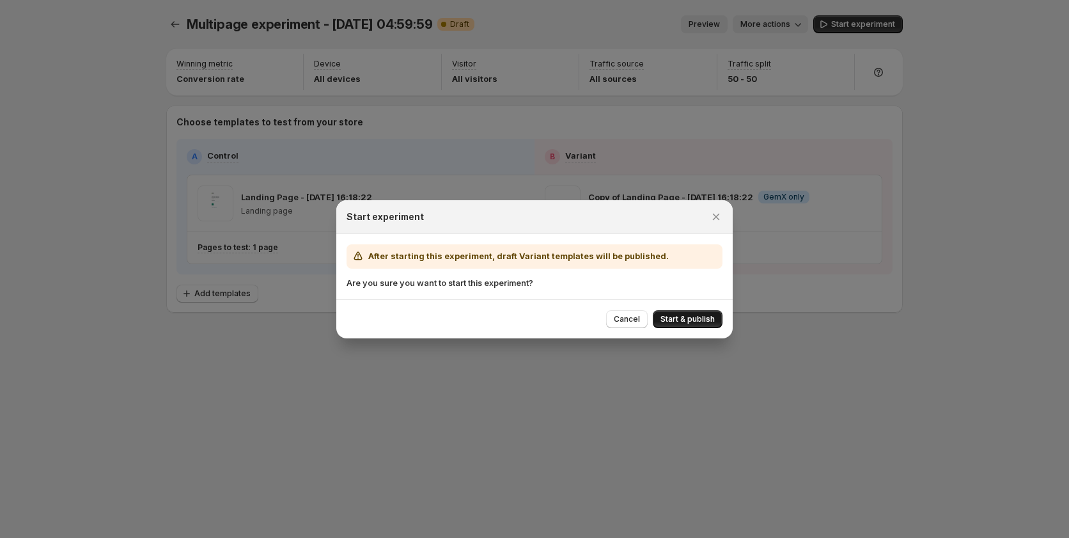
click at [673, 318] on span "Start & publish" at bounding box center [687, 319] width 54 height 10
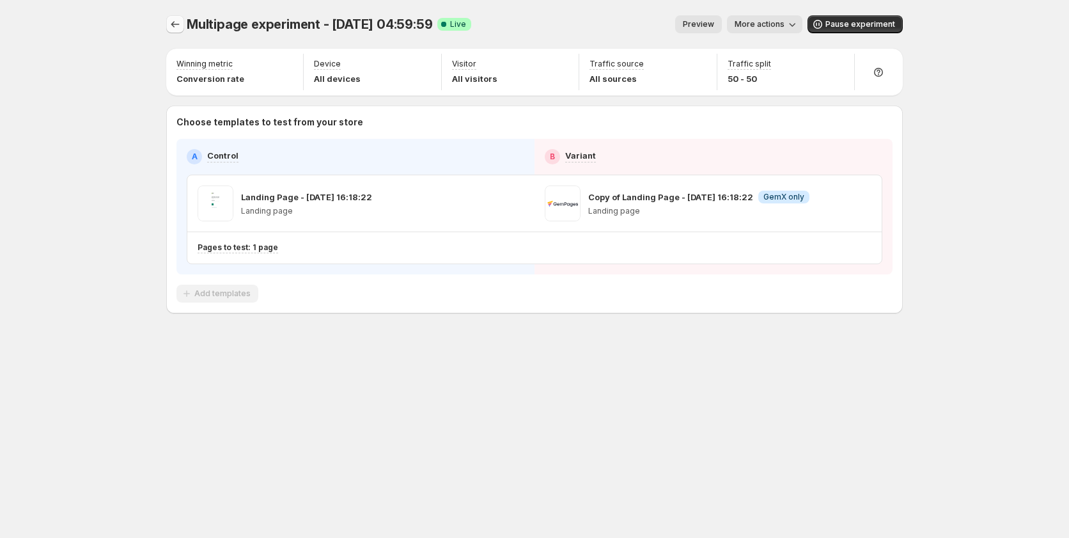
click at [174, 24] on icon "Experiments" at bounding box center [175, 24] width 13 height 13
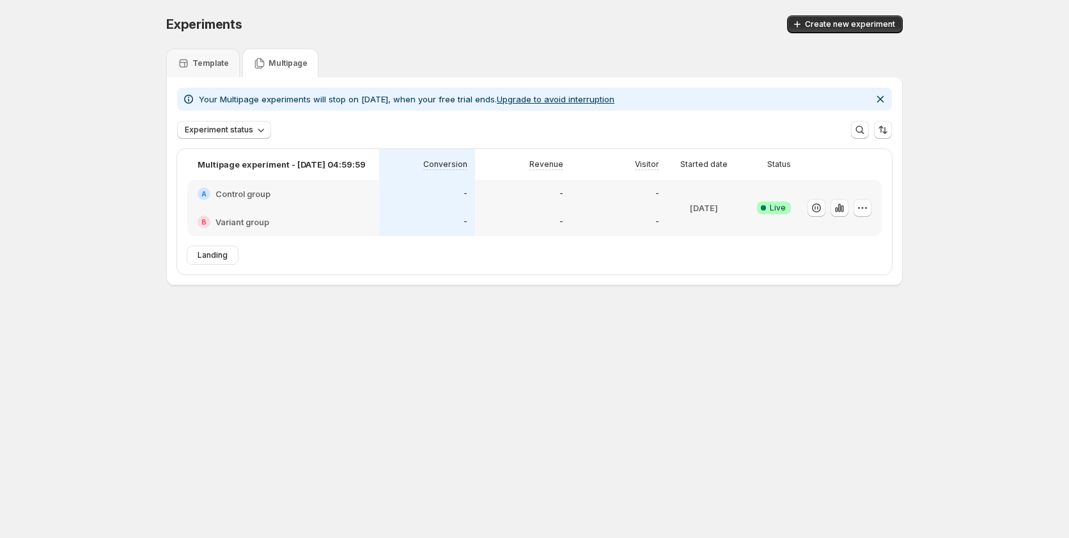
click at [586, 322] on div "Experiments. This page is ready Experiments Create new experiment Template Mult…" at bounding box center [534, 177] width 767 height 354
drag, startPoint x: 199, startPoint y: 96, endPoint x: 356, endPoint y: 93, distance: 156.6
click at [356, 93] on p "Your Multipage experiments will stop on Sep 18, when your free trial ends. Upgr…" at bounding box center [407, 99] width 416 height 13
click at [502, 397] on body "Experiments. This page is ready Experiments Create new experiment Template Mult…" at bounding box center [534, 269] width 1069 height 538
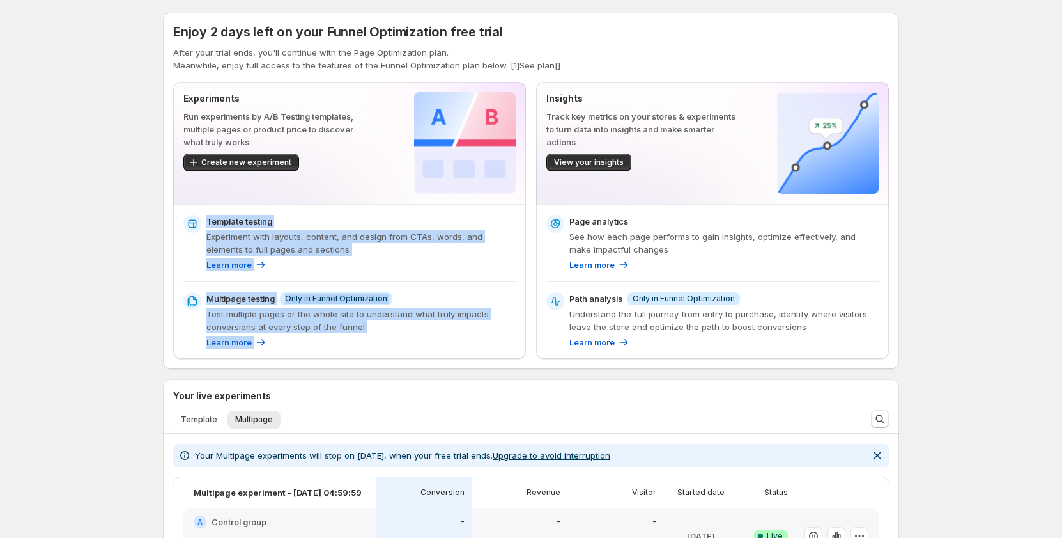
drag, startPoint x: 304, startPoint y: 357, endPoint x: 295, endPoint y: 272, distance: 85.5
click at [295, 272] on div "Template testing Experiment with layouts, content, and design from CTAs, words,…" at bounding box center [349, 282] width 353 height 154
click at [91, 312] on div "Enjoy 2 days left on your Funnel Optimization free trial After your trial ends,…" at bounding box center [531, 484] width 1062 height 968
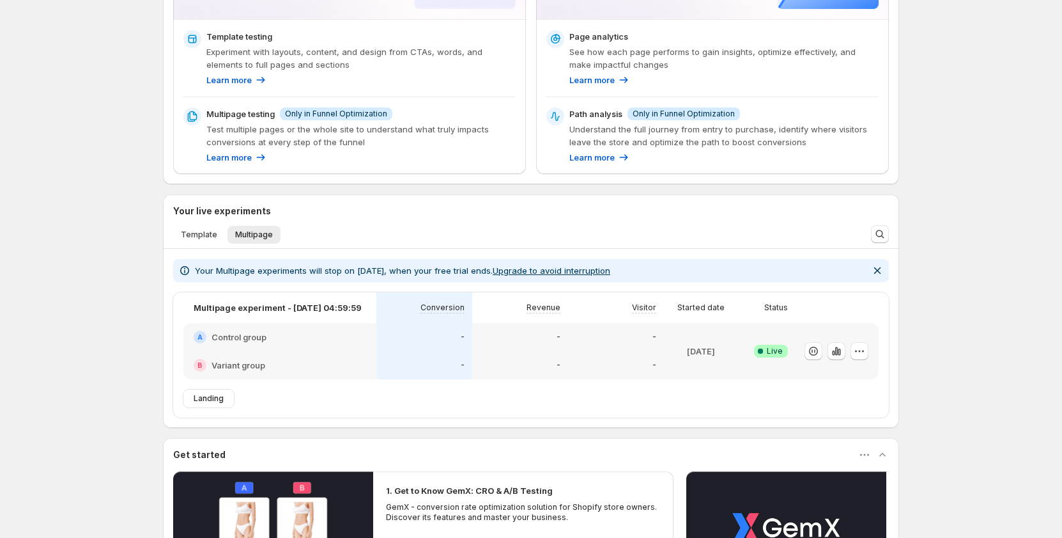
scroll to position [192, 0]
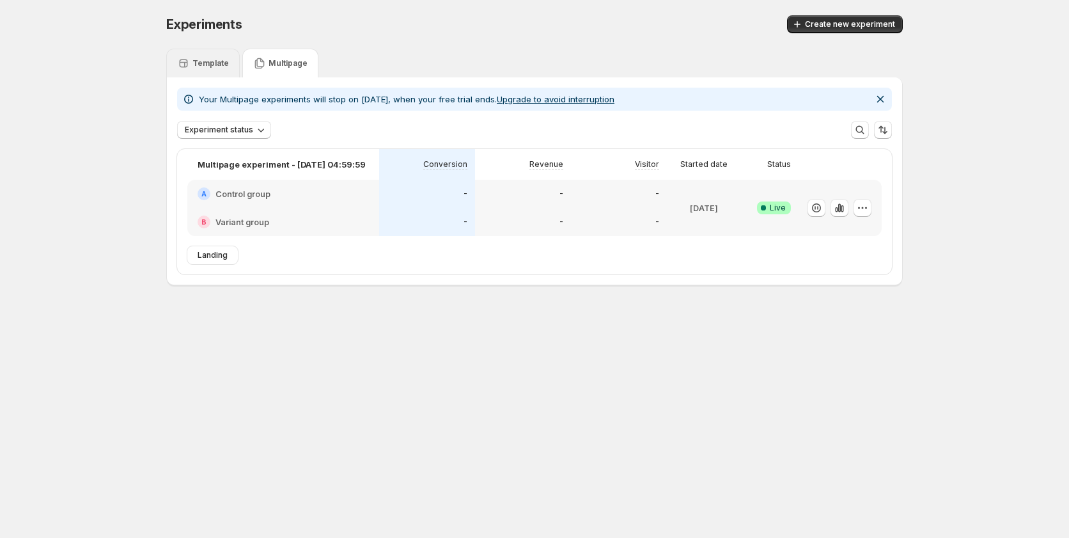
click at [219, 52] on div "Template" at bounding box center [203, 63] width 74 height 29
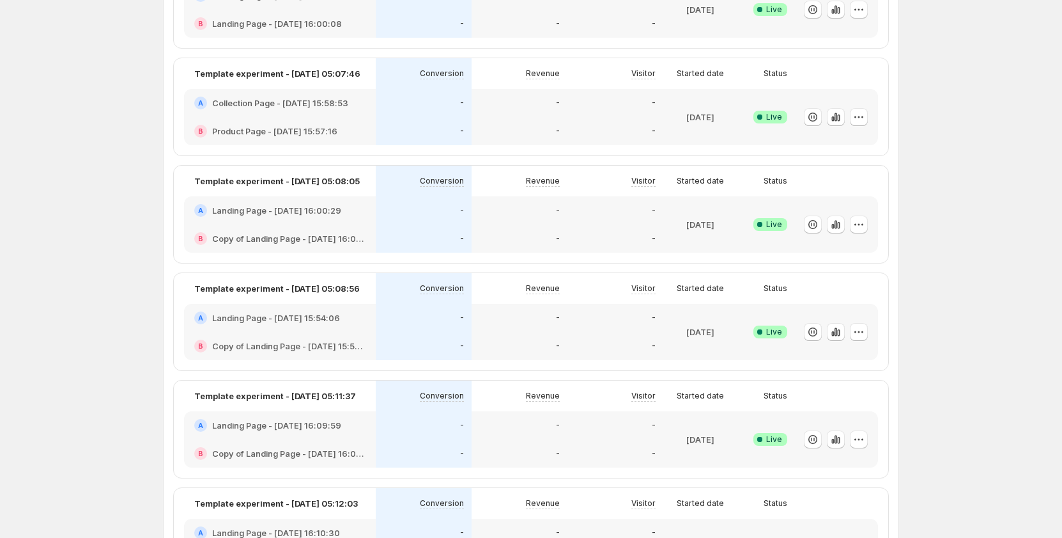
scroll to position [511, 0]
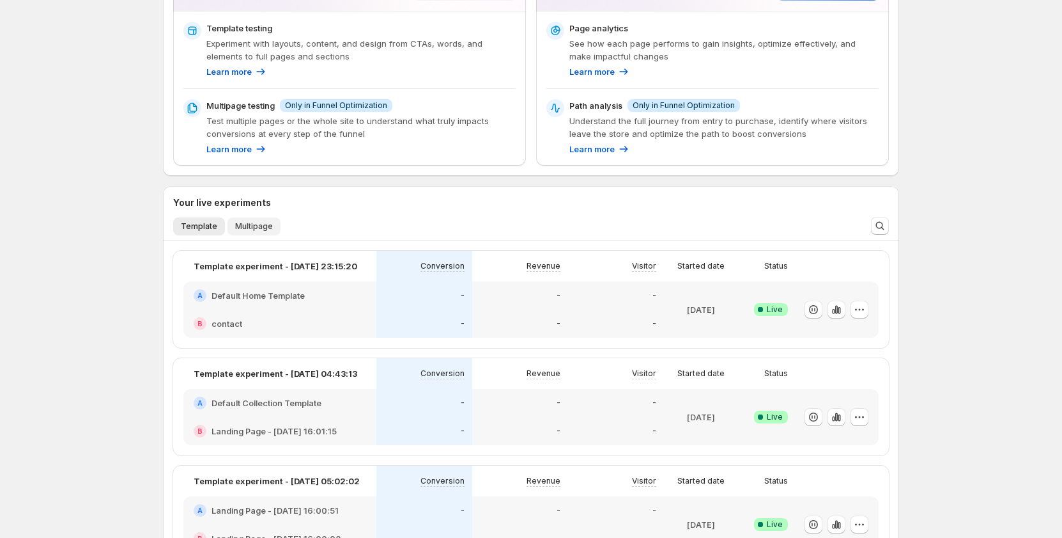
scroll to position [192, 0]
click at [254, 230] on span "Multipage" at bounding box center [254, 227] width 38 height 10
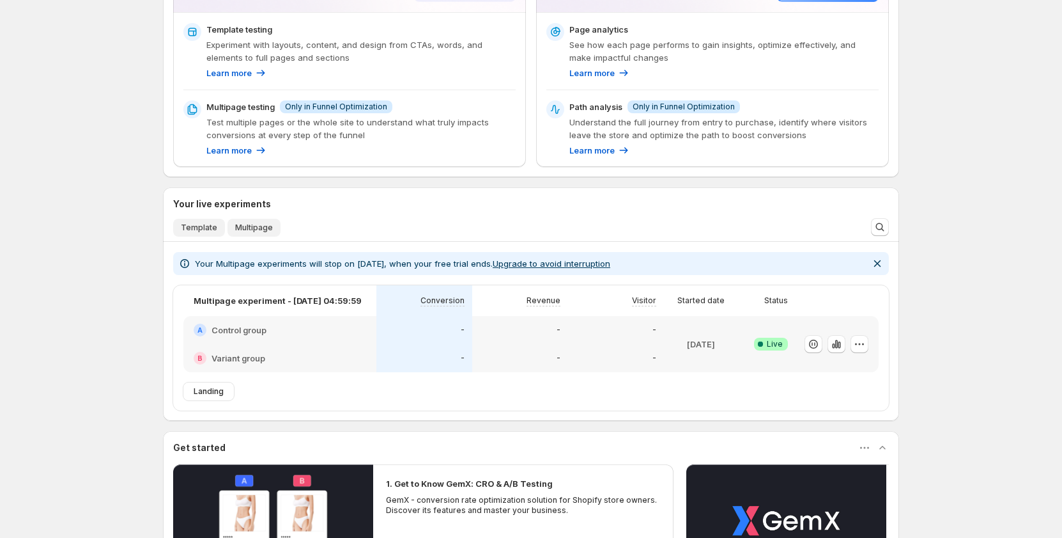
click at [215, 228] on span "Template" at bounding box center [199, 227] width 36 height 10
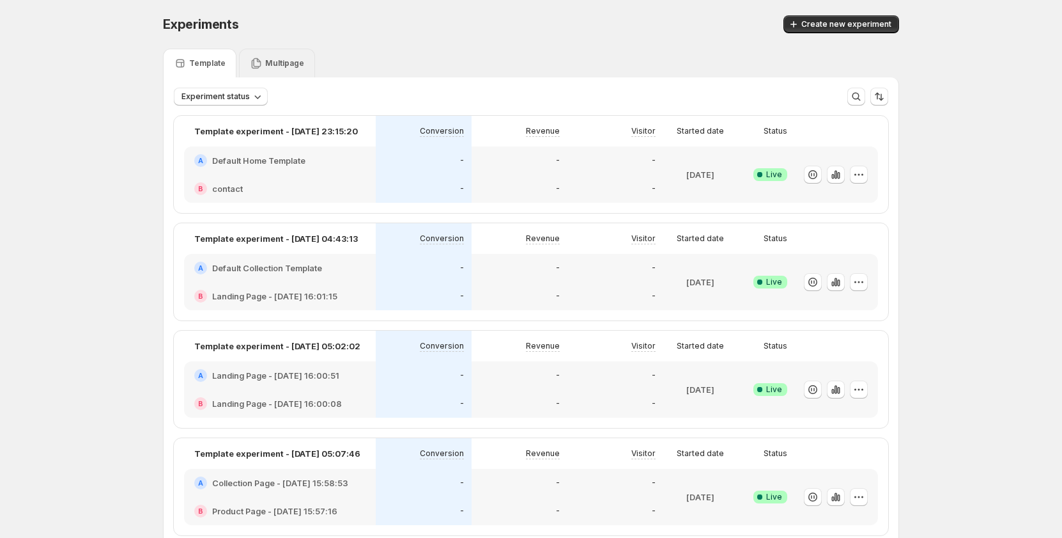
click at [265, 73] on div "Multipage" at bounding box center [277, 63] width 76 height 29
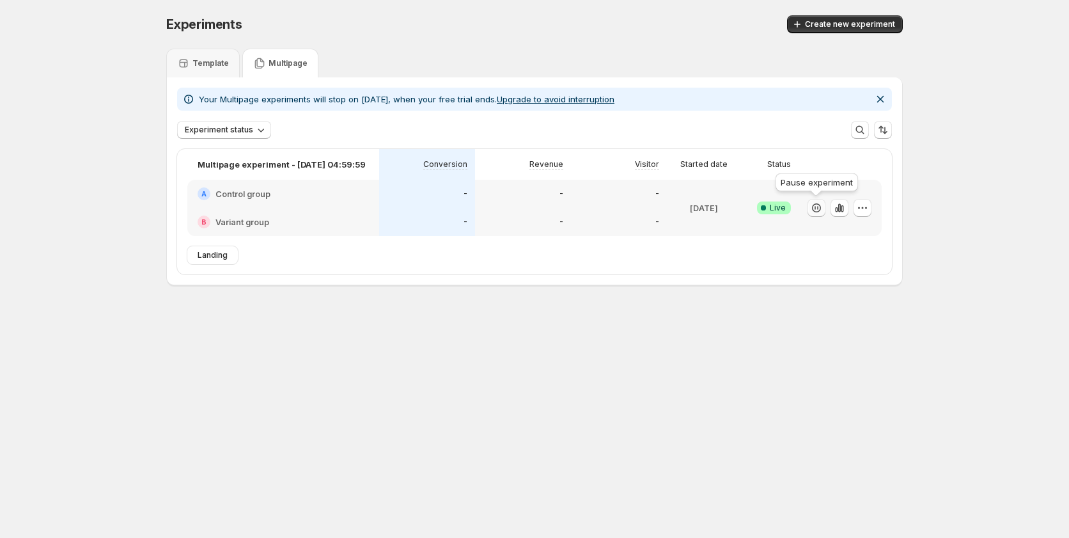
click at [818, 210] on icon "button" at bounding box center [816, 207] width 13 height 13
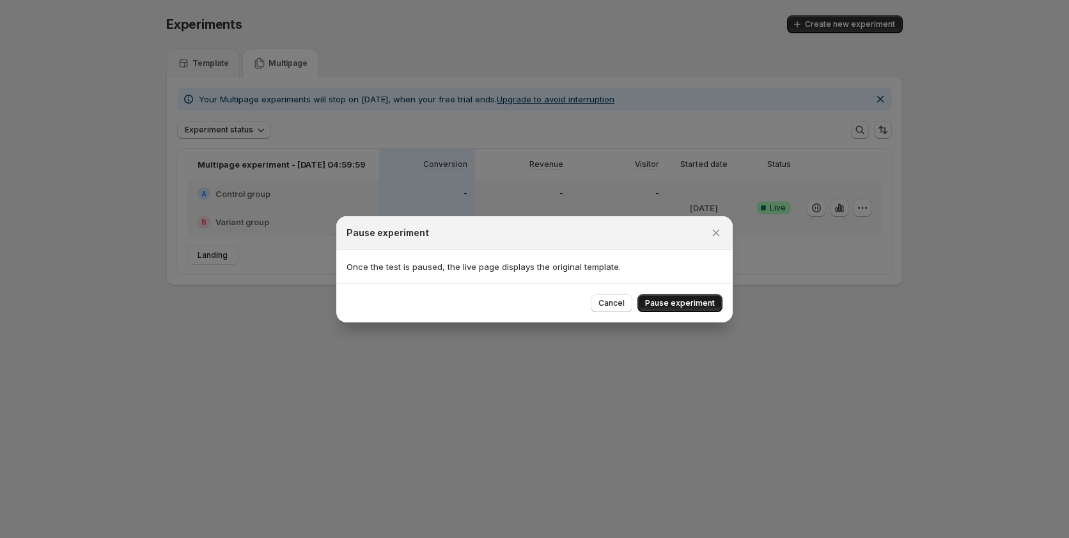
click at [683, 297] on button "Pause experiment" at bounding box center [679, 303] width 85 height 18
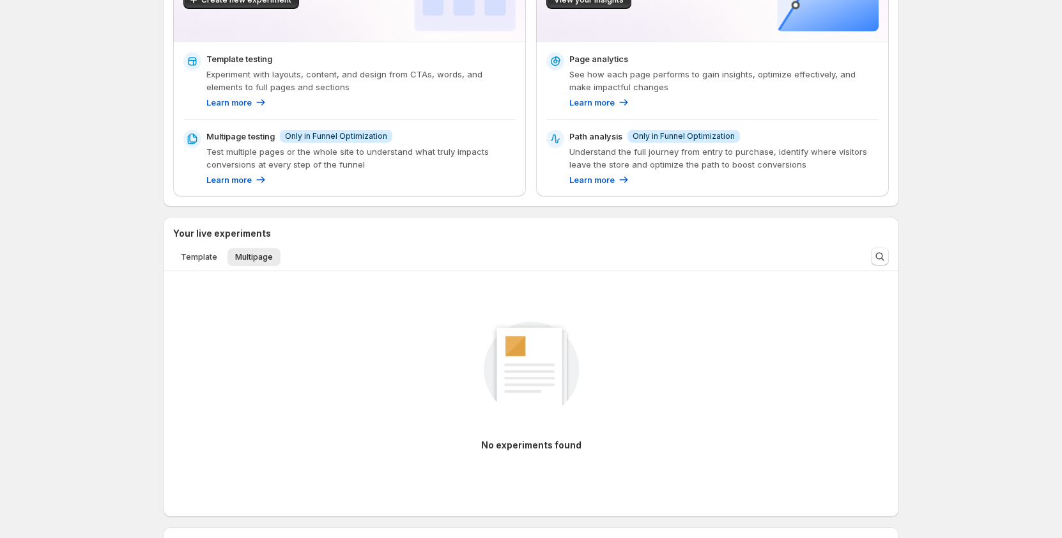
scroll to position [192, 0]
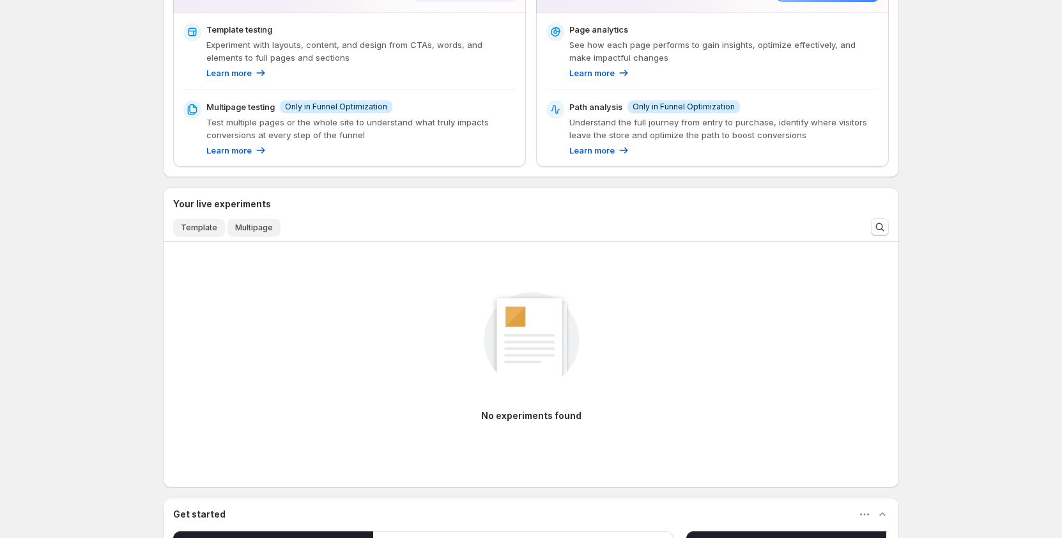
click at [199, 229] on span "Template" at bounding box center [199, 227] width 36 height 10
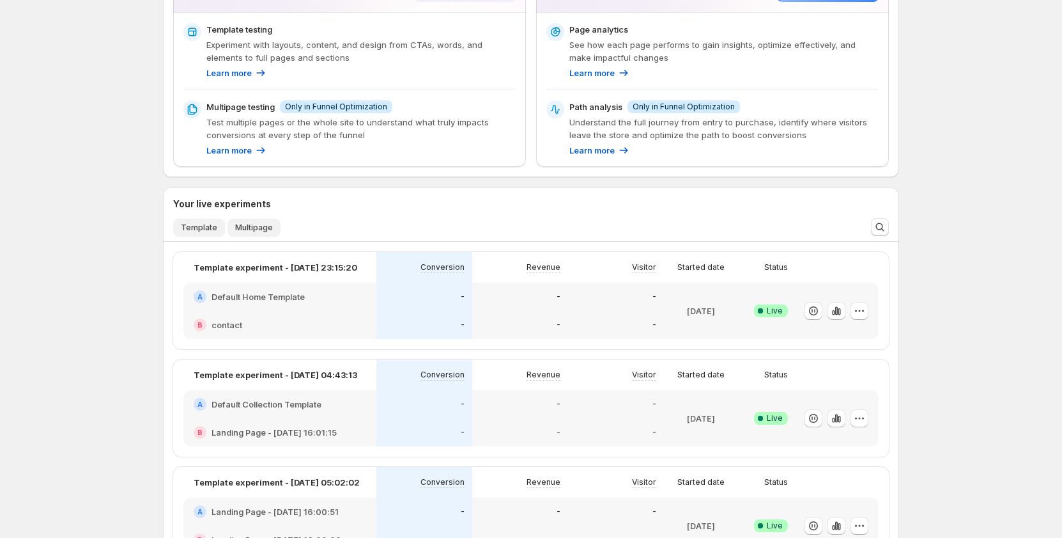
click at [239, 228] on span "Multipage" at bounding box center [254, 227] width 38 height 10
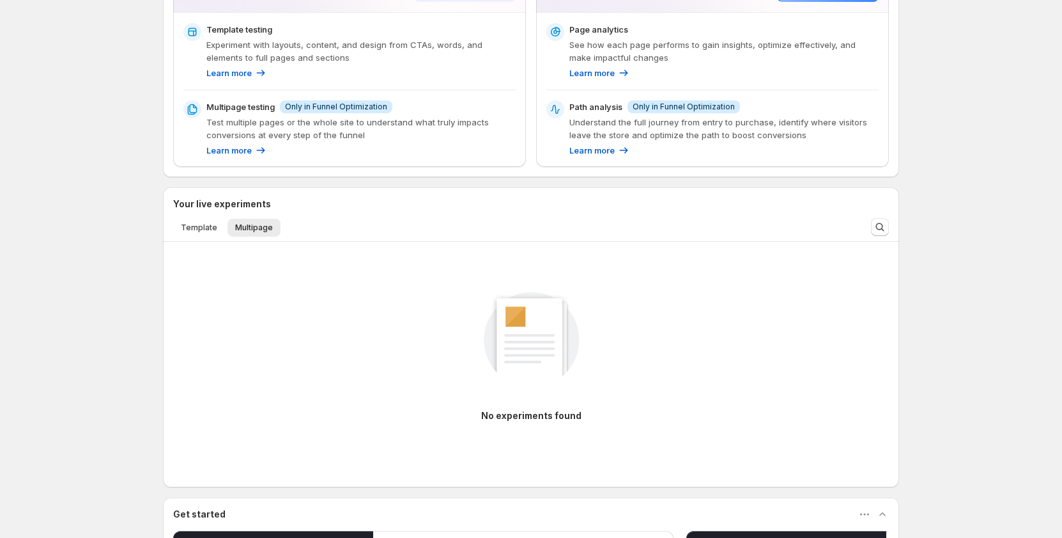
click at [109, 238] on div "Enjoy 2 days left on your Funnel Optimization free trial After your trial ends,…" at bounding box center [531, 325] width 1062 height 1034
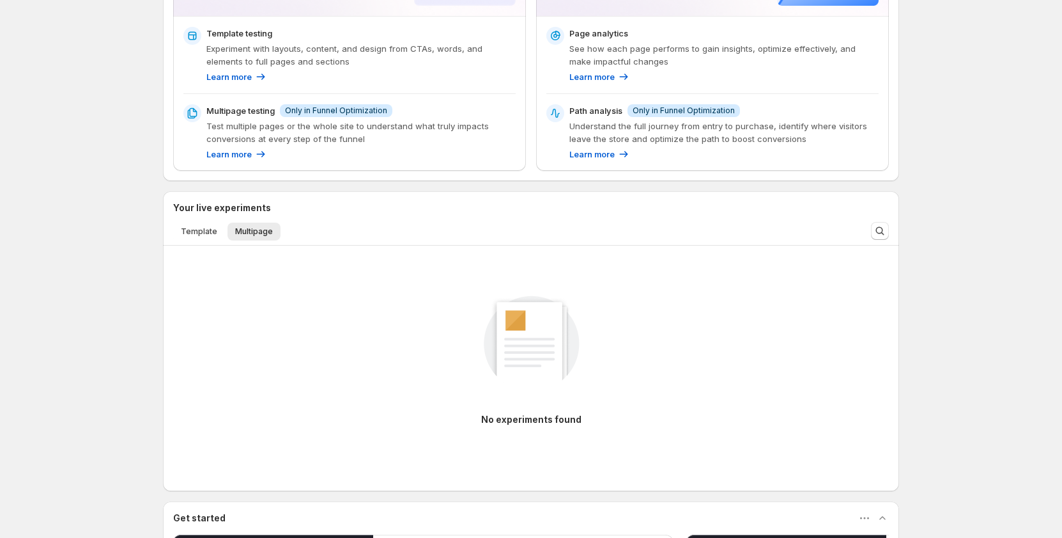
scroll to position [0, 0]
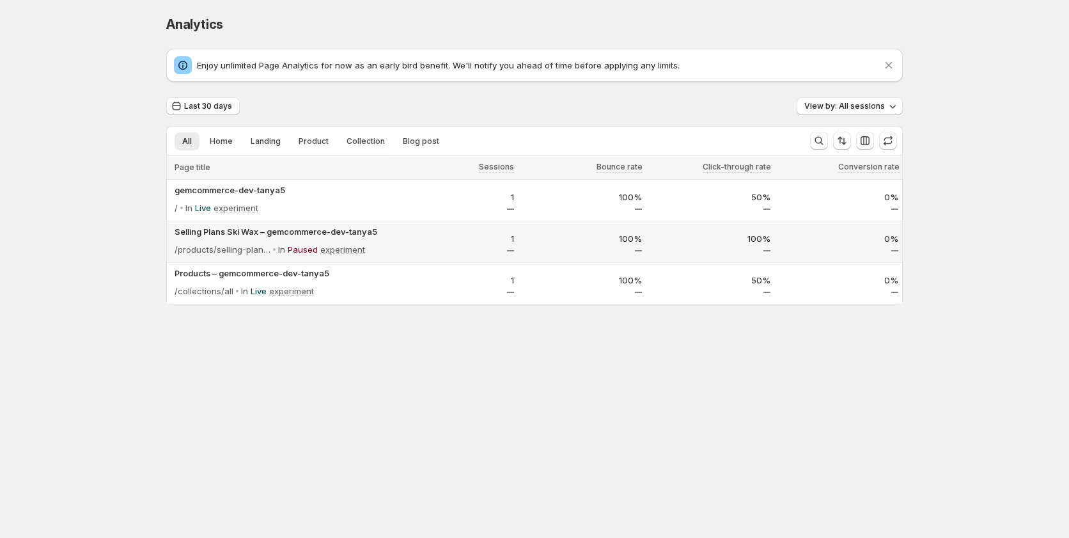
click at [419, 254] on div "1" at bounding box center [453, 241] width 128 height 27
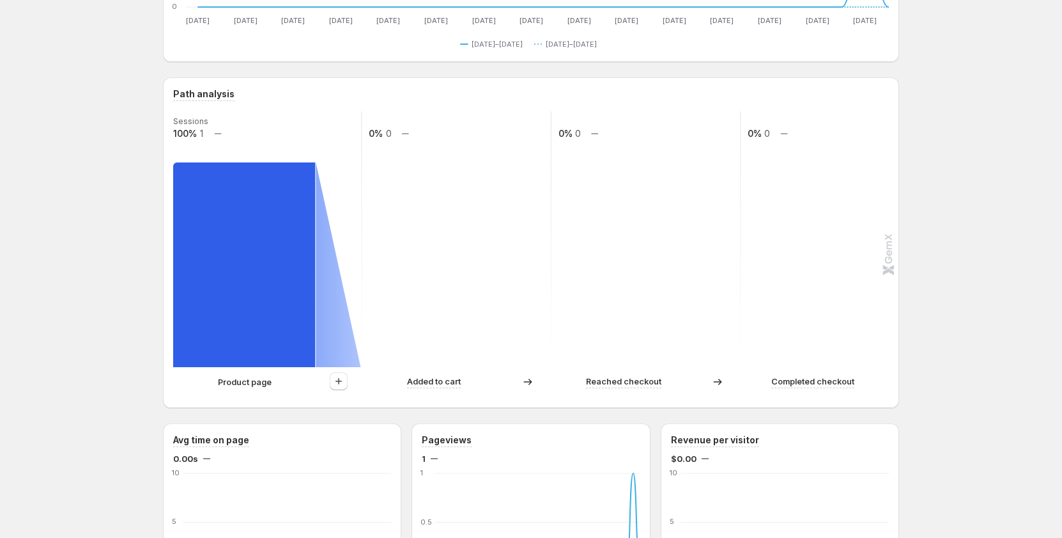
scroll to position [256, 0]
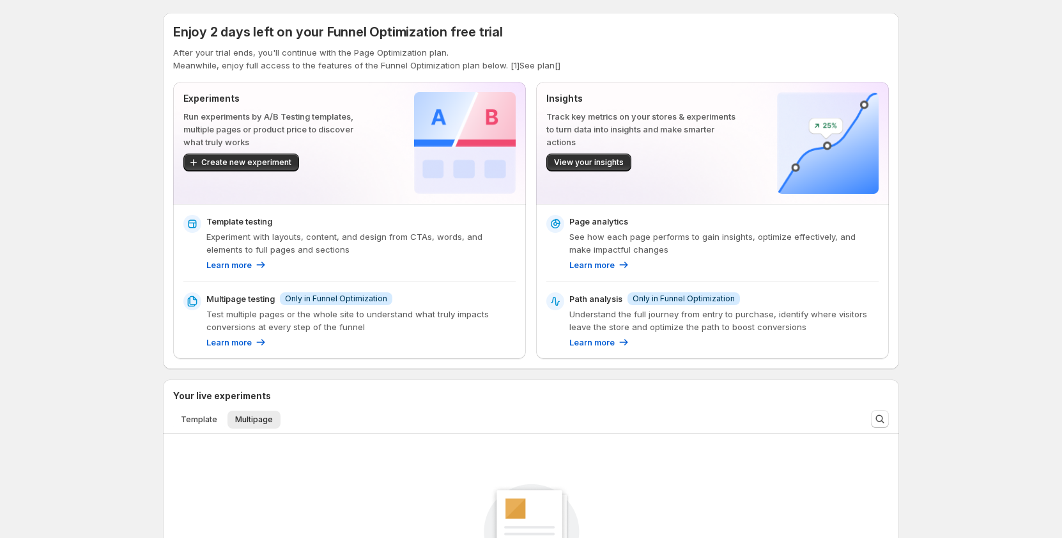
scroll to position [64, 0]
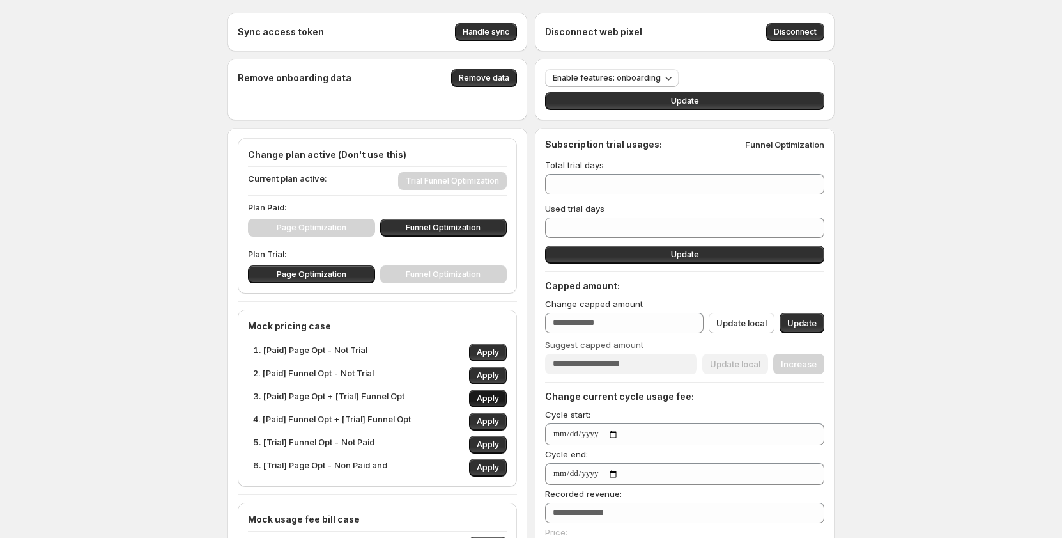
click at [492, 393] on button "Apply" at bounding box center [488, 398] width 38 height 18
type input "*"
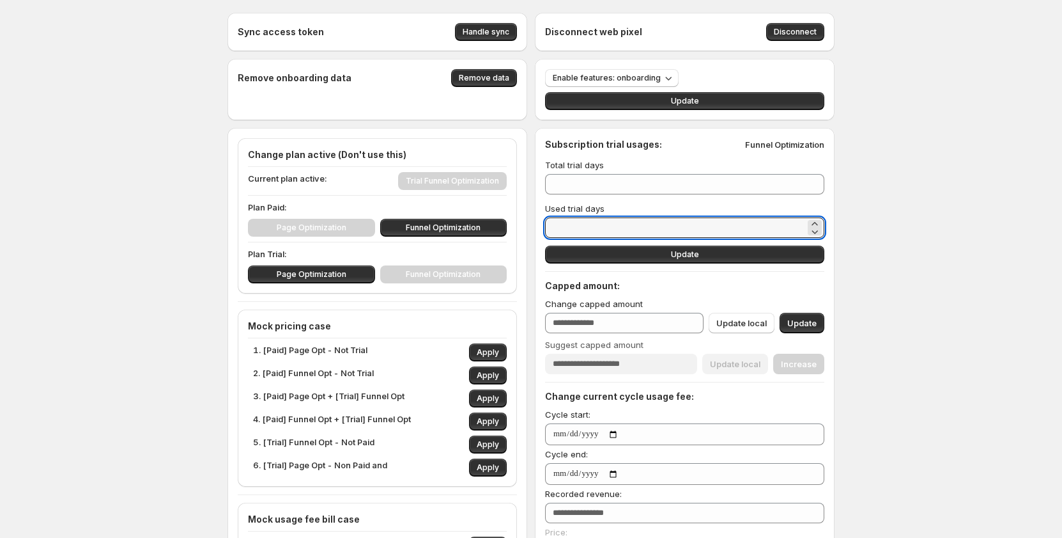
drag, startPoint x: 603, startPoint y: 229, endPoint x: 537, endPoint y: 224, distance: 66.1
click at [537, 224] on div "Sync access token Handle sync Disconnect web pixel Disconnect Remove onboarding…" at bounding box center [531, 494] width 607 height 963
type input "*"
type input "**"
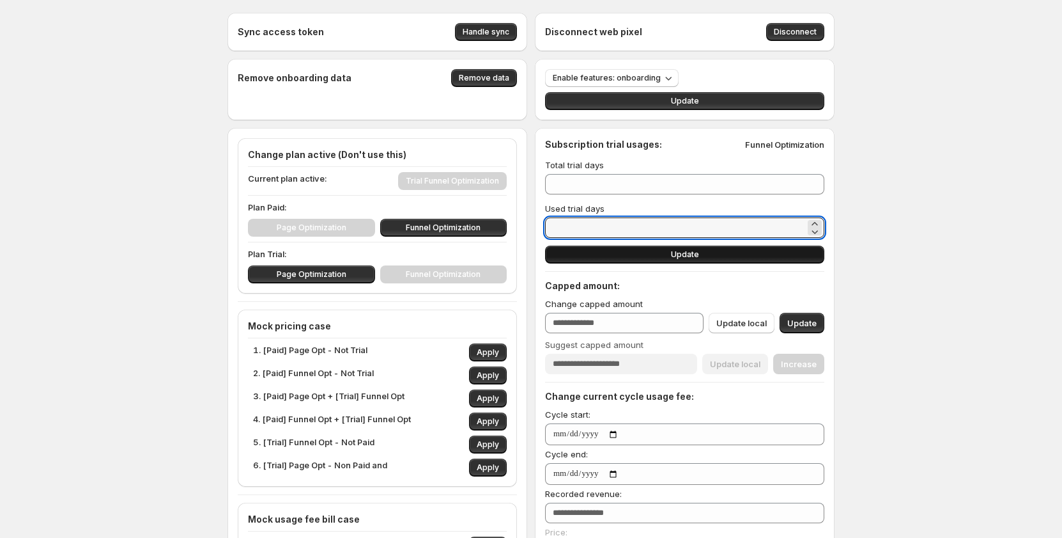
click at [621, 261] on button "Update" at bounding box center [684, 254] width 279 height 18
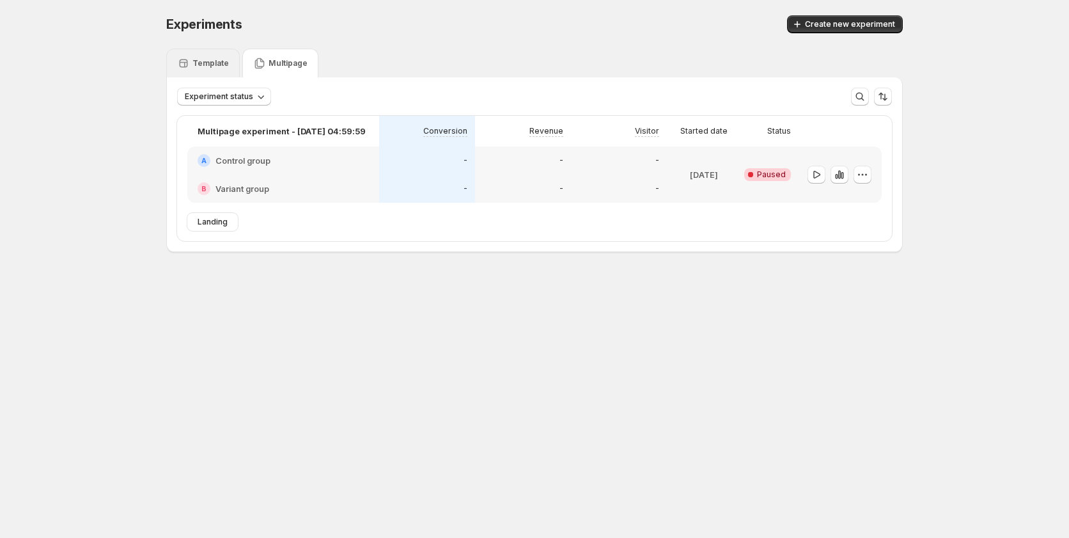
click at [205, 68] on div "Template" at bounding box center [203, 63] width 52 height 13
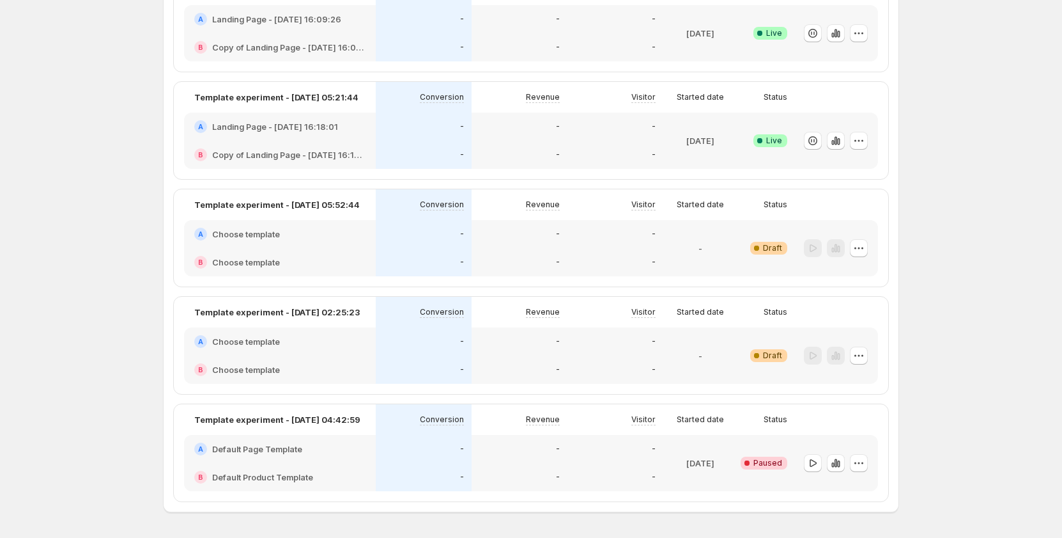
scroll to position [1044, 0]
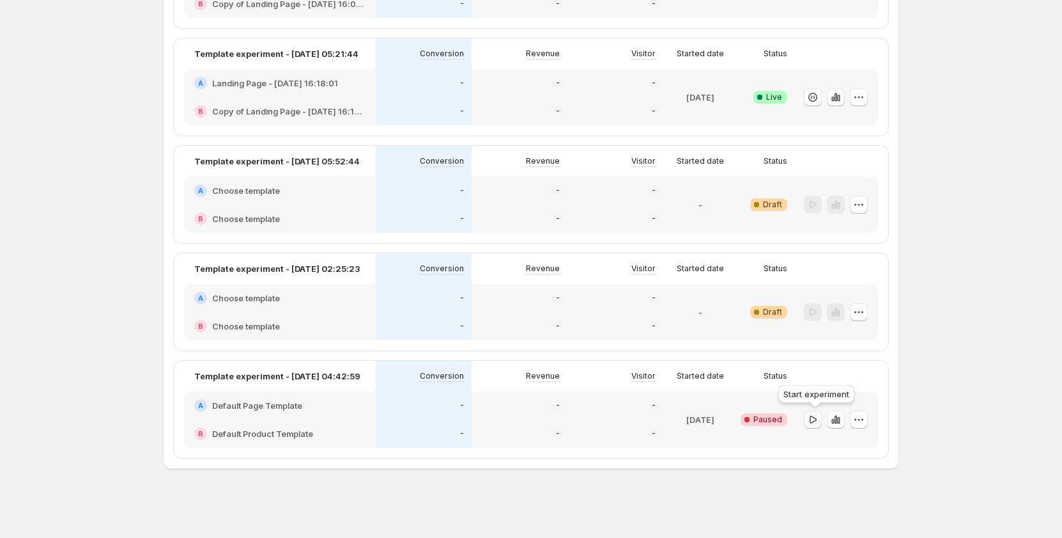
click at [811, 421] on icon "button" at bounding box center [813, 419] width 13 height 13
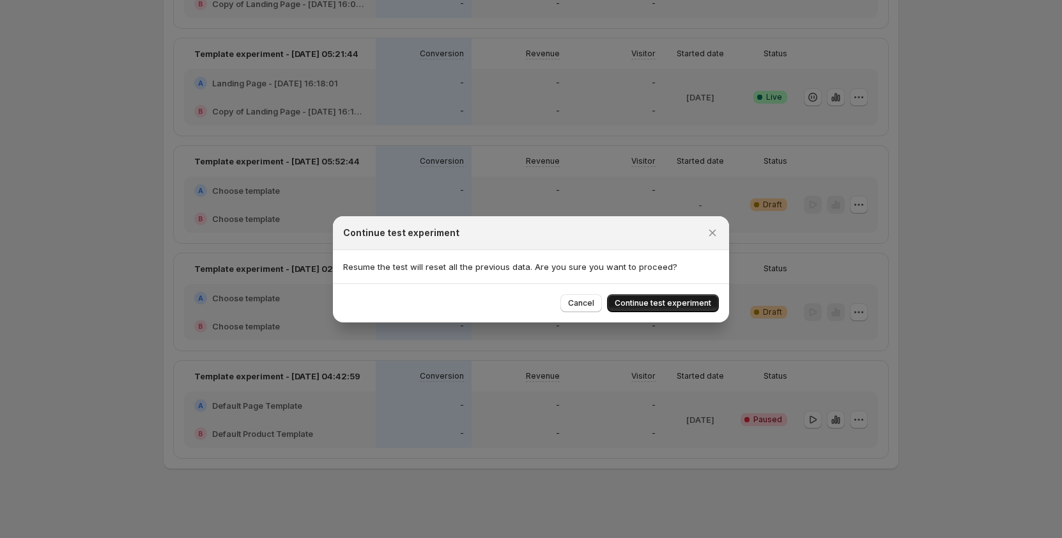
click at [692, 308] on button "Continue test experiment" at bounding box center [663, 303] width 112 height 18
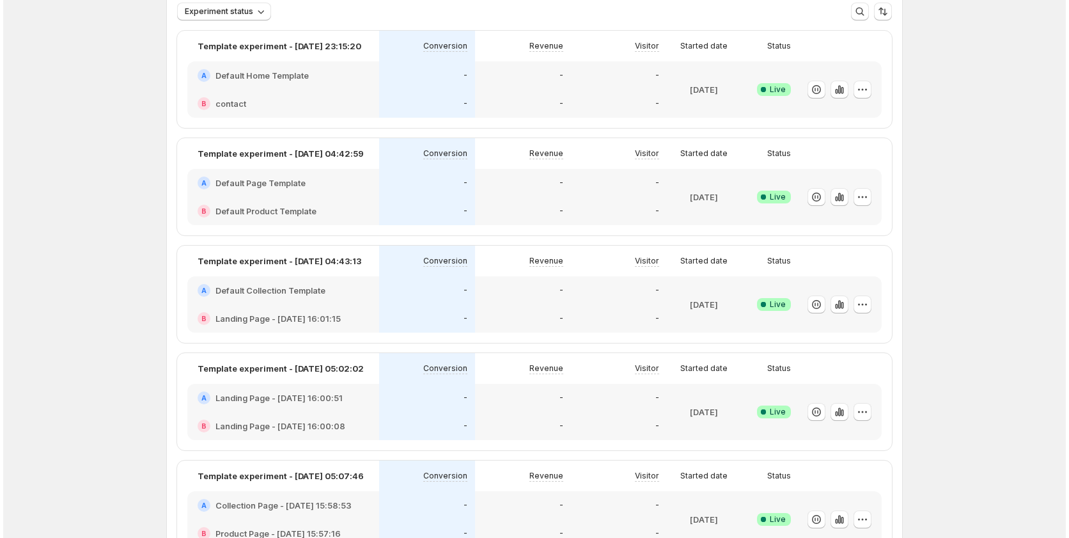
scroll to position [0, 0]
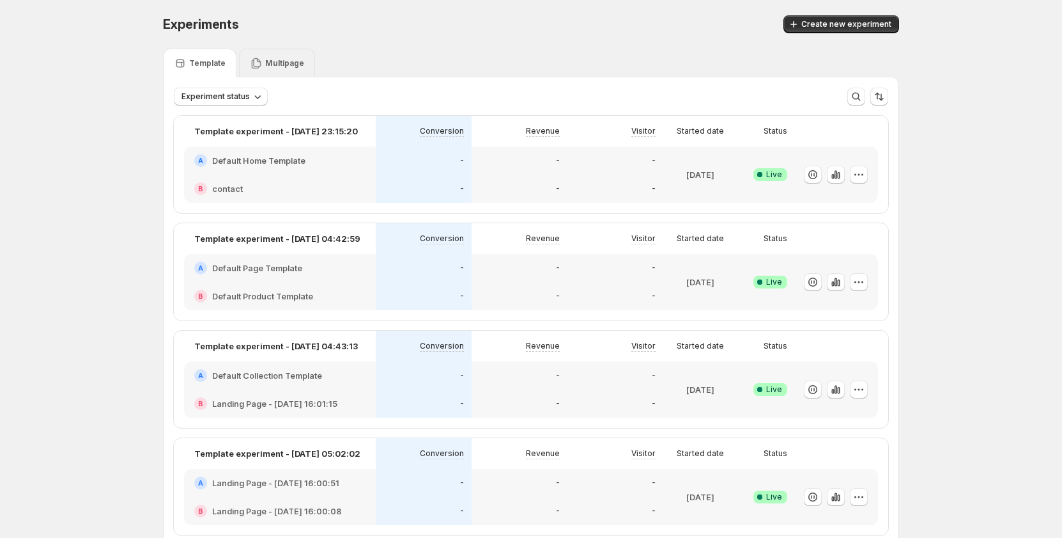
click at [288, 59] on p "Multipage" at bounding box center [284, 63] width 39 height 10
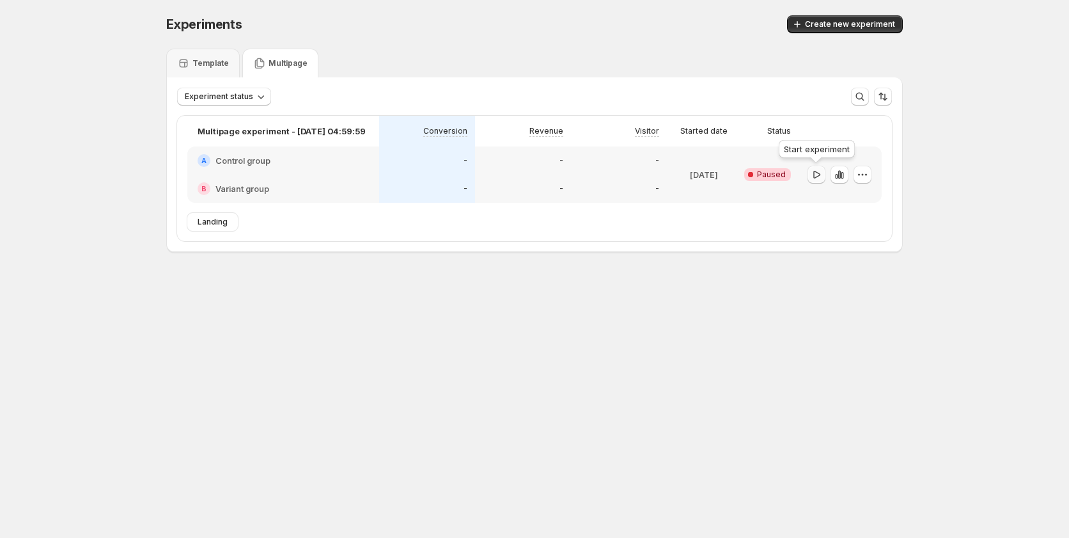
click at [814, 174] on icon "button" at bounding box center [816, 174] width 13 height 13
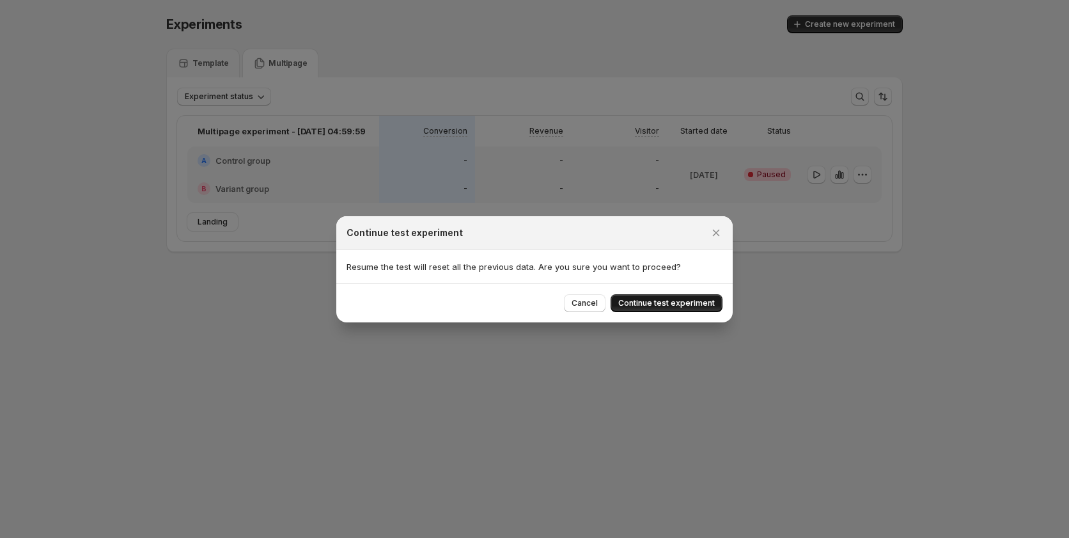
click at [675, 301] on span "Continue test experiment" at bounding box center [666, 303] width 97 height 10
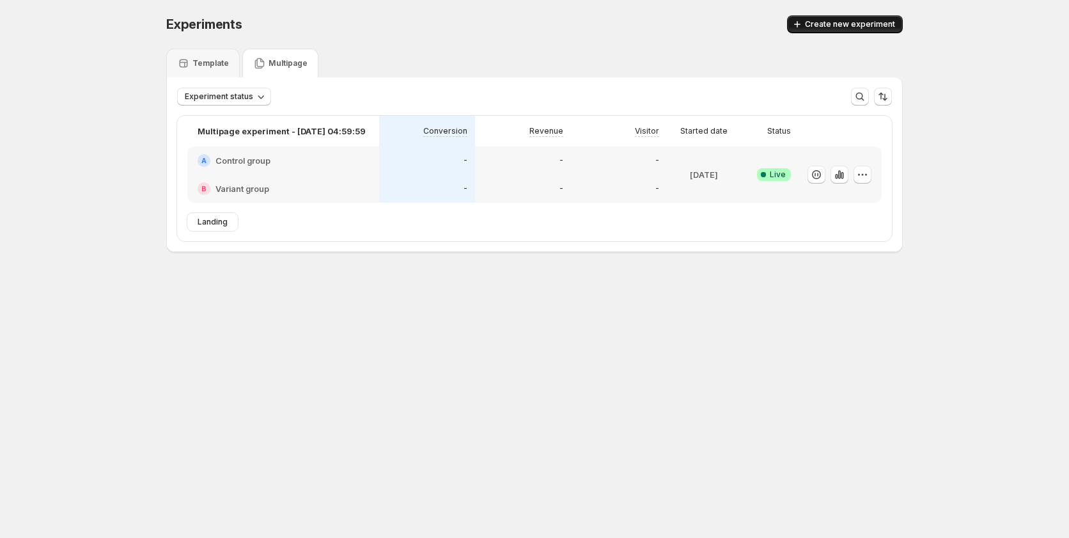
click at [857, 27] on span "Create new experiment" at bounding box center [850, 24] width 90 height 10
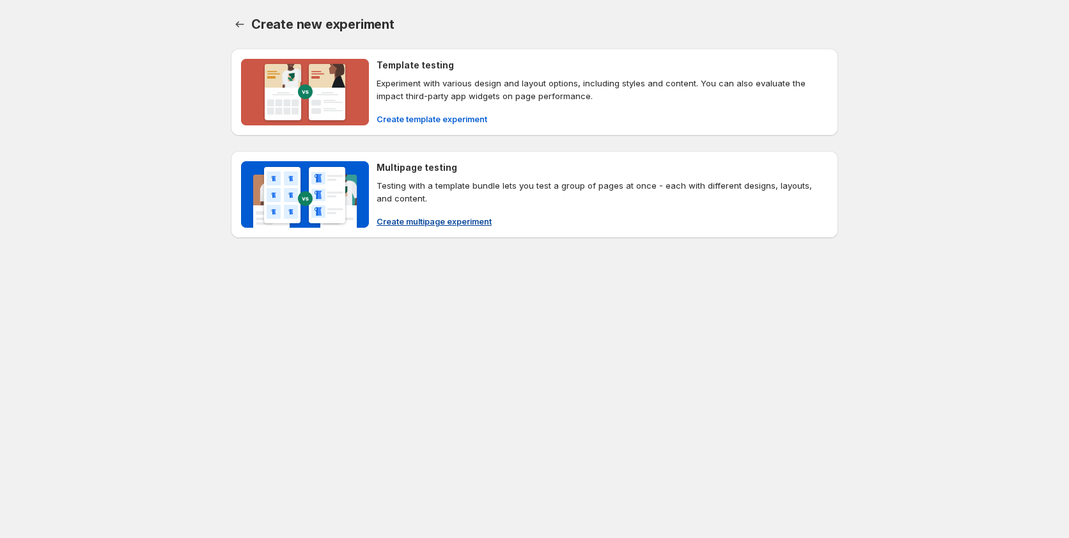
click at [405, 215] on span "Create multipage experiment" at bounding box center [434, 221] width 115 height 13
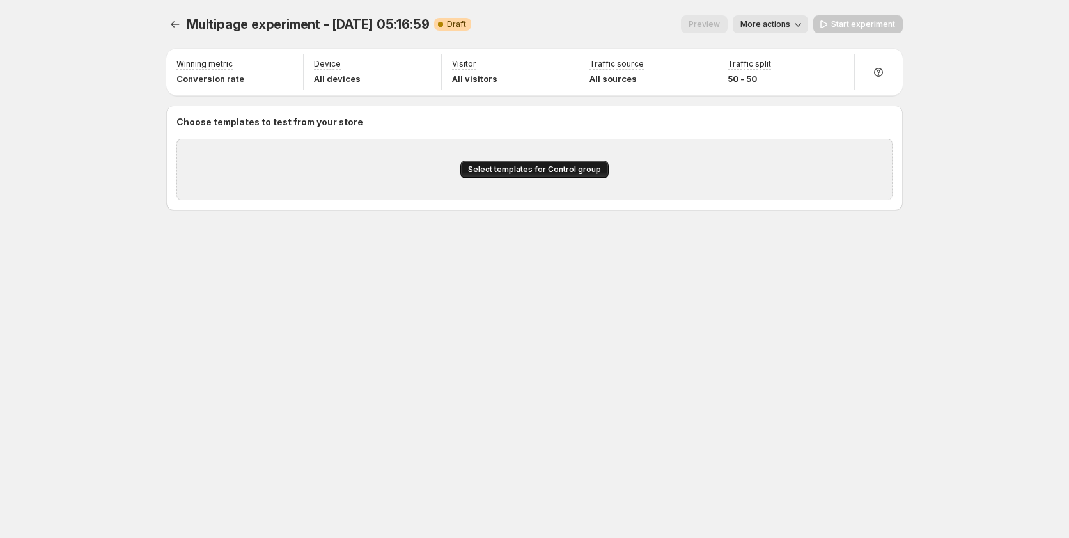
click at [521, 165] on span "Select templates for Control group" at bounding box center [534, 169] width 133 height 10
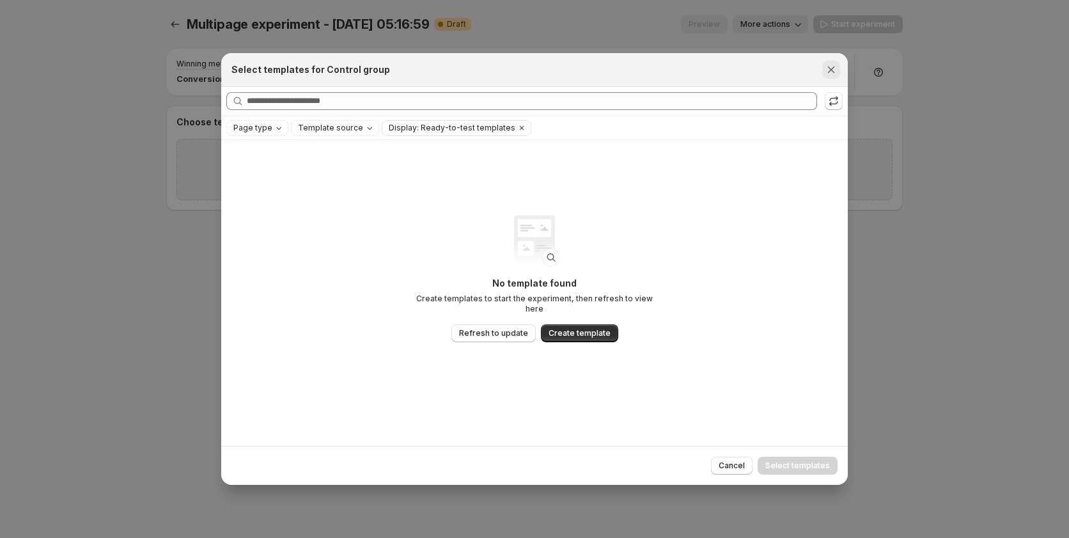
click at [830, 64] on icon "Close" at bounding box center [831, 69] width 13 height 13
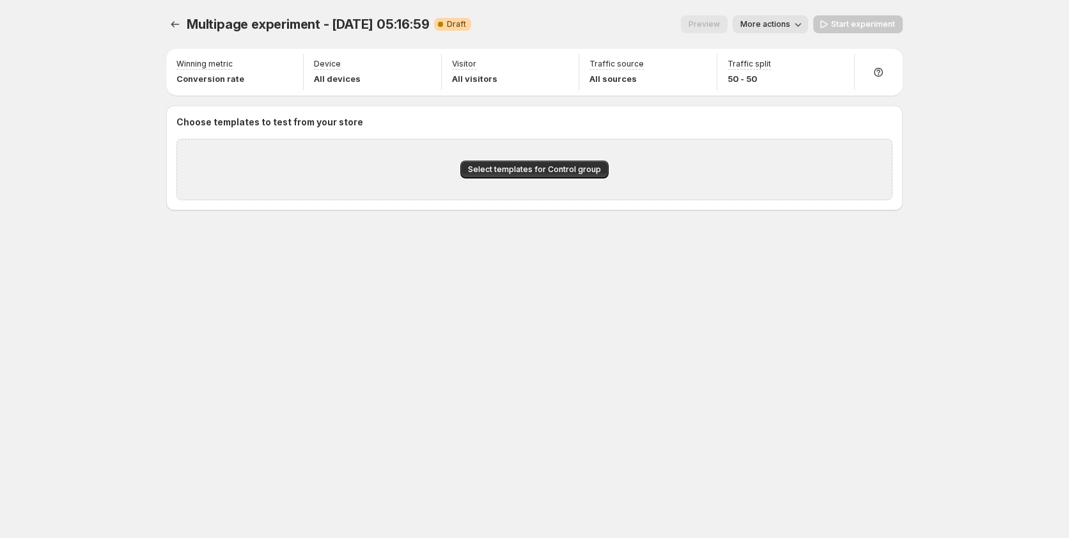
click at [185, 24] on div at bounding box center [176, 24] width 20 height 18
click at [169, 24] on icon "Experiments" at bounding box center [175, 24] width 13 height 13
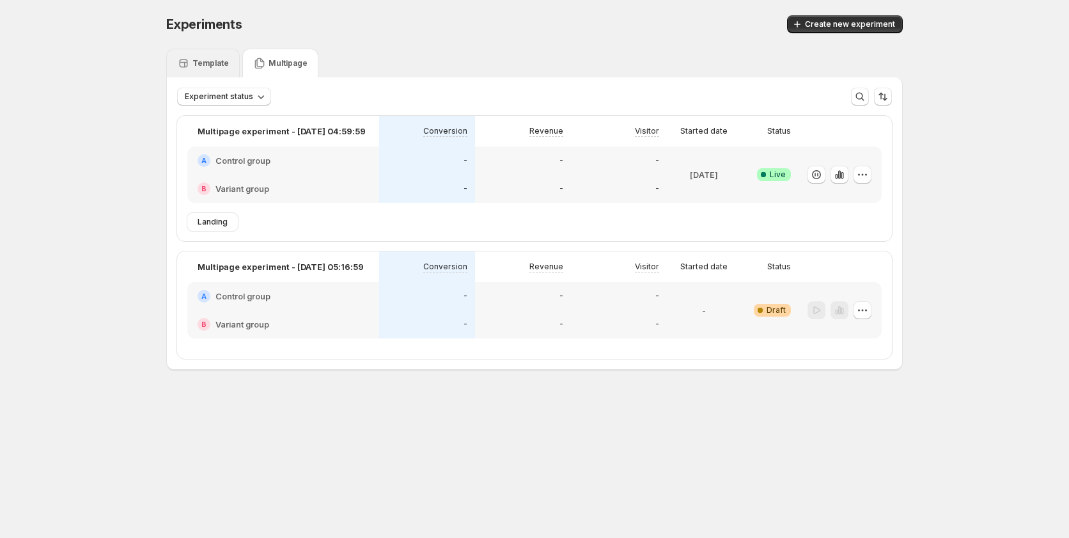
click at [228, 60] on div "Template" at bounding box center [203, 63] width 74 height 29
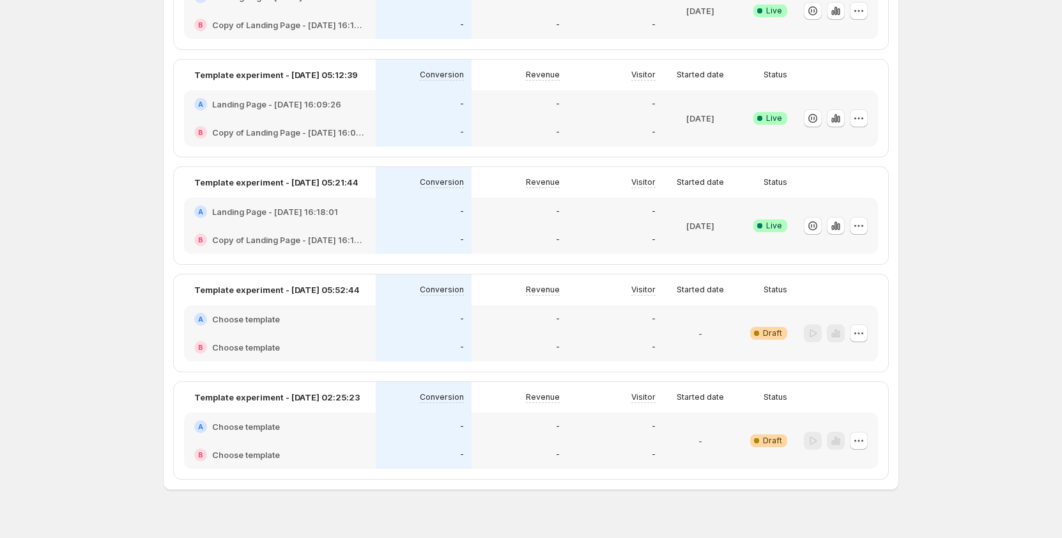
scroll to position [1044, 0]
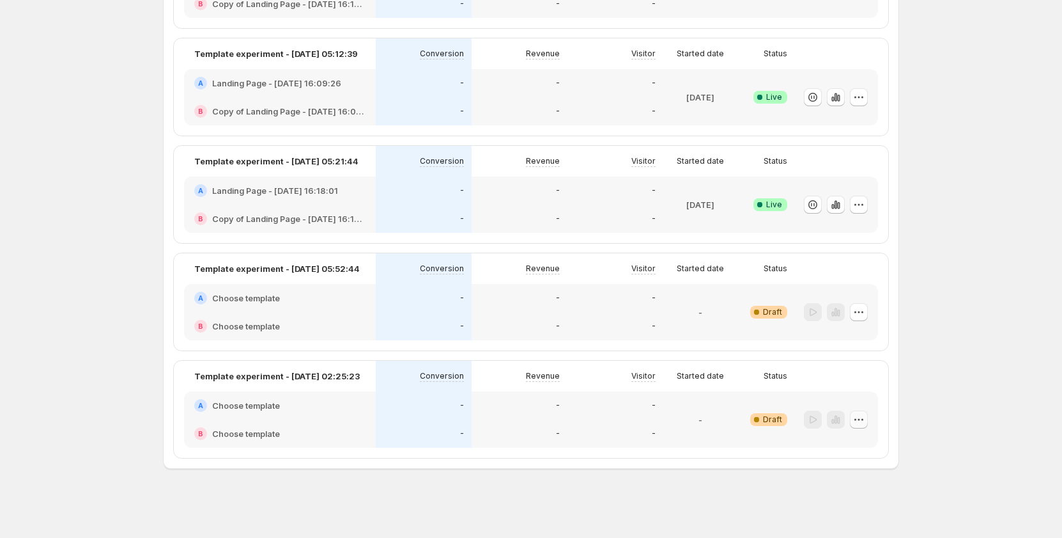
click at [866, 419] on icon "button" at bounding box center [859, 419] width 13 height 13
click at [837, 510] on div "Delete" at bounding box center [862, 511] width 79 height 13
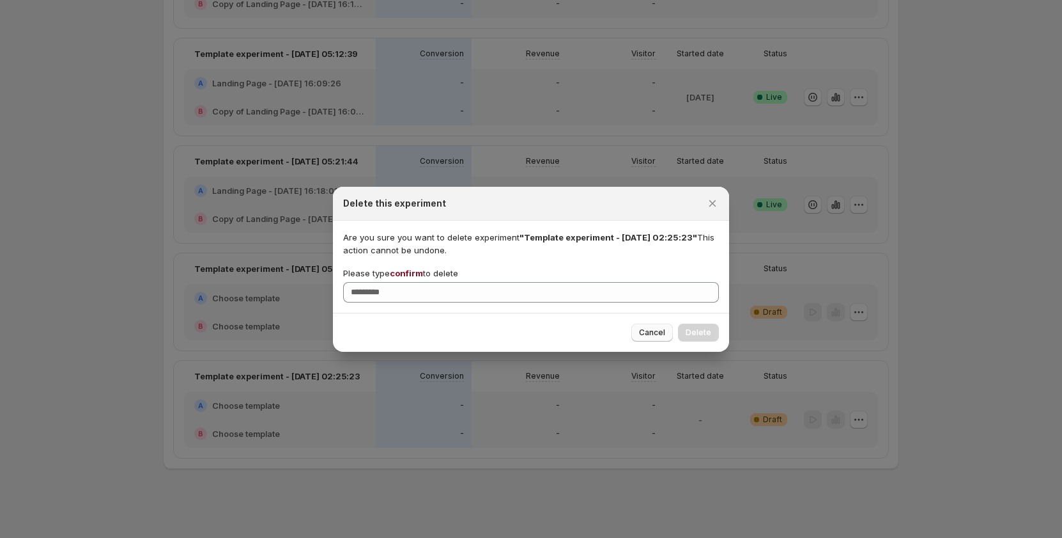
click at [665, 332] on span "Cancel" at bounding box center [652, 332] width 26 height 10
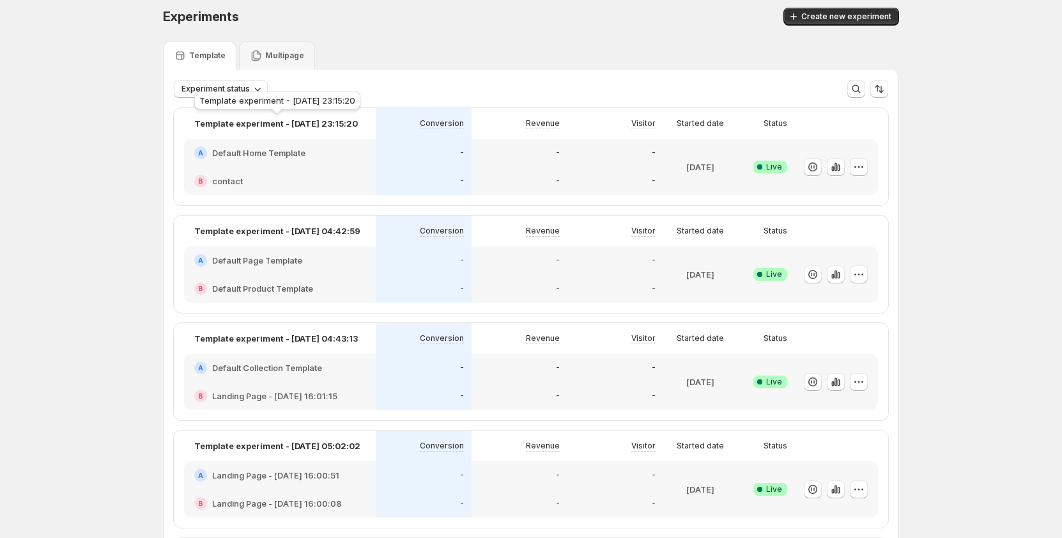
scroll to position [0, 0]
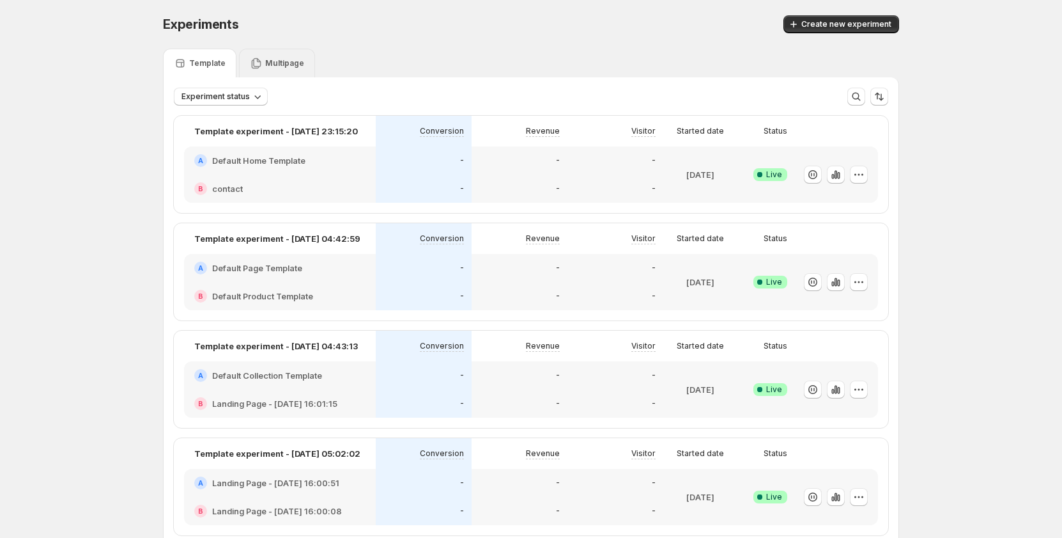
click at [278, 58] on p "Multipage" at bounding box center [284, 63] width 39 height 10
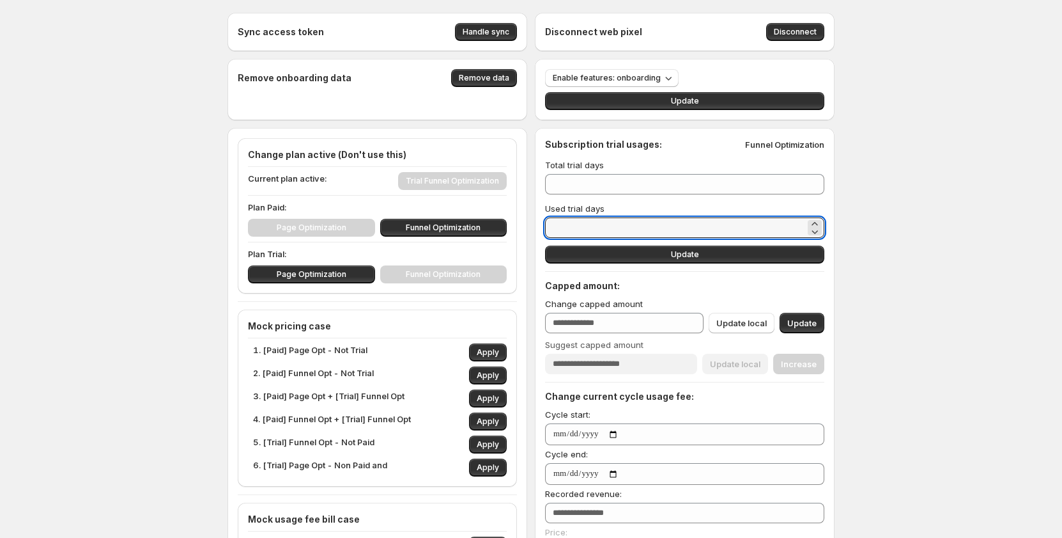
drag, startPoint x: 597, startPoint y: 226, endPoint x: 545, endPoint y: 226, distance: 51.8
type input "*"
type input "**"
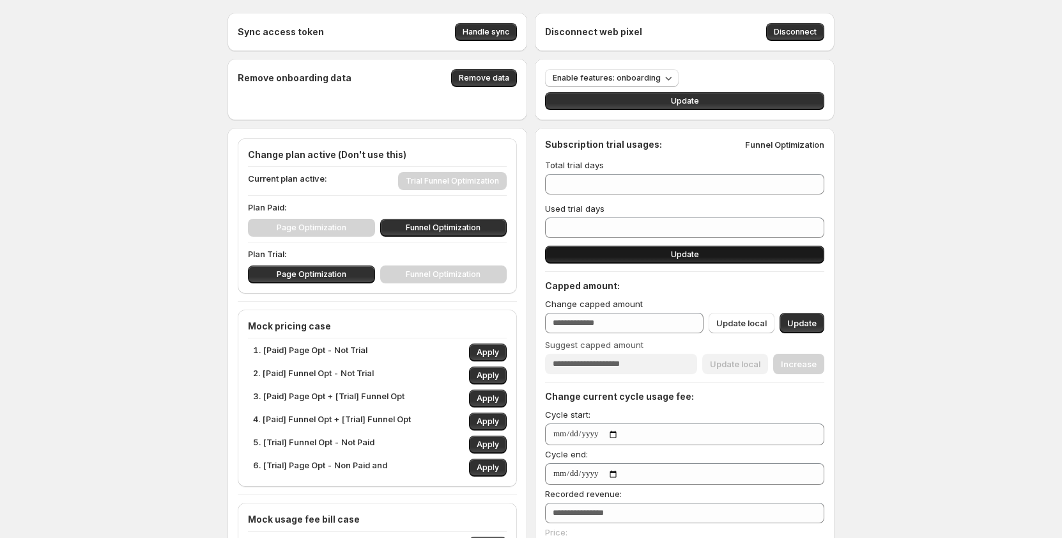
click at [574, 249] on button "Update" at bounding box center [684, 254] width 279 height 18
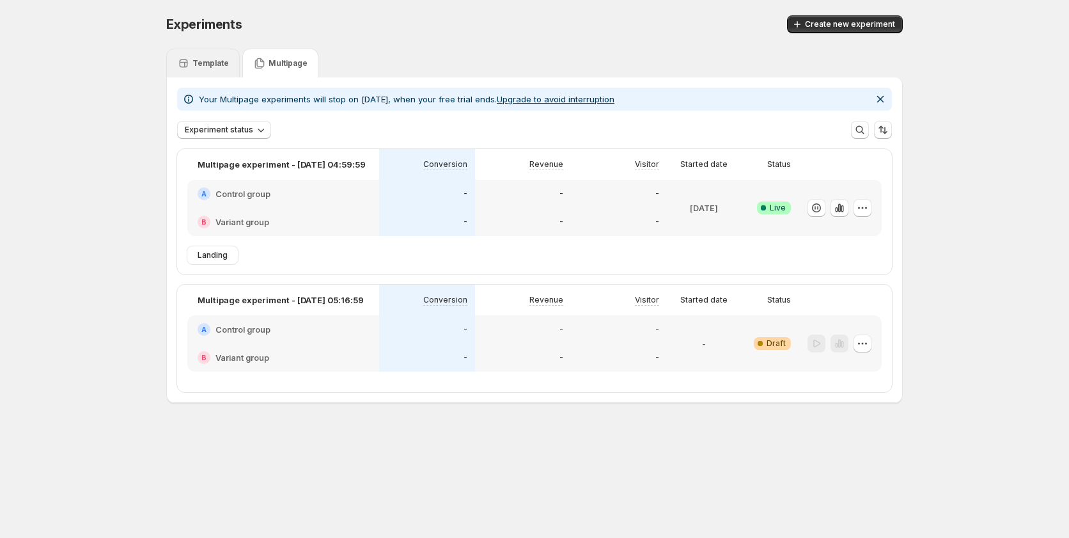
click at [204, 74] on div "Template" at bounding box center [203, 63] width 74 height 29
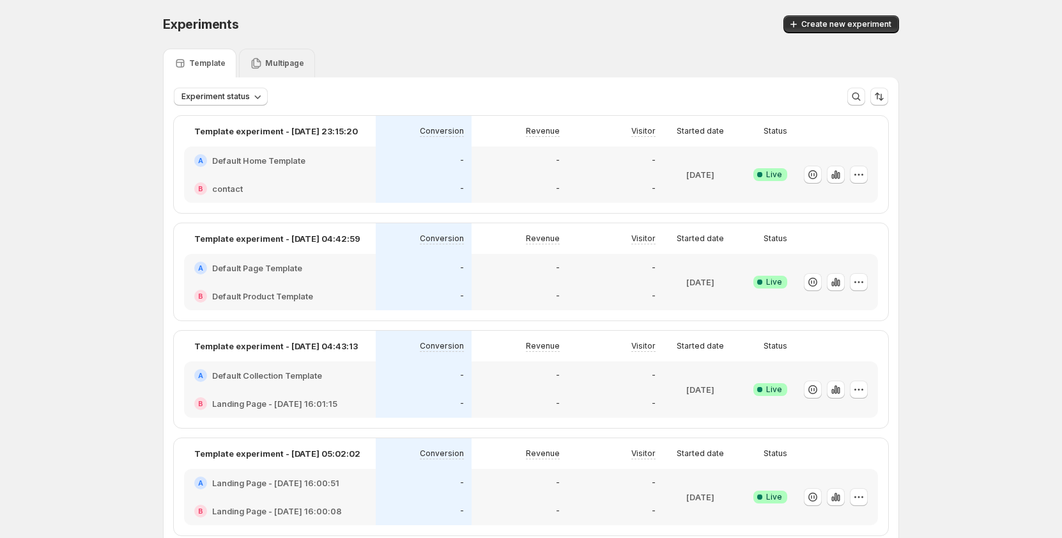
click at [261, 63] on icon at bounding box center [256, 63] width 13 height 13
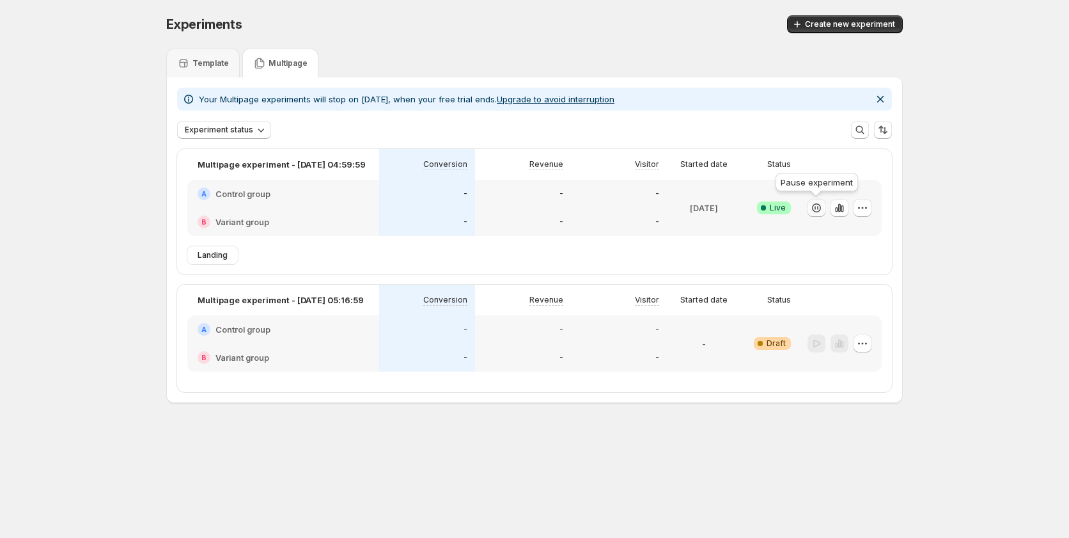
click at [816, 207] on icon "button" at bounding box center [816, 207] width 13 height 13
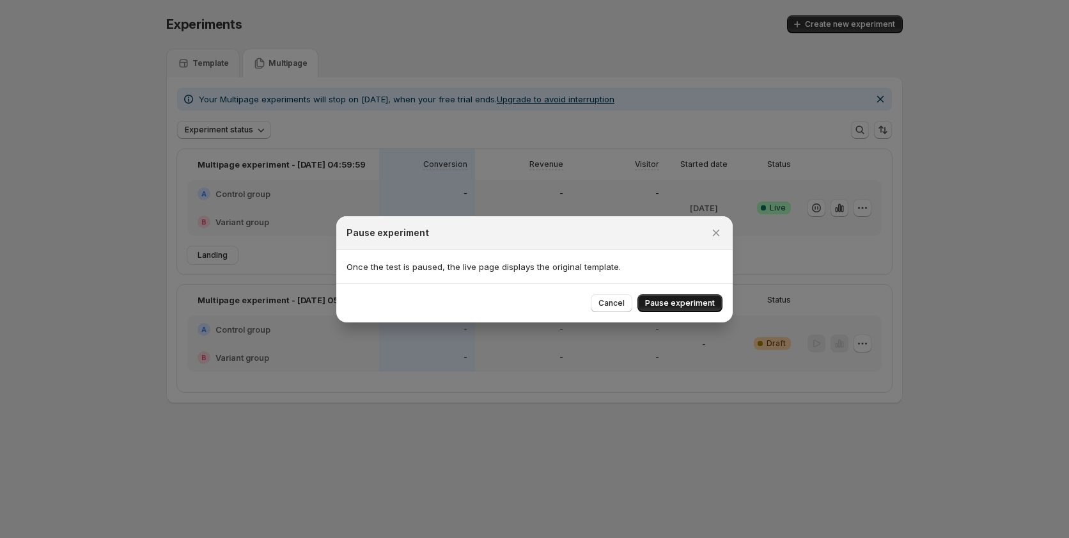
click at [695, 300] on span "Pause experiment" at bounding box center [680, 303] width 70 height 10
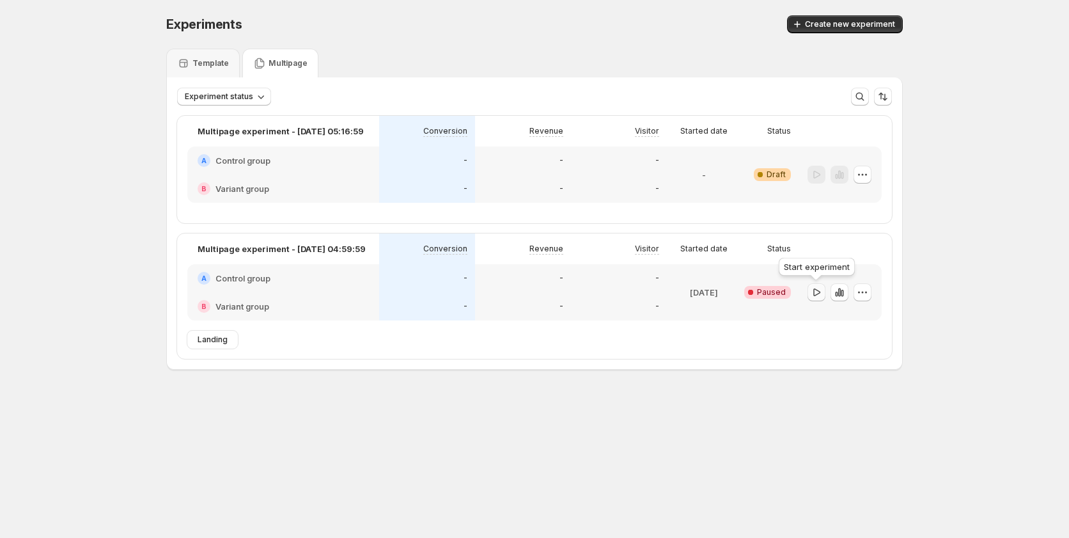
click at [819, 292] on icon "button" at bounding box center [816, 292] width 13 height 13
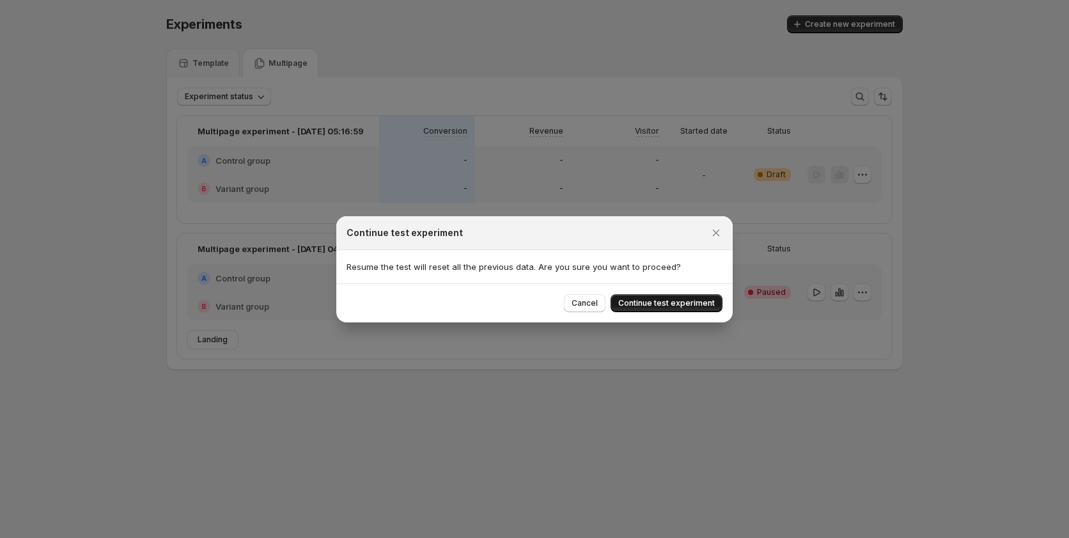
click at [690, 304] on span "Continue test experiment" at bounding box center [666, 303] width 97 height 10
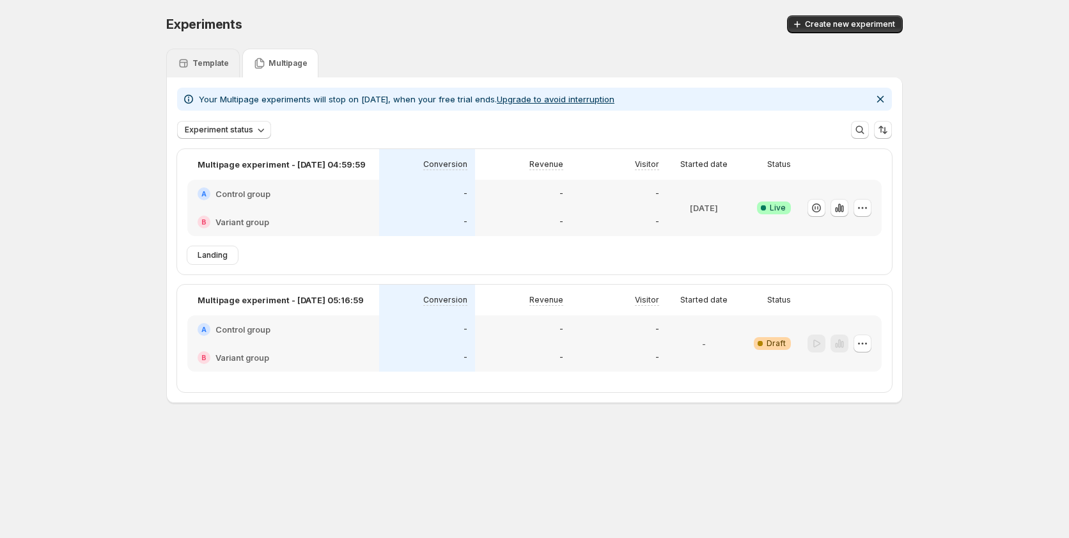
click at [180, 56] on div "Template" at bounding box center [203, 63] width 74 height 29
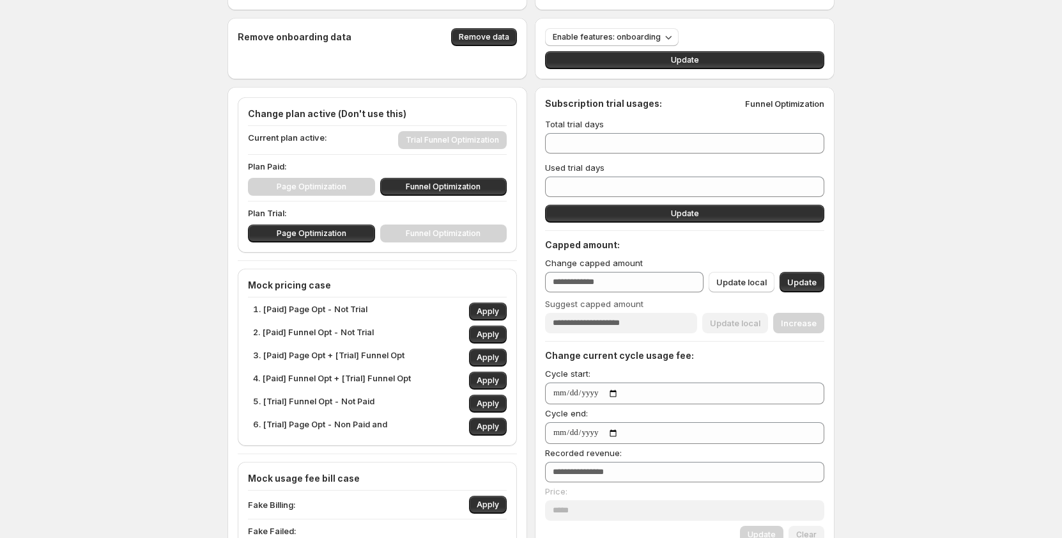
scroll to position [64, 0]
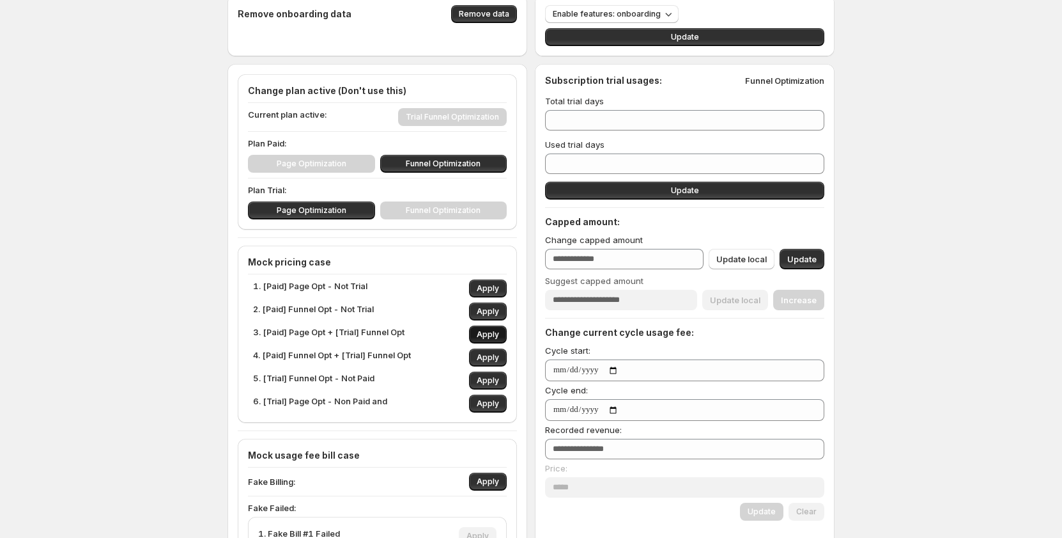
click at [494, 332] on span "Apply" at bounding box center [488, 334] width 22 height 10
type input "*"
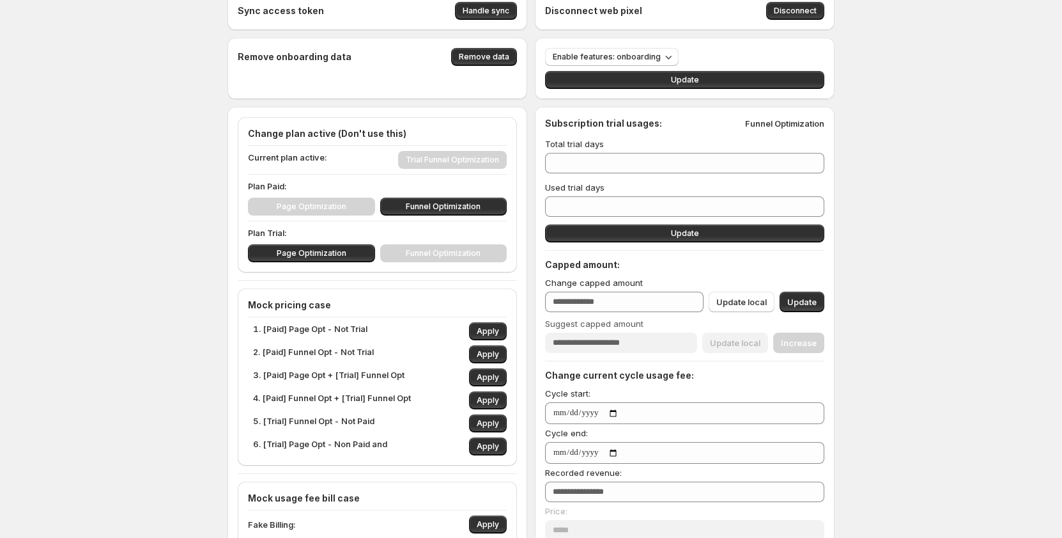
scroll to position [0, 0]
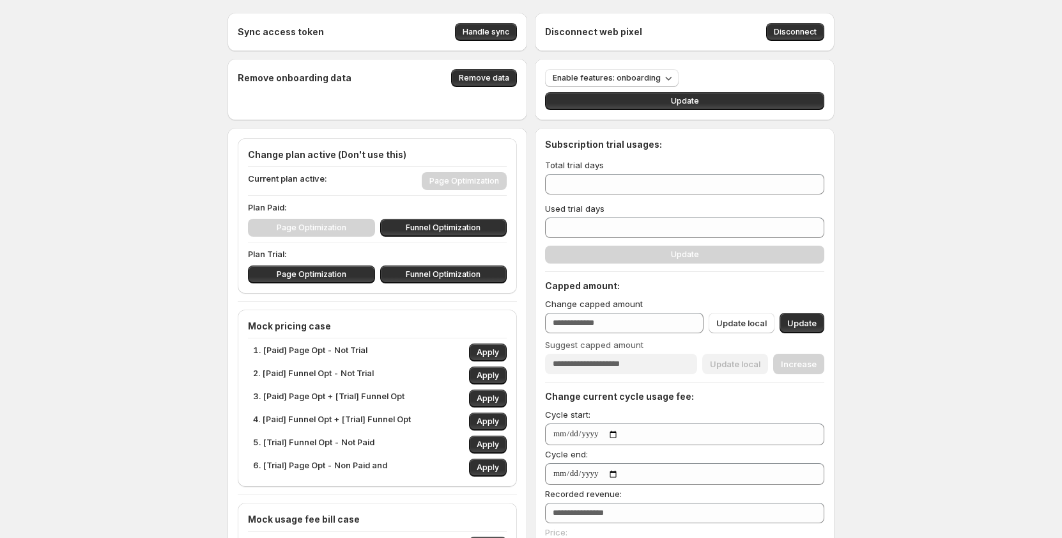
click at [403, 396] on p "3. [Paid] Page Opt + [Trial] Funnel Opt" at bounding box center [329, 398] width 152 height 18
click at [482, 397] on span "Apply" at bounding box center [488, 398] width 22 height 10
type input "**"
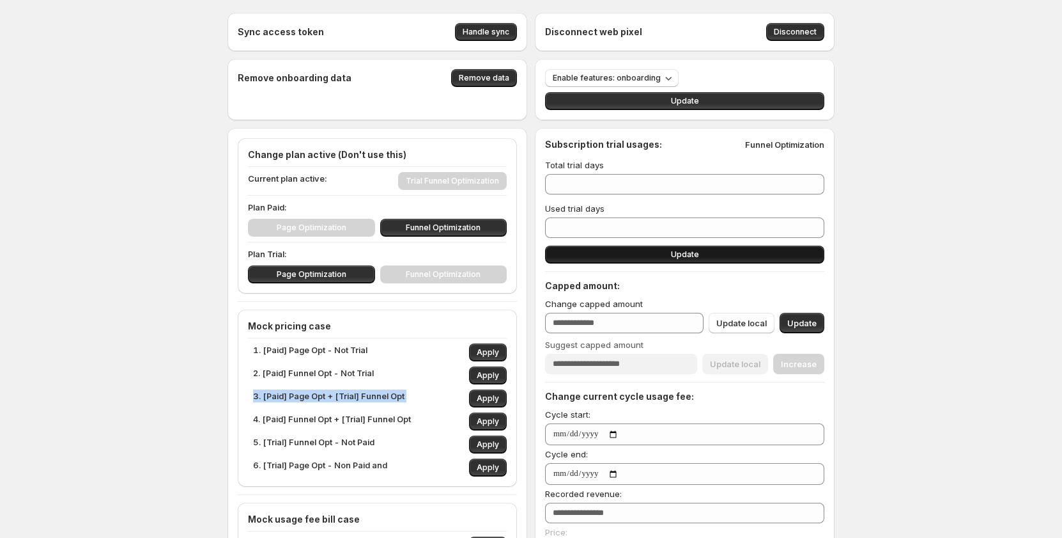
click at [658, 256] on button "Update" at bounding box center [684, 254] width 279 height 18
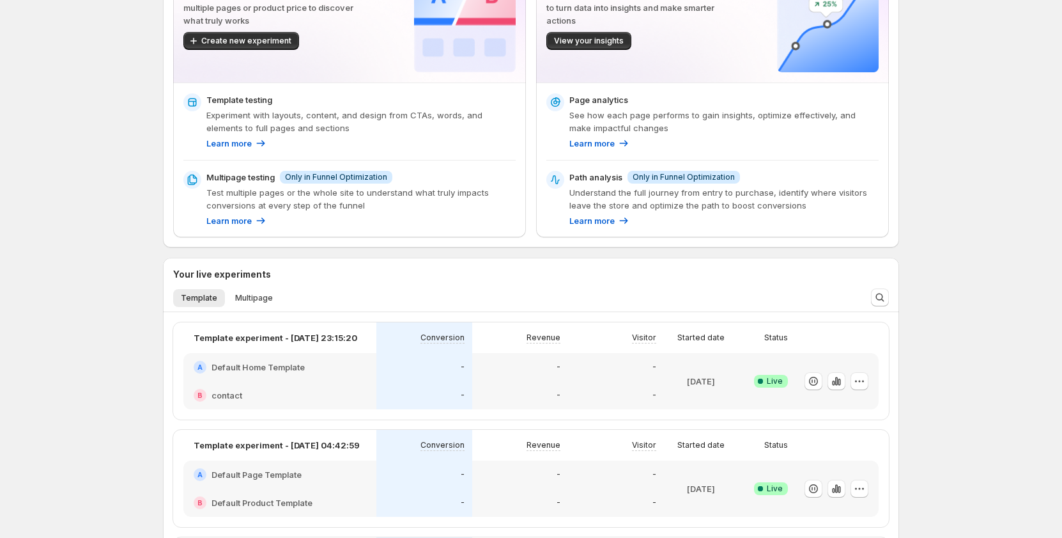
scroll to position [64, 0]
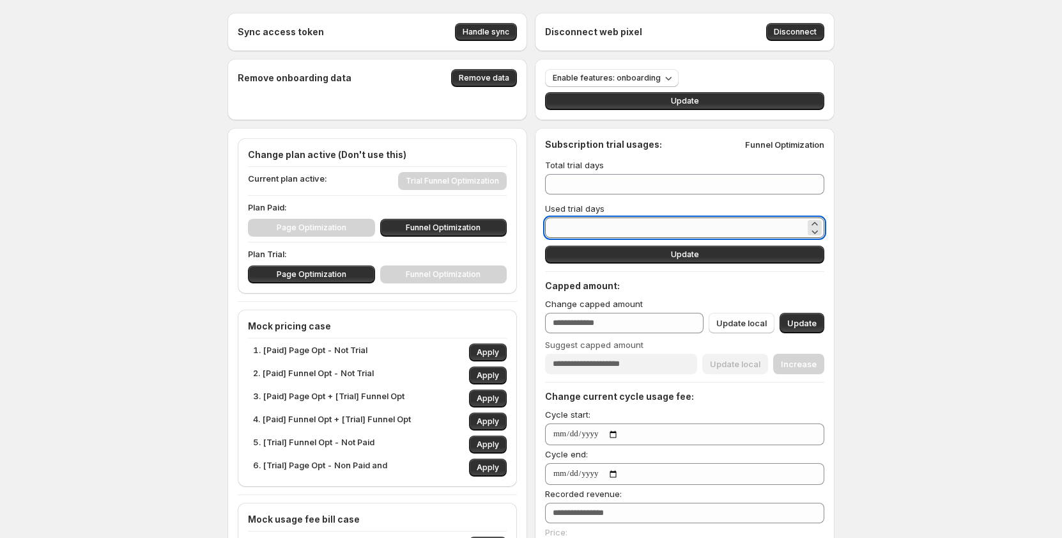
drag, startPoint x: 615, startPoint y: 232, endPoint x: 556, endPoint y: 228, distance: 59.6
click at [556, 228] on input "*" at bounding box center [675, 227] width 260 height 20
type input "*"
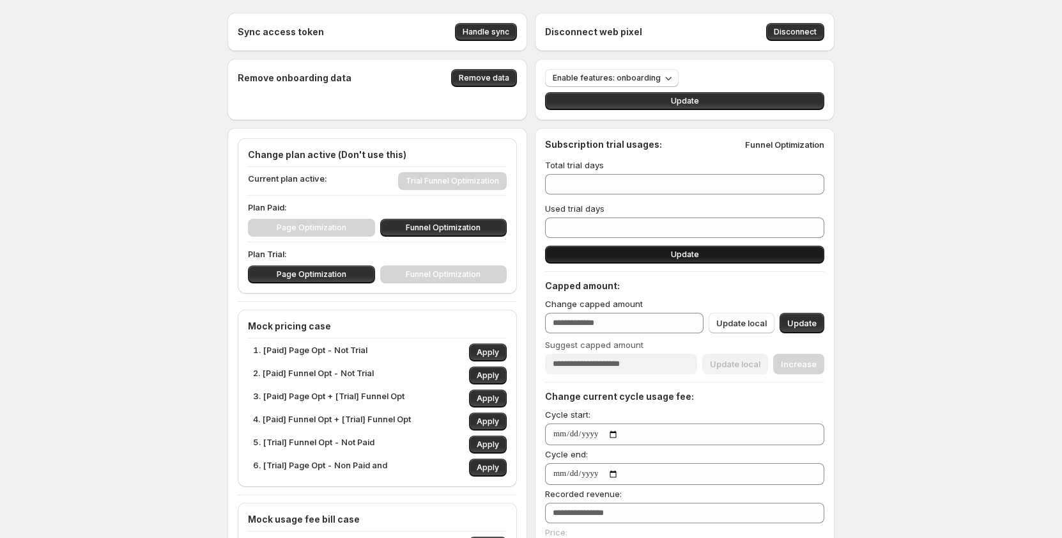
click at [630, 259] on button "Update" at bounding box center [684, 254] width 279 height 18
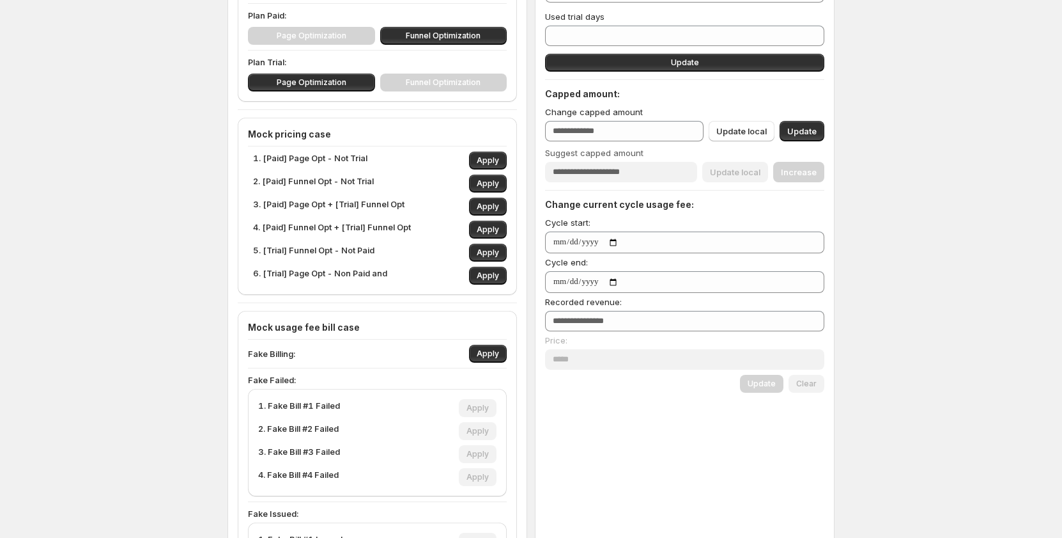
scroll to position [128, 0]
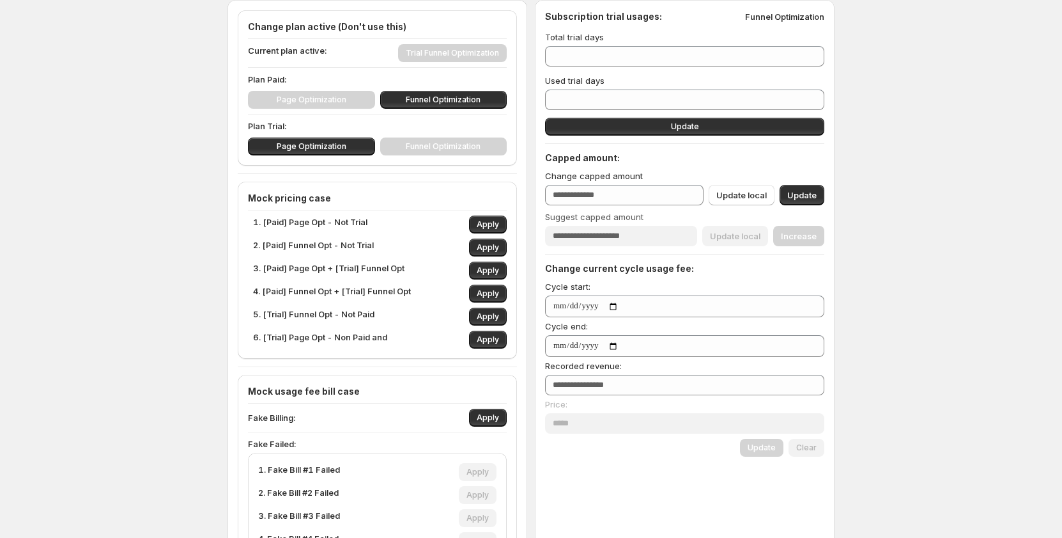
click at [299, 272] on p "3. [Paid] Page Opt + [Trial] Funnel Opt" at bounding box center [329, 270] width 152 height 18
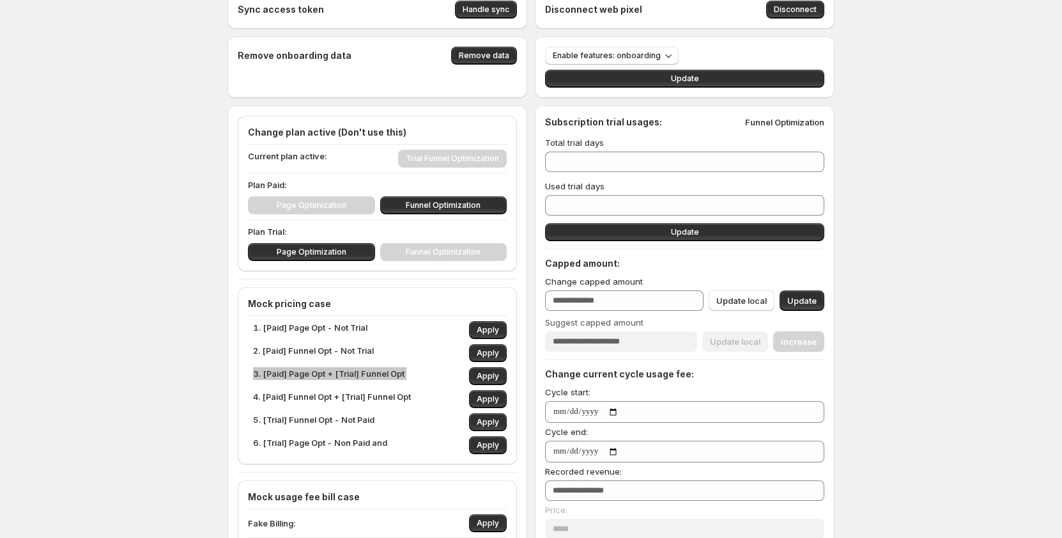
scroll to position [0, 0]
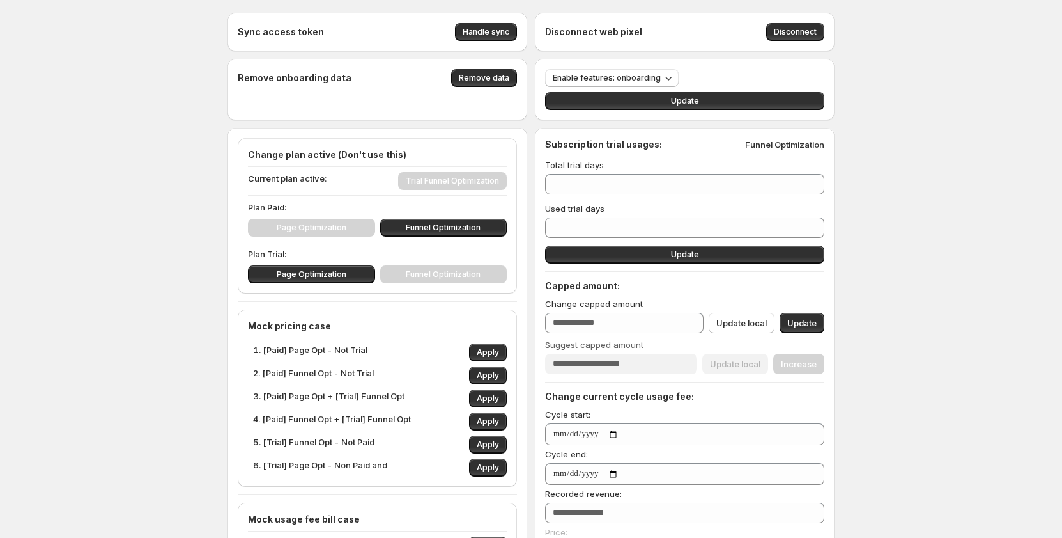
drag, startPoint x: 107, startPoint y: 219, endPoint x: 93, endPoint y: 187, distance: 35.5
click at [93, 187] on div "Sync access token Handle sync Disconnect web pixel Disconnect Remove onboarding…" at bounding box center [531, 522] width 1062 height 1045
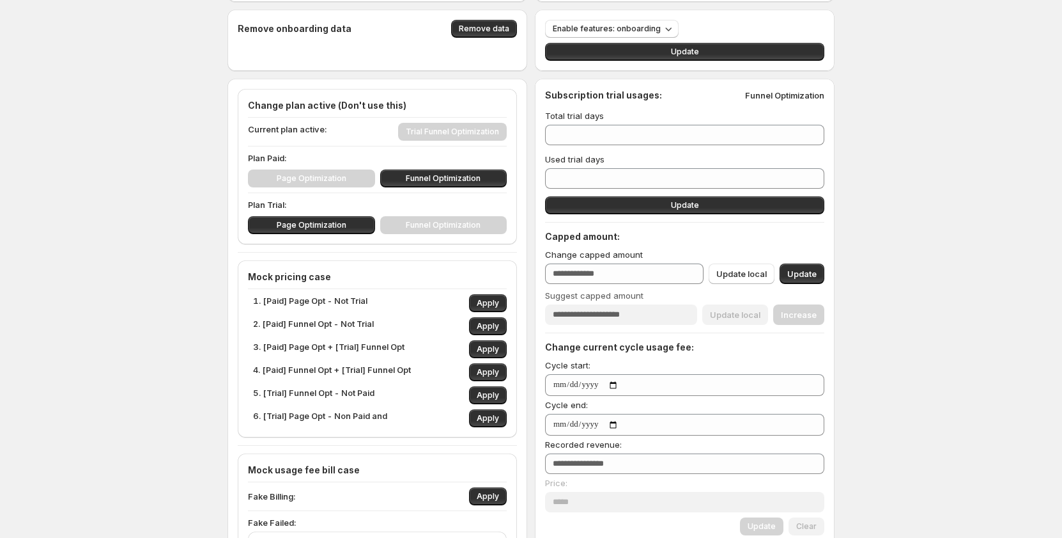
scroll to position [64, 0]
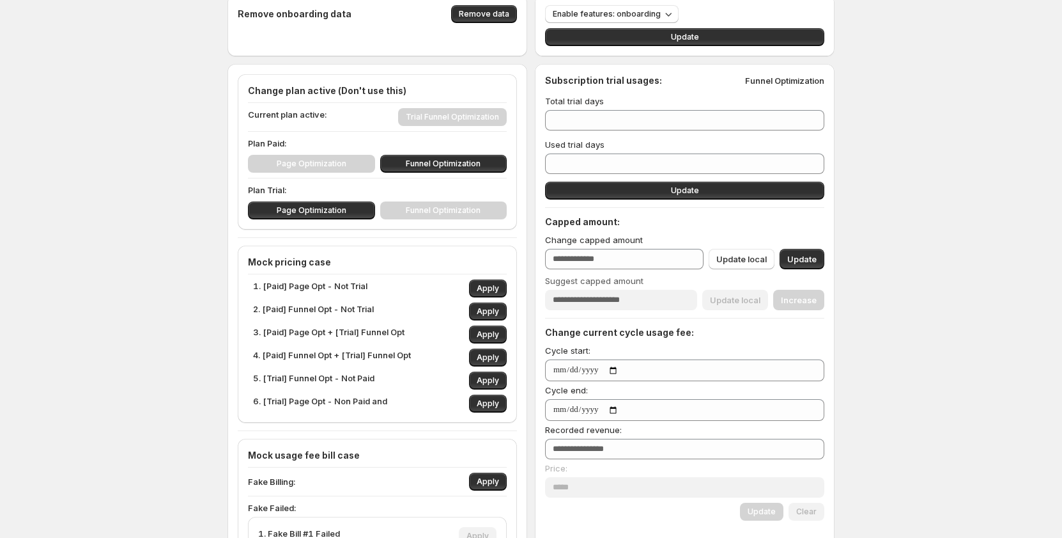
click at [53, 261] on div "Sync access token Handle sync Disconnect web pixel Disconnect Remove onboarding…" at bounding box center [531, 458] width 1062 height 1045
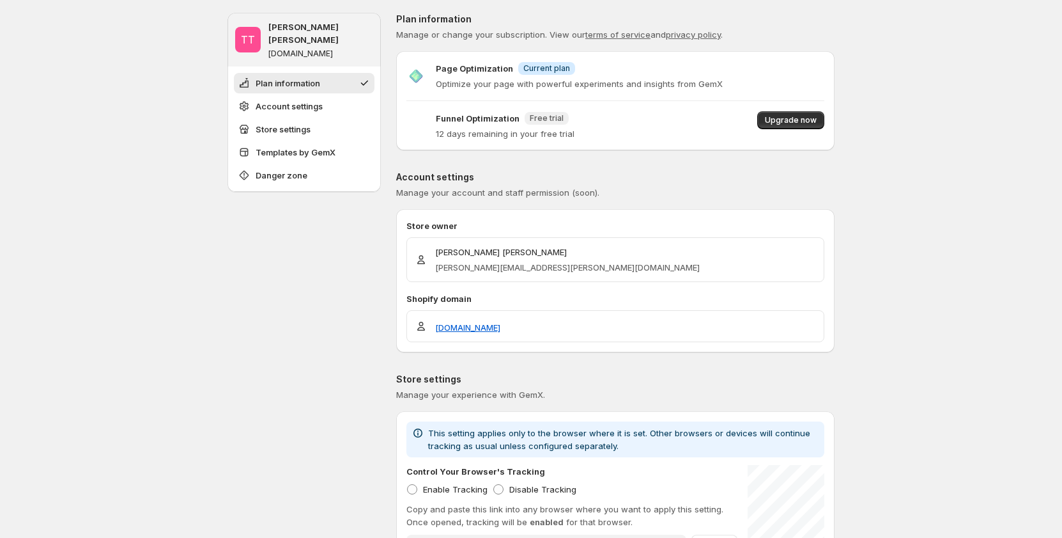
click at [572, 127] on p "12 days remaining in your free trial" at bounding box center [505, 133] width 139 height 13
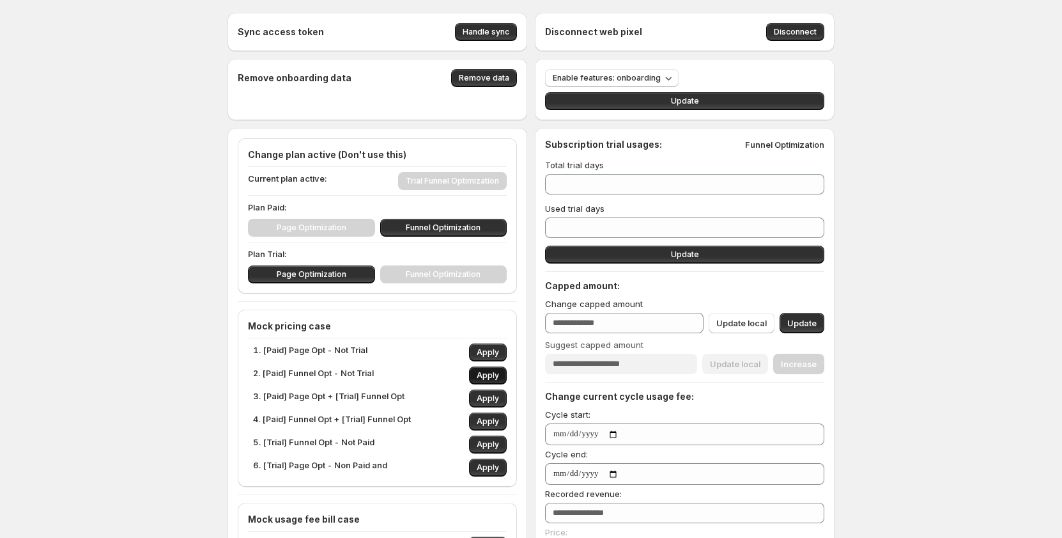
click at [494, 376] on span "Apply" at bounding box center [488, 375] width 22 height 10
type input "***"
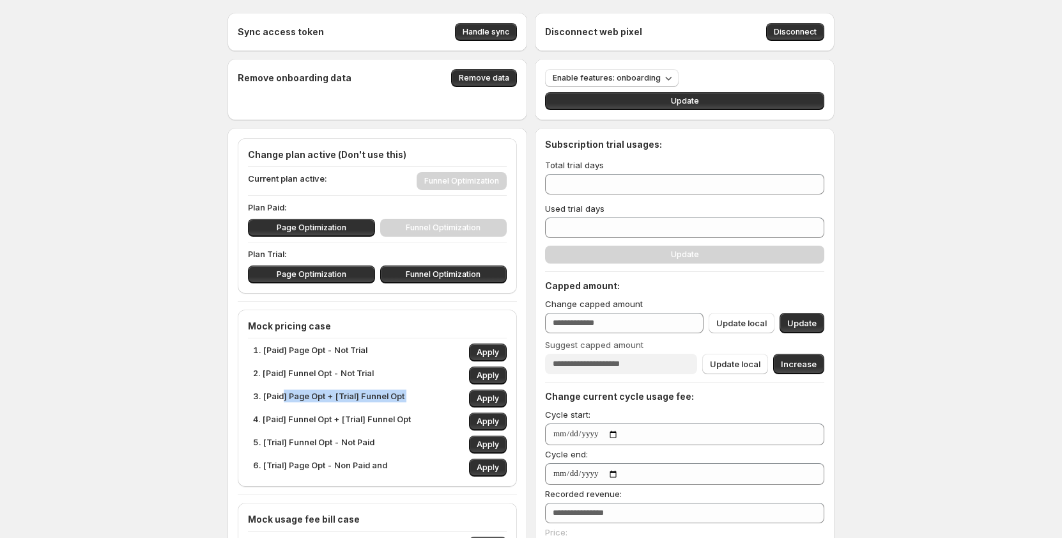
drag, startPoint x: 288, startPoint y: 396, endPoint x: 449, endPoint y: 393, distance: 161.8
click at [449, 393] on div "3. [Paid] Page Opt + [Trial] Funnel Opt Apply" at bounding box center [380, 398] width 254 height 18
click at [479, 393] on button "Apply" at bounding box center [488, 398] width 38 height 18
type input "**"
type input "*"
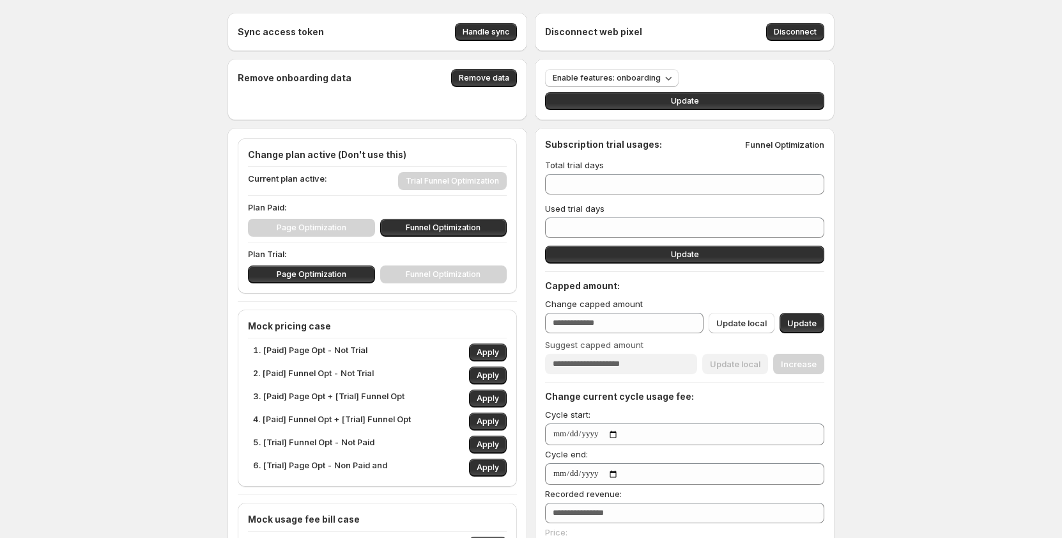
click at [88, 346] on div "Sync access token Handle sync Disconnect web pixel Disconnect Remove onboarding…" at bounding box center [531, 522] width 1062 height 1045
drag, startPoint x: 125, startPoint y: 144, endPoint x: 0, endPoint y: 235, distance: 154.6
click at [51, 222] on div "Sync access token Handle sync Disconnect web pixel Disconnect Remove onboarding…" at bounding box center [531, 522] width 1062 height 1045
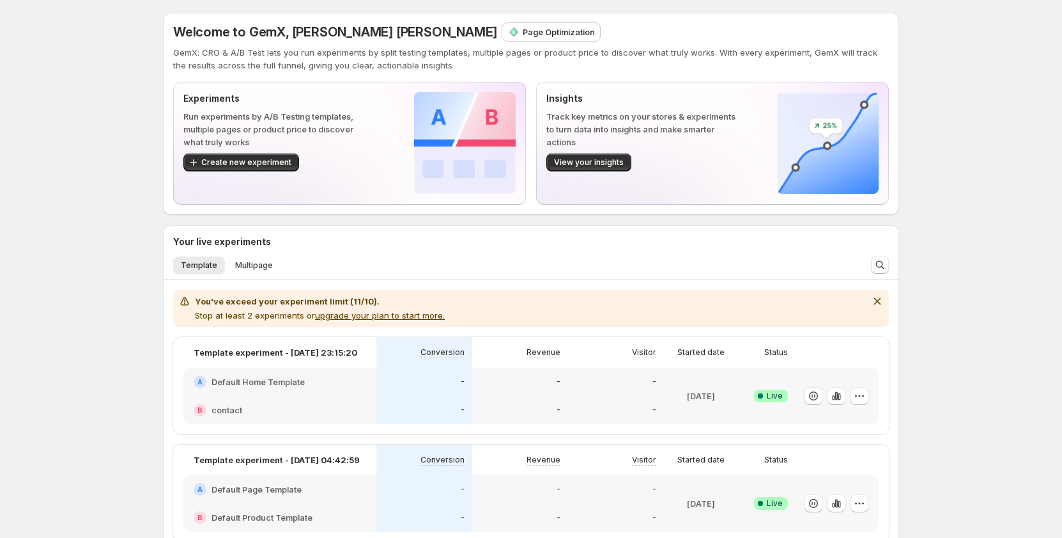
click at [302, 24] on span "Welcome to GemX, [PERSON_NAME] [PERSON_NAME]" at bounding box center [335, 31] width 324 height 15
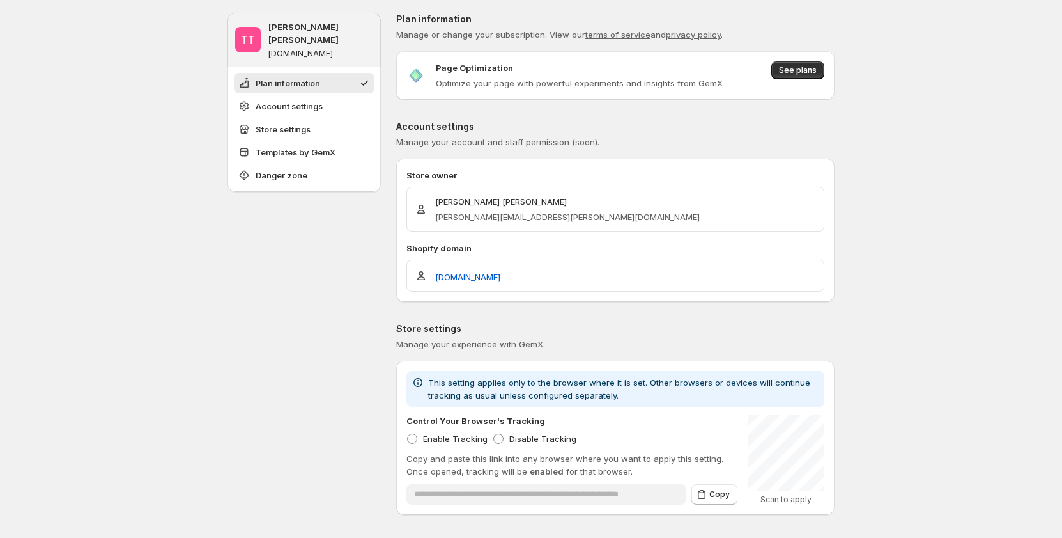
click at [470, 85] on p "Optimize your page with powerful experiments and insights from GemX" at bounding box center [579, 83] width 287 height 13
click at [489, 83] on p "Optimize your page with powerful experiments and insights from GemX" at bounding box center [579, 83] width 287 height 13
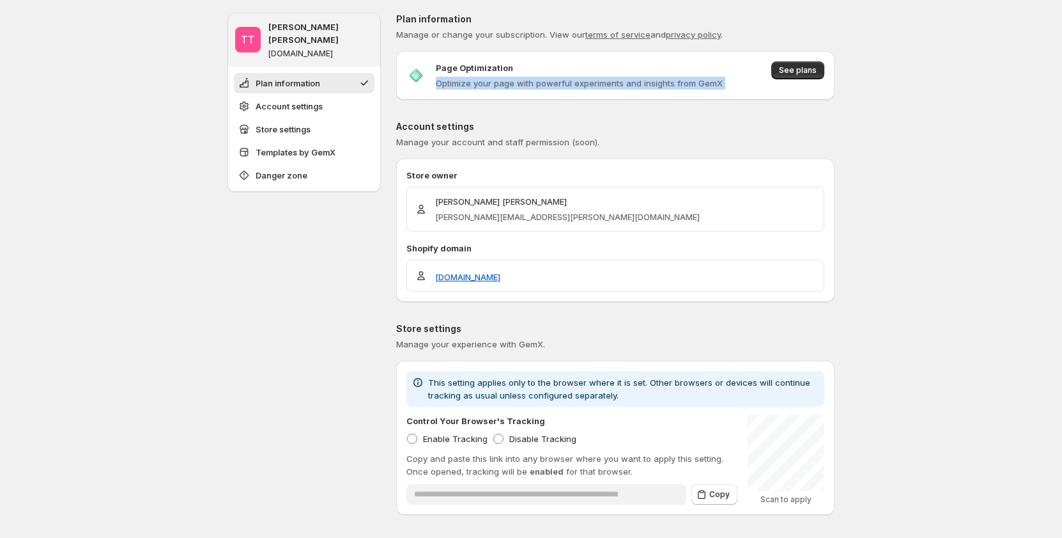
click at [489, 83] on p "Optimize your page with powerful experiments and insights from GemX" at bounding box center [579, 83] width 287 height 13
click at [637, 132] on p "Account settings" at bounding box center [615, 126] width 439 height 13
click at [630, 86] on p "Optimize your page with powerful experiments and insights from GemX" at bounding box center [579, 83] width 287 height 13
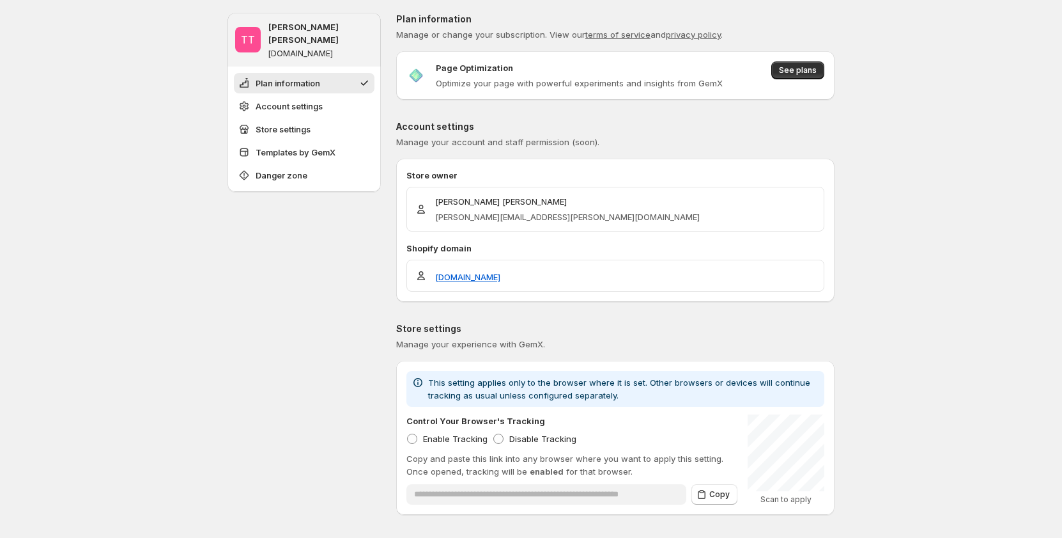
click at [712, 127] on p "Account settings" at bounding box center [615, 126] width 439 height 13
click at [678, 136] on span "Manage your account and staff permission (soon)." at bounding box center [615, 142] width 439 height 13
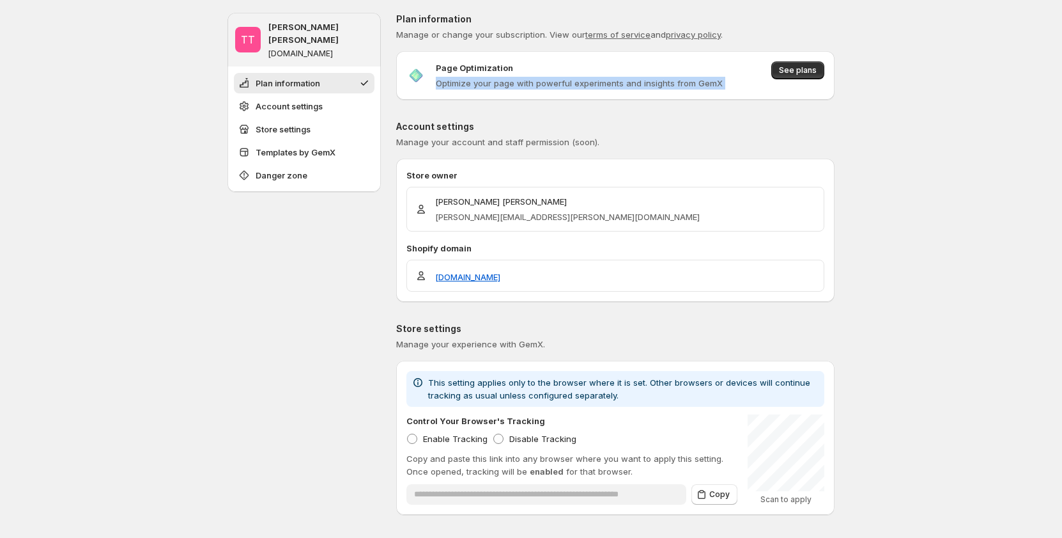
click at [628, 82] on p "Optimize your page with powerful experiments and insights from GemX" at bounding box center [579, 83] width 287 height 13
click at [474, 65] on p "Page Optimization" at bounding box center [474, 67] width 77 height 13
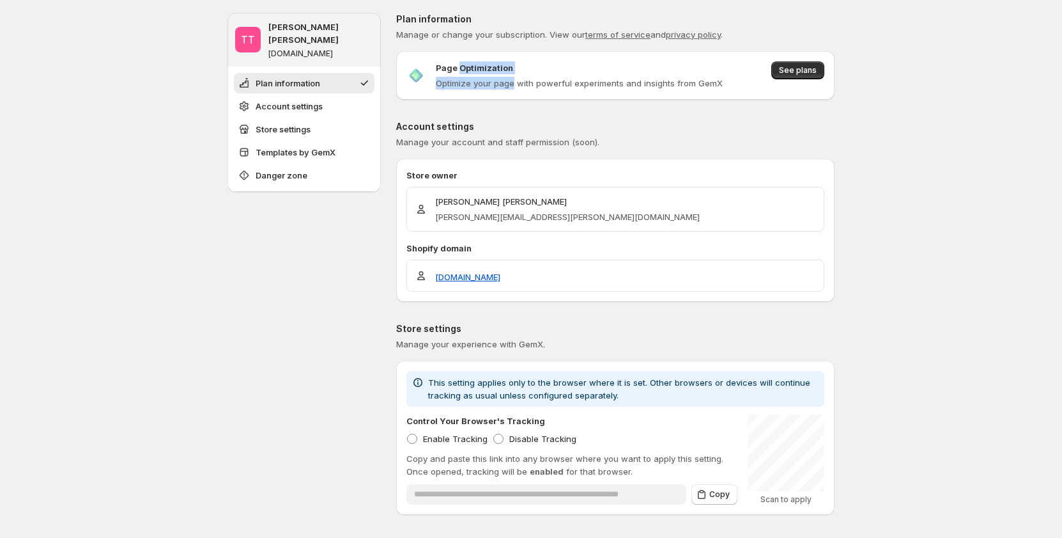
drag, startPoint x: 474, startPoint y: 65, endPoint x: 570, endPoint y: 98, distance: 101.5
click at [515, 89] on div "Page Optimization Optimize your page with powerful experiments and insights fro…" at bounding box center [615, 75] width 439 height 49
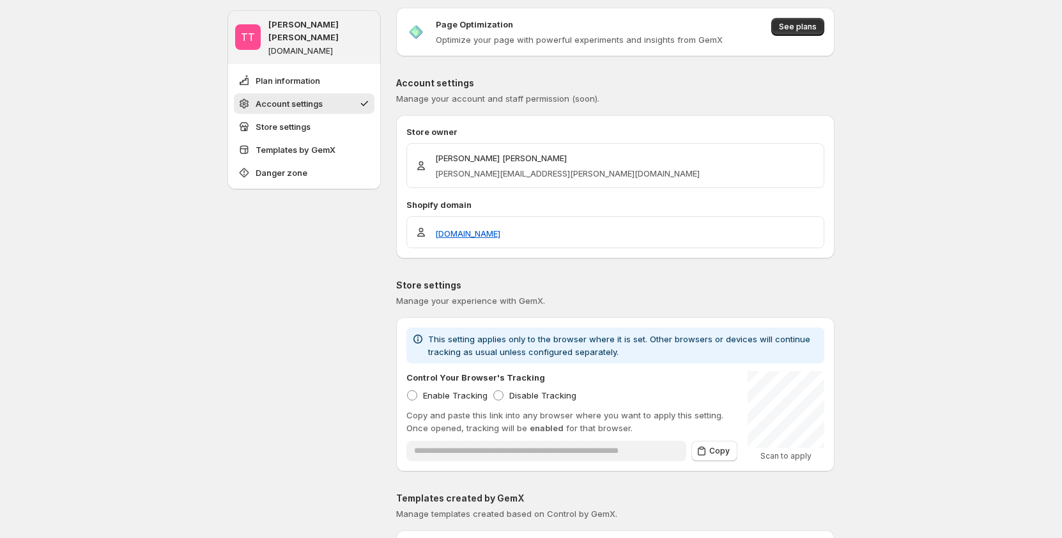
scroll to position [64, 0]
